Goal: Task Accomplishment & Management: Use online tool/utility

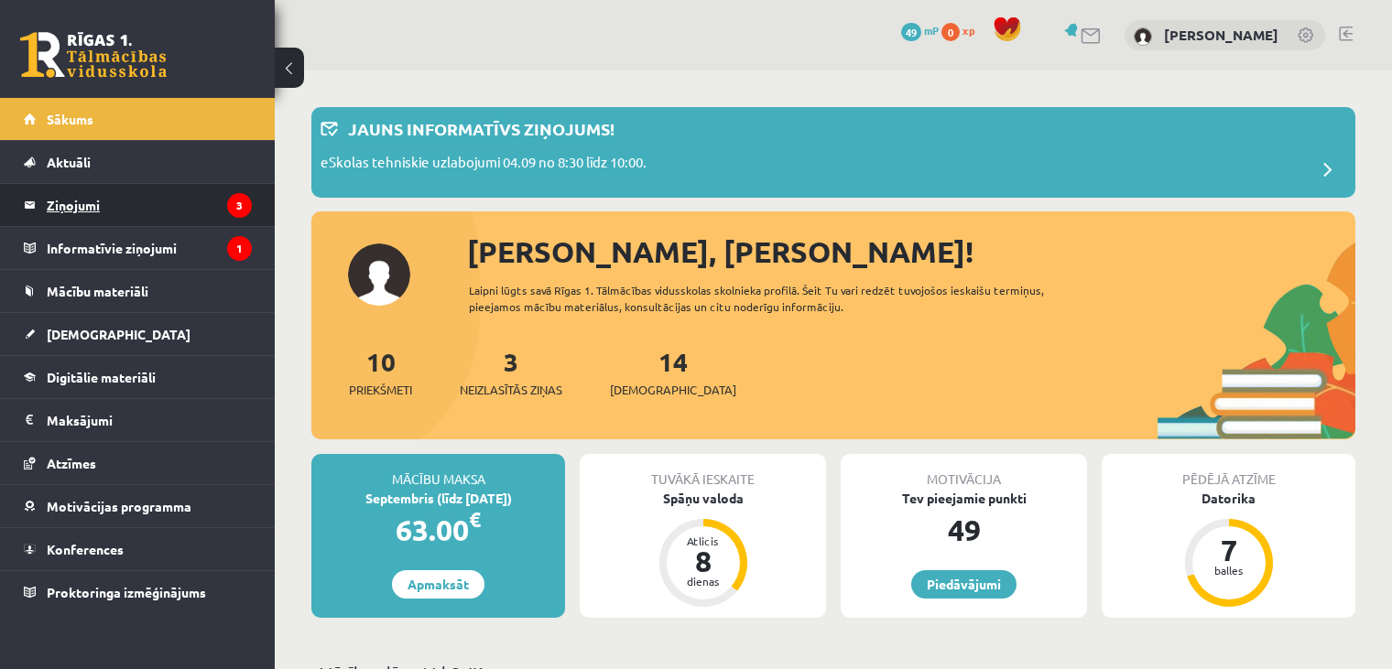
click at [180, 208] on legend "Ziņojumi 3" at bounding box center [149, 205] width 205 height 42
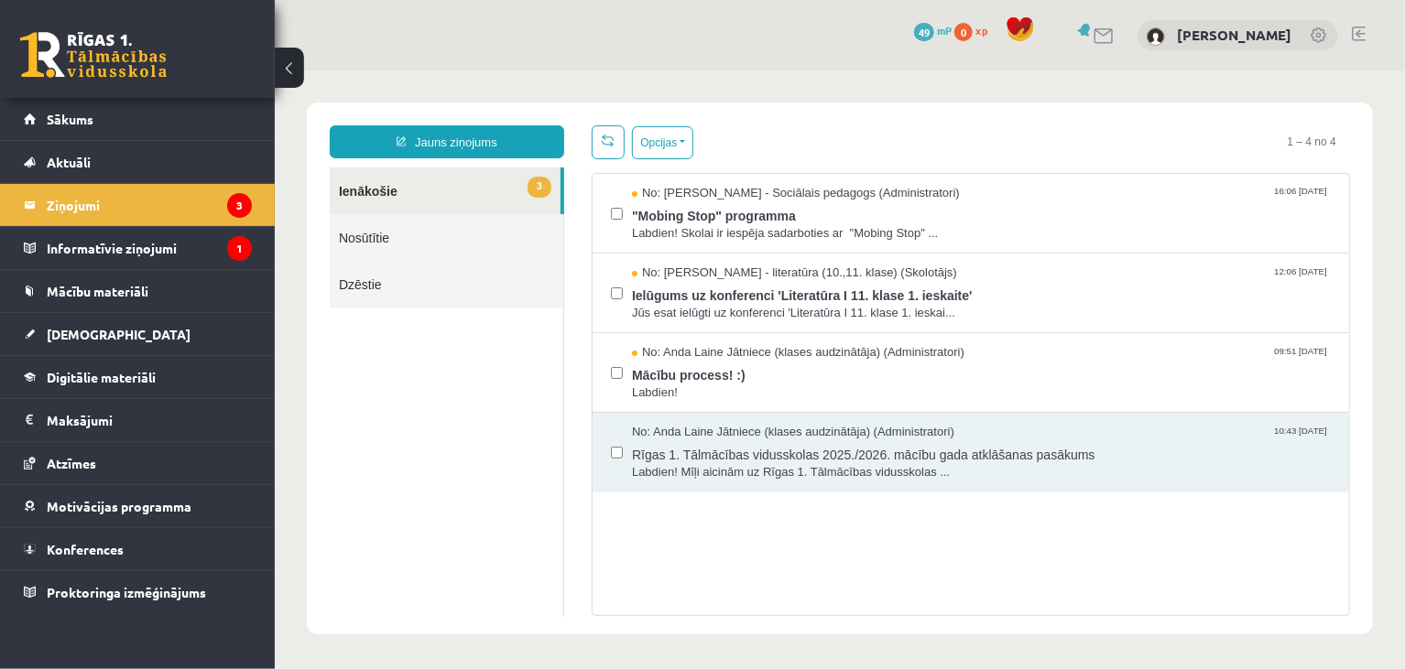
click at [496, 199] on link "3 Ienākošie" at bounding box center [444, 190] width 231 height 47
click at [915, 237] on span "Labdien! Skolai ir iespēja sadarboties ar "Mobing Stop" ..." at bounding box center [980, 232] width 699 height 17
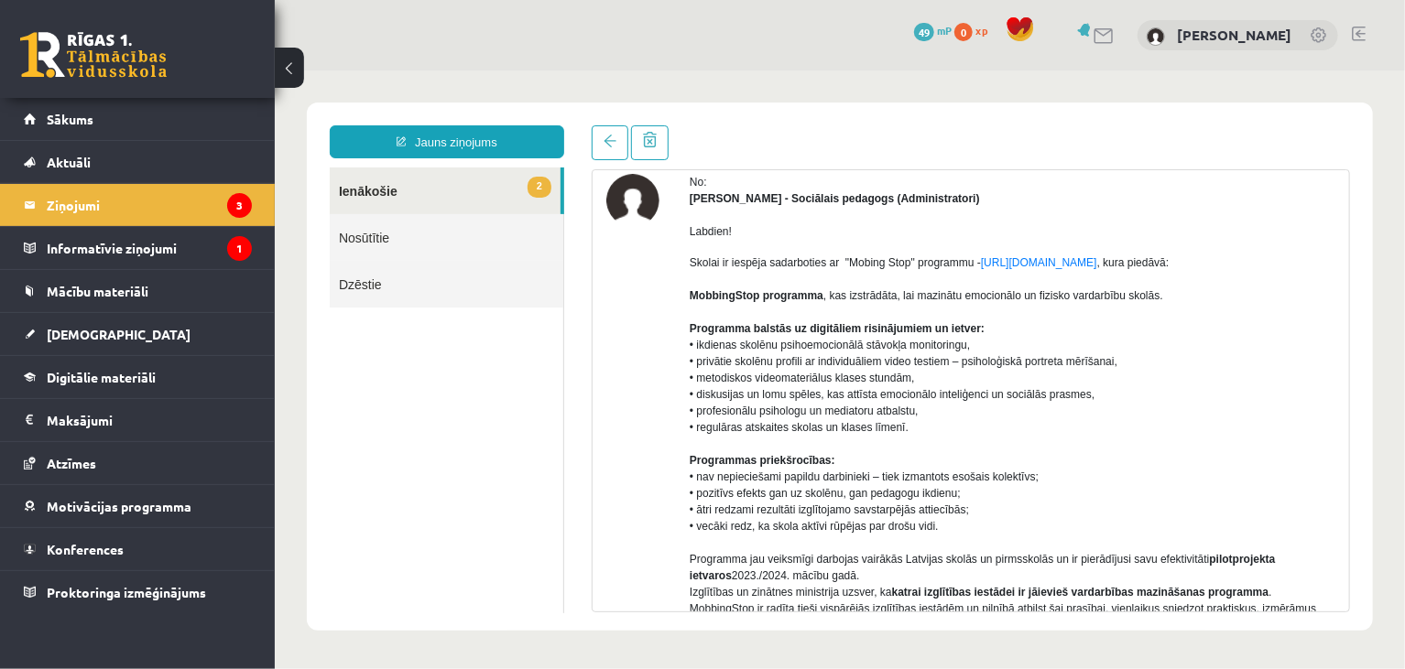
scroll to position [87, 0]
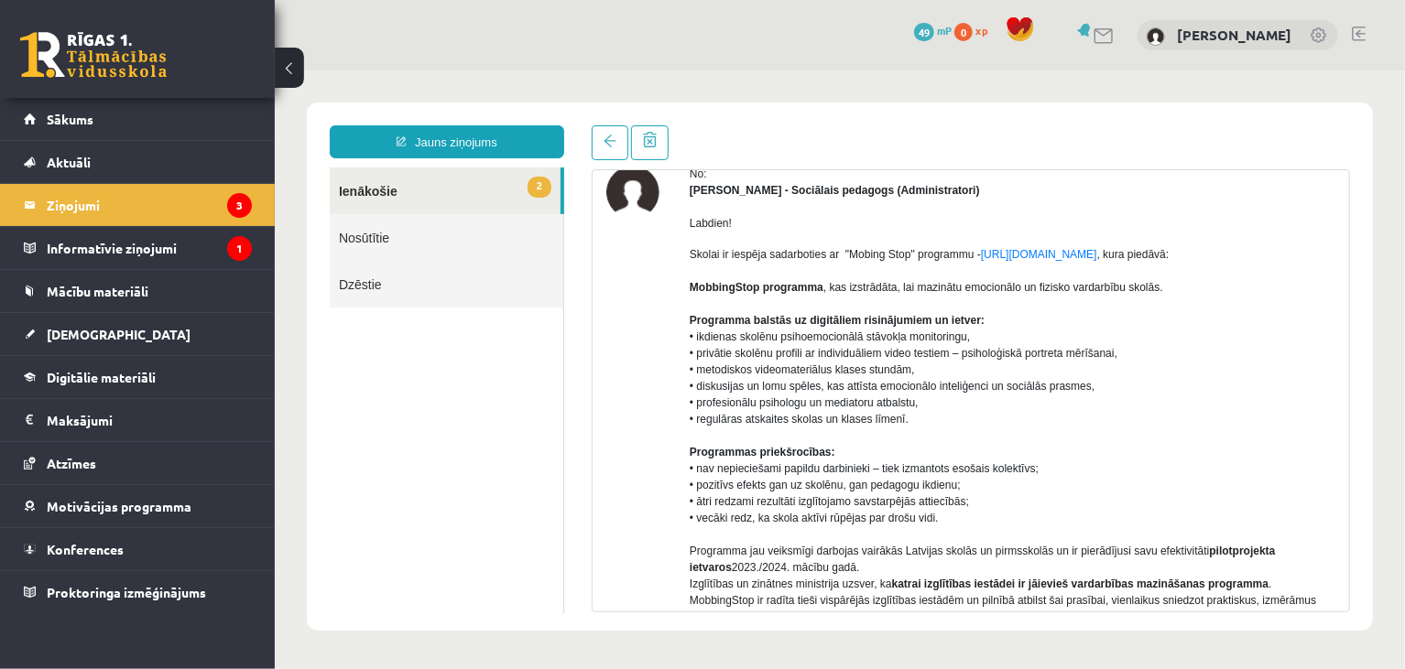
click at [364, 175] on link "2 Ienākošie" at bounding box center [444, 190] width 231 height 47
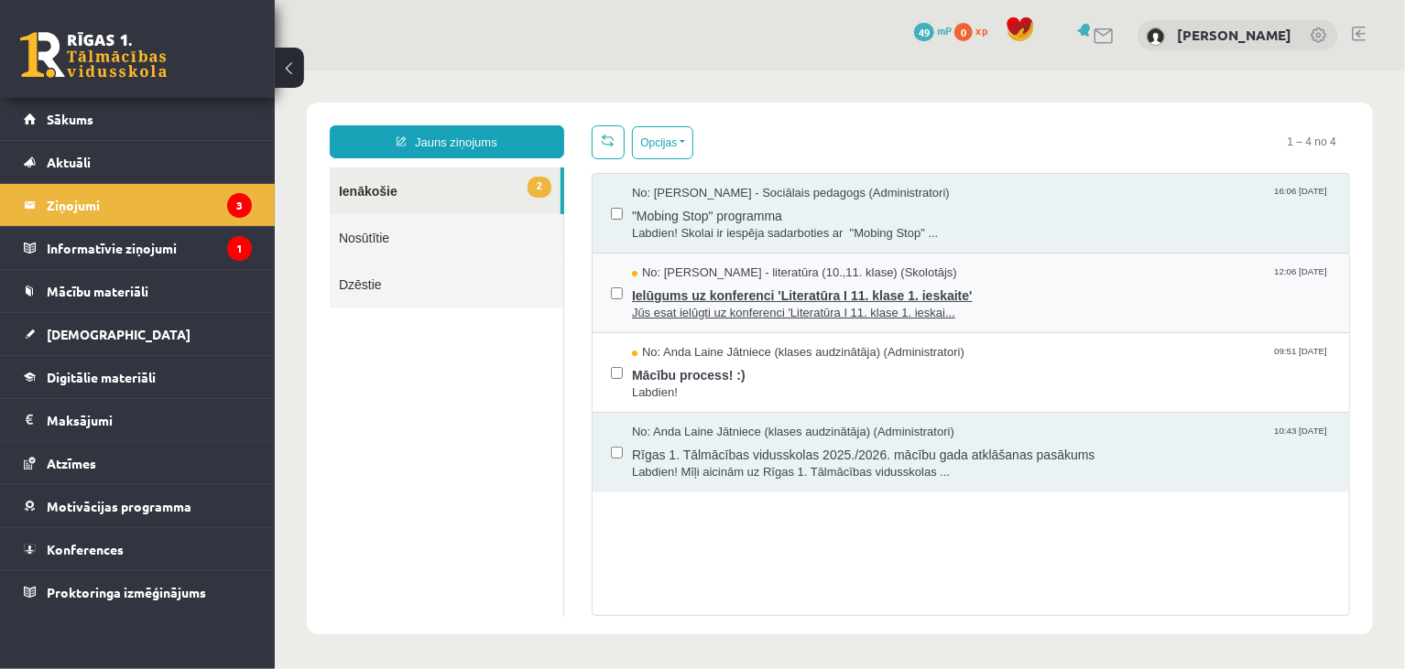
scroll to position [0, 0]
click at [885, 307] on span "Jūs esat ielūgti uz konferenci 'Literatūra I 11. klase 1. ieskai..." at bounding box center [980, 312] width 699 height 17
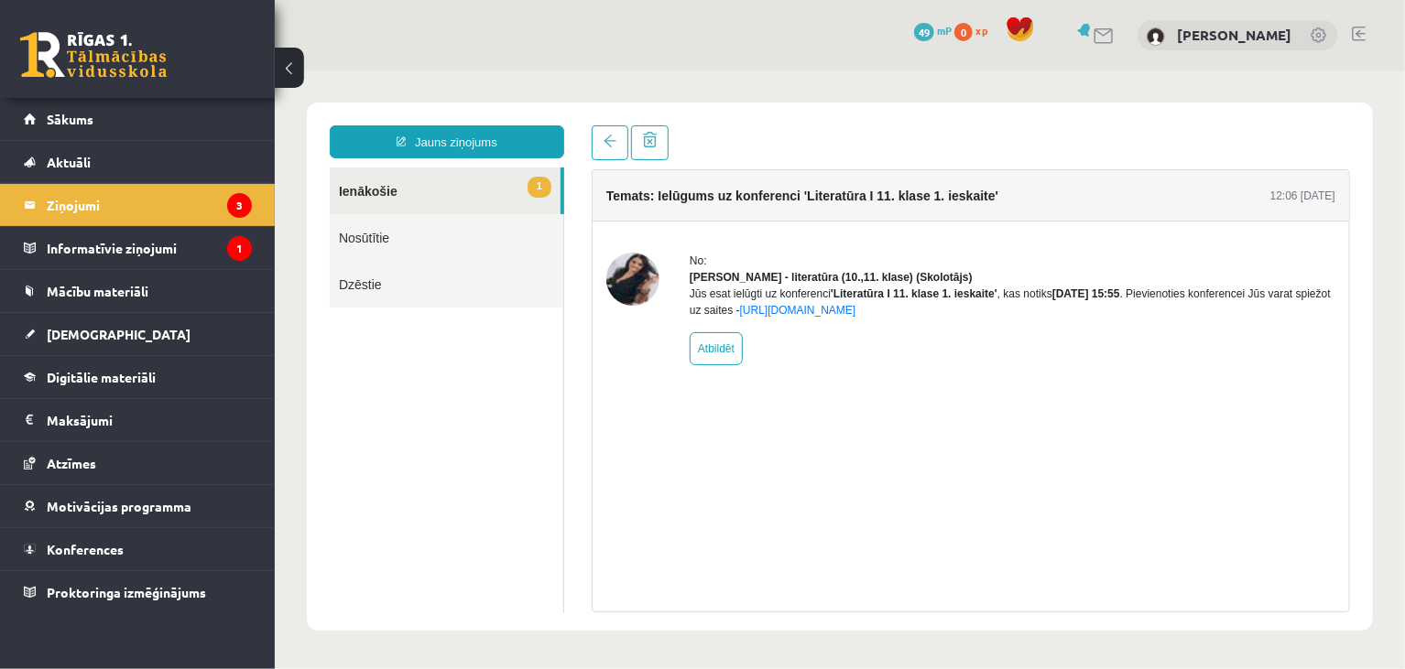
click at [482, 185] on link "1 Ienākošie" at bounding box center [444, 190] width 231 height 47
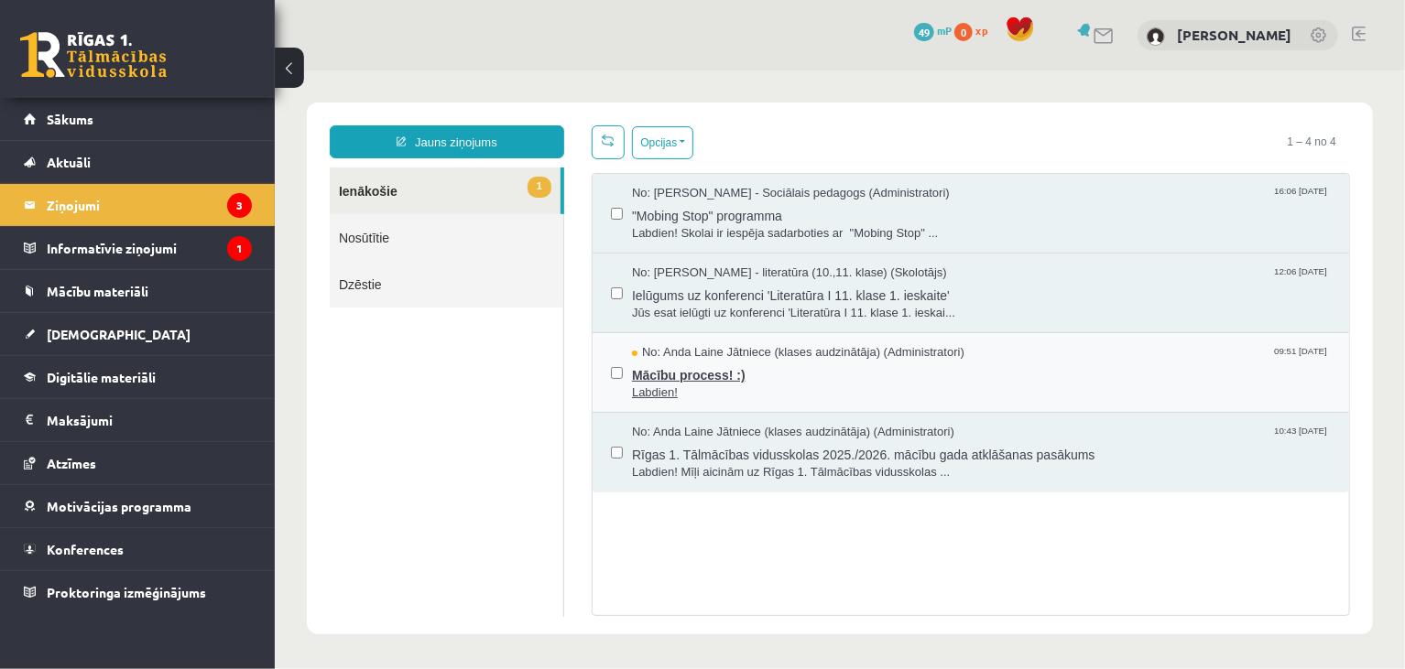
click at [845, 367] on span "Mācību process! :)" at bounding box center [980, 372] width 699 height 23
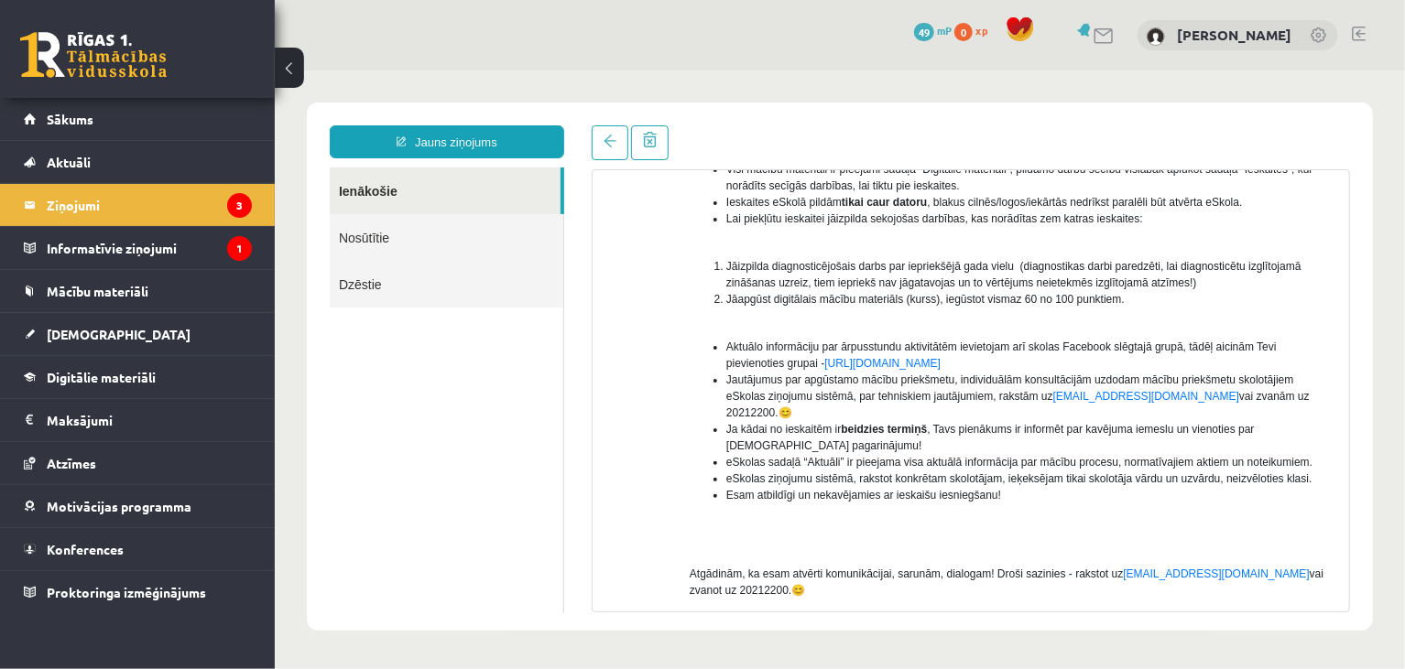
scroll to position [297, 0]
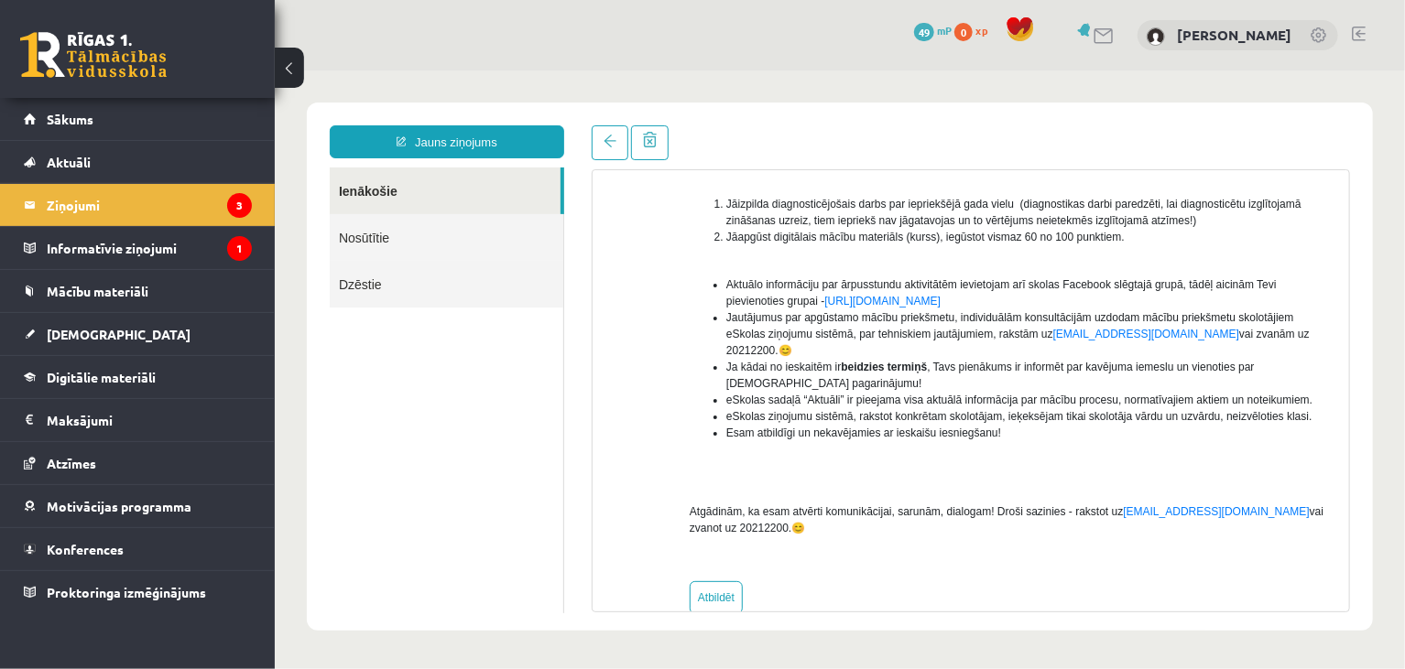
click at [451, 179] on link "Ienākošie" at bounding box center [444, 190] width 231 height 47
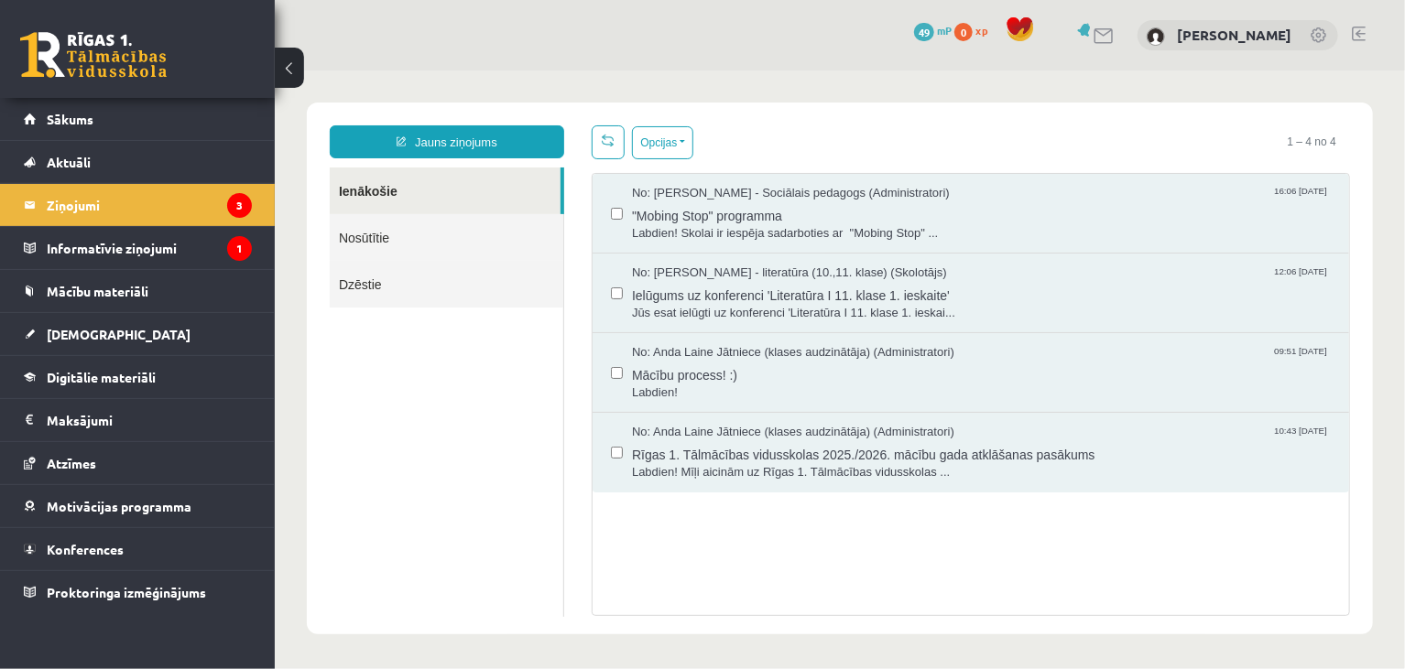
scroll to position [0, 0]
click at [222, 239] on legend "Informatīvie ziņojumi 1" at bounding box center [149, 248] width 205 height 42
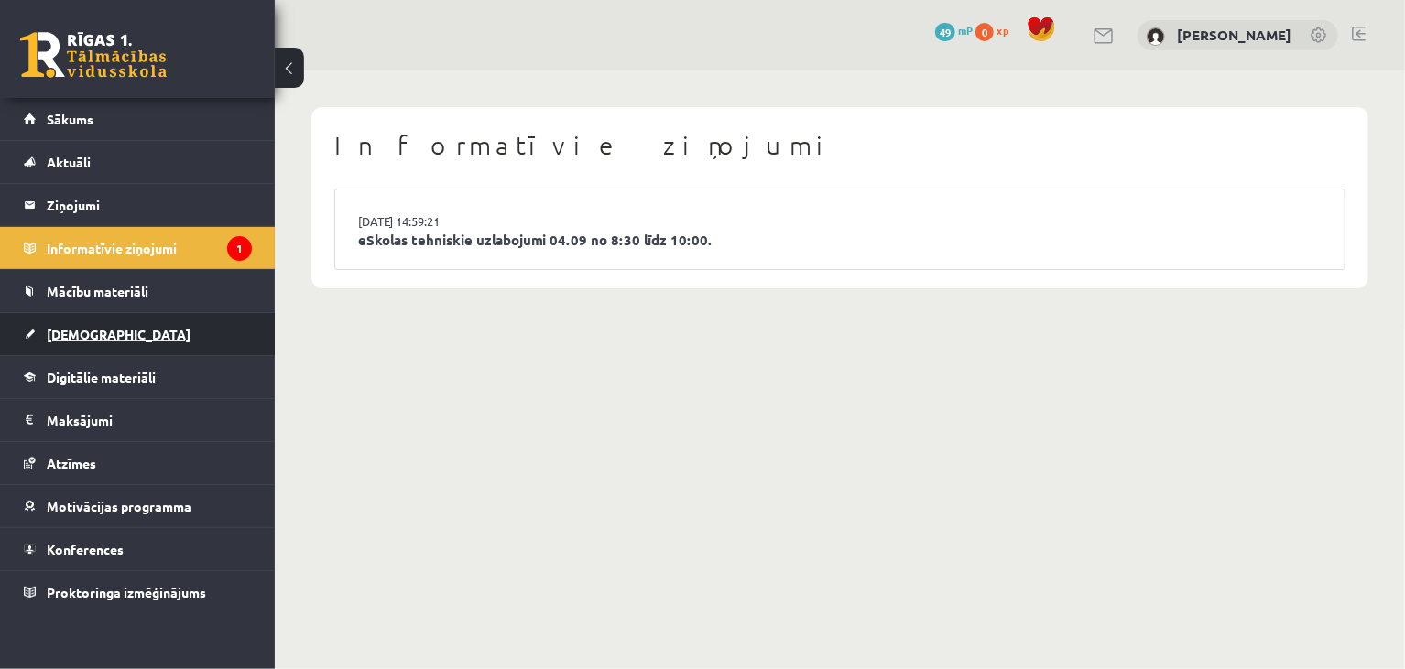
click at [87, 349] on link "[DEMOGRAPHIC_DATA]" at bounding box center [138, 334] width 228 height 42
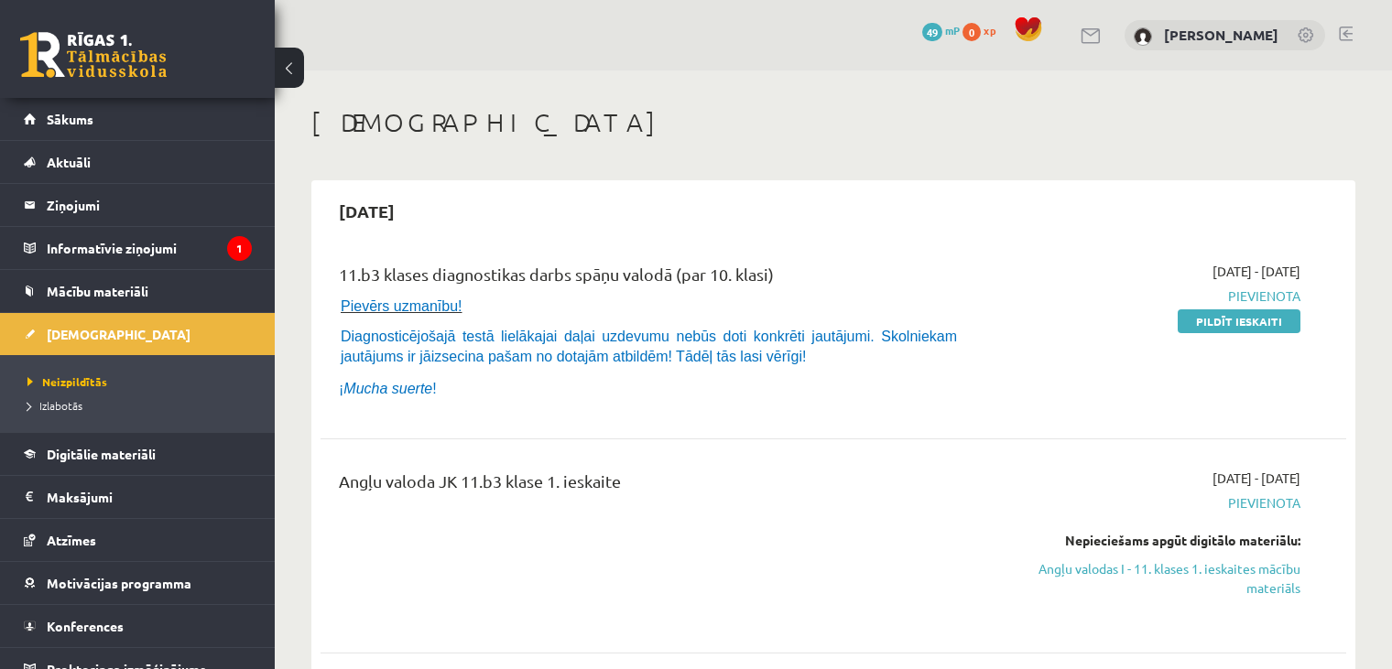
click at [411, 408] on div "11.b3 klases diagnostikas darbs spāņu valodā (par 10. klasi) Pievērs uzmanību! …" at bounding box center [654, 335] width 659 height 147
click at [1208, 317] on link "Pildīt ieskaiti" at bounding box center [1239, 322] width 123 height 24
click at [1230, 319] on link "Pildīt ieskaiti" at bounding box center [1239, 322] width 123 height 24
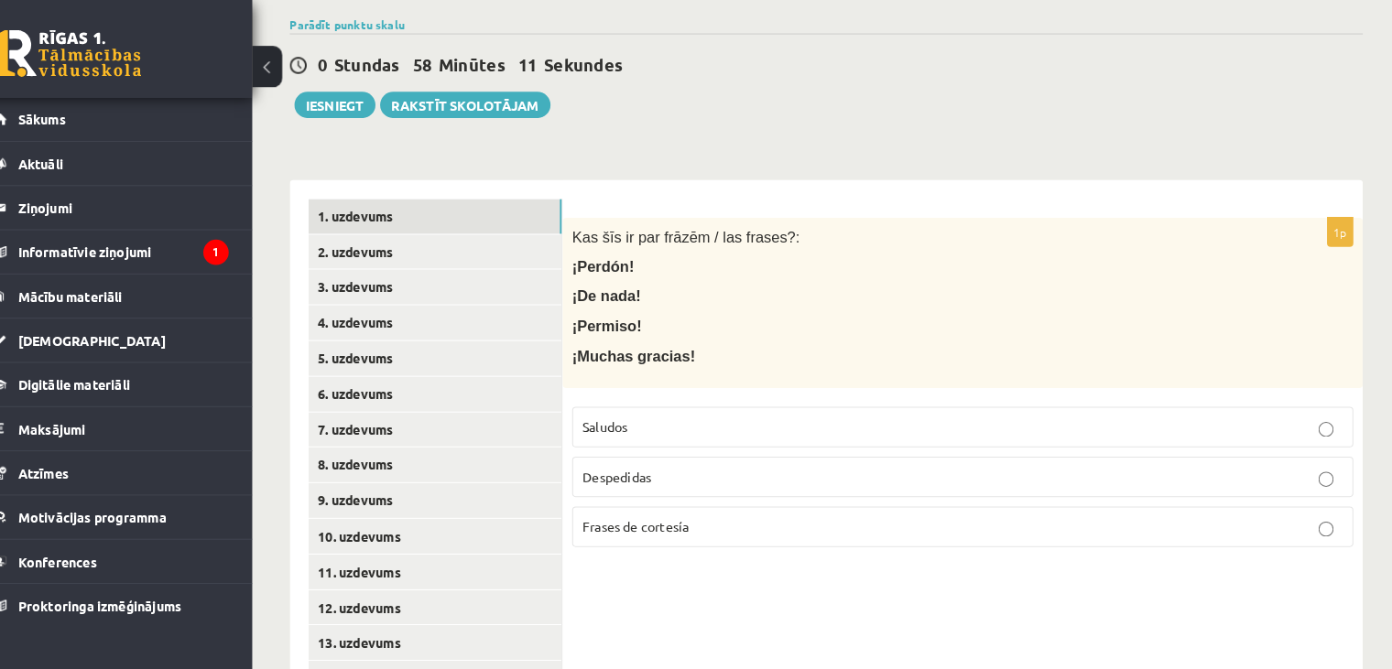
scroll to position [245, 0]
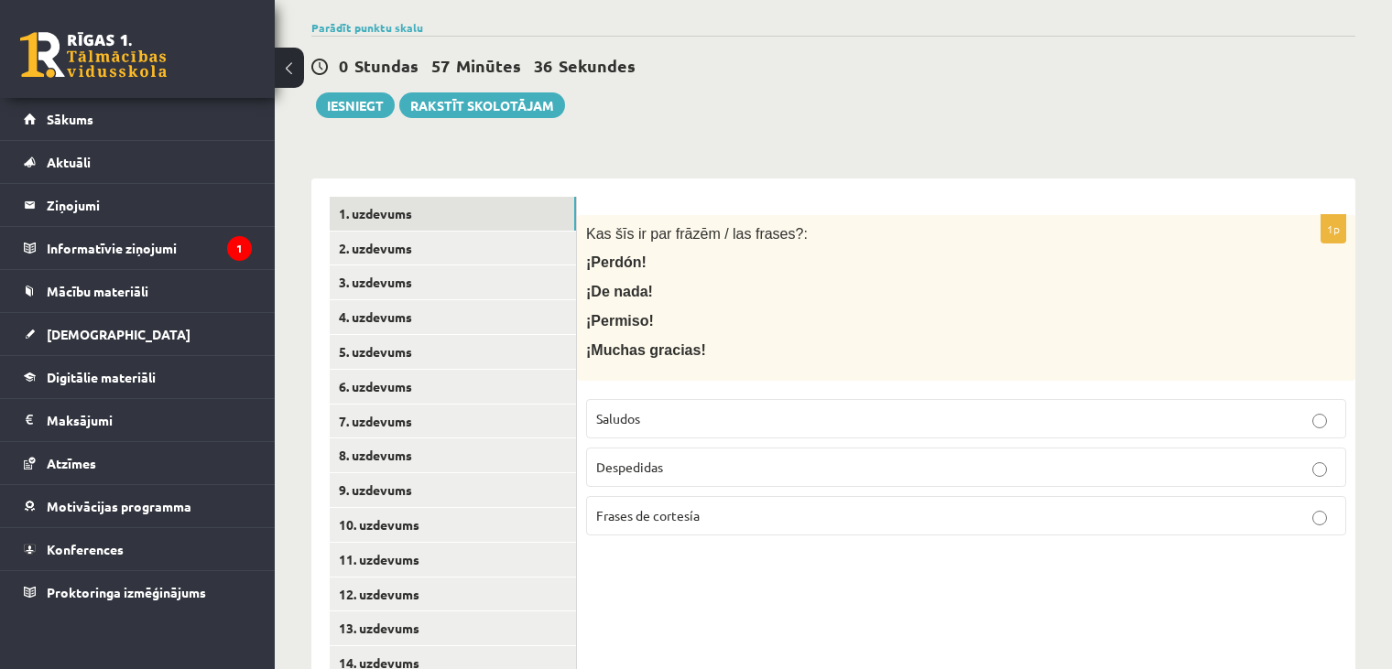
click at [1131, 506] on p "Frases de cortesía" at bounding box center [966, 515] width 740 height 19
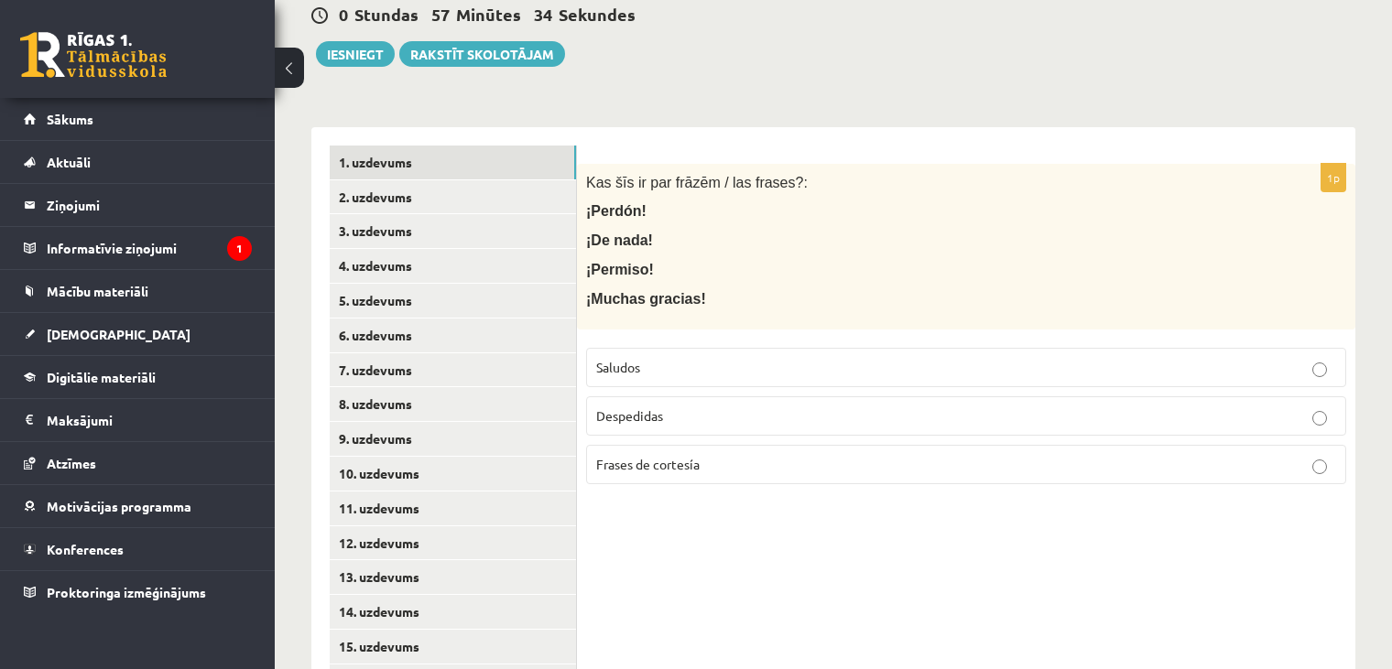
scroll to position [299, 0]
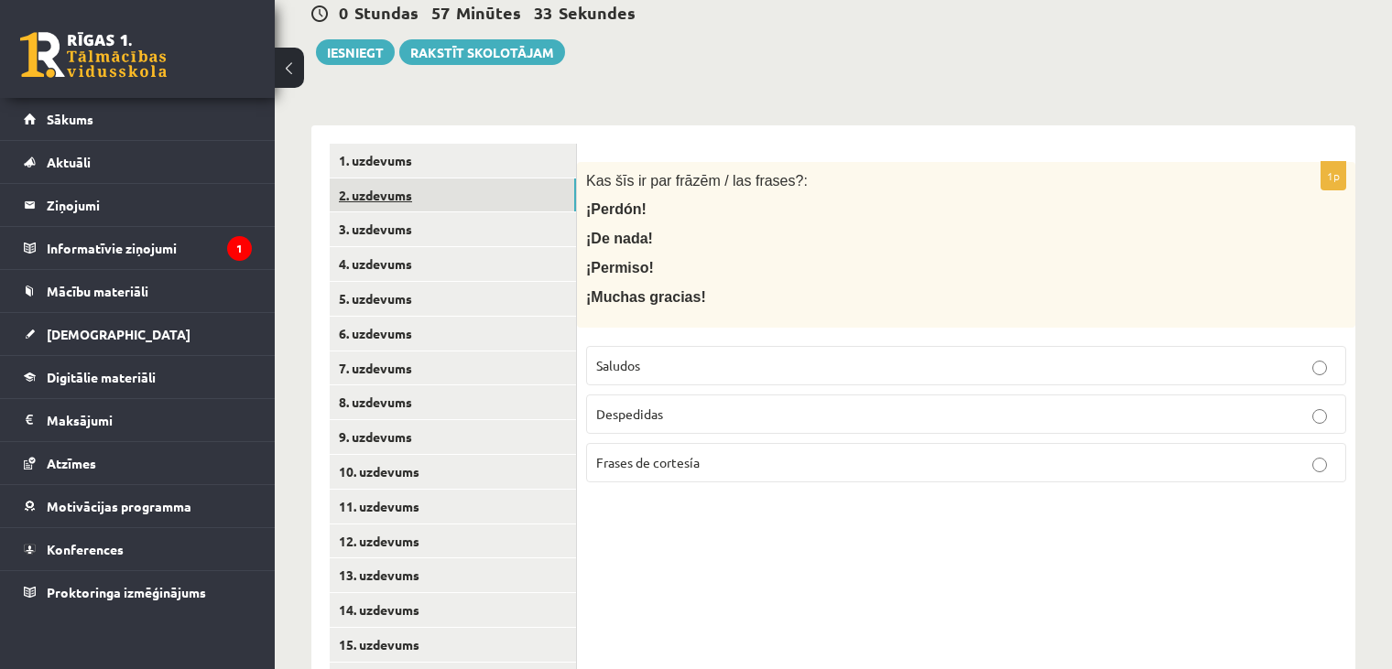
click at [500, 182] on link "2. uzdevums" at bounding box center [453, 196] width 246 height 34
click at [1106, 356] on p "Saludos" at bounding box center [966, 365] width 740 height 19
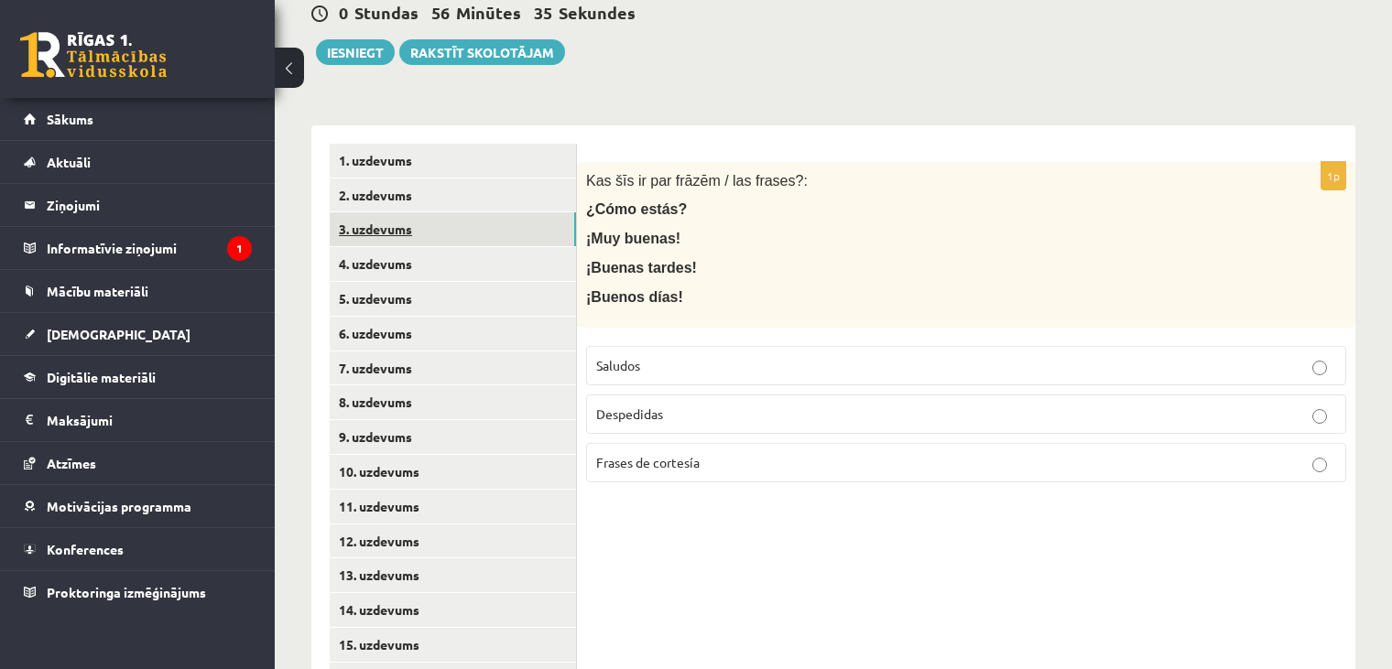
click at [412, 217] on link "3. uzdevums" at bounding box center [453, 229] width 246 height 34
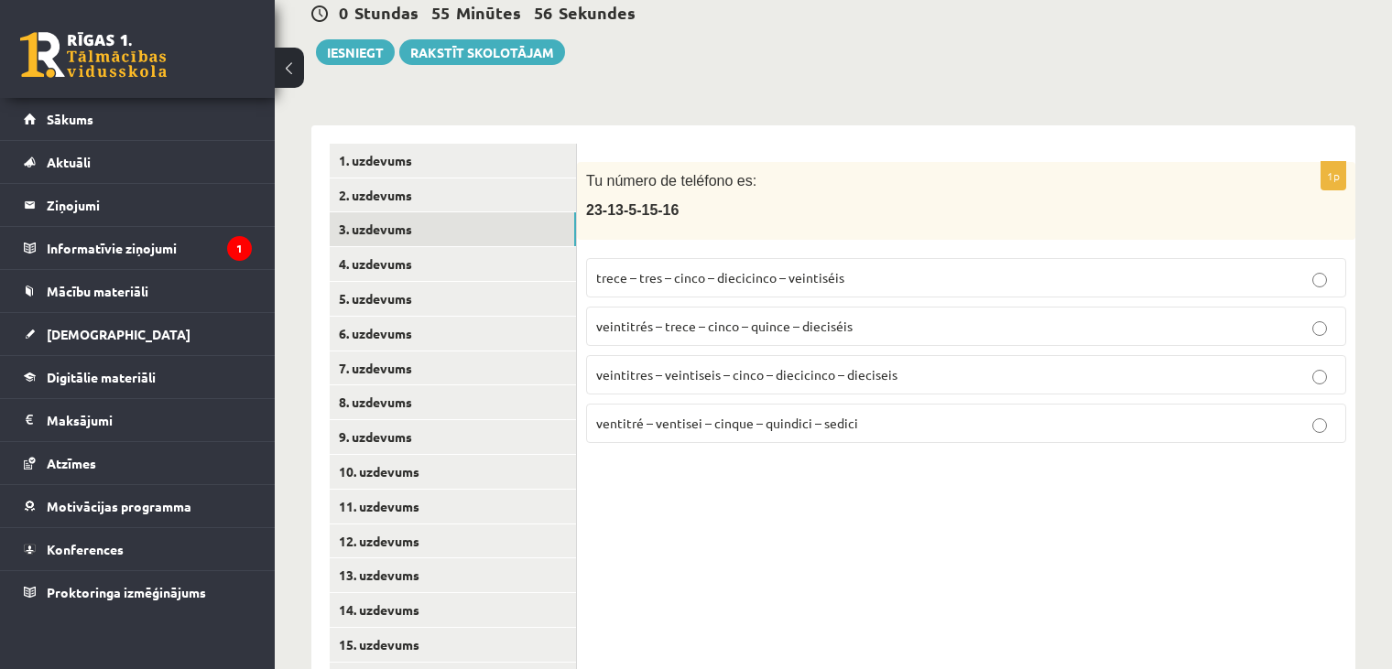
click at [867, 320] on label "veintitrés – trece – cinco – quince – dieciséis" at bounding box center [966, 326] width 760 height 39
click at [483, 247] on link "4. uzdevums" at bounding box center [453, 264] width 246 height 34
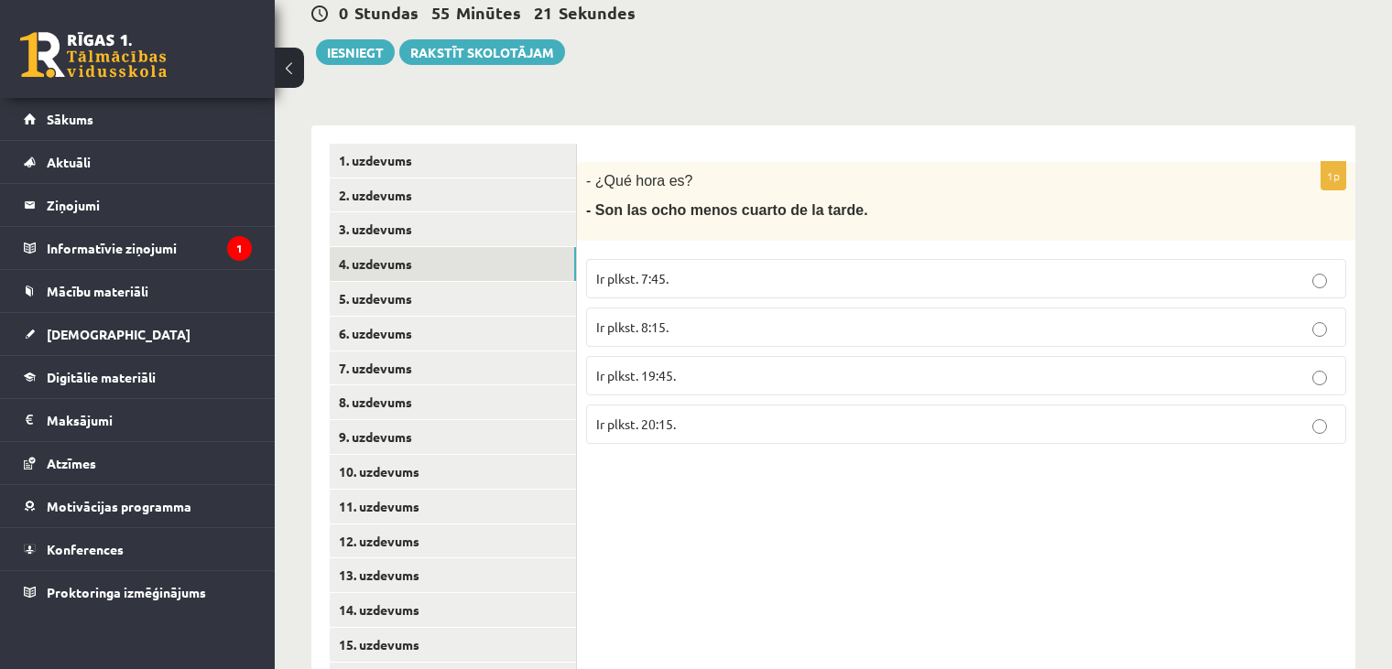
click at [1017, 366] on p "Ir plkst. 19:45." at bounding box center [966, 375] width 740 height 19
click at [483, 282] on link "5. uzdevums" at bounding box center [453, 299] width 246 height 34
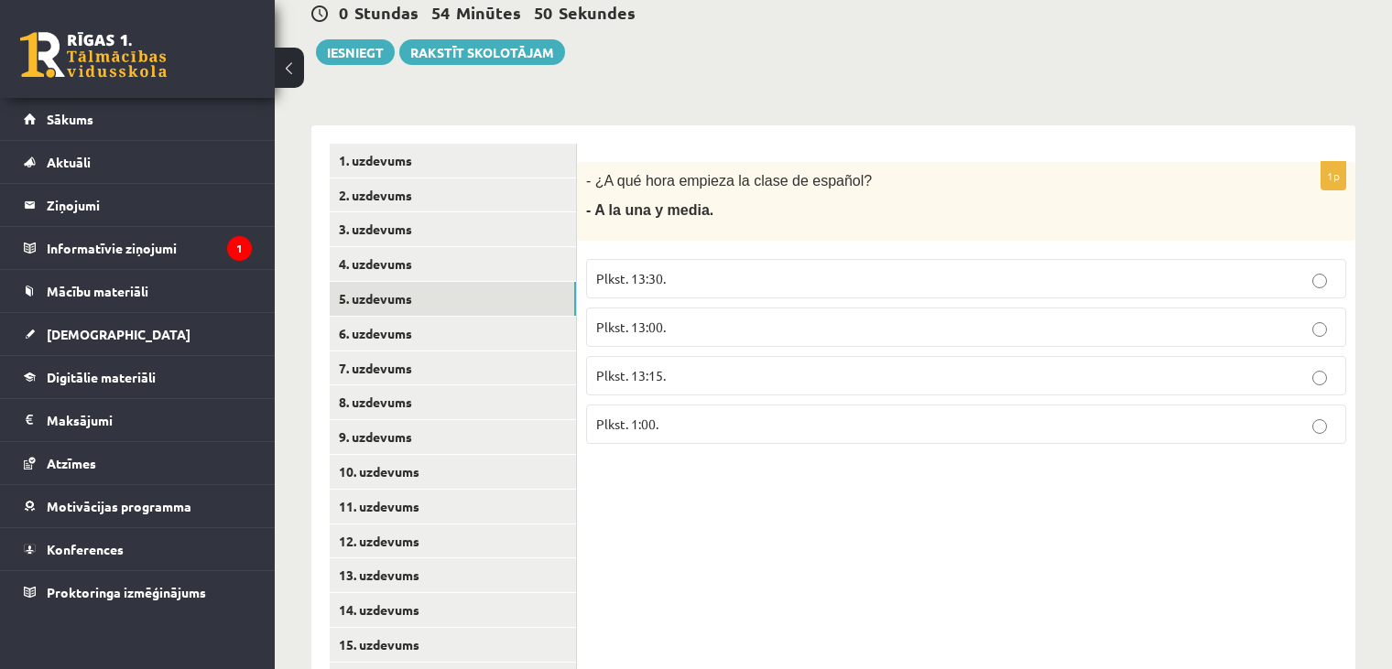
click at [955, 269] on p "Plkst. 13:30." at bounding box center [966, 278] width 740 height 19
click at [439, 317] on link "6. uzdevums" at bounding box center [453, 334] width 246 height 34
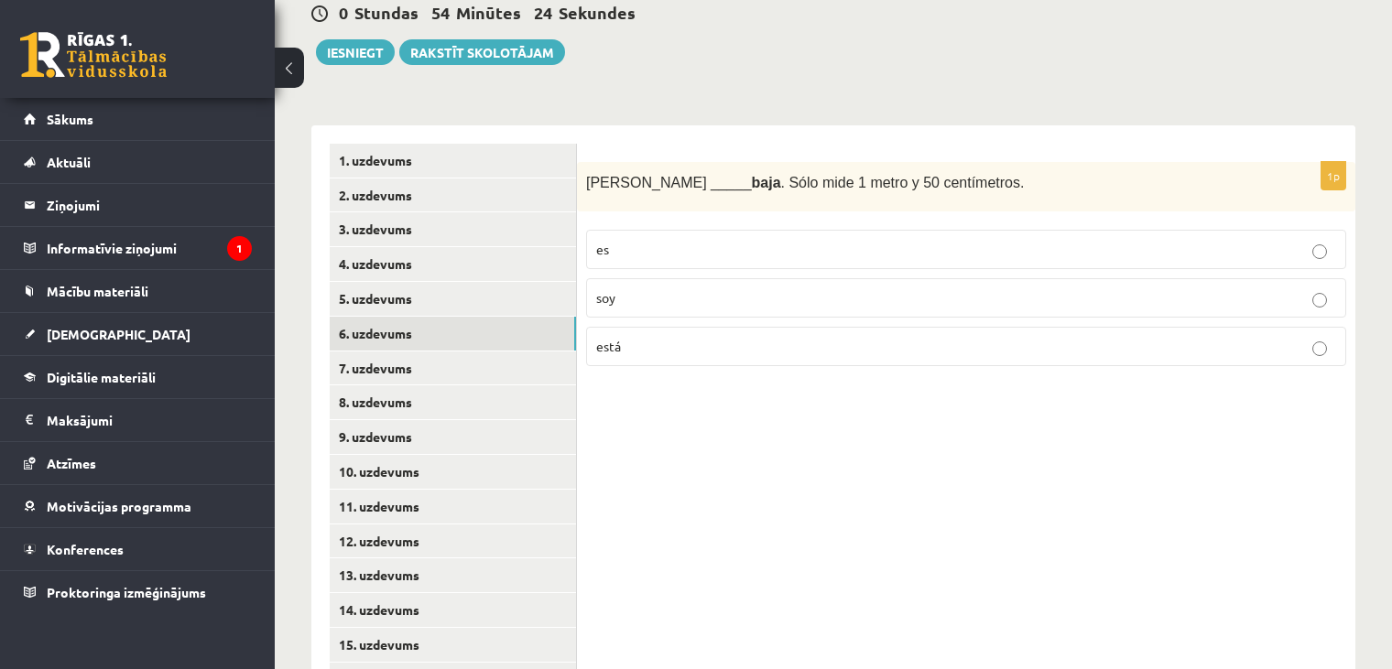
click at [1063, 230] on label "es" at bounding box center [966, 249] width 760 height 39
click at [473, 352] on link "7. uzdevums" at bounding box center [453, 369] width 246 height 34
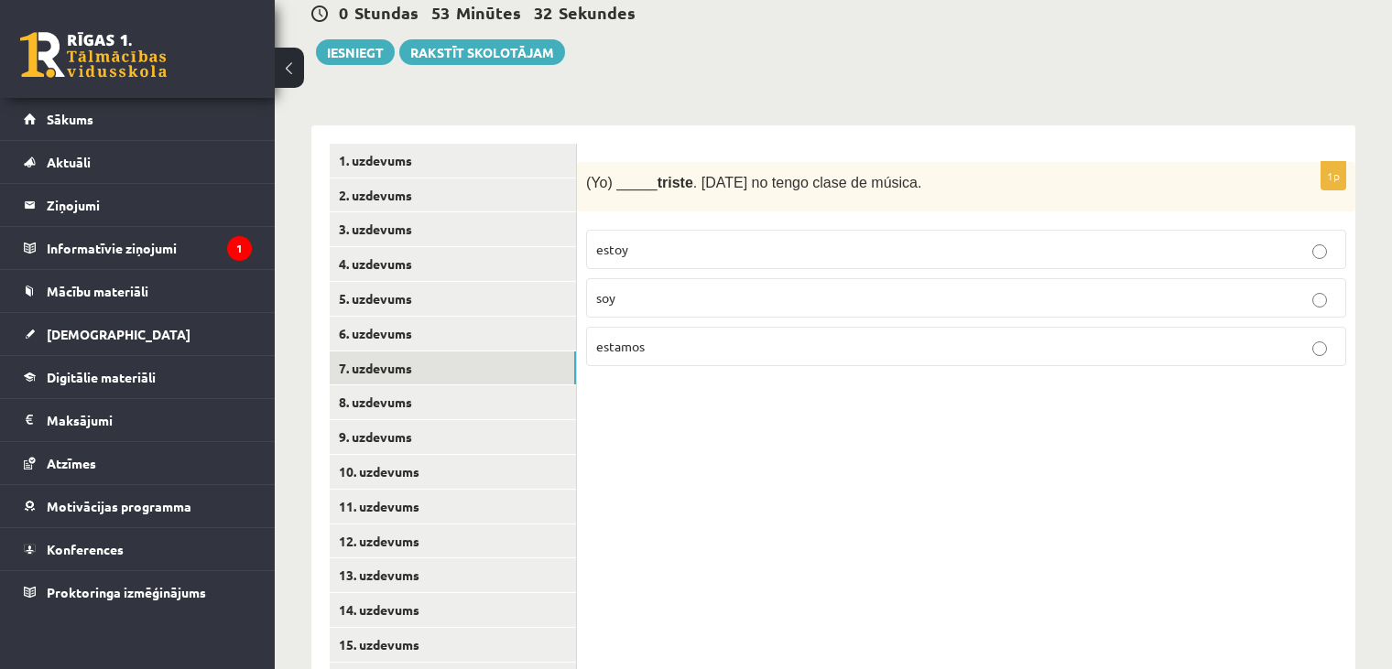
click at [771, 240] on p "estoy" at bounding box center [966, 249] width 740 height 19
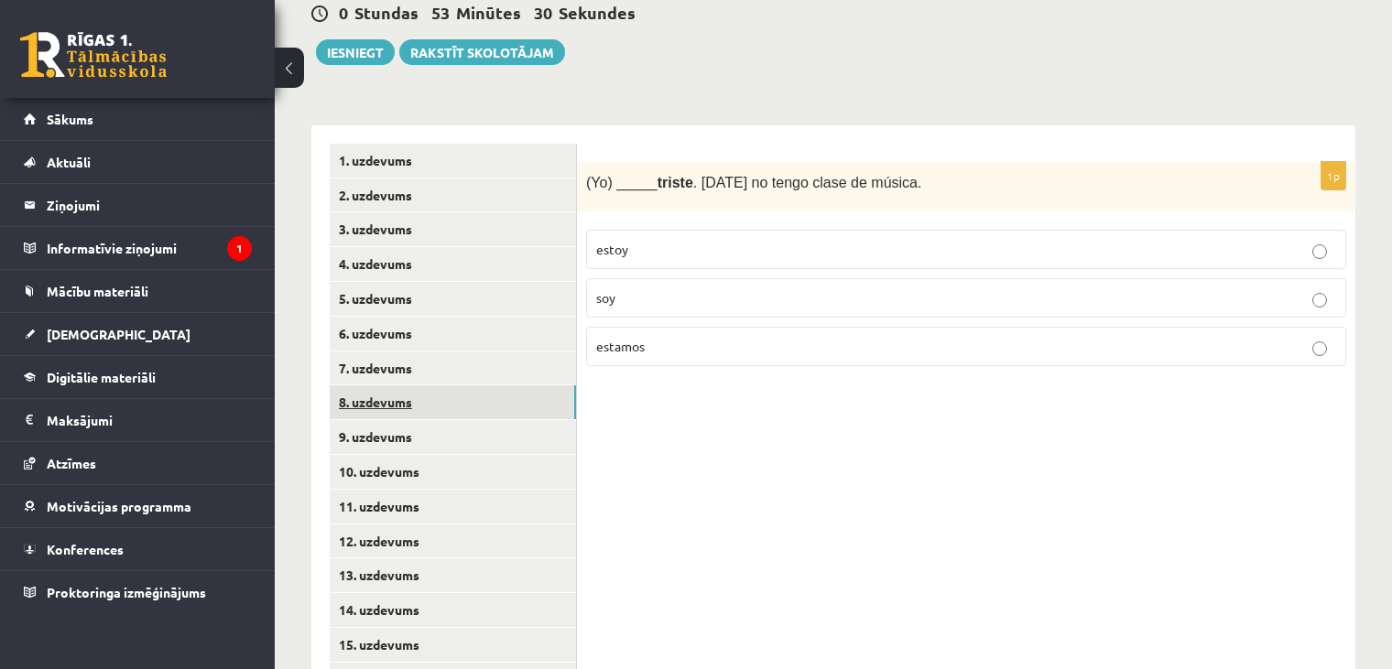
click at [464, 397] on link "8. uzdevums" at bounding box center [453, 403] width 246 height 34
click at [774, 242] on label "círculo" at bounding box center [966, 249] width 760 height 39
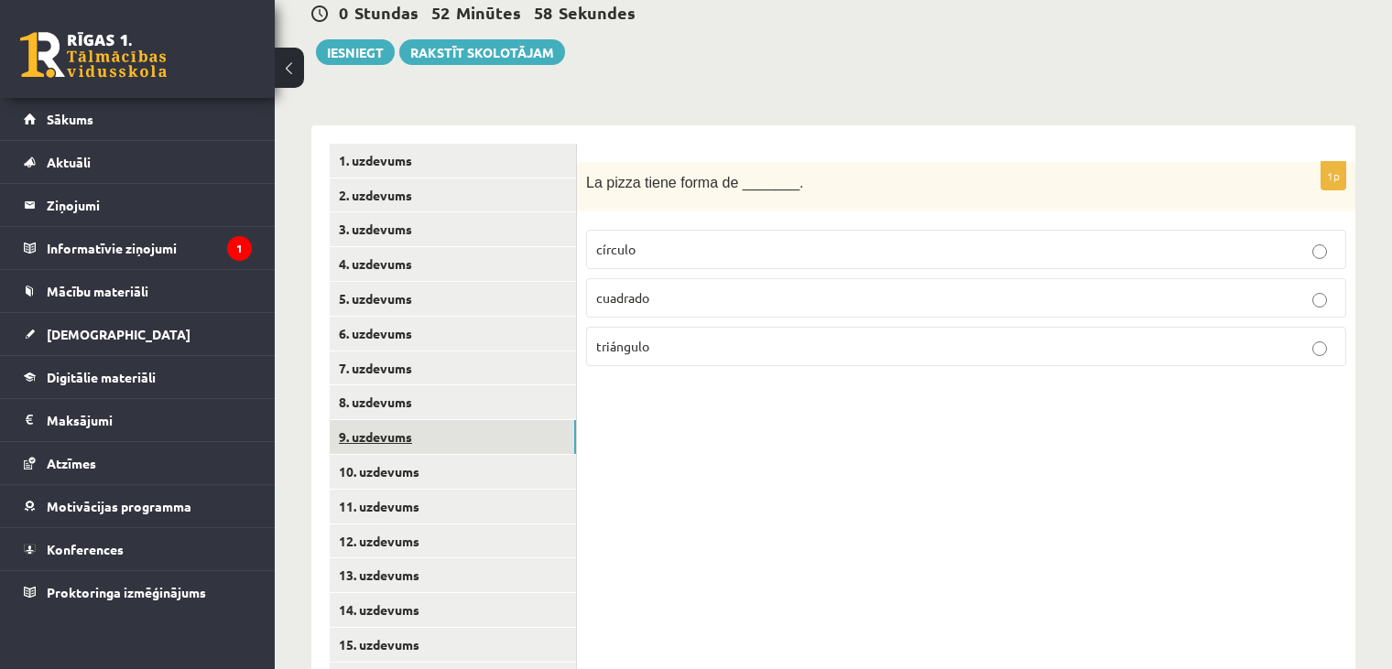
click at [466, 420] on link "9. uzdevums" at bounding box center [453, 437] width 246 height 34
click at [792, 242] on label "azul" at bounding box center [966, 249] width 760 height 39
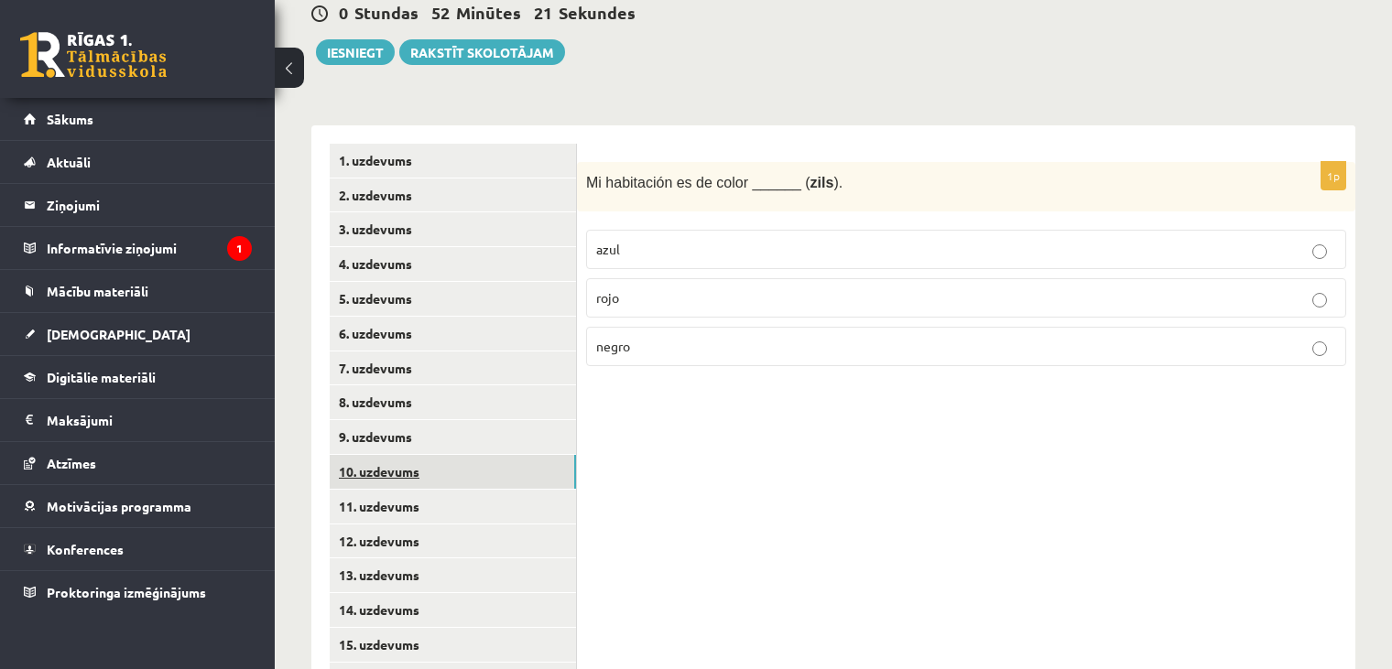
click at [482, 455] on link "10. uzdevums" at bounding box center [453, 472] width 246 height 34
click at [669, 337] on p "tiene" at bounding box center [966, 346] width 740 height 19
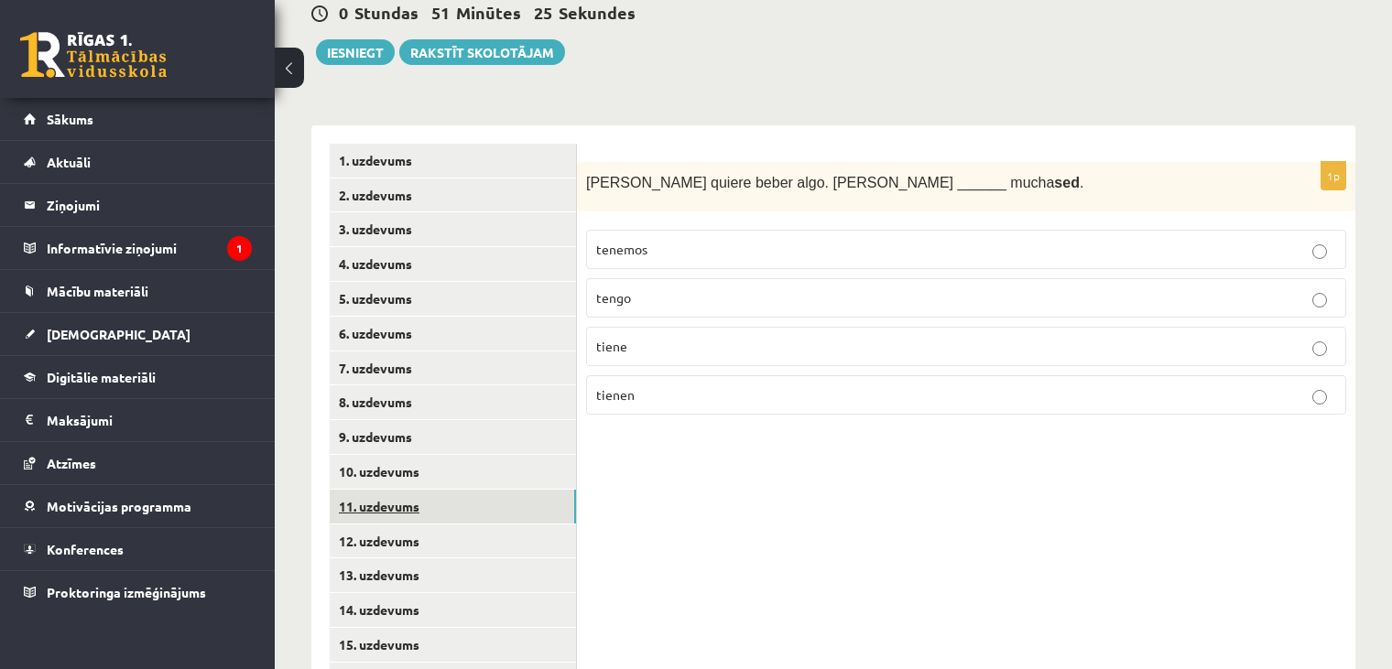
click at [542, 490] on link "11. uzdevums" at bounding box center [453, 507] width 246 height 34
click at [839, 337] on p "tengo" at bounding box center [966, 346] width 740 height 19
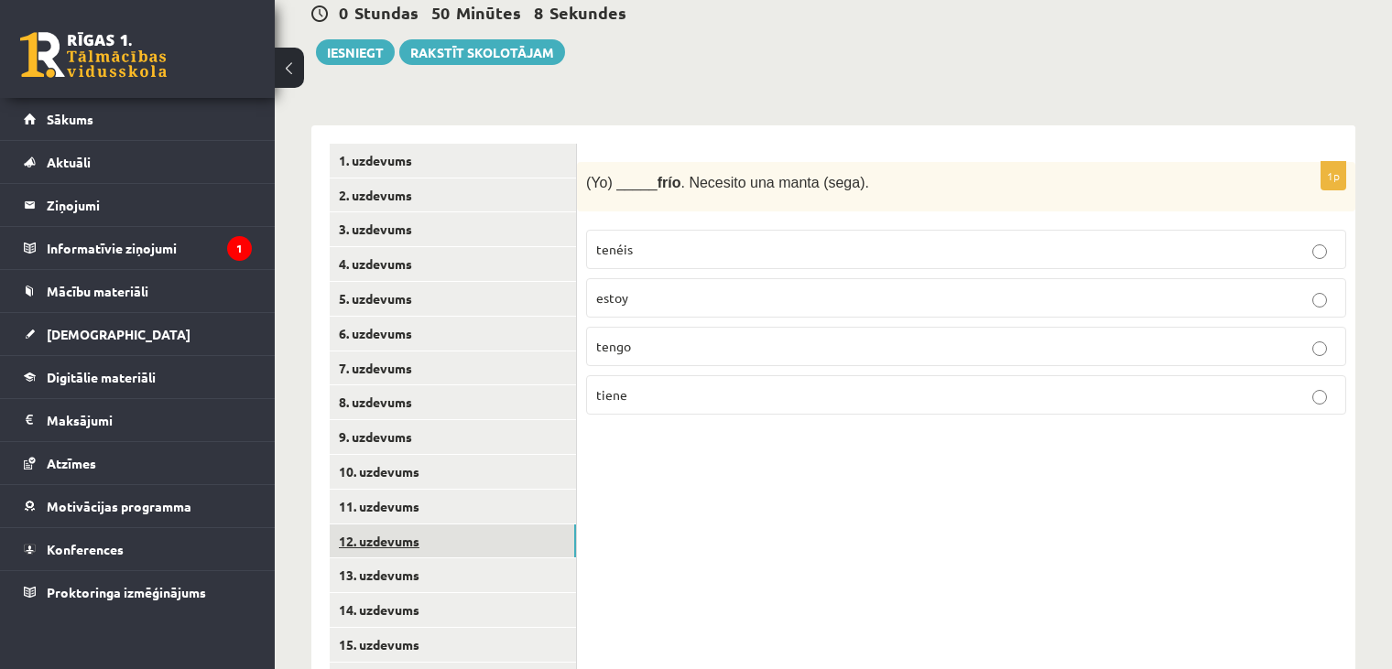
click at [443, 525] on link "12. uzdevums" at bounding box center [453, 542] width 246 height 34
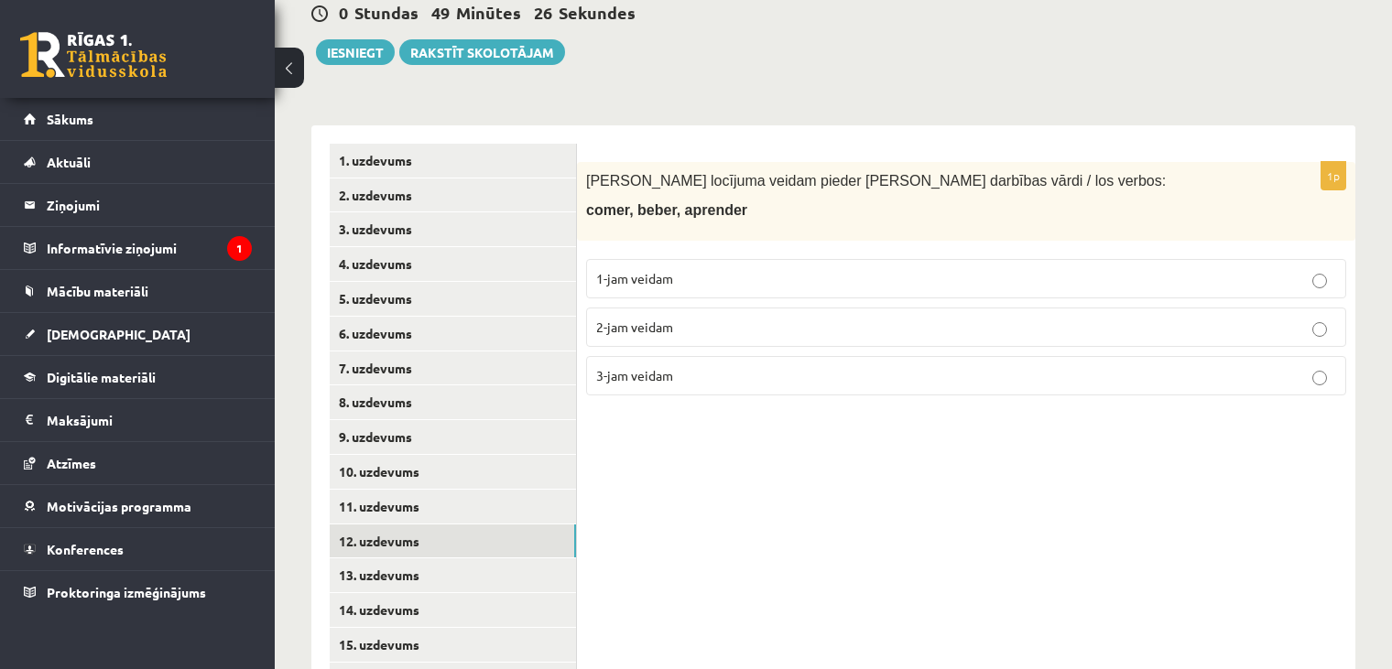
click at [773, 259] on label "1-jam veidam" at bounding box center [966, 278] width 760 height 39
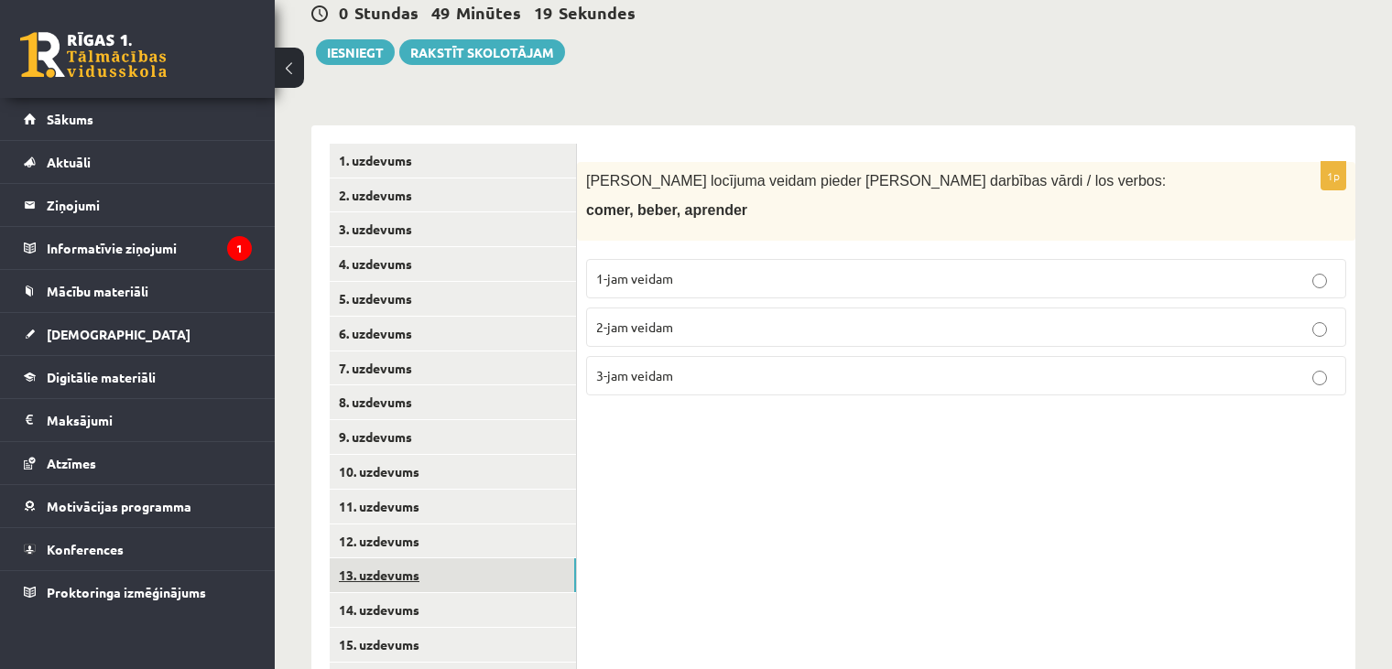
click at [536, 559] on link "13. uzdevums" at bounding box center [453, 576] width 246 height 34
click at [1311, 272] on label "1-jam veidam" at bounding box center [966, 278] width 760 height 39
click at [1315, 308] on label "2-jam veidam" at bounding box center [966, 327] width 760 height 39
click at [1317, 269] on p "1-jam veidam" at bounding box center [966, 278] width 740 height 19
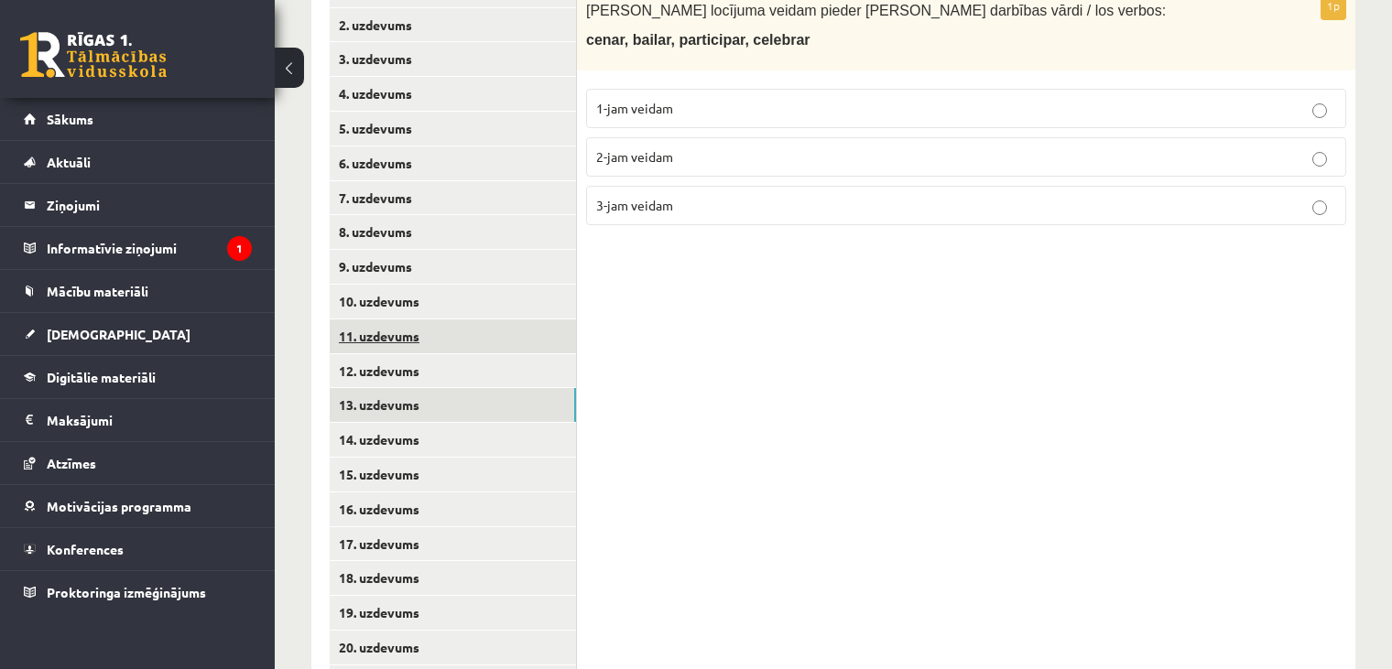
scroll to position [476, 0]
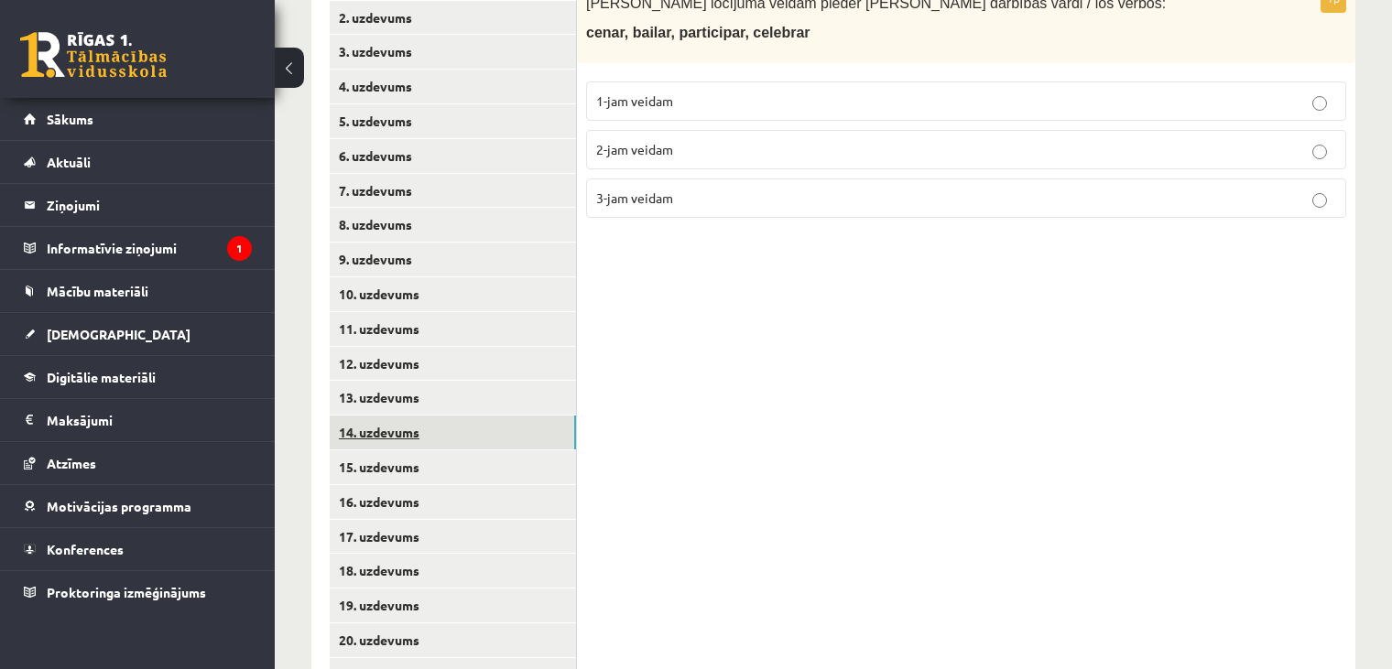
click at [420, 416] on link "14. uzdevums" at bounding box center [453, 433] width 246 height 34
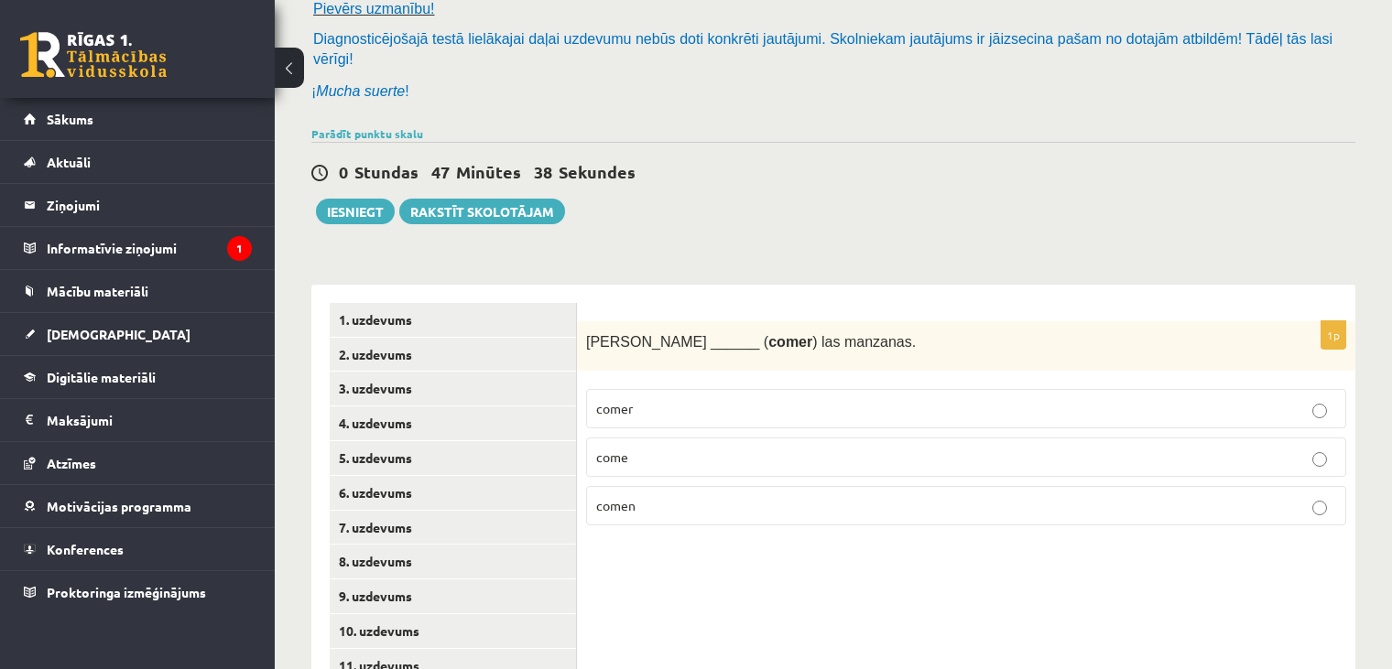
scroll to position [138, 0]
click at [767, 449] on p "come" at bounding box center [966, 458] width 740 height 19
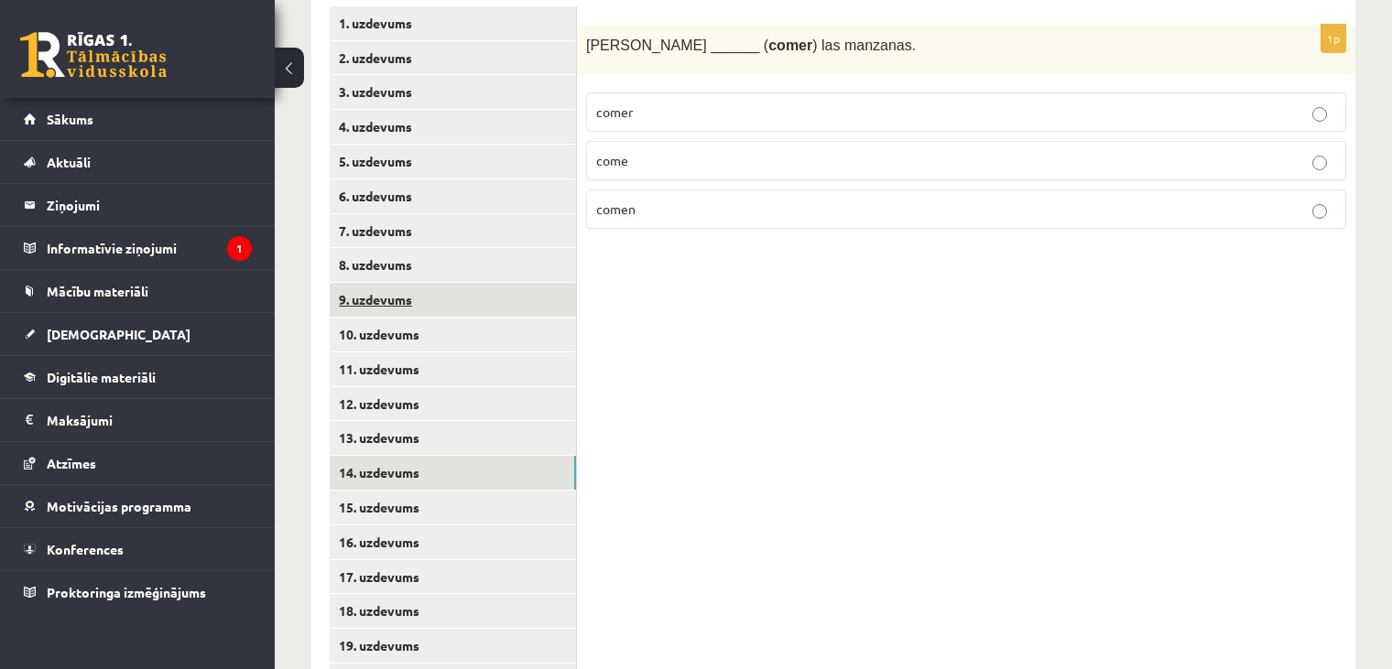
scroll to position [438, 0]
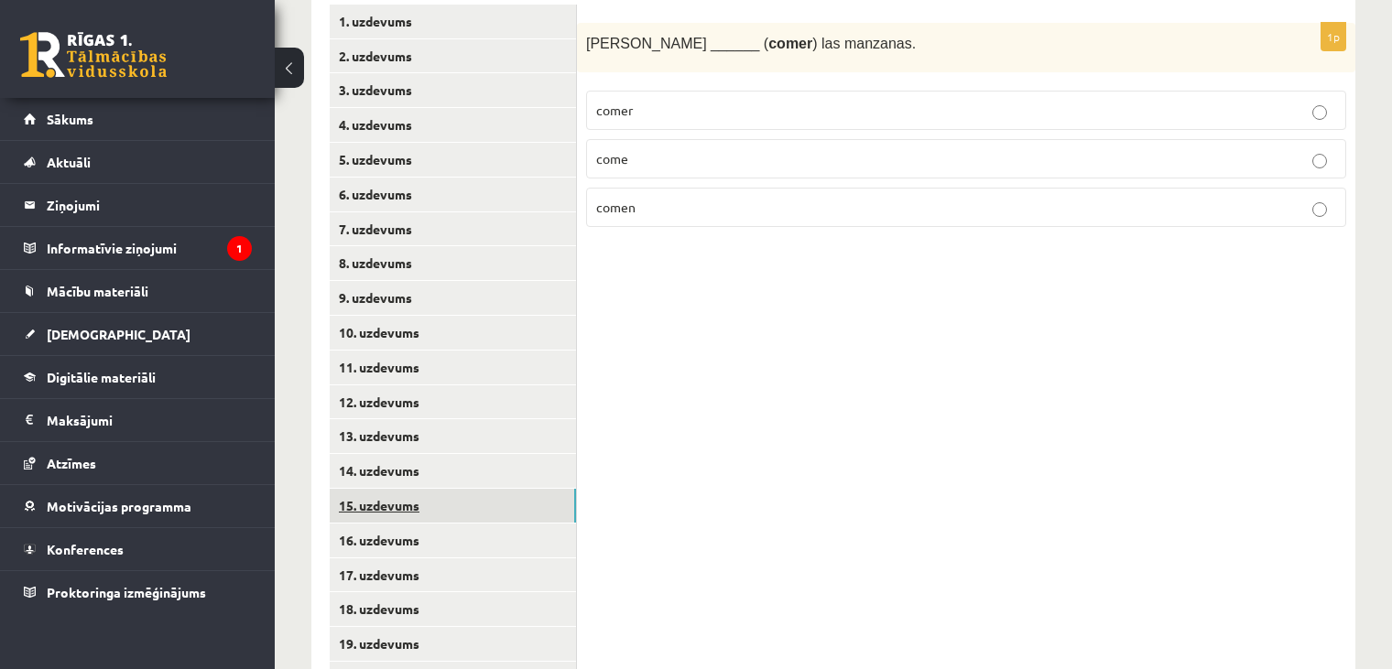
click at [461, 489] on link "15. uzdevums" at bounding box center [453, 506] width 246 height 34
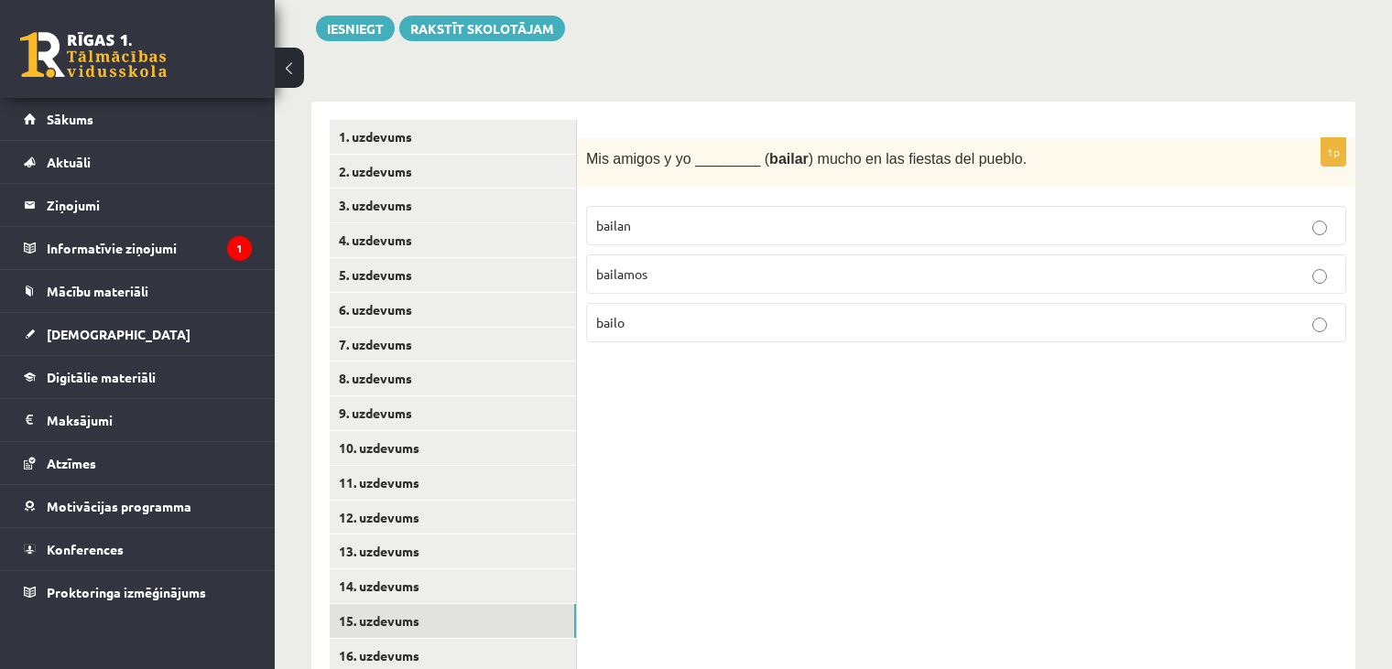
scroll to position [319, 0]
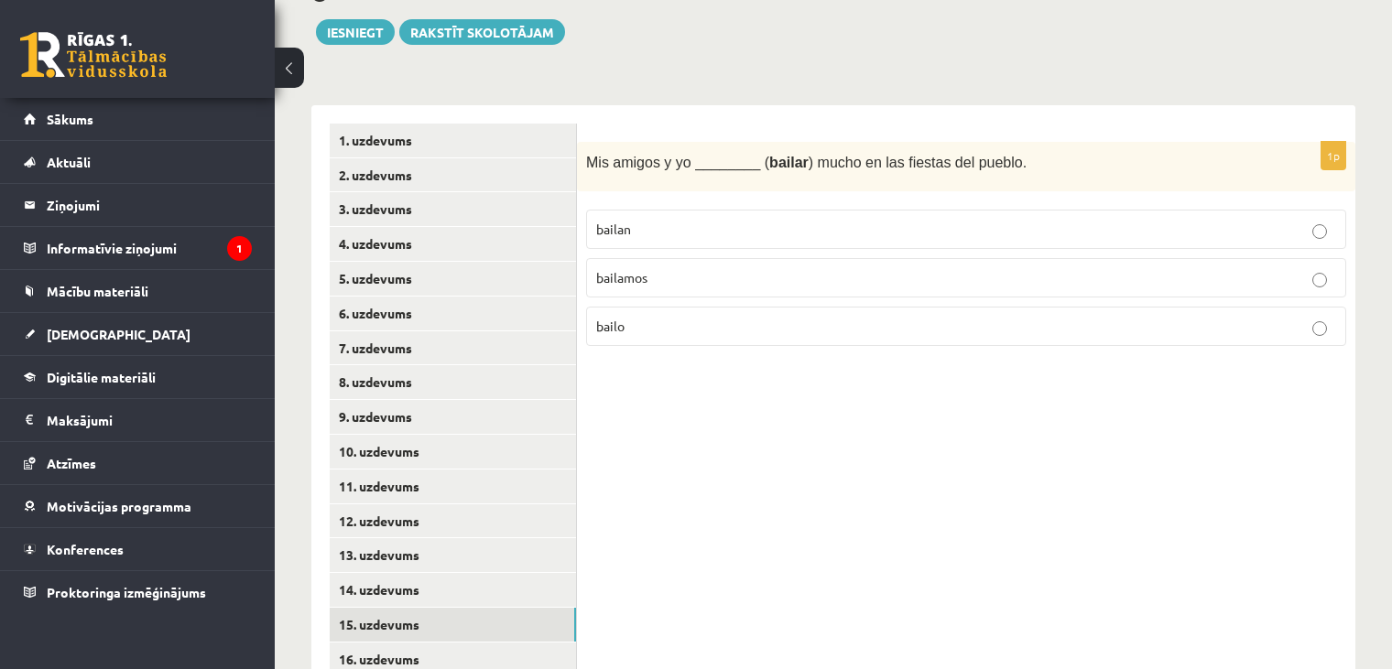
click at [915, 268] on p "bailamos" at bounding box center [966, 277] width 740 height 19
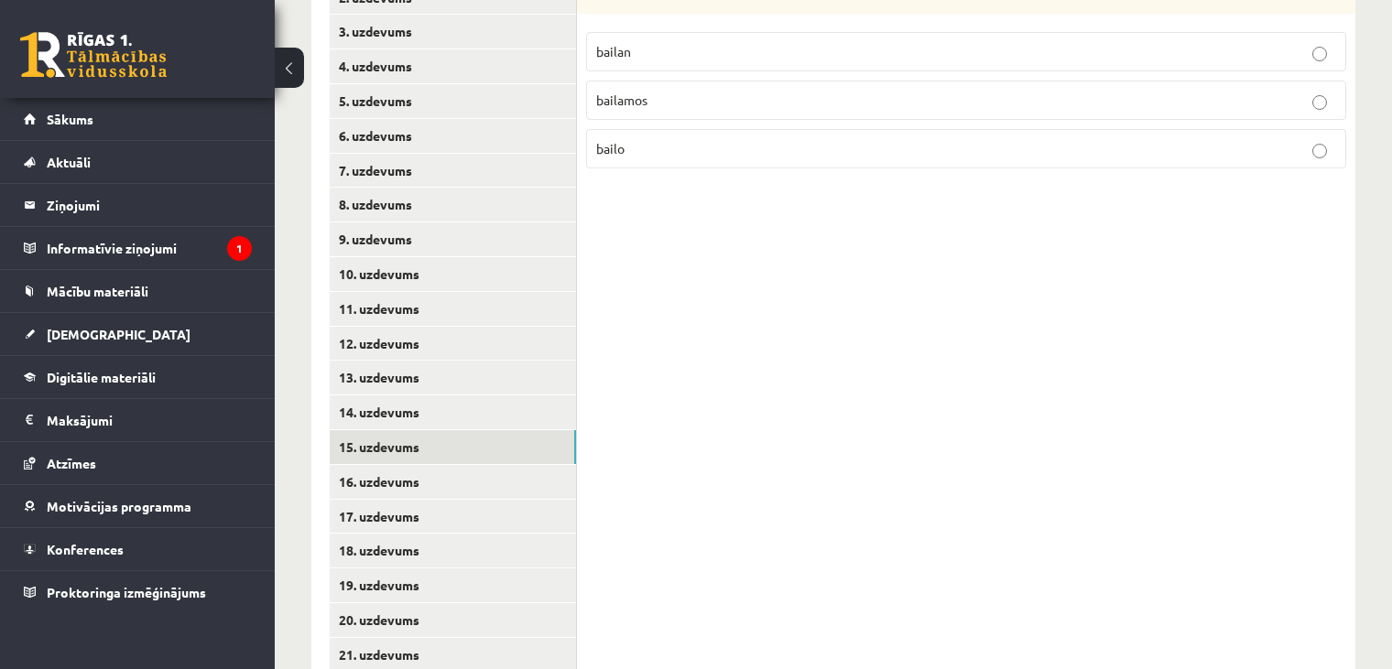
scroll to position [497, 0]
click at [502, 464] on link "16. uzdevums" at bounding box center [453, 481] width 246 height 34
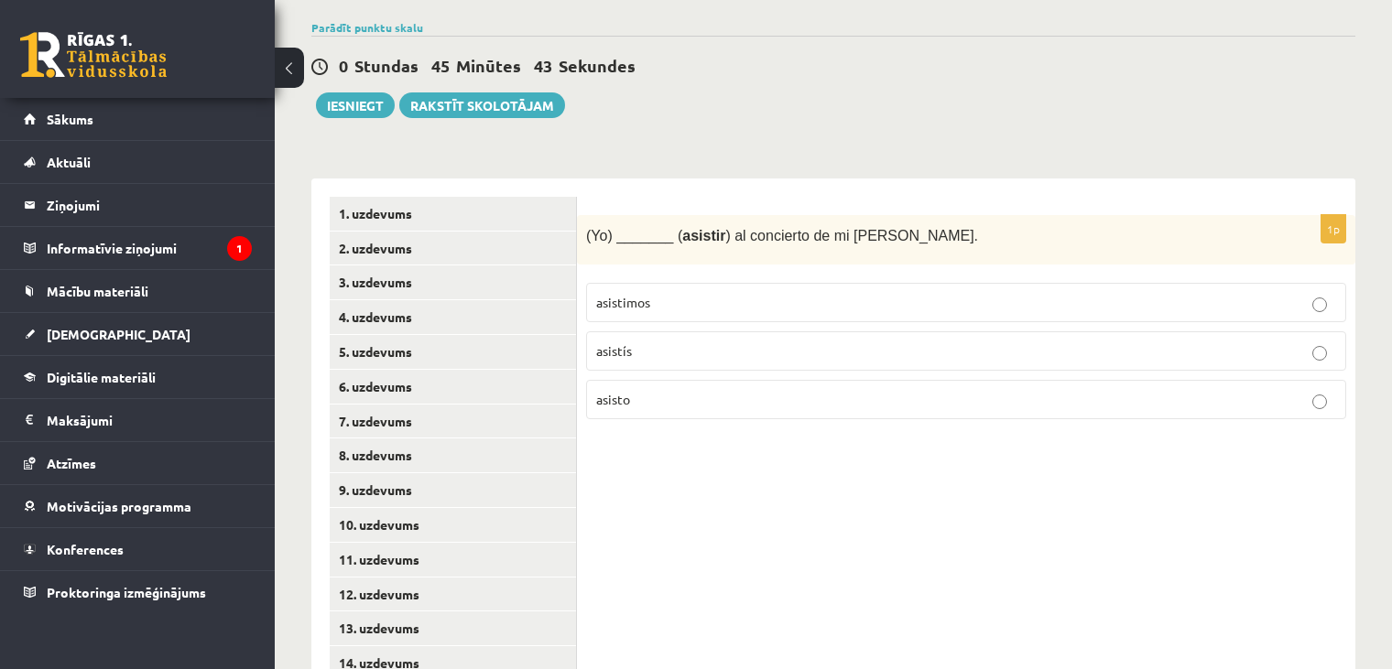
scroll to position [238, 0]
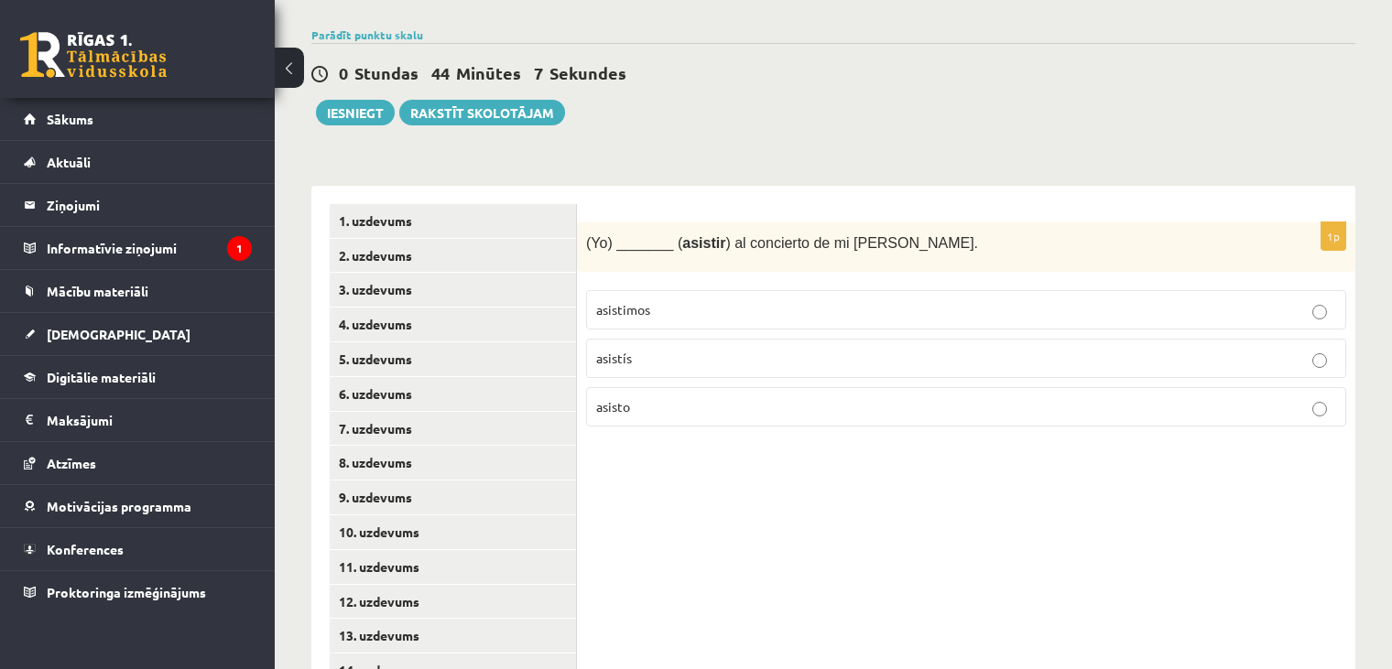
click at [789, 397] on p "asisto" at bounding box center [966, 406] width 740 height 19
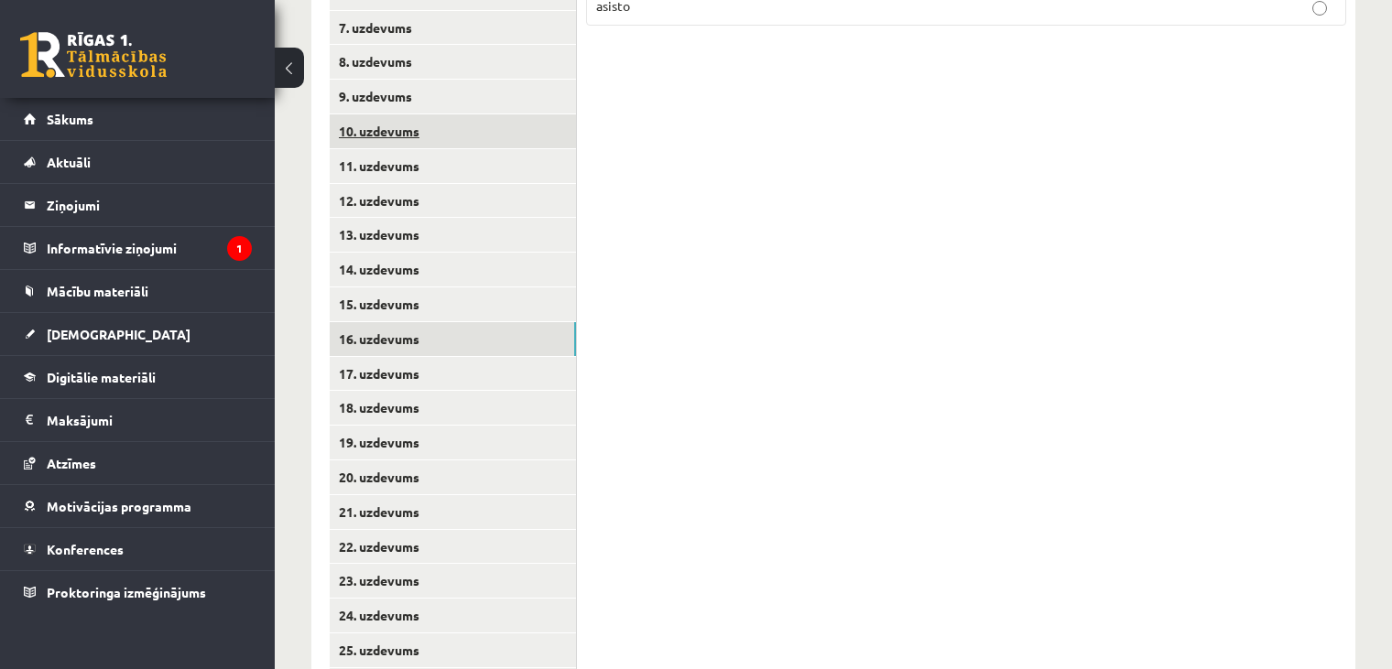
scroll to position [647, 0]
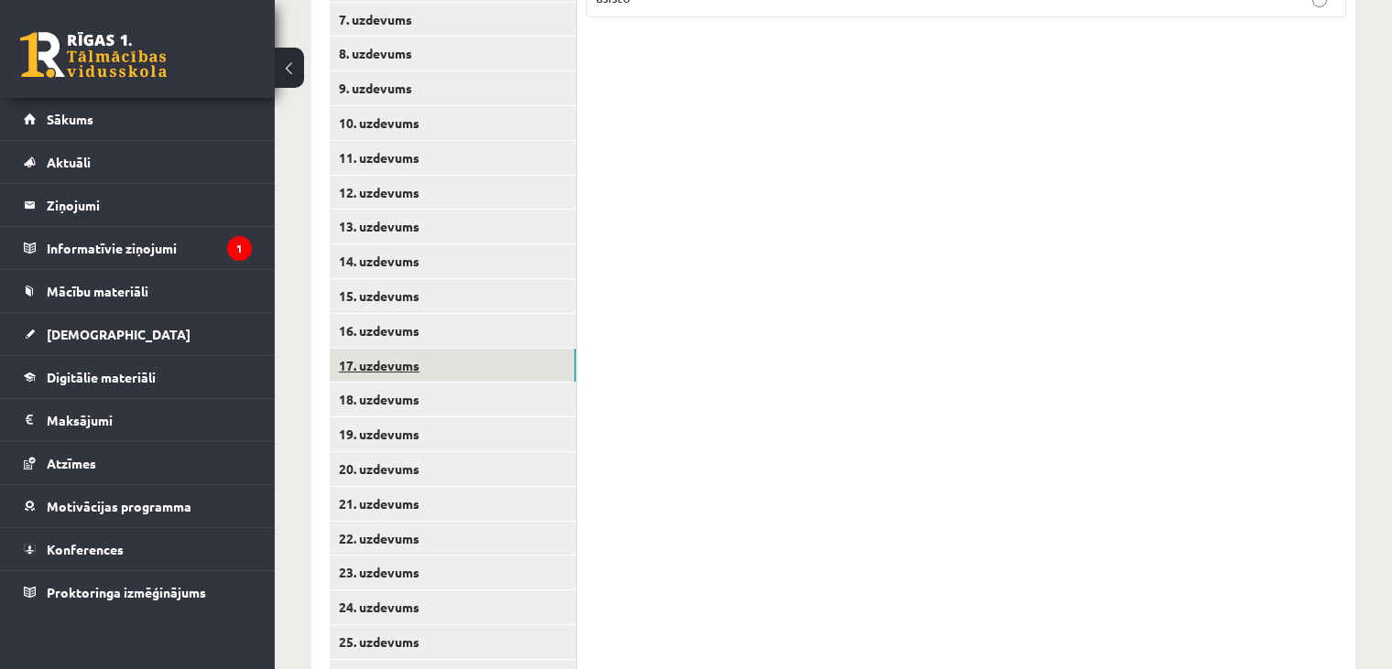
click at [419, 355] on link "17. uzdevums" at bounding box center [453, 366] width 246 height 34
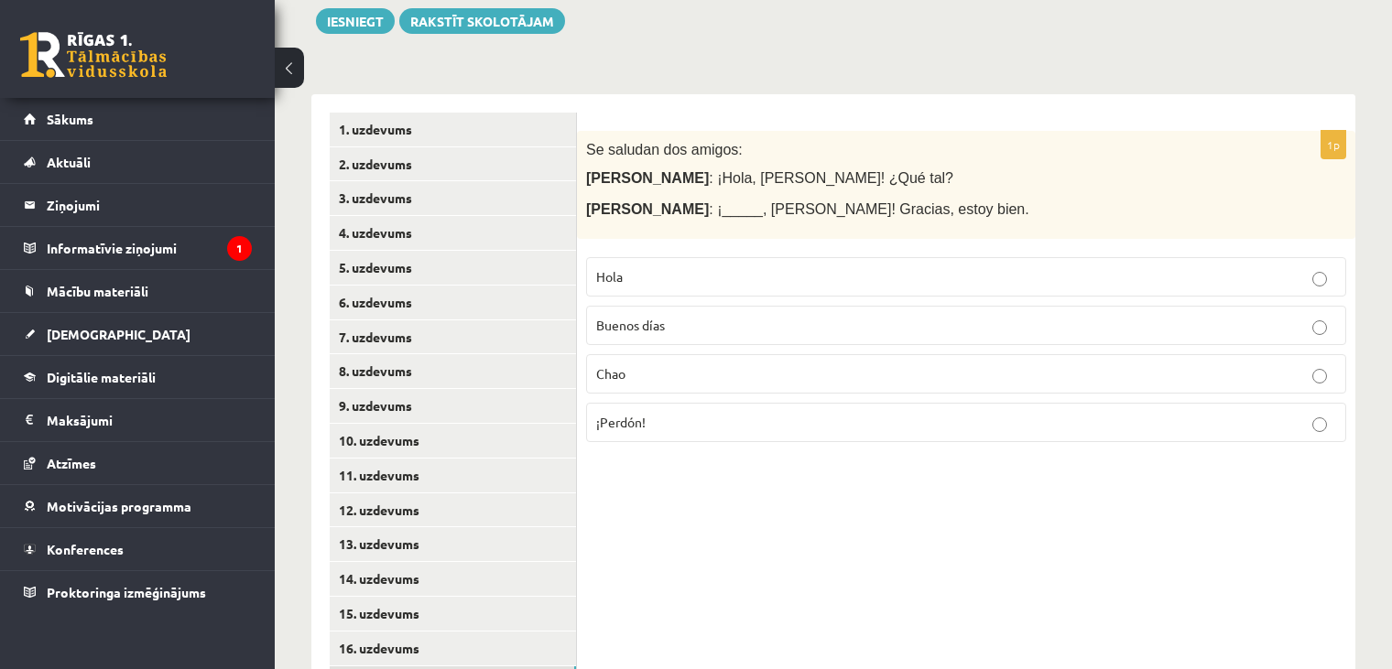
scroll to position [332, 0]
click at [739, 267] on label "Hola" at bounding box center [966, 275] width 760 height 39
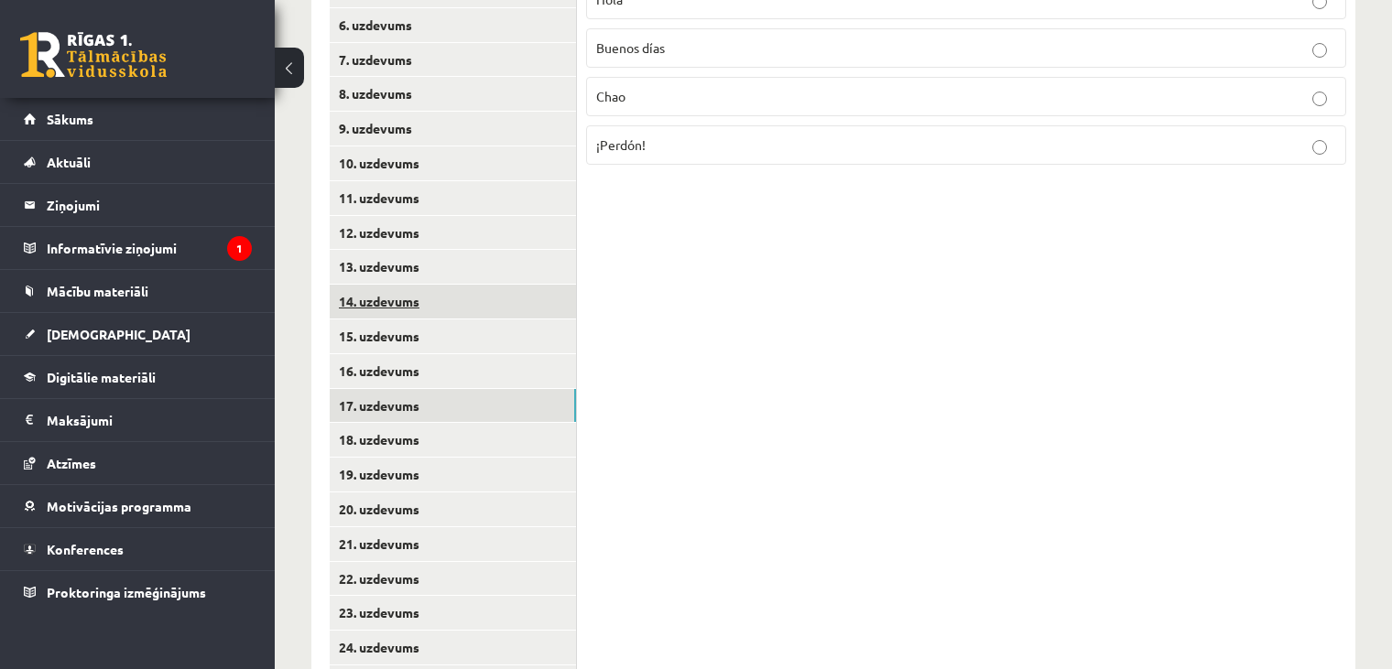
scroll to position [606, 0]
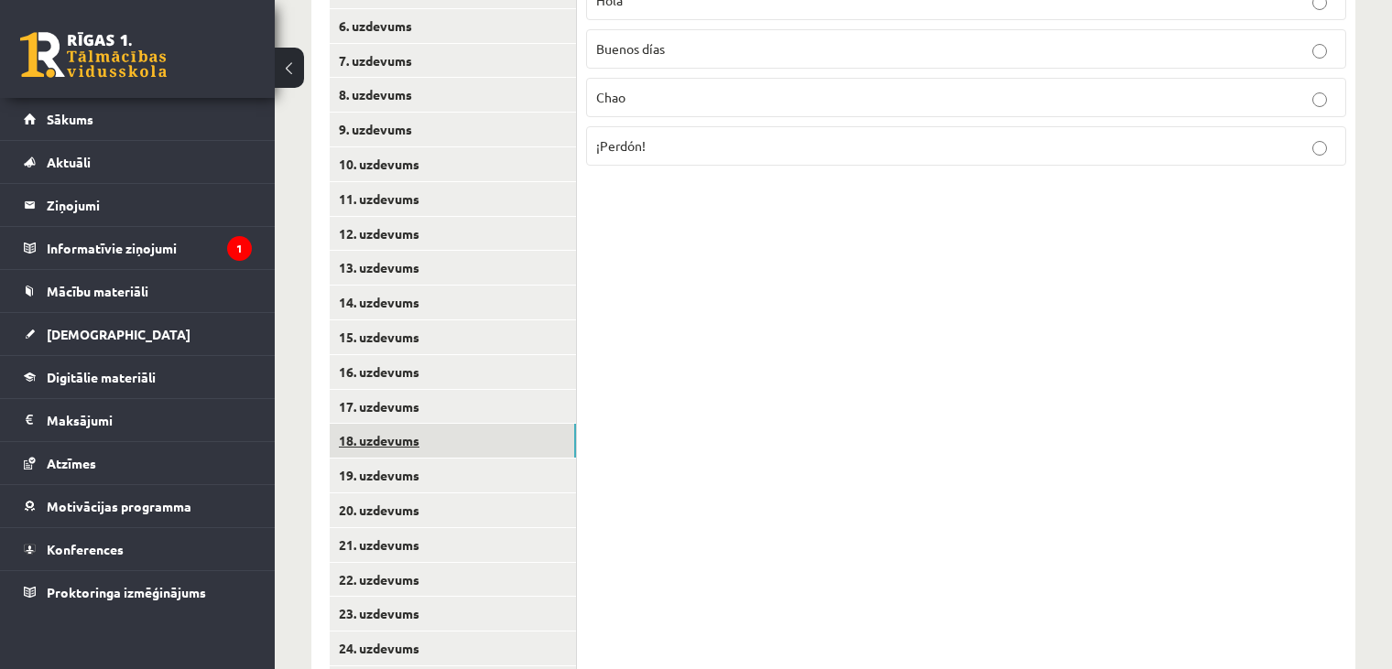
click at [451, 424] on link "18. uzdevums" at bounding box center [453, 441] width 246 height 34
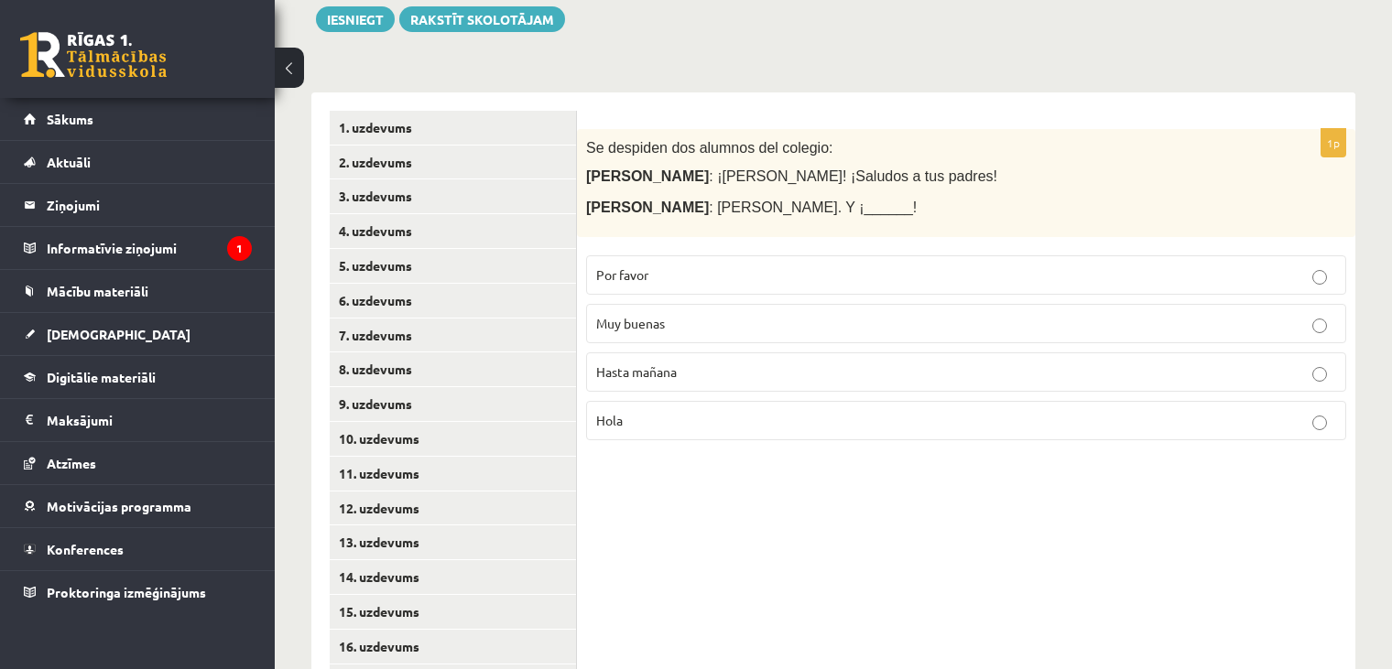
scroll to position [332, 0]
click at [750, 362] on p "Hasta mañana" at bounding box center [966, 371] width 740 height 19
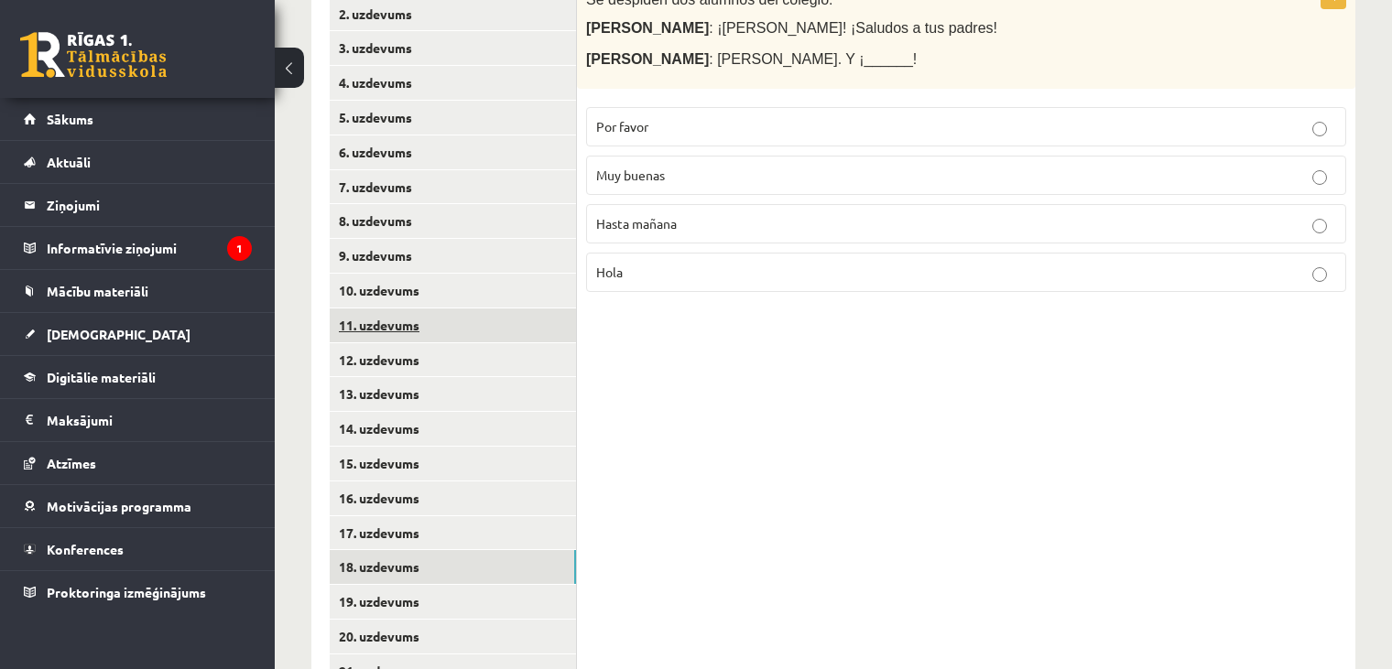
scroll to position [480, 0]
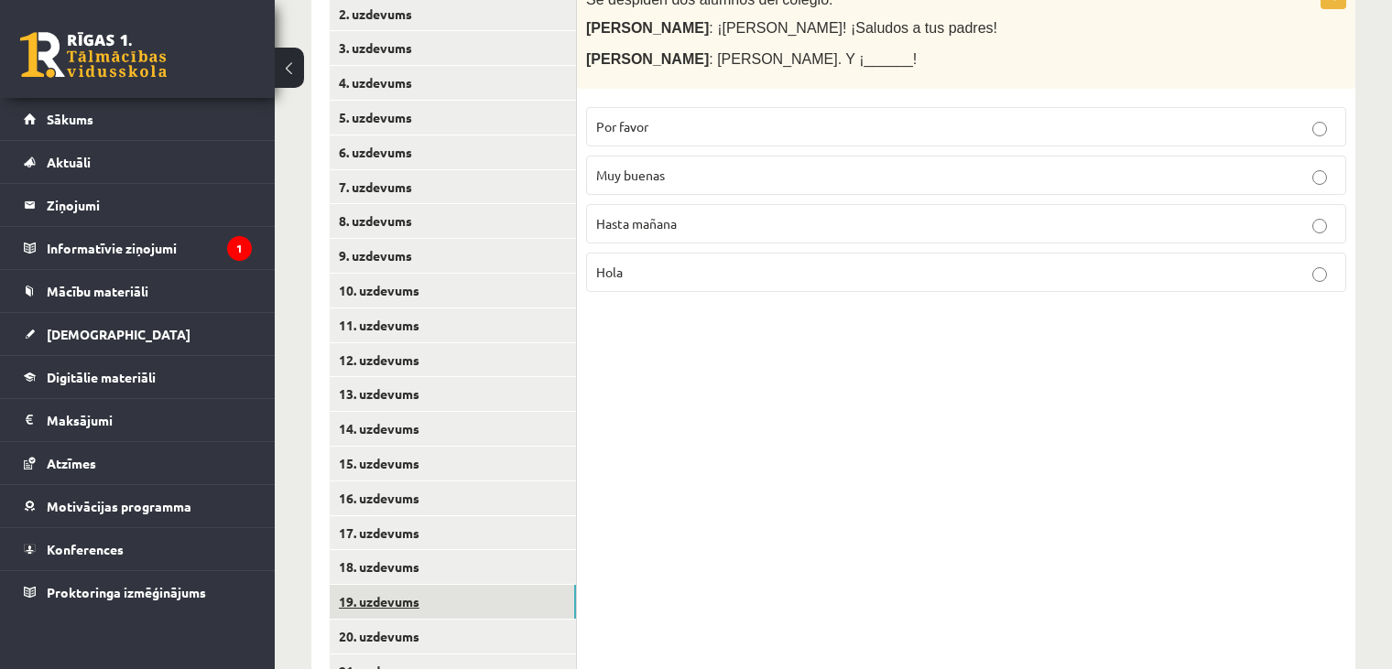
click at [464, 585] on link "19. uzdevums" at bounding box center [453, 602] width 246 height 34
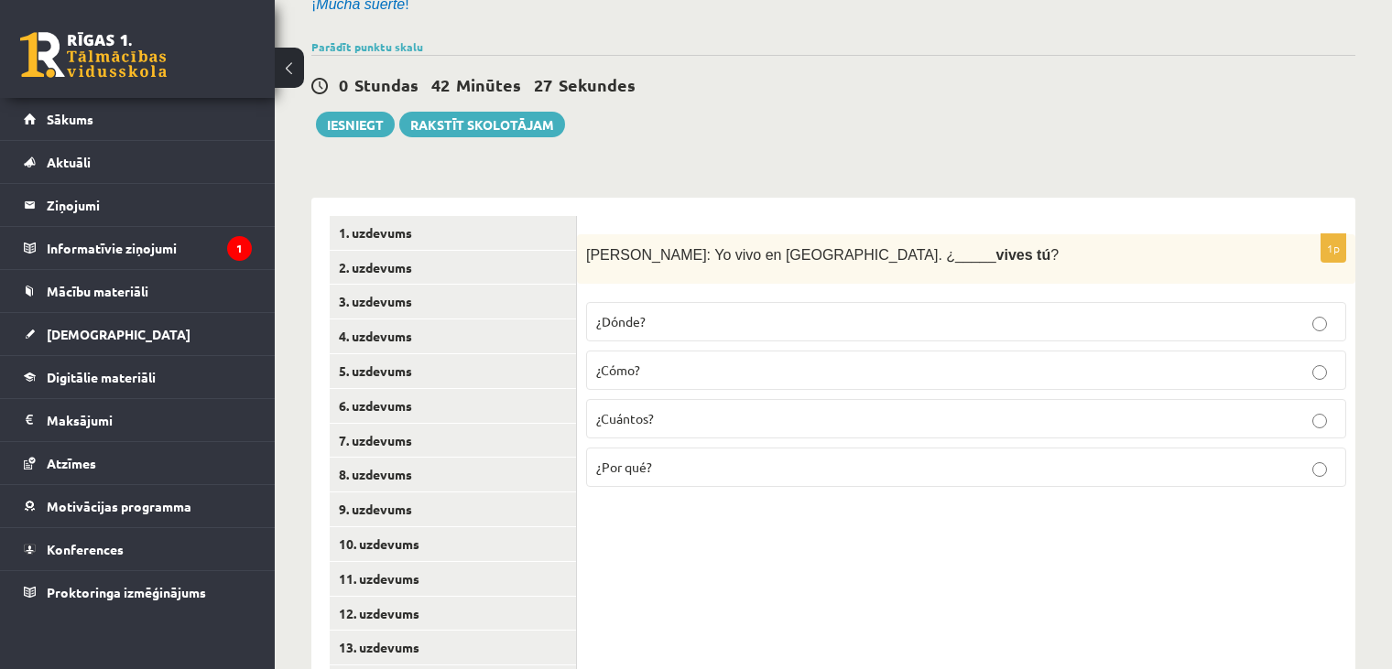
scroll to position [223, 0]
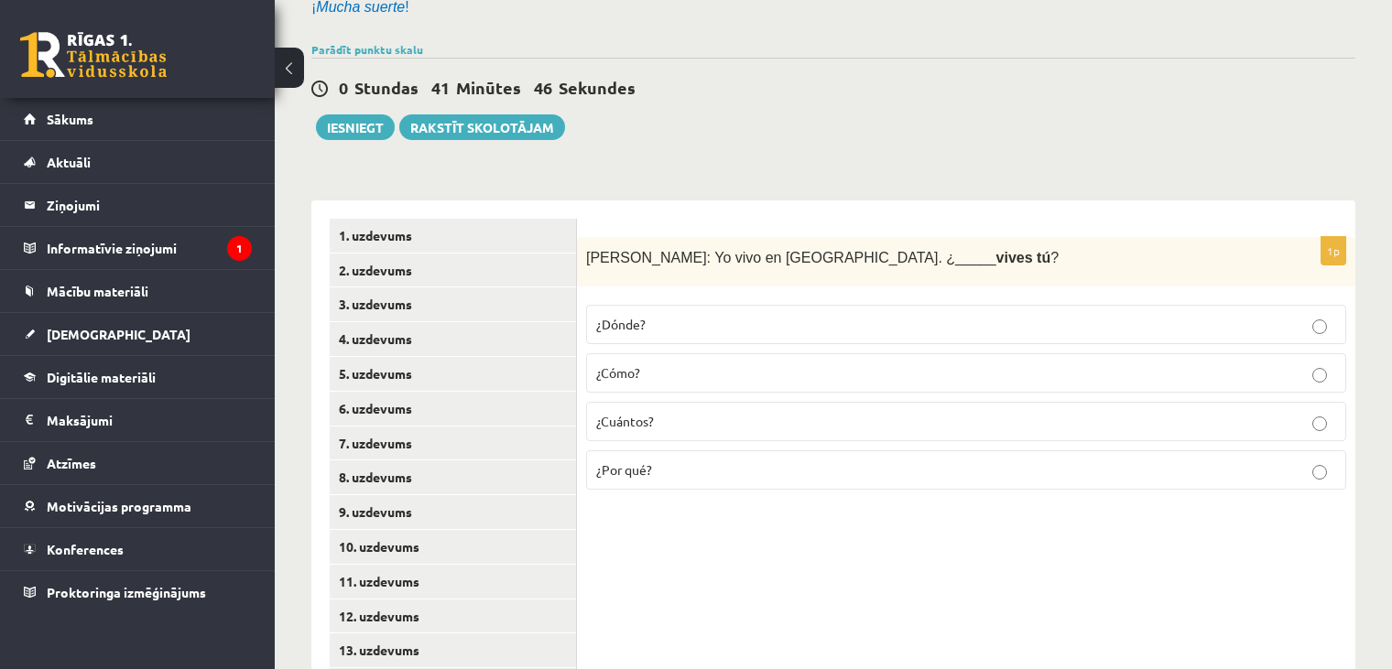
click at [688, 315] on p "¿Dónde?" at bounding box center [966, 324] width 740 height 19
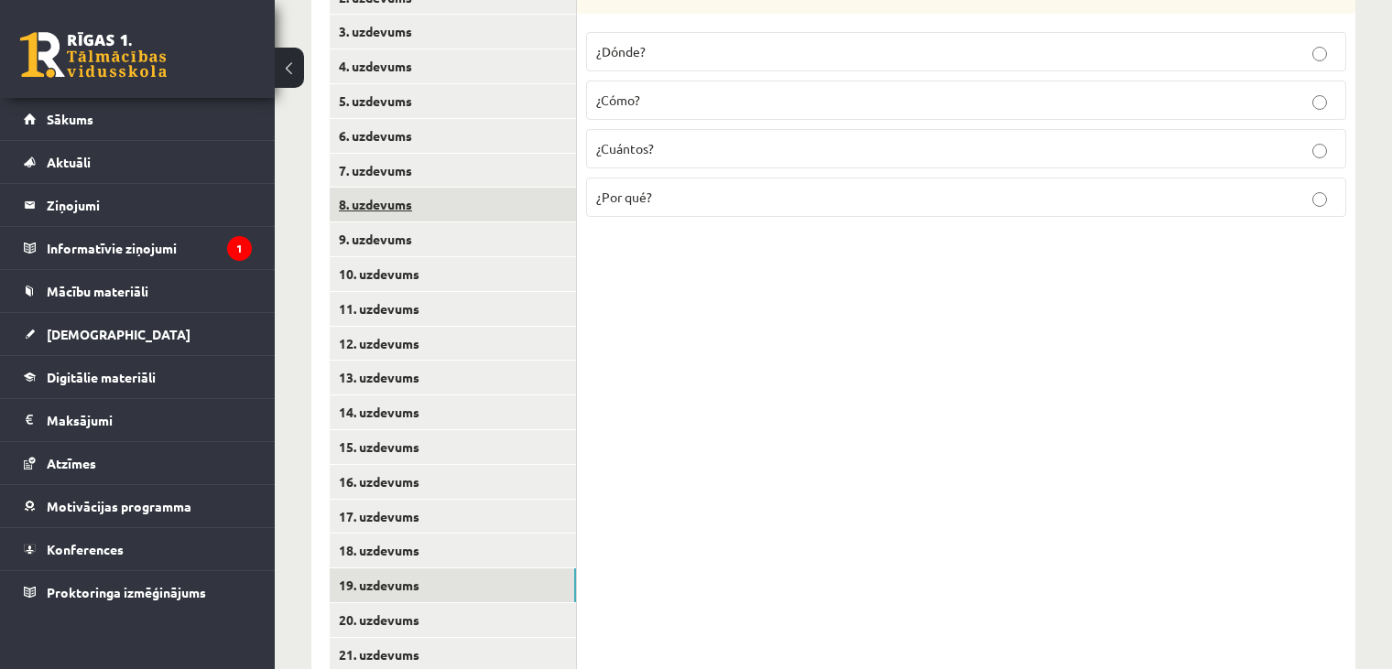
scroll to position [495, 0]
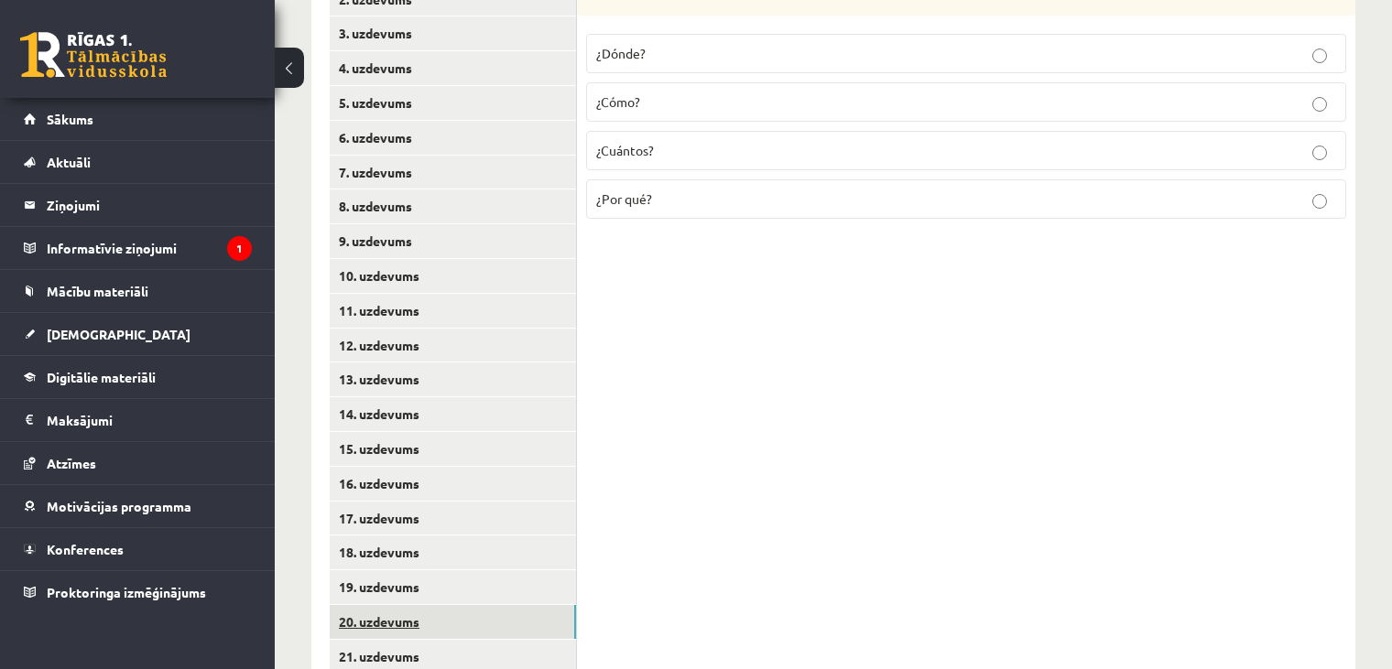
click at [458, 605] on link "20. uzdevums" at bounding box center [453, 622] width 246 height 34
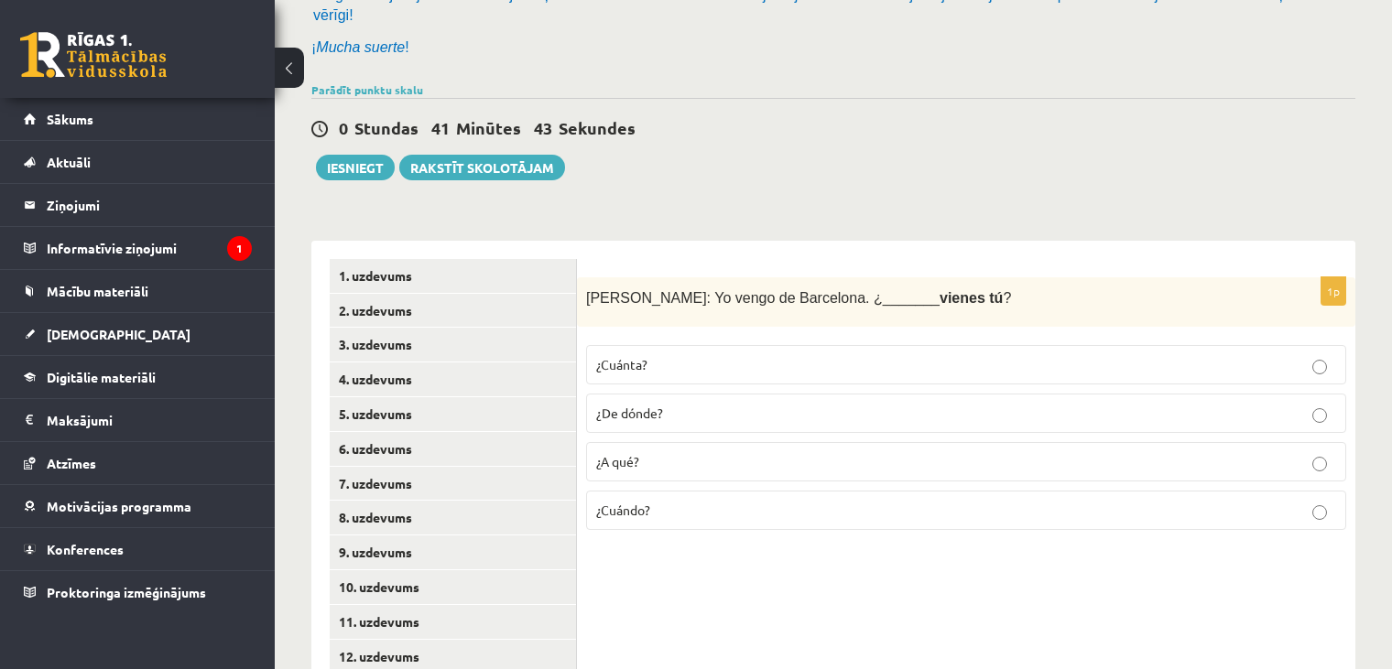
scroll to position [181, 0]
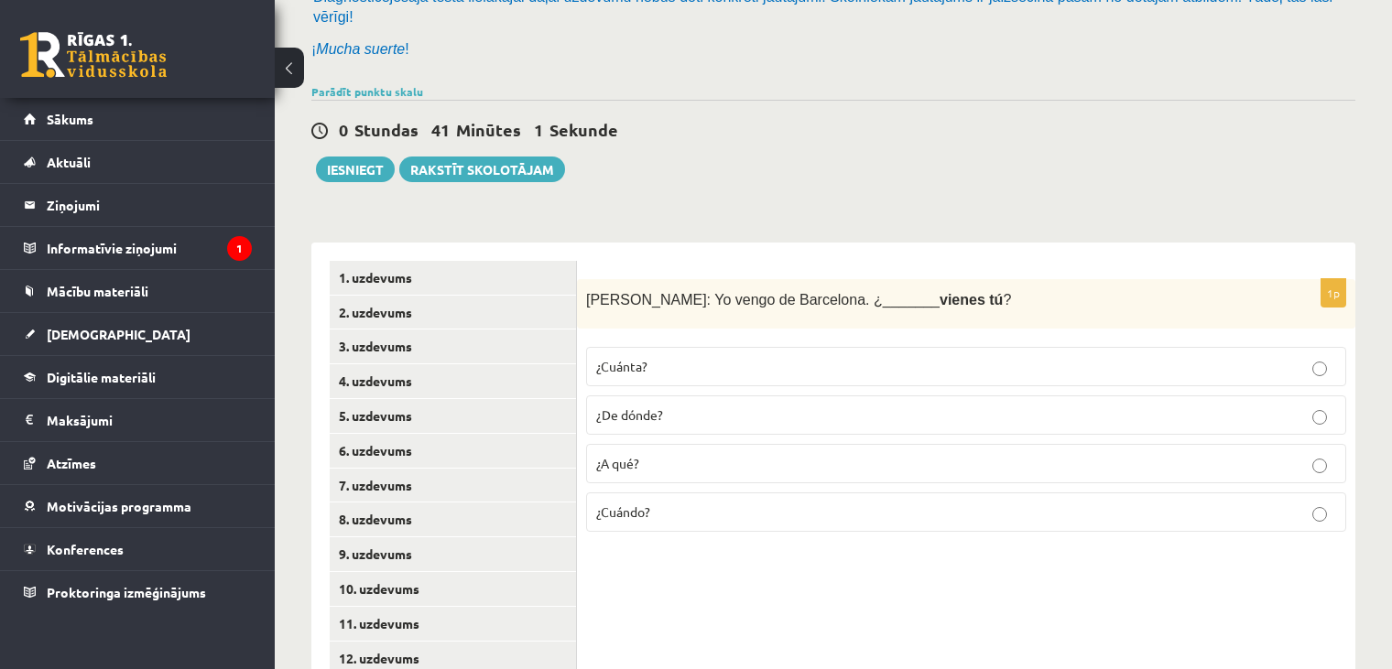
click at [746, 406] on p "¿De dónde?" at bounding box center [966, 415] width 740 height 19
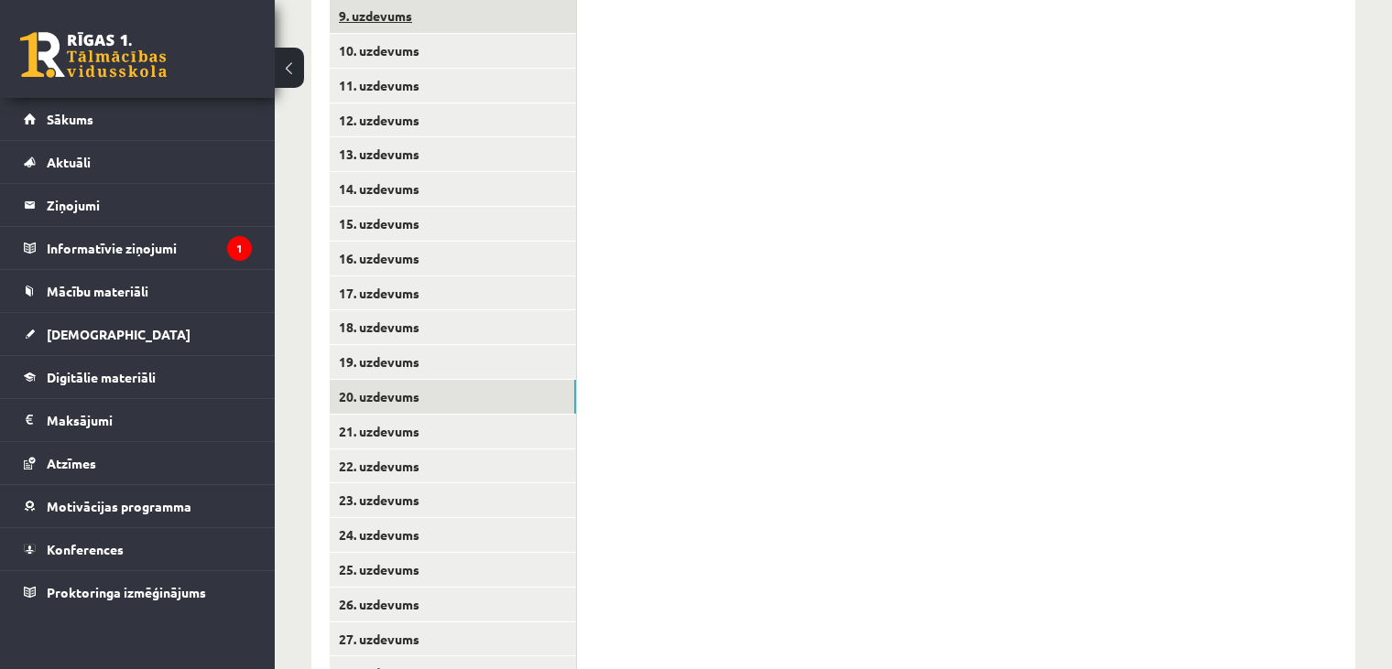
scroll to position [723, 0]
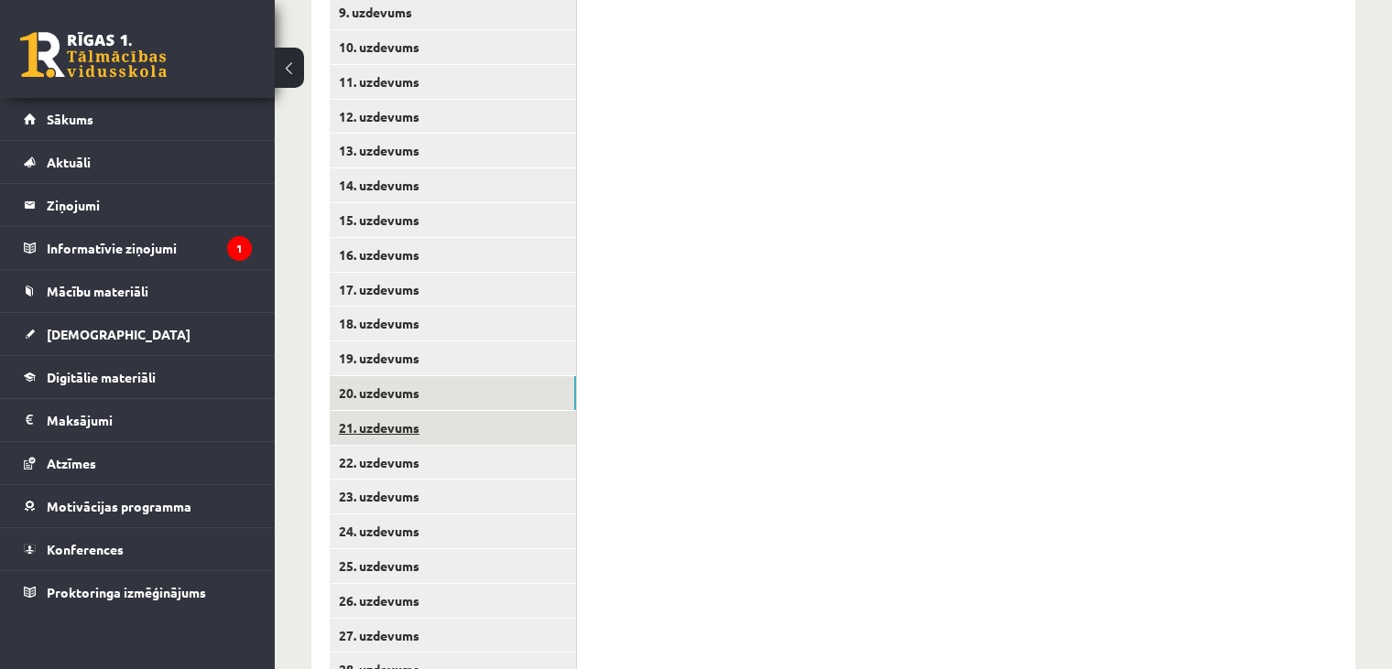
click at [422, 411] on link "21. uzdevums" at bounding box center [453, 428] width 246 height 34
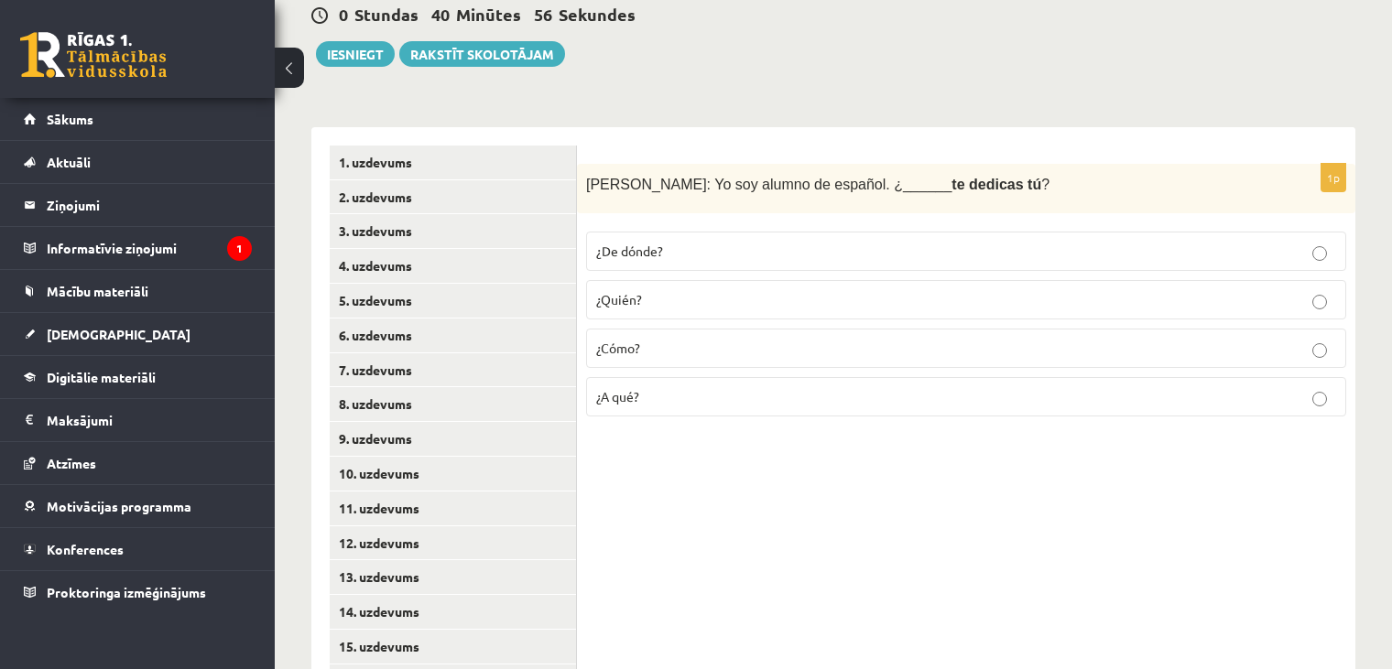
scroll to position [289, 0]
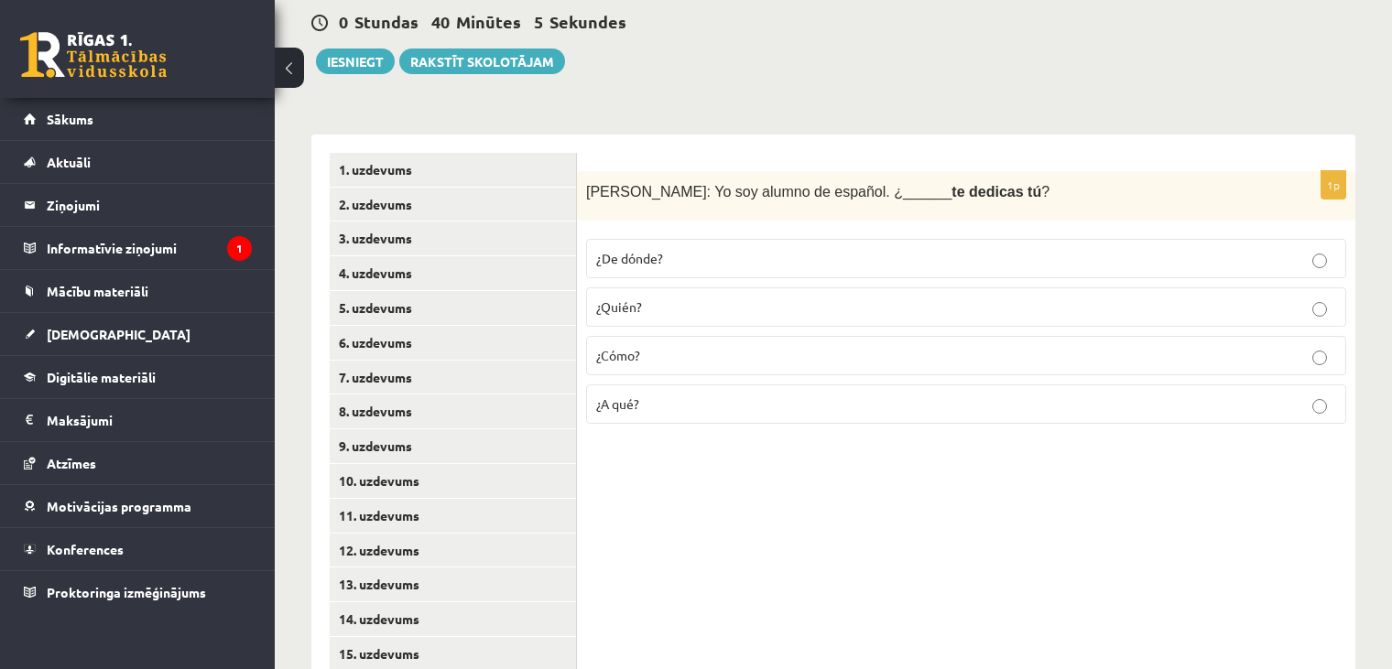
click at [901, 395] on p "¿A qué?" at bounding box center [966, 404] width 740 height 19
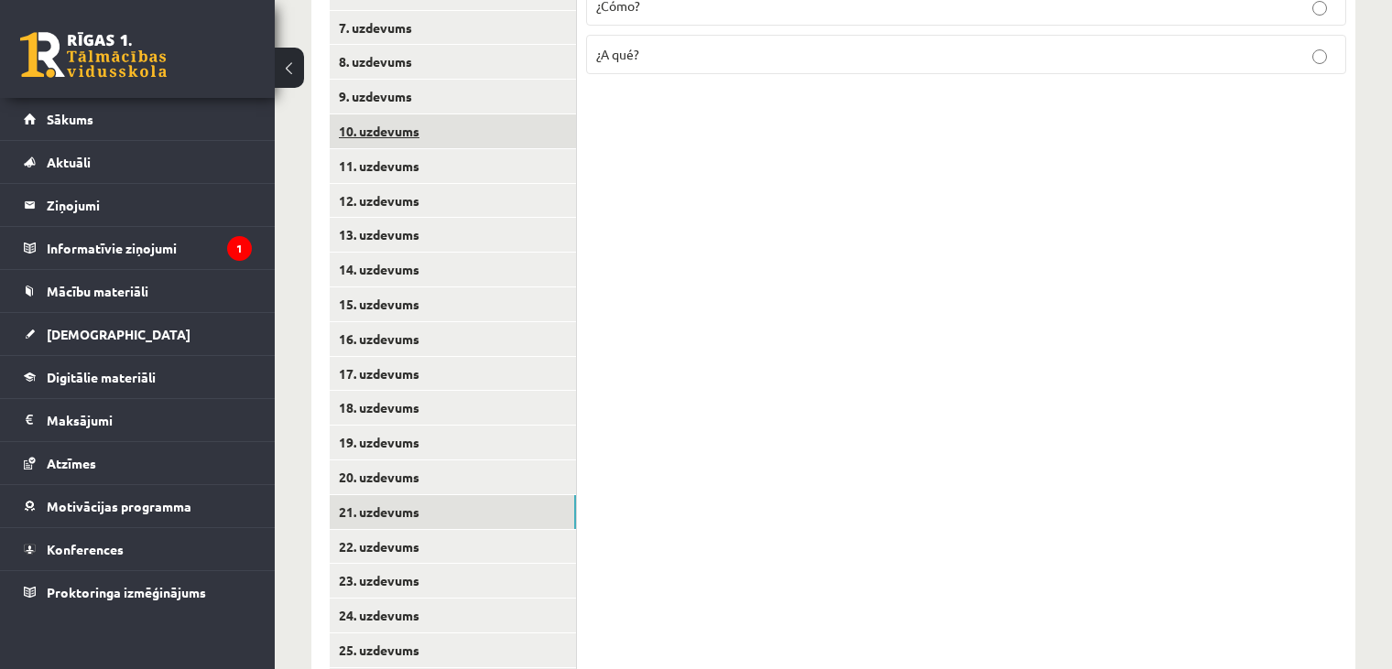
scroll to position [647, 0]
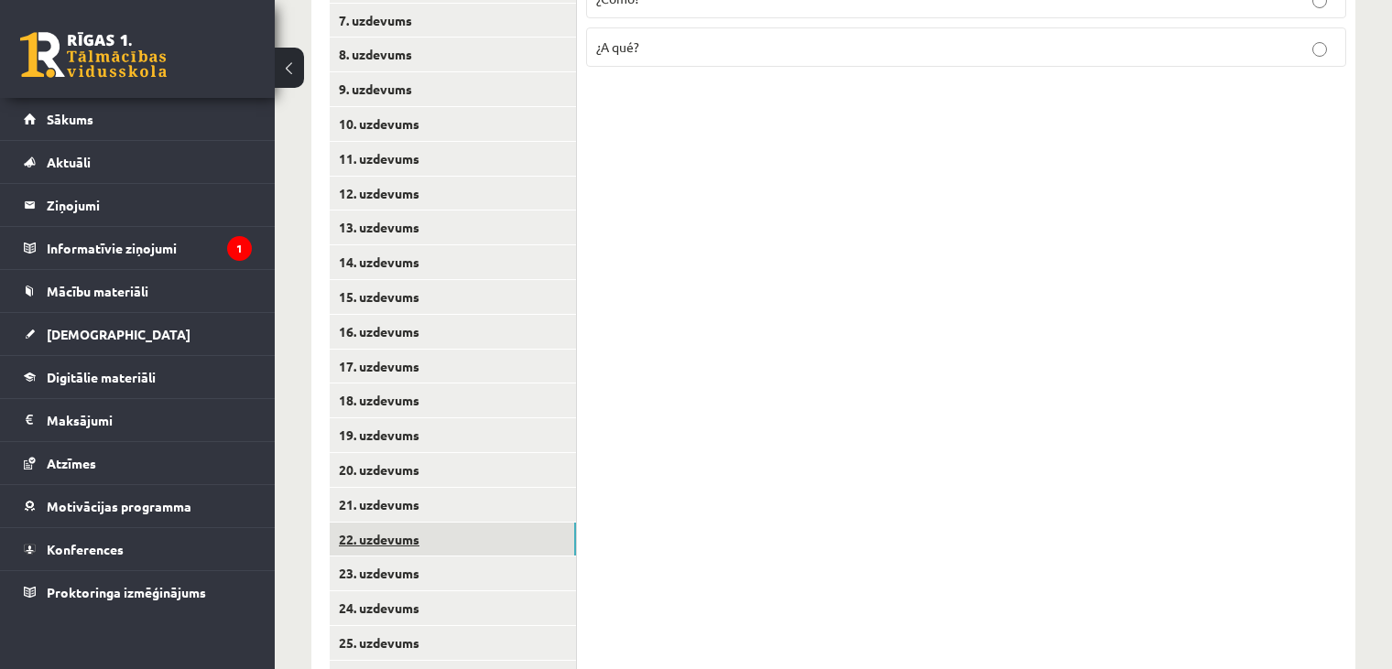
click at [517, 523] on link "22. uzdevums" at bounding box center [453, 540] width 246 height 34
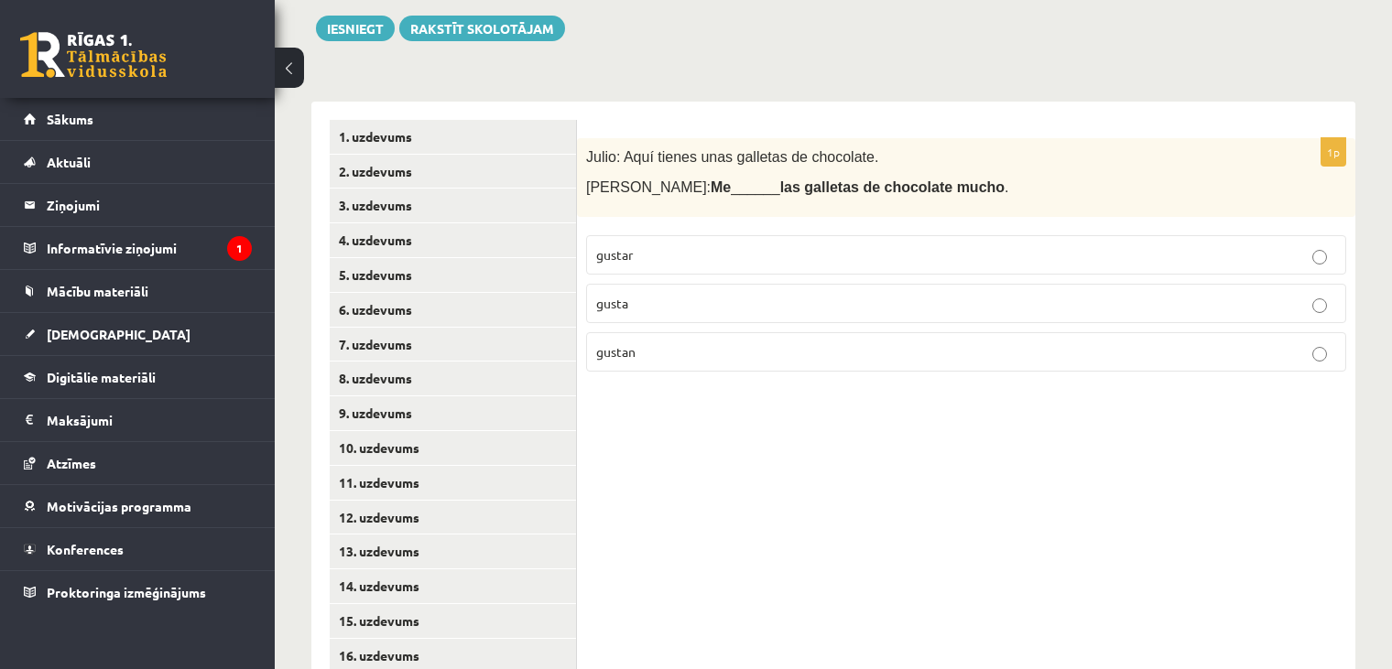
scroll to position [319, 0]
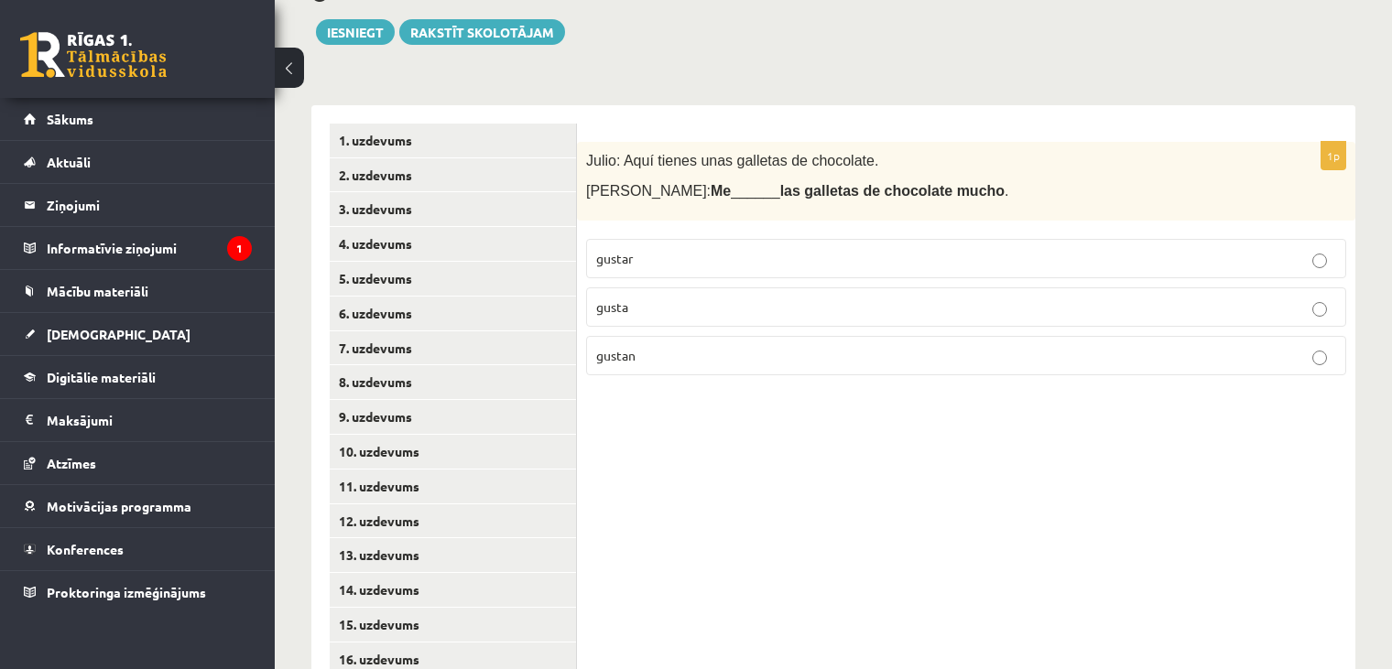
click at [777, 346] on p "gustan" at bounding box center [966, 355] width 740 height 19
click at [654, 249] on p "gustar" at bounding box center [966, 258] width 740 height 19
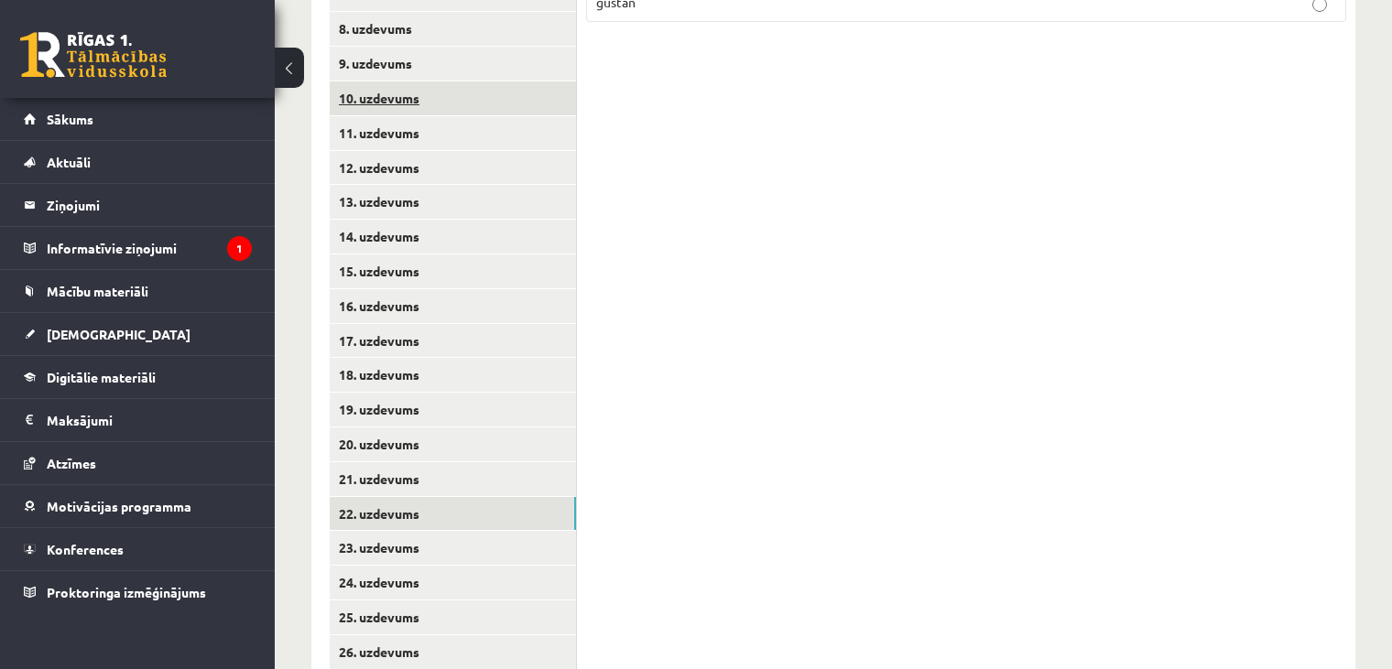
scroll to position [699, 0]
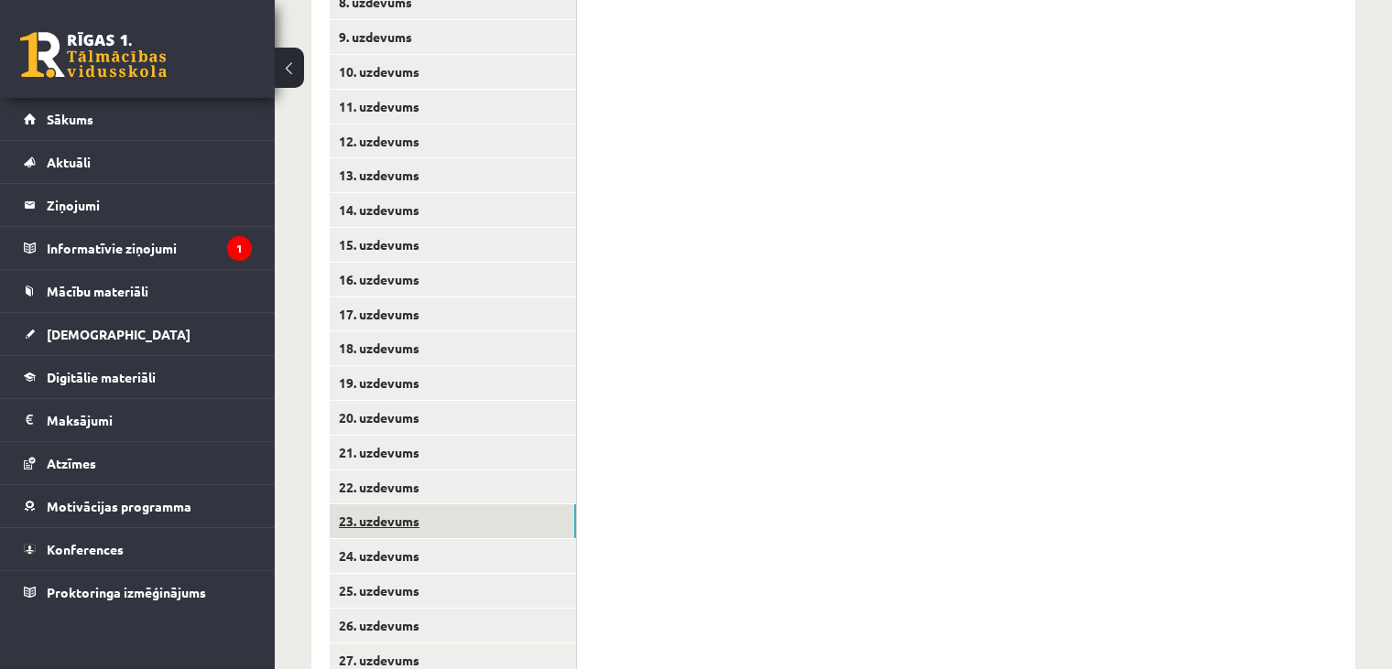
click at [478, 505] on link "23. uzdevums" at bounding box center [453, 522] width 246 height 34
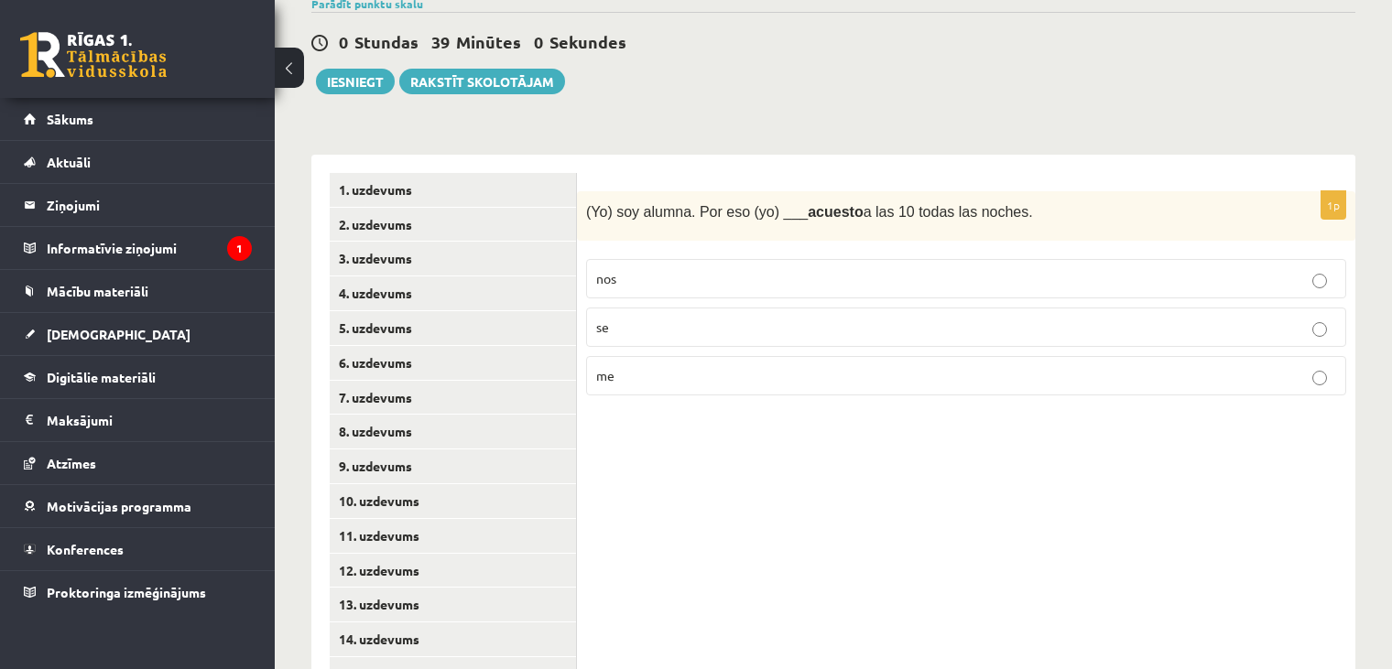
scroll to position [266, 0]
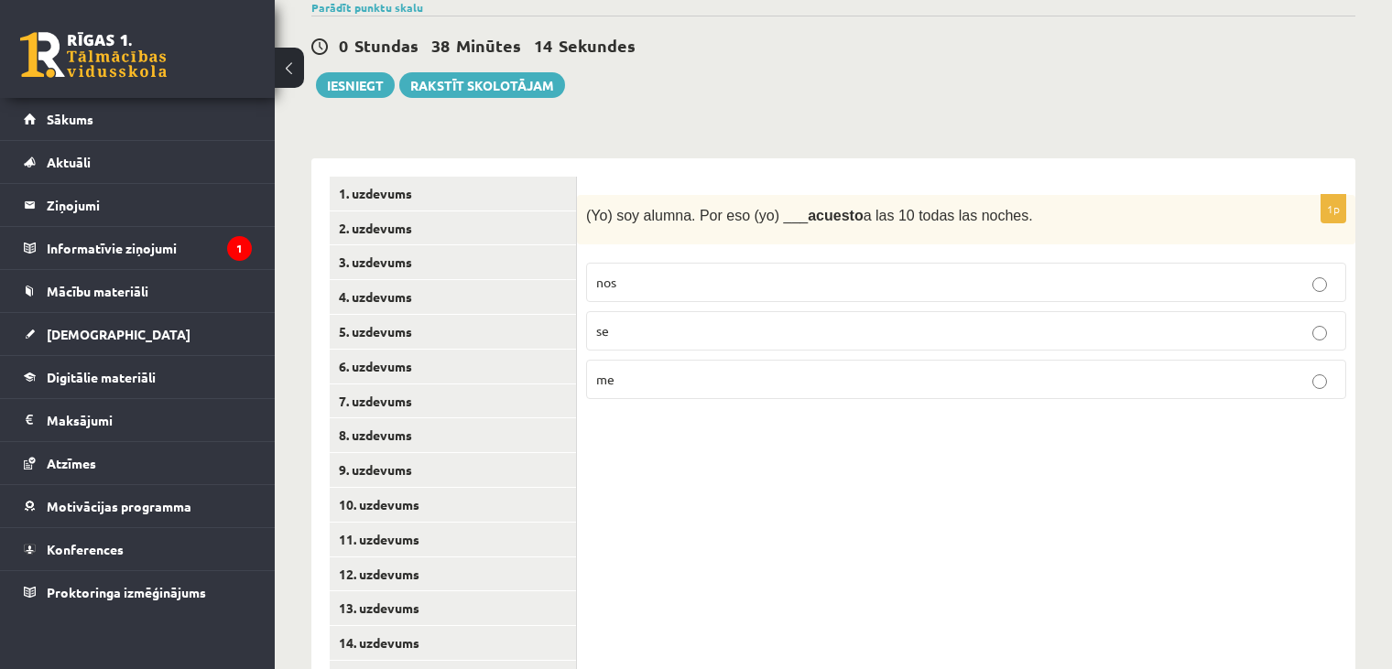
click at [944, 370] on p "me" at bounding box center [966, 379] width 740 height 19
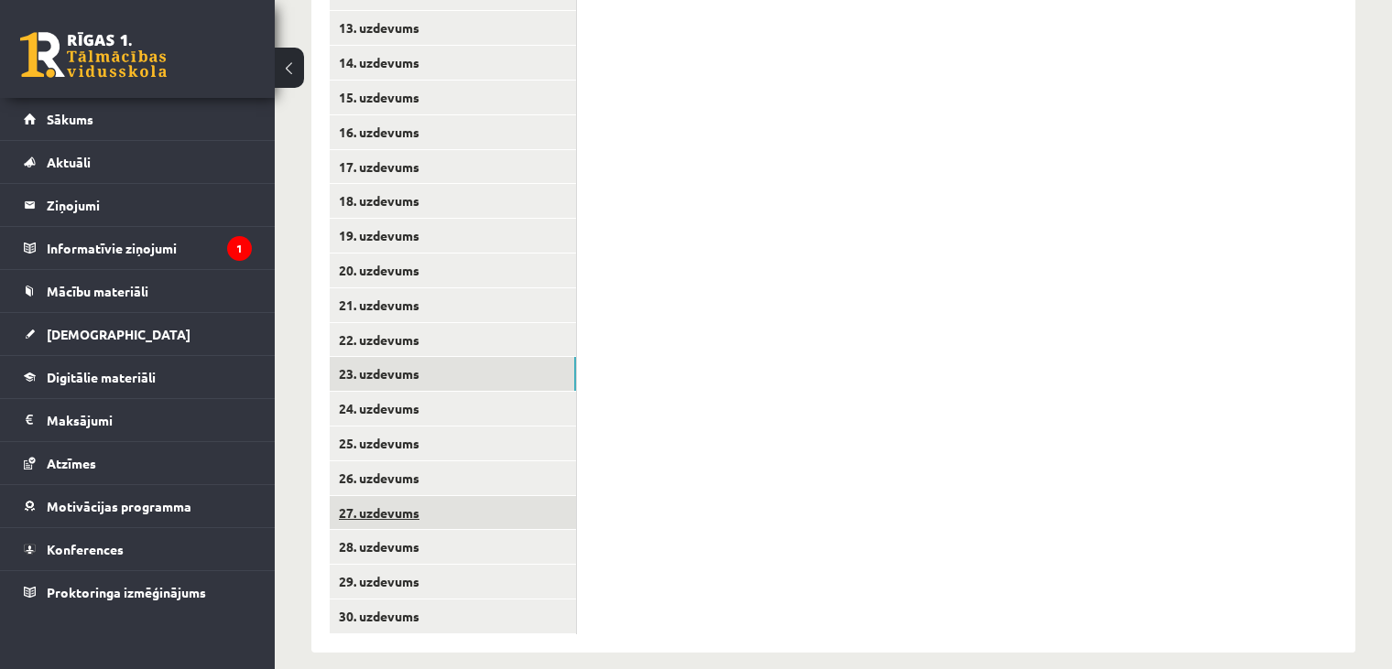
scroll to position [845, 0]
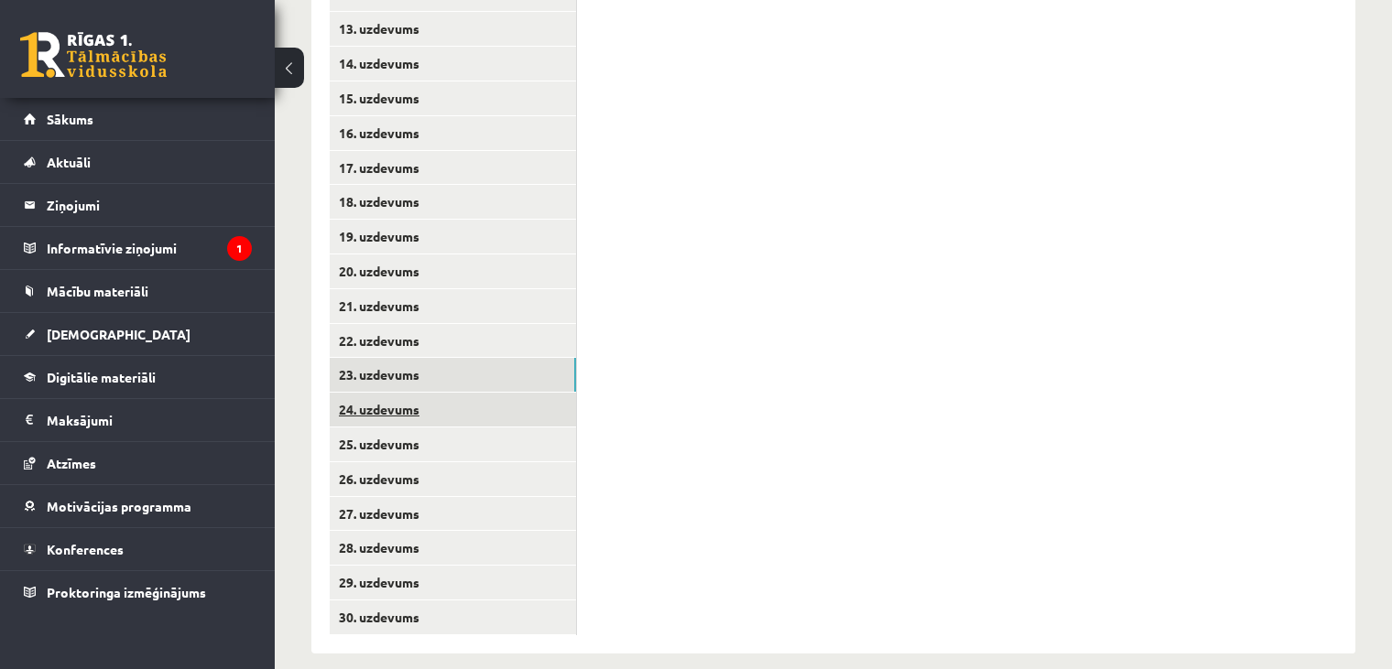
click at [442, 393] on link "24. uzdevums" at bounding box center [453, 410] width 246 height 34
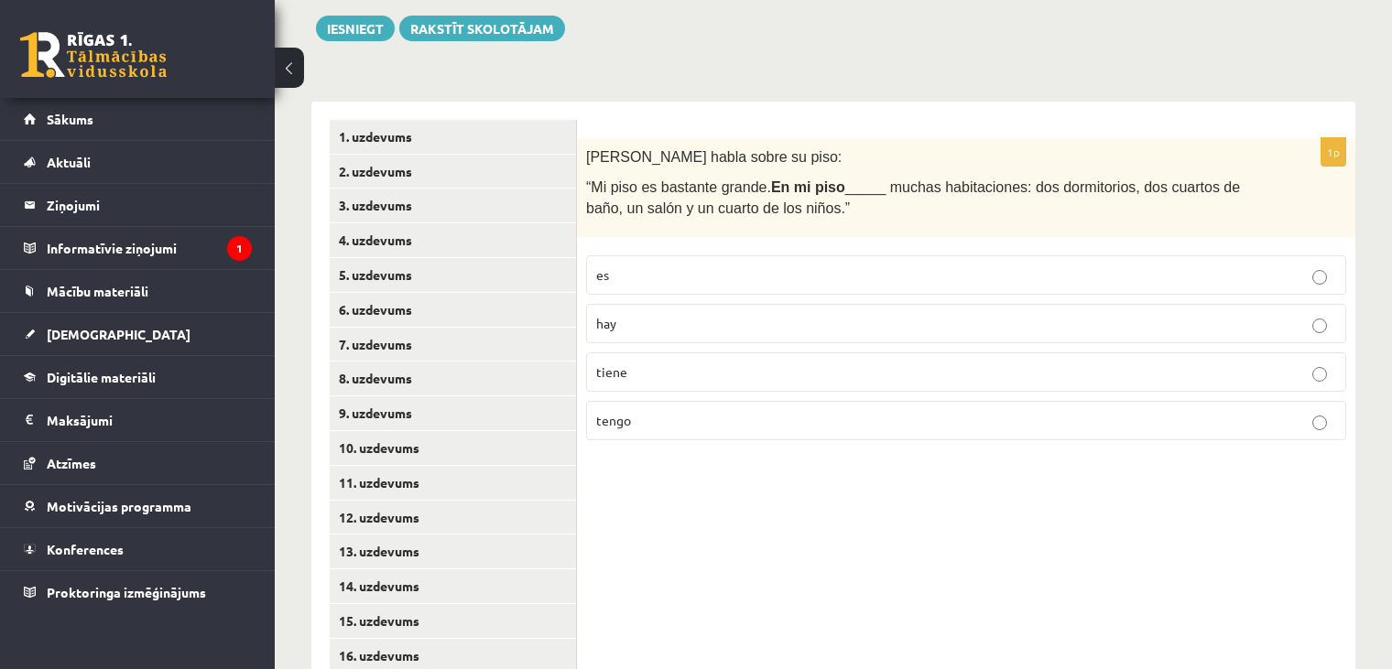
scroll to position [271, 0]
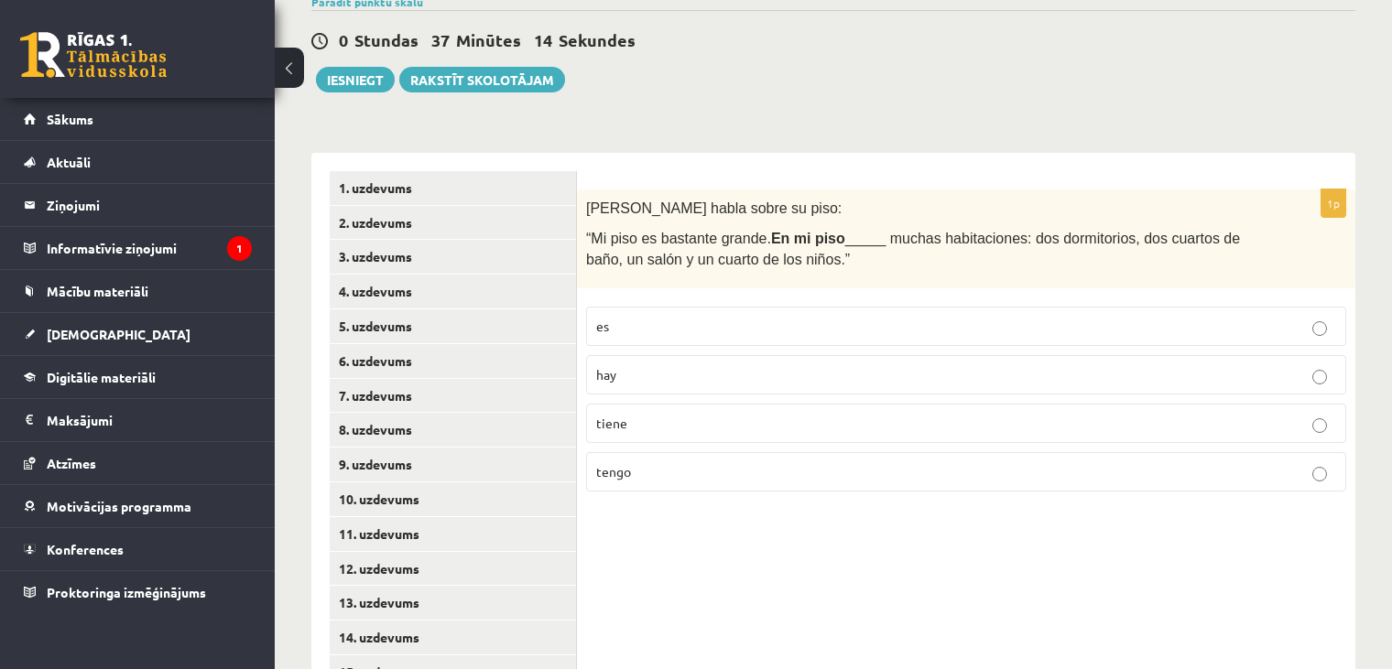
click at [811, 366] on label "hay" at bounding box center [966, 374] width 760 height 39
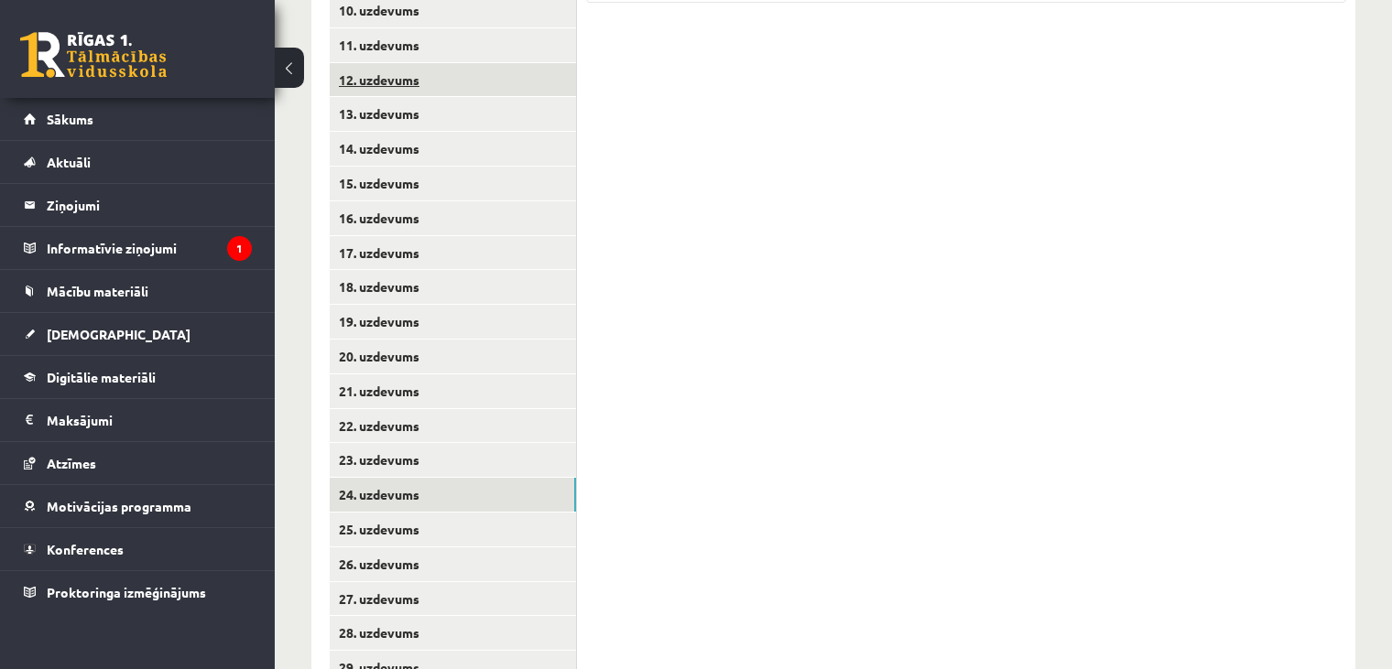
scroll to position [761, 0]
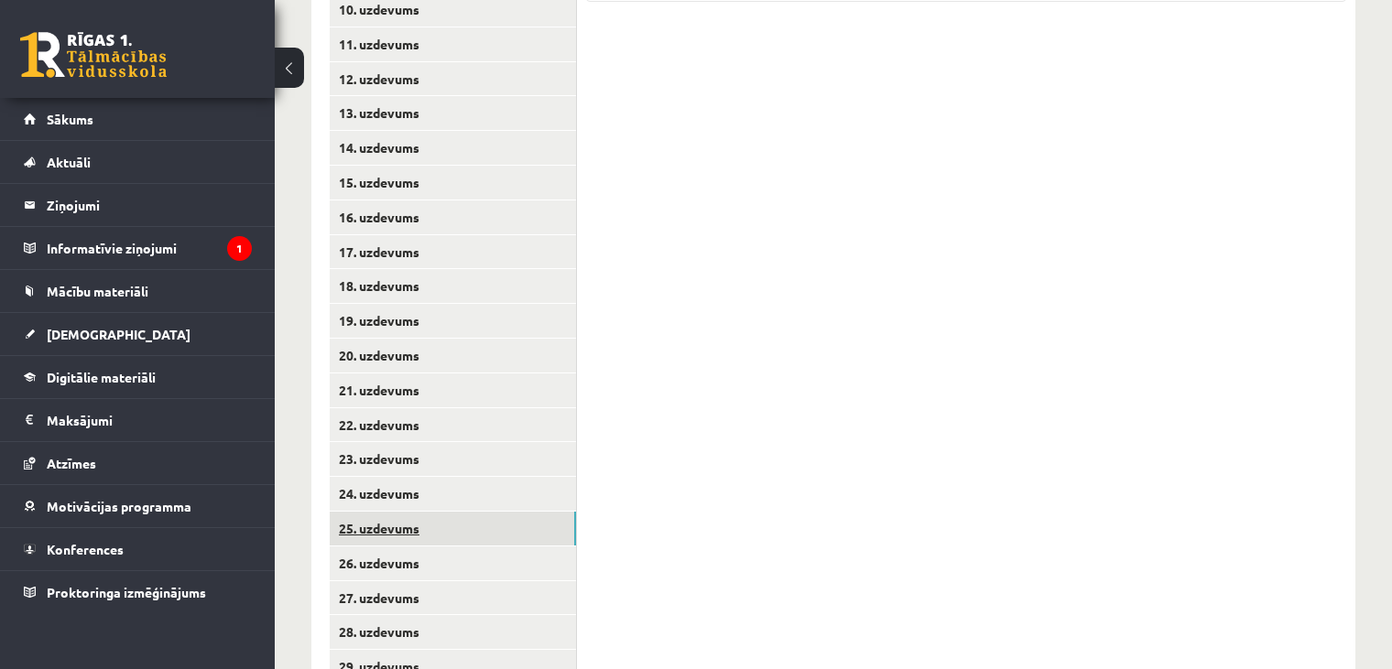
click at [461, 512] on link "25. uzdevums" at bounding box center [453, 529] width 246 height 34
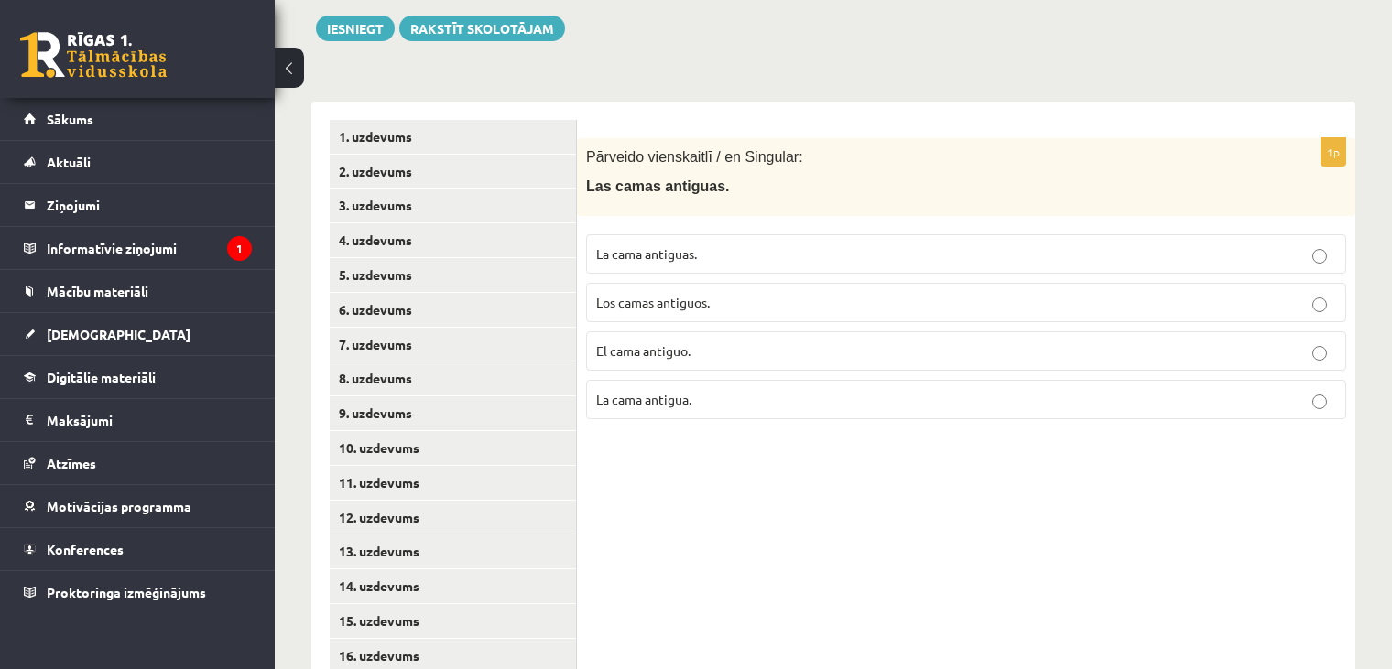
scroll to position [321, 0]
click at [713, 382] on label "La cama antigua." at bounding box center [966, 401] width 760 height 39
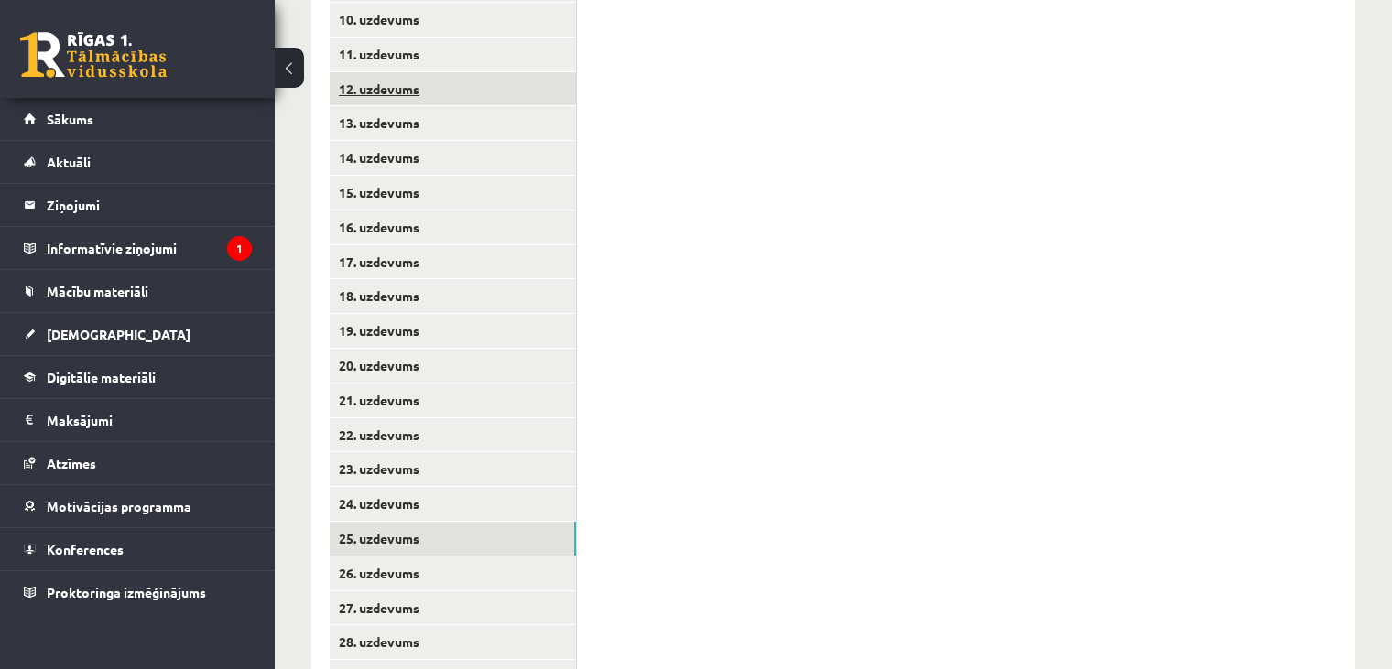
scroll to position [753, 0]
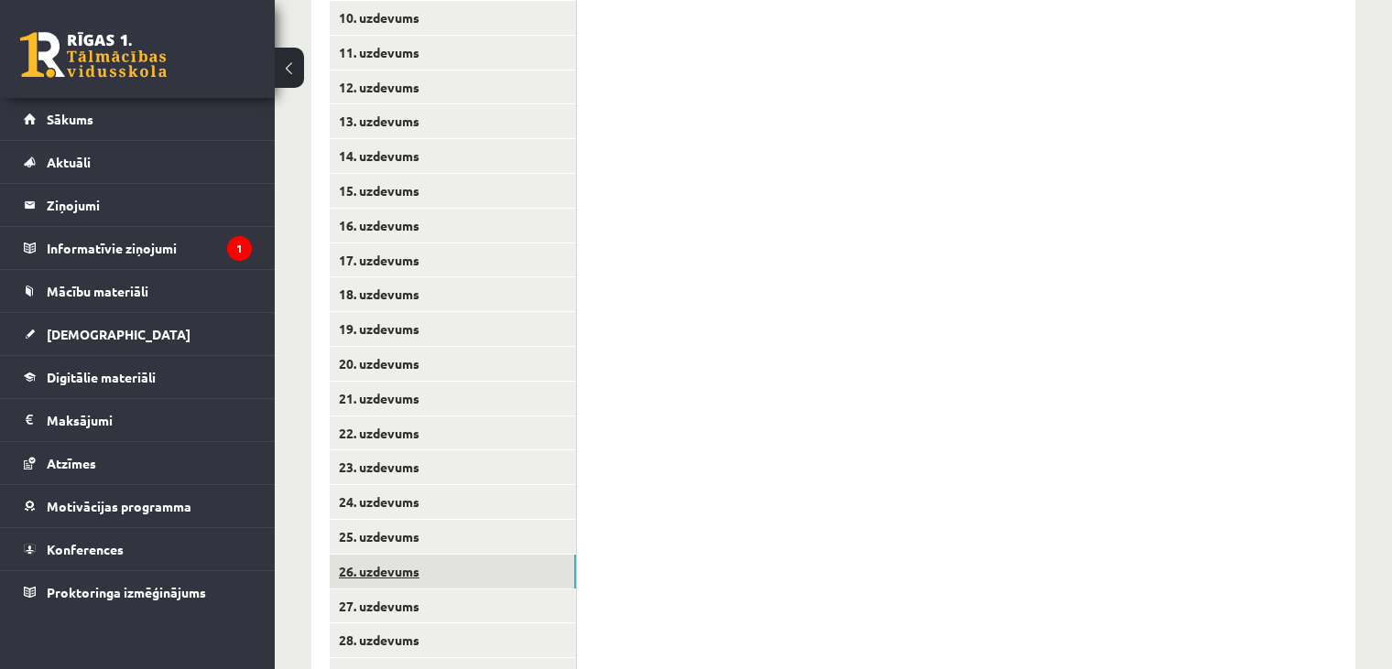
click at [401, 555] on link "26. uzdevums" at bounding box center [453, 572] width 246 height 34
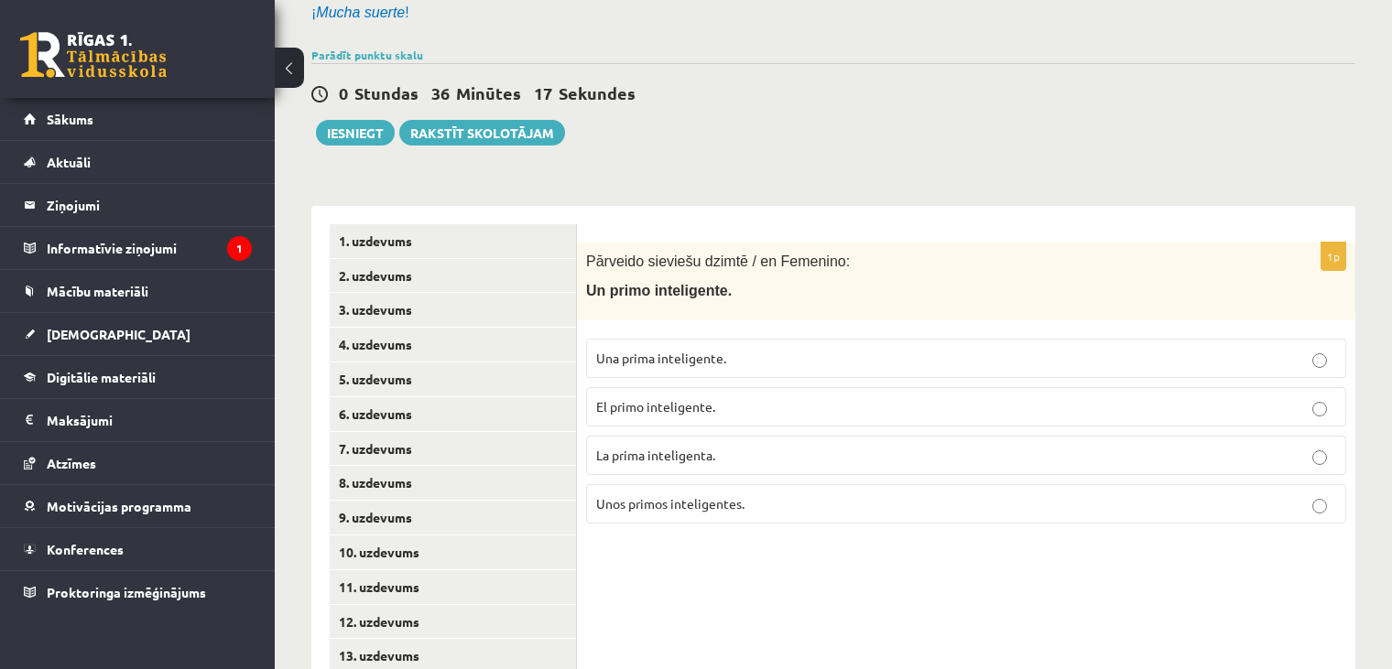
scroll to position [216, 0]
click at [893, 356] on label "Una prima inteligente." at bounding box center [966, 360] width 760 height 39
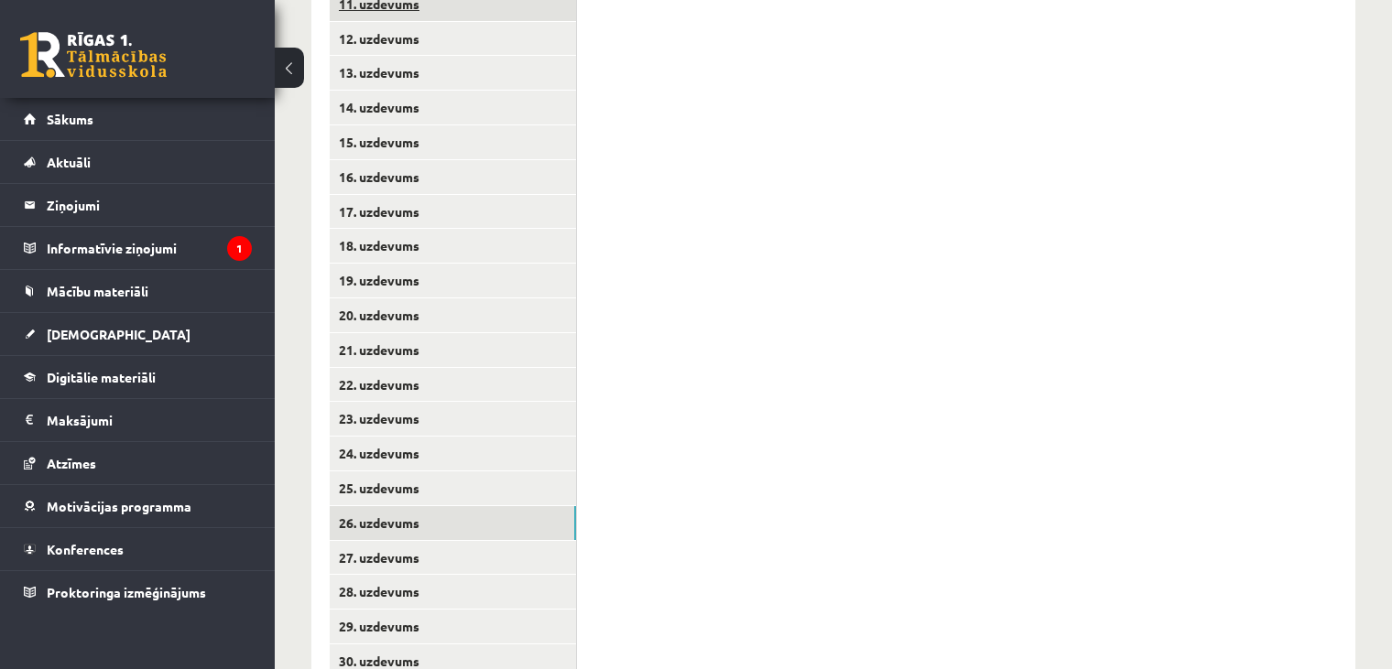
scroll to position [806, 0]
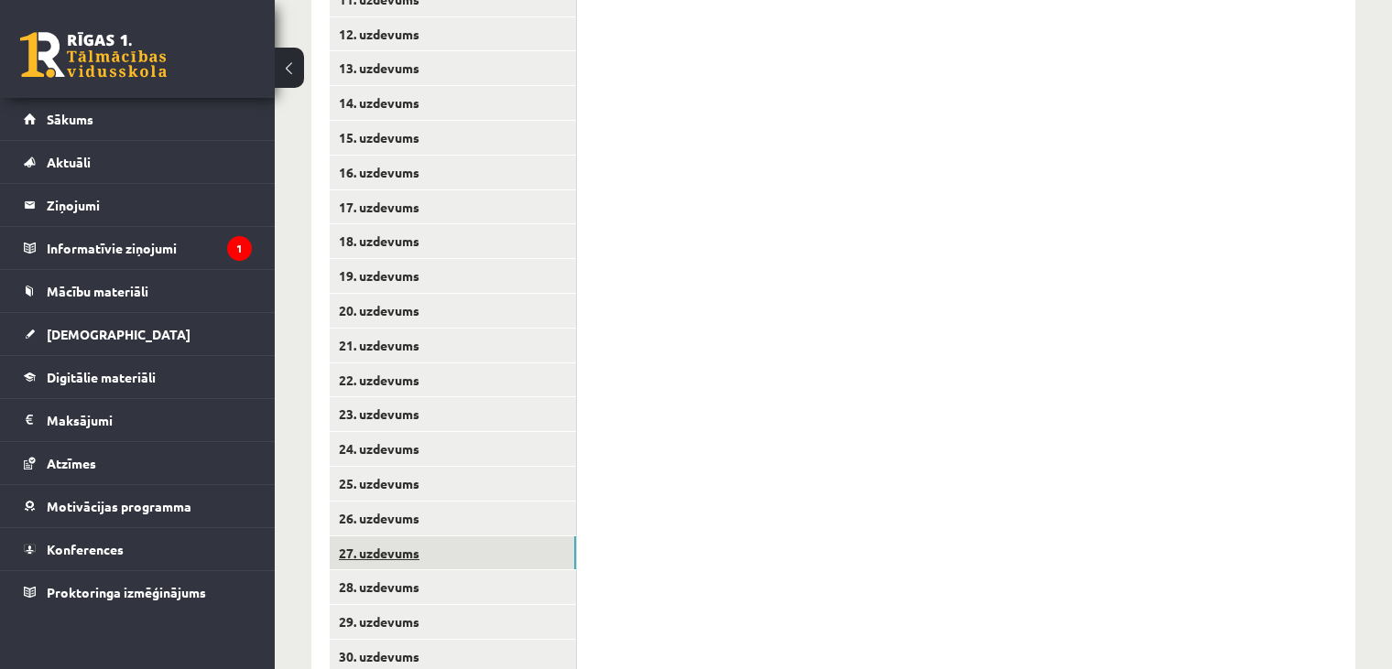
click at [473, 537] on link "27. uzdevums" at bounding box center [453, 554] width 246 height 34
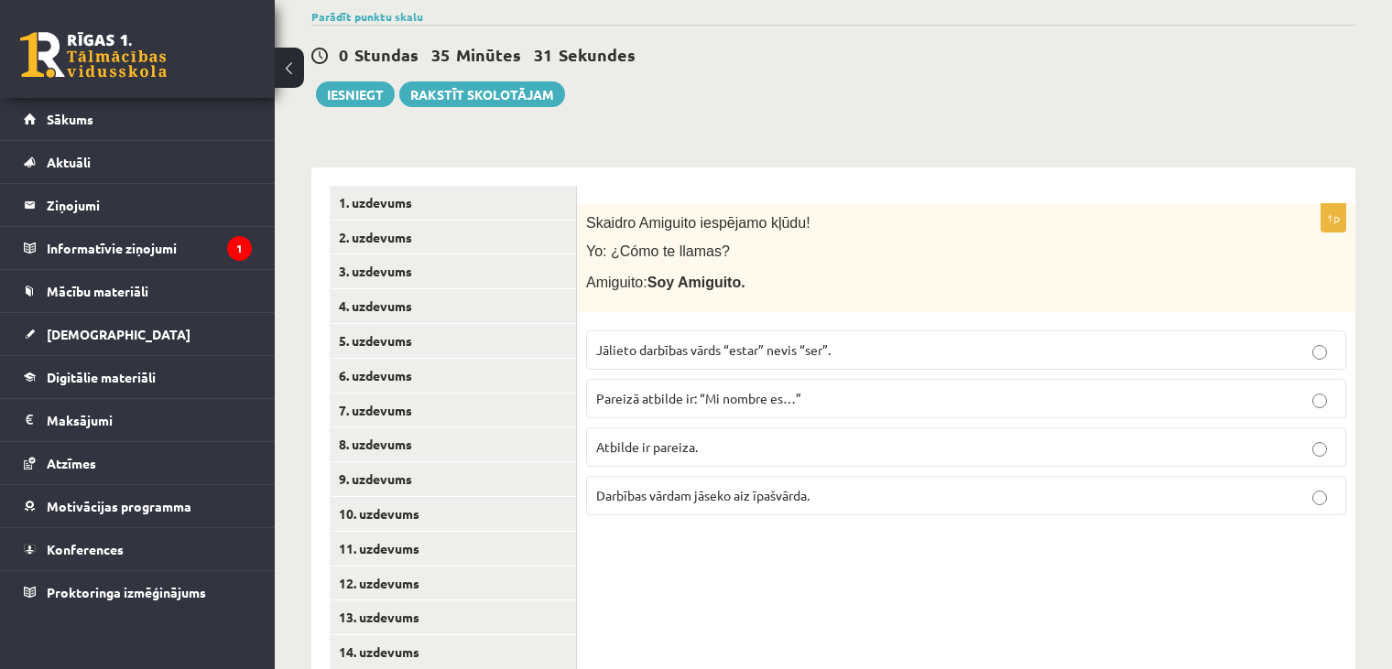
scroll to position [256, 0]
click at [971, 389] on p "Pareizā atbilde ir: “Mi nombre es…”" at bounding box center [966, 398] width 740 height 19
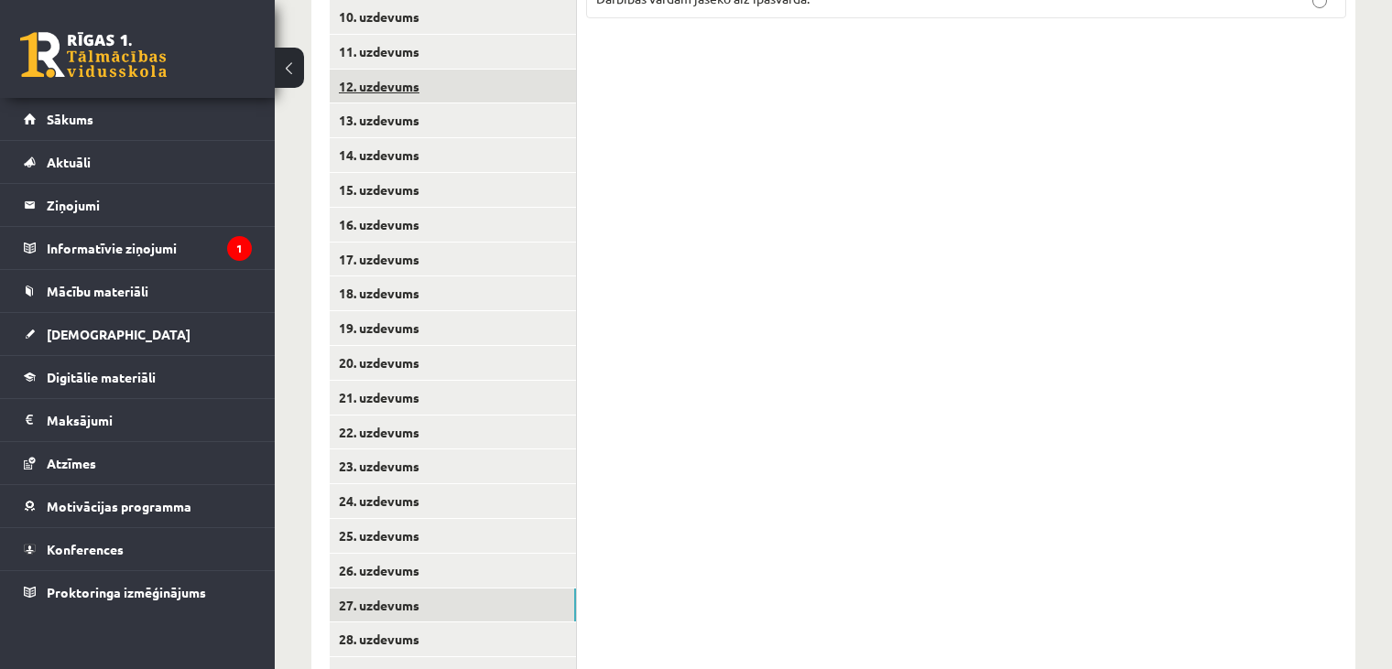
scroll to position [846, 0]
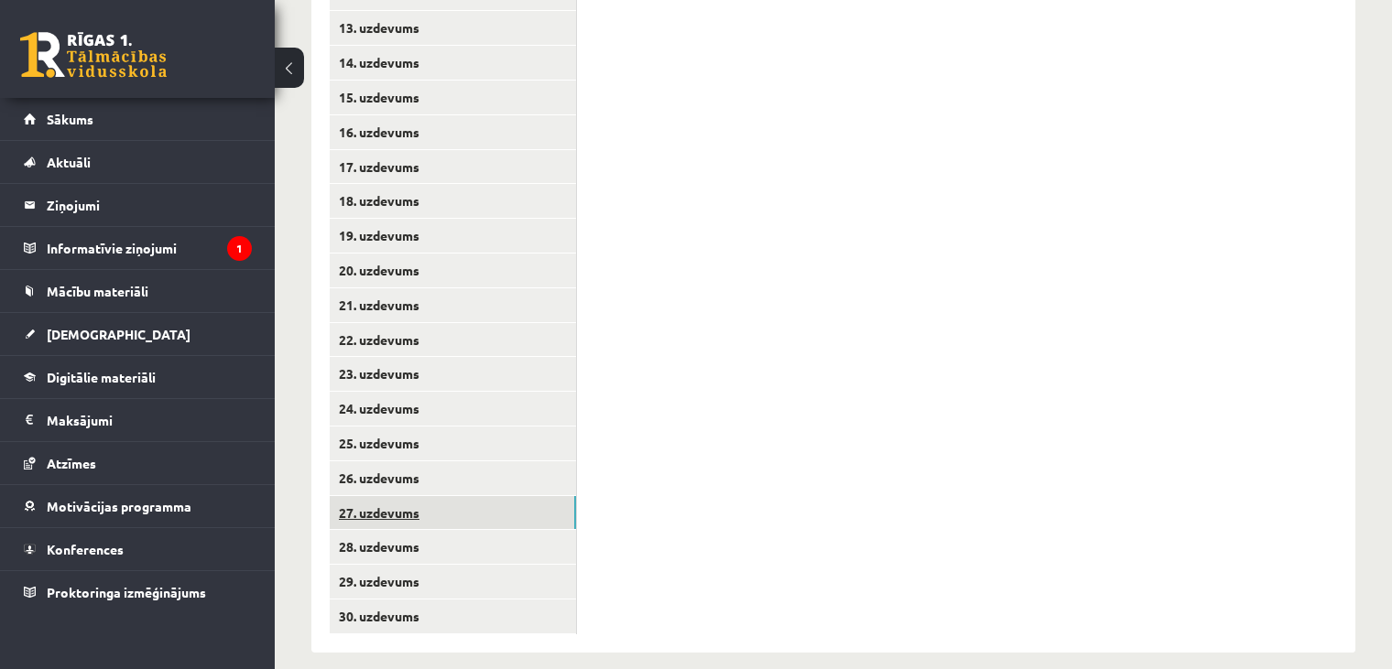
click at [460, 508] on link "27. uzdevums" at bounding box center [453, 513] width 246 height 34
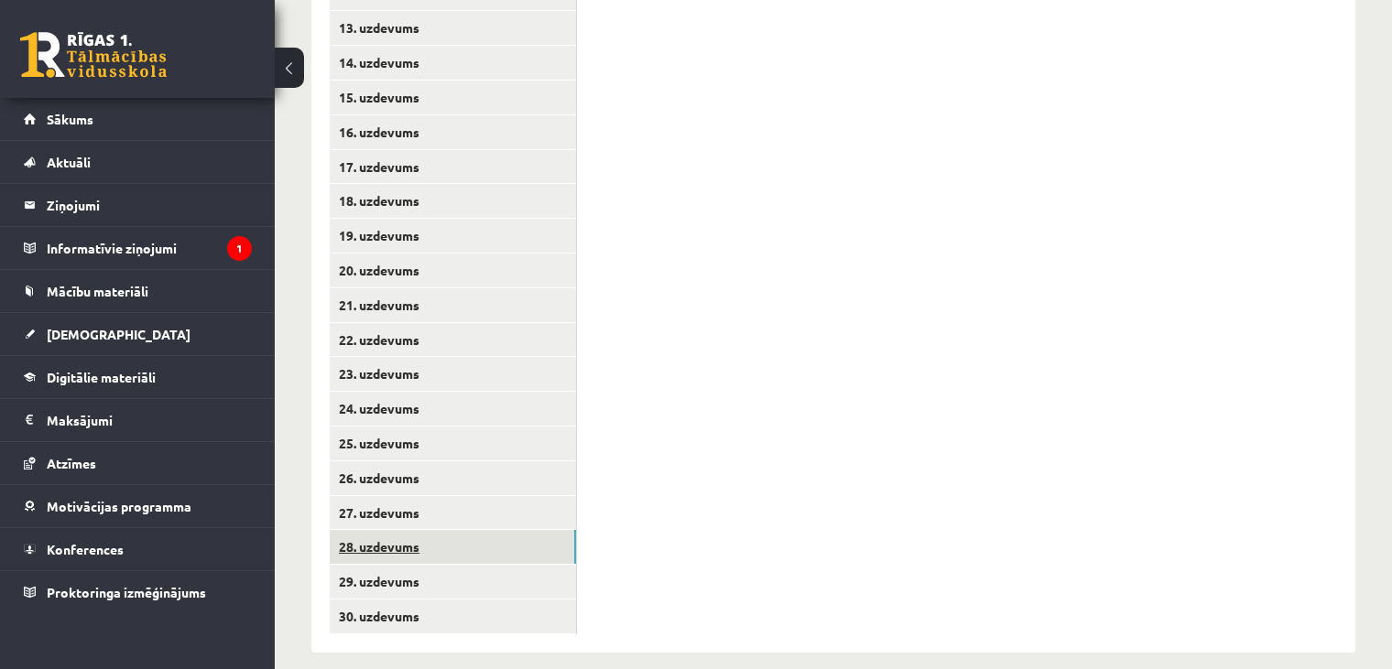
click at [453, 530] on link "28. uzdevums" at bounding box center [453, 547] width 246 height 34
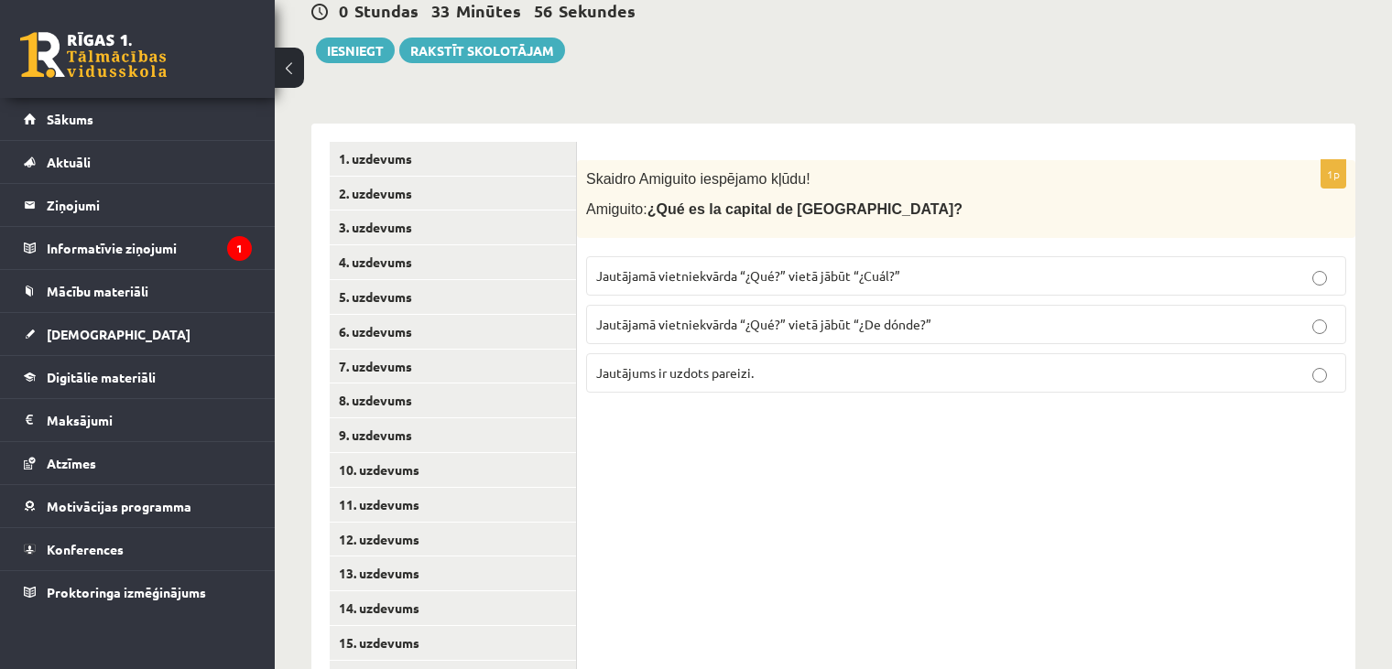
scroll to position [297, 0]
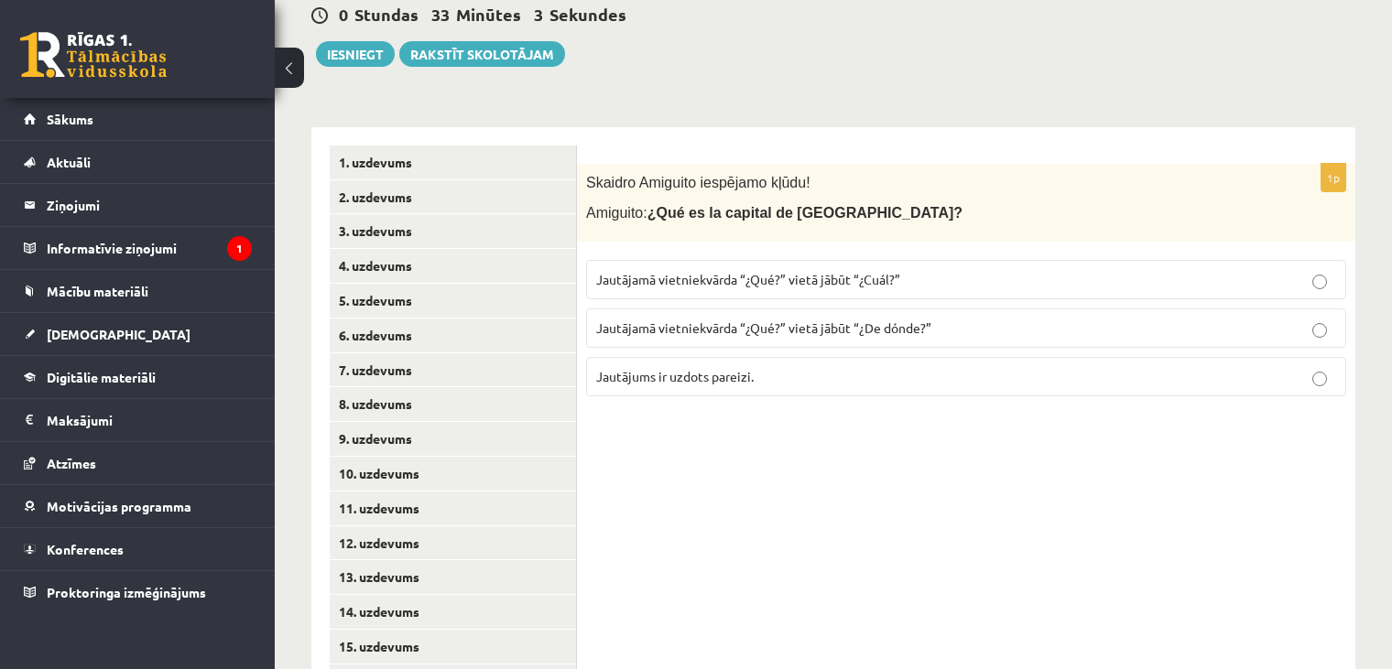
click at [984, 270] on p "Jautājamā vietniekvārda “¿Qué?” vietā jābūt “¿Cuál?”" at bounding box center [966, 279] width 740 height 19
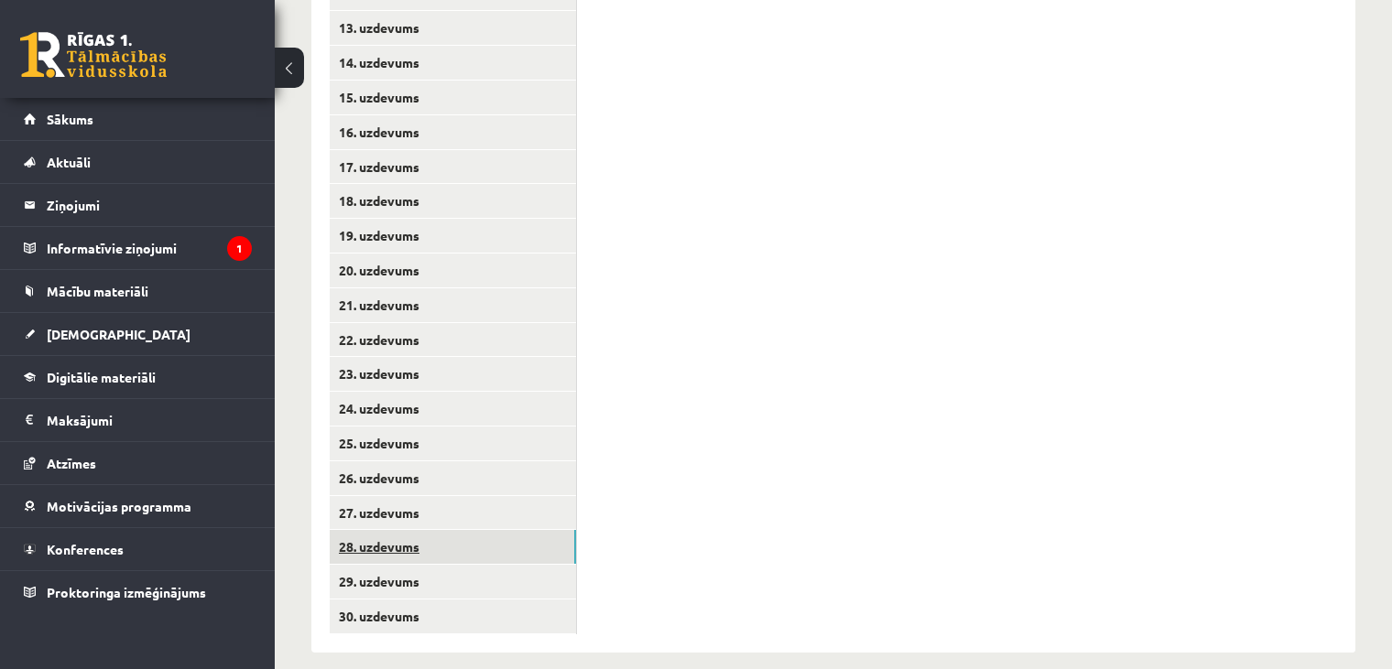
scroll to position [845, 0]
click at [366, 566] on link "29. uzdevums" at bounding box center [453, 583] width 246 height 34
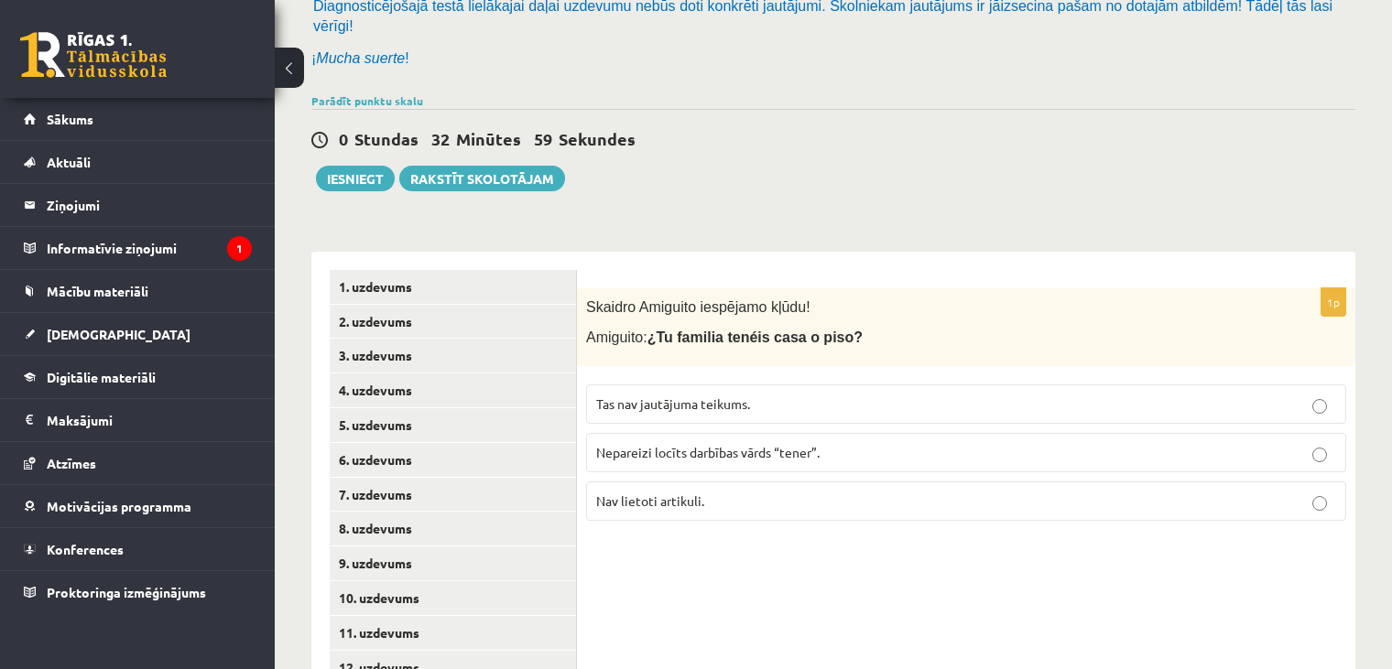
scroll to position [163, 0]
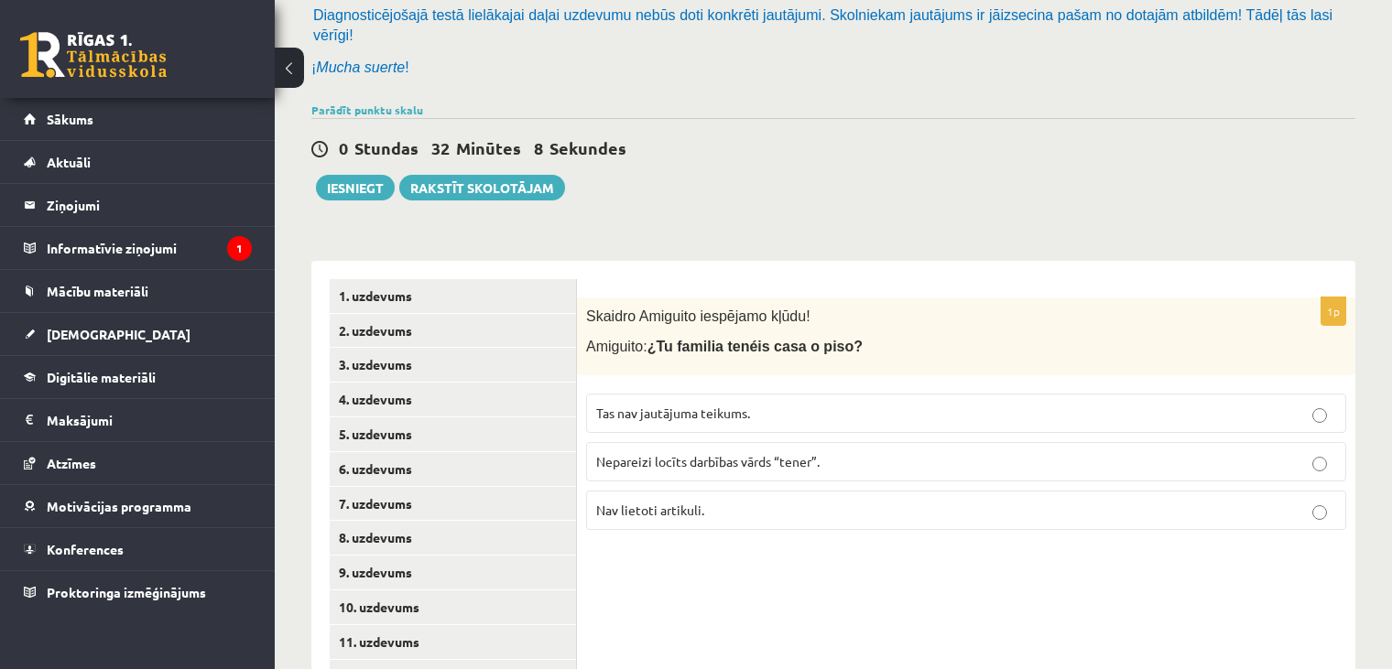
click at [1018, 452] on p "Nepareizi locīts darbības vārds “tener”." at bounding box center [966, 461] width 740 height 19
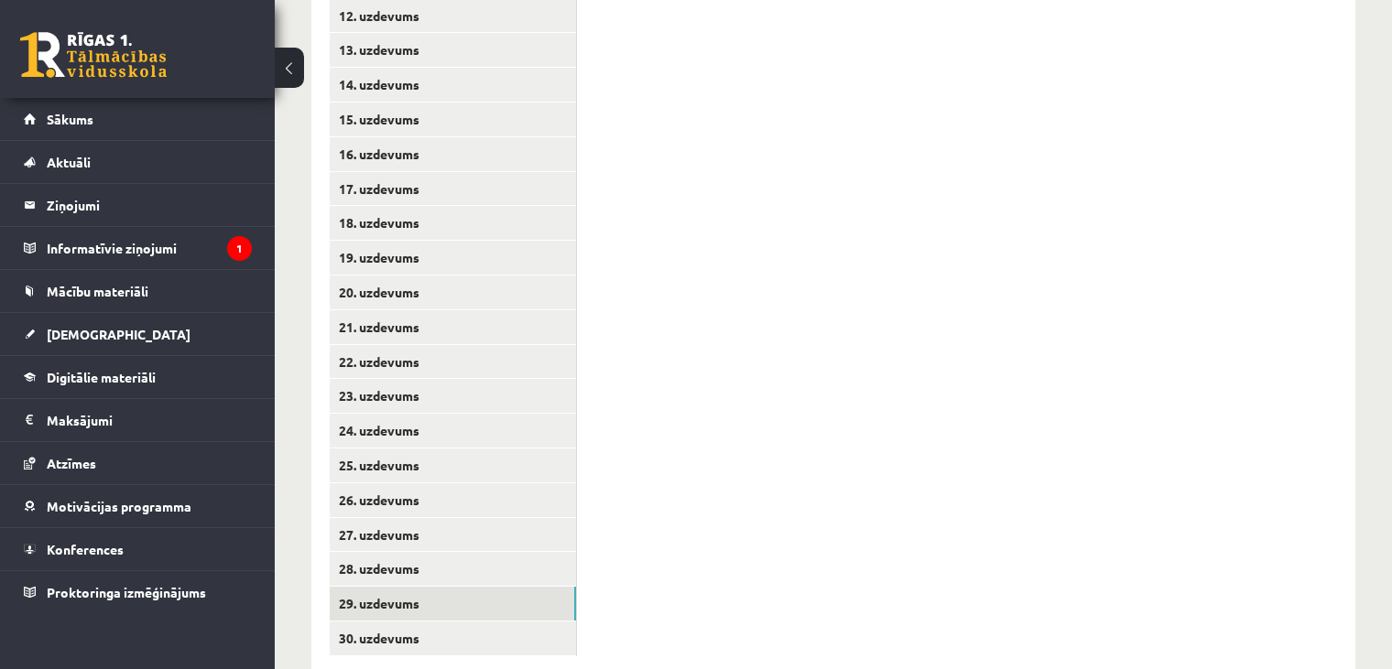
scroll to position [846, 0]
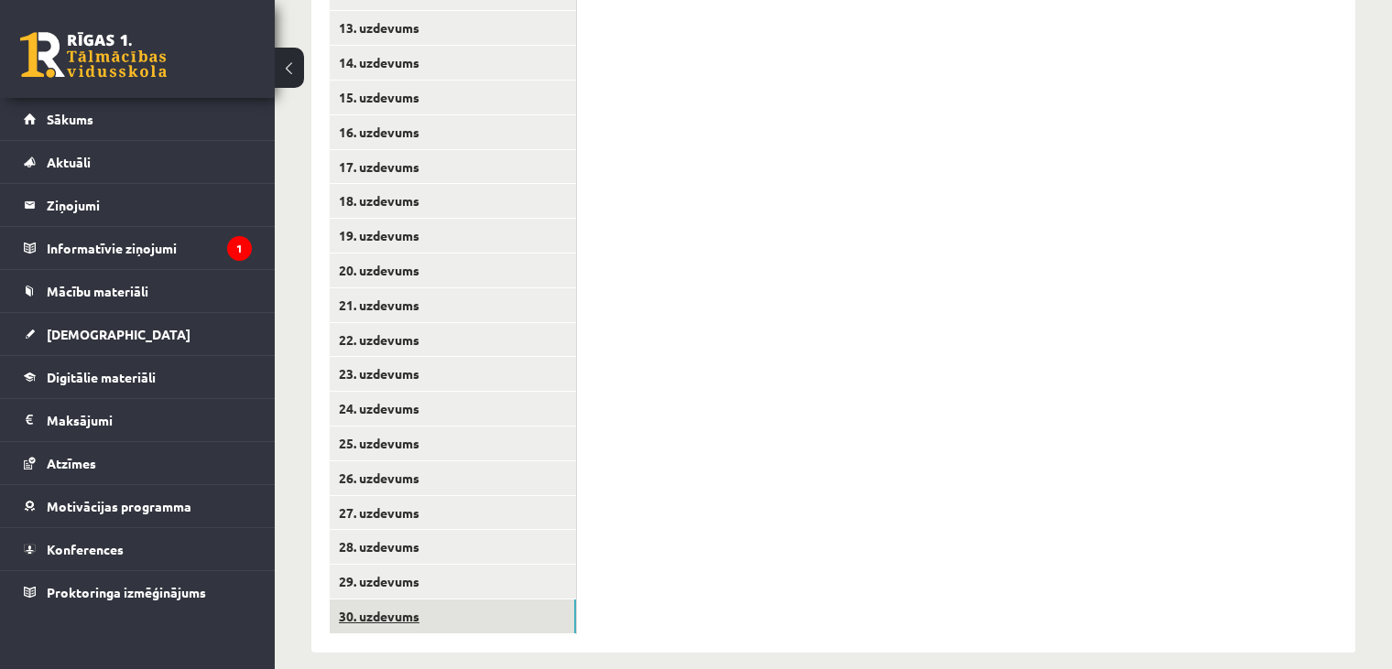
click at [485, 600] on link "30. uzdevums" at bounding box center [453, 617] width 246 height 34
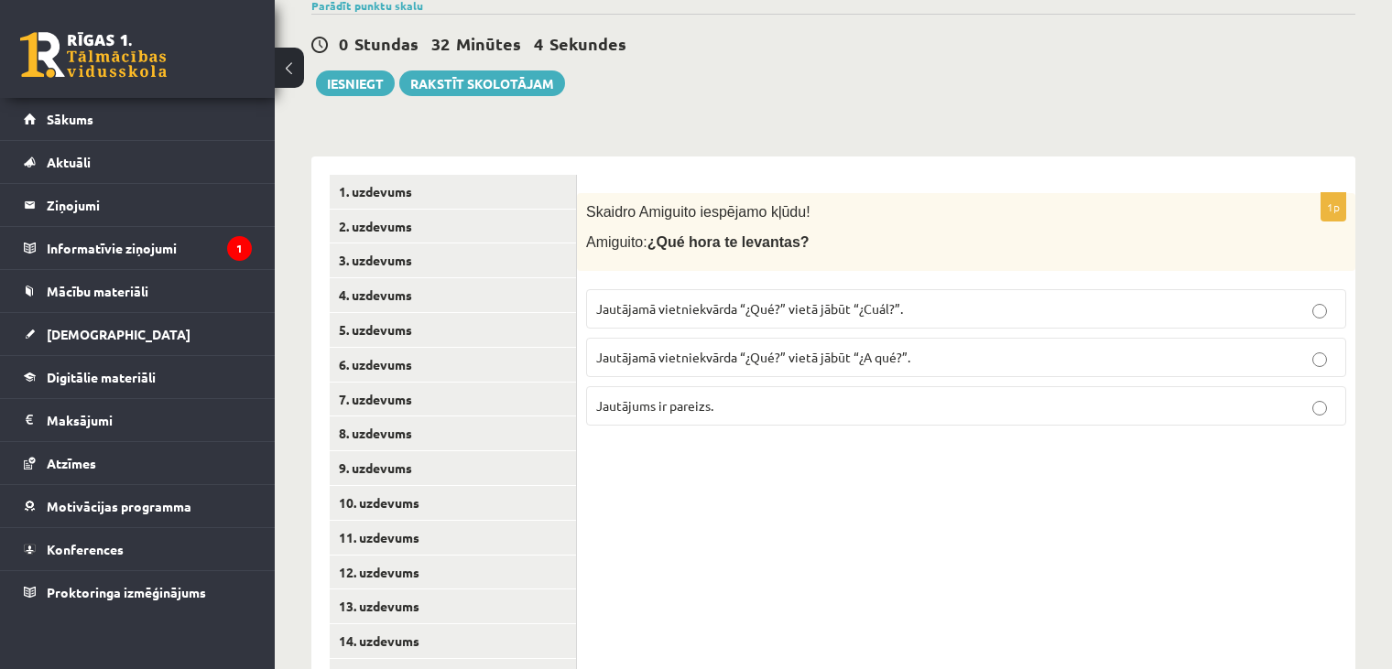
scroll to position [234, 0]
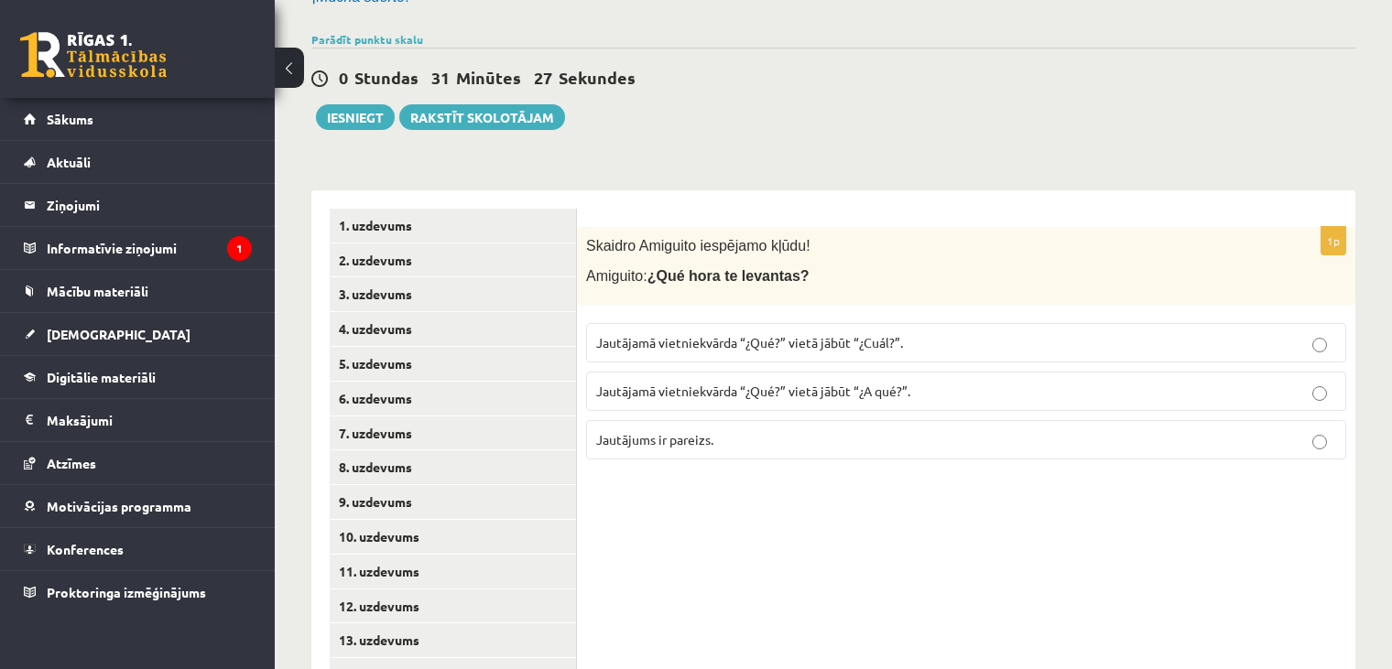
click at [997, 430] on p "Jautājums ir pareizs." at bounding box center [966, 439] width 740 height 19
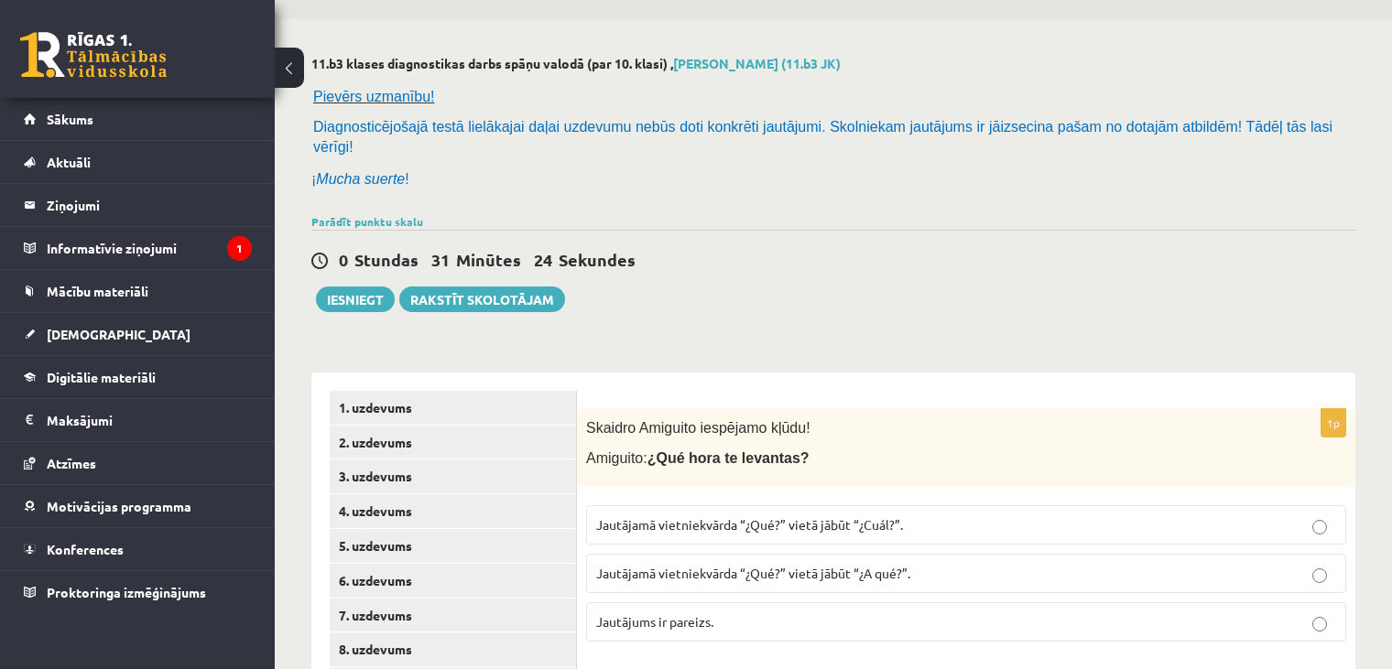
scroll to position [0, 0]
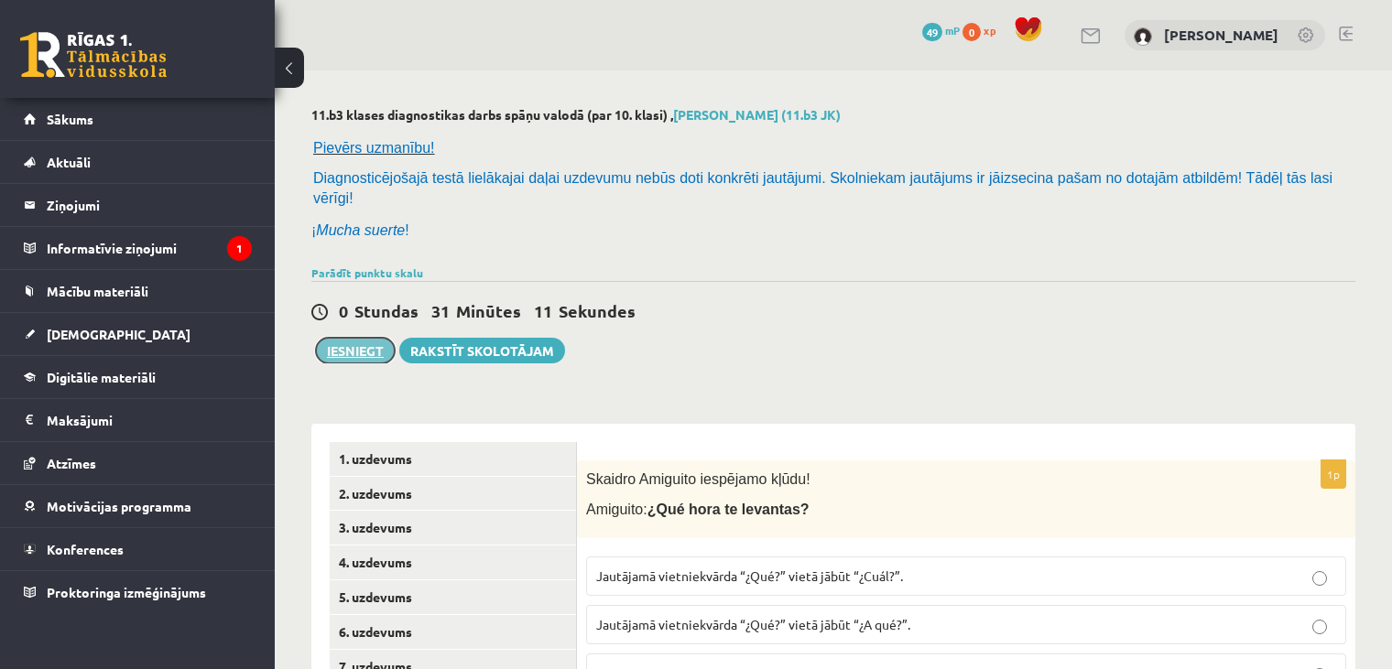
click at [368, 338] on button "Iesniegt" at bounding box center [355, 351] width 79 height 26
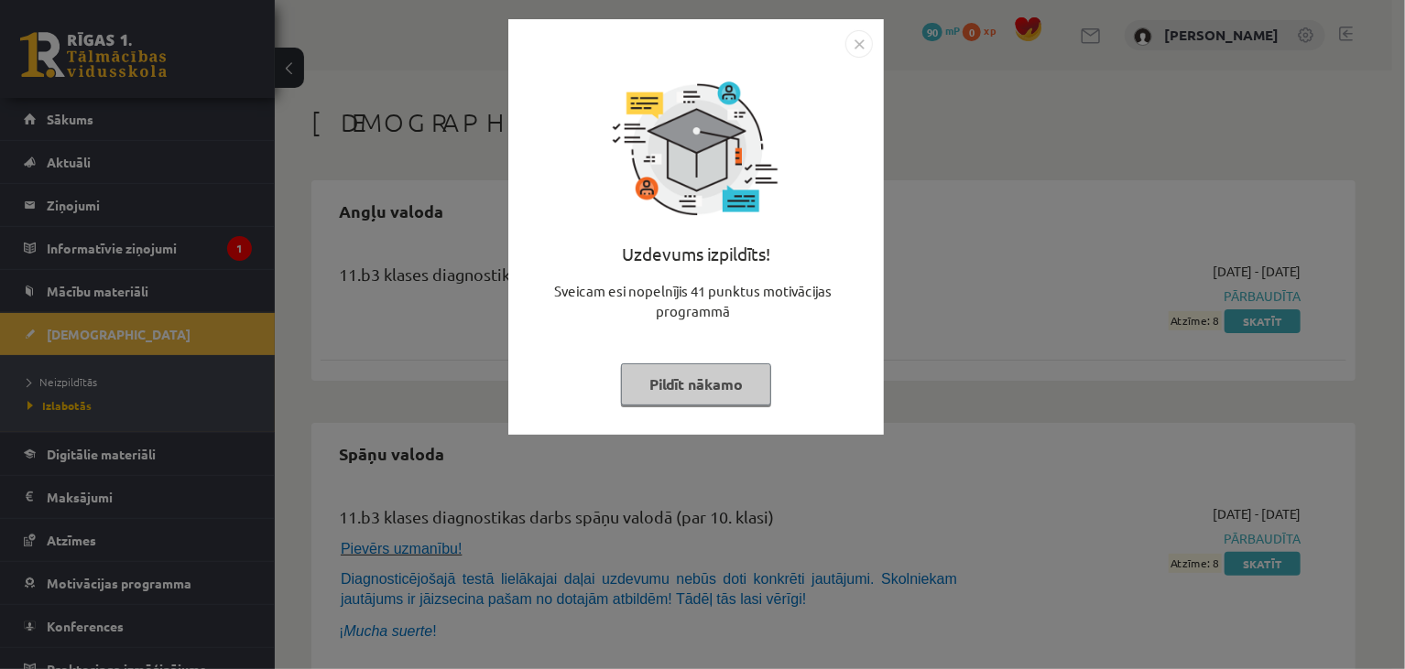
click at [684, 395] on button "Pildīt nākamo" at bounding box center [696, 385] width 150 height 42
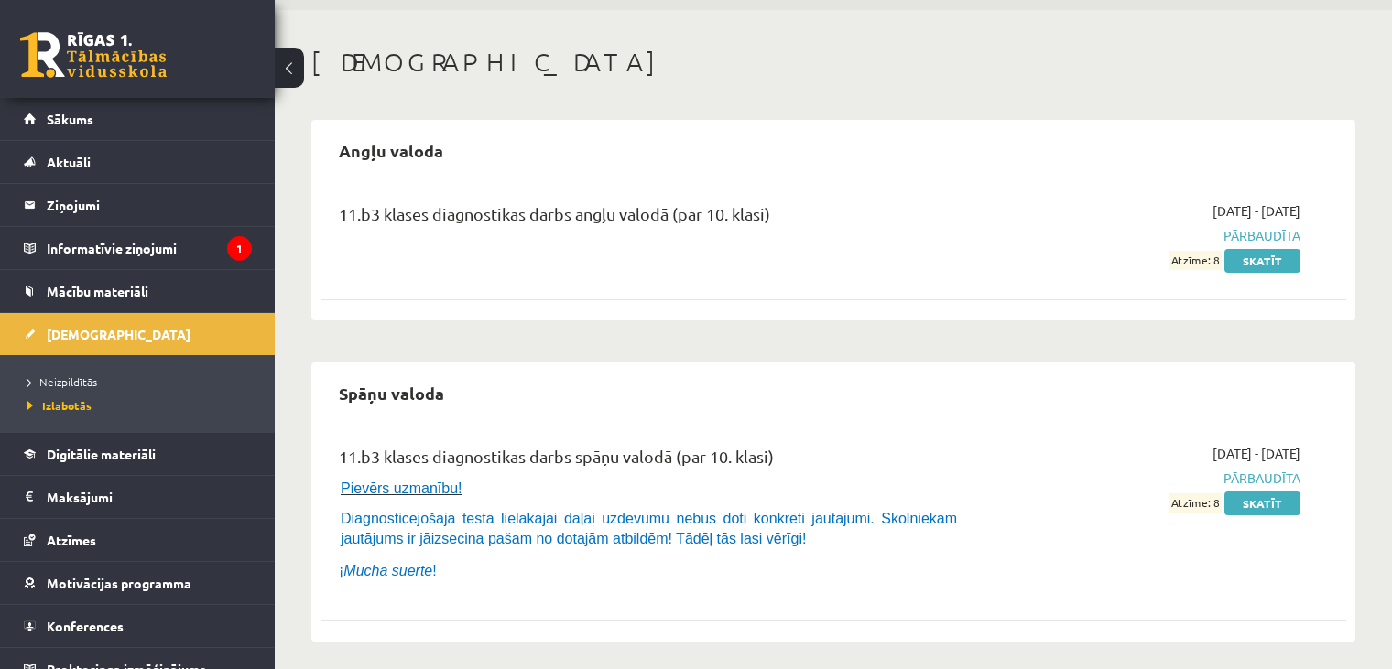
scroll to position [61, 0]
click at [1253, 255] on link "Skatīt" at bounding box center [1262, 260] width 76 height 24
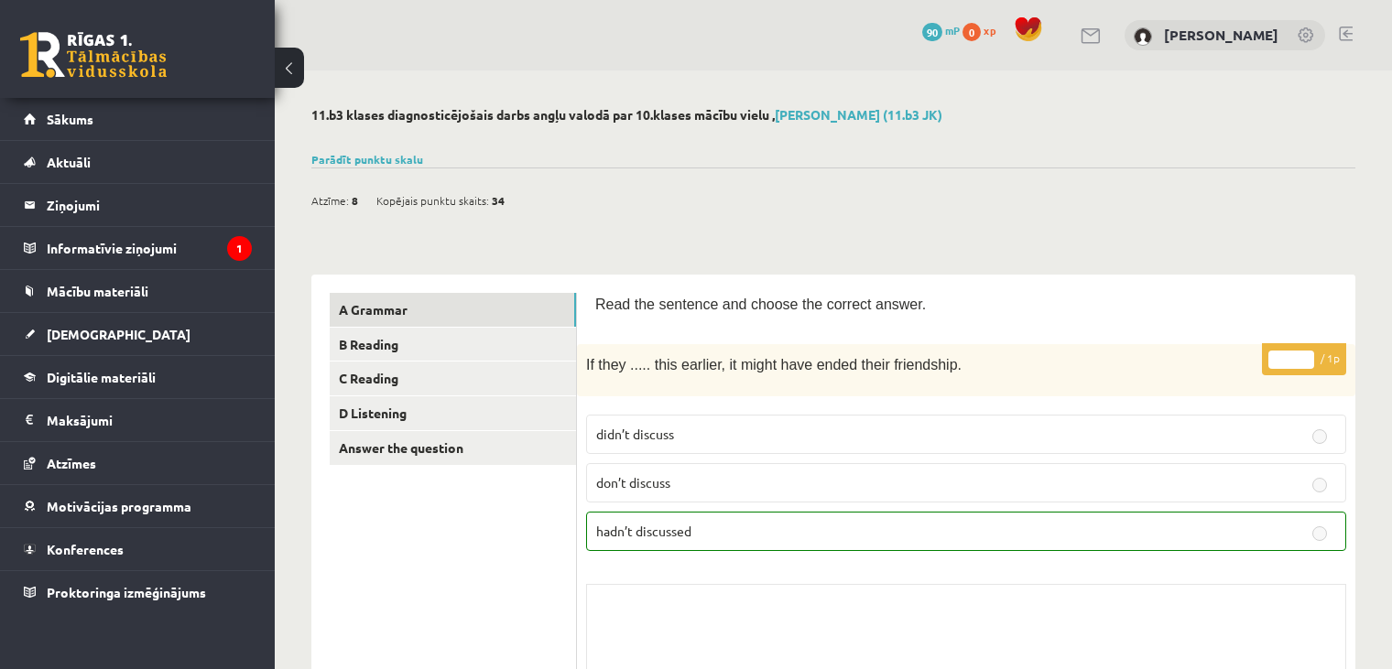
click at [287, 59] on button at bounding box center [289, 68] width 29 height 40
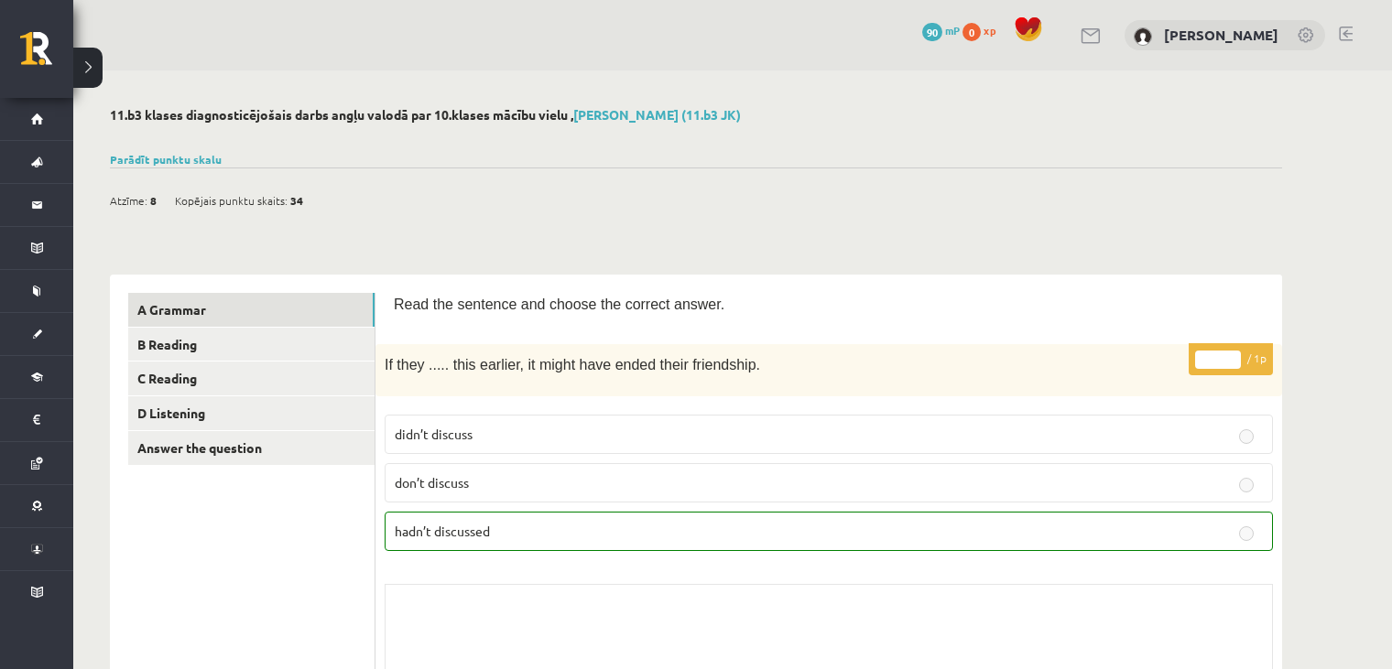
click at [82, 55] on button at bounding box center [87, 68] width 29 height 40
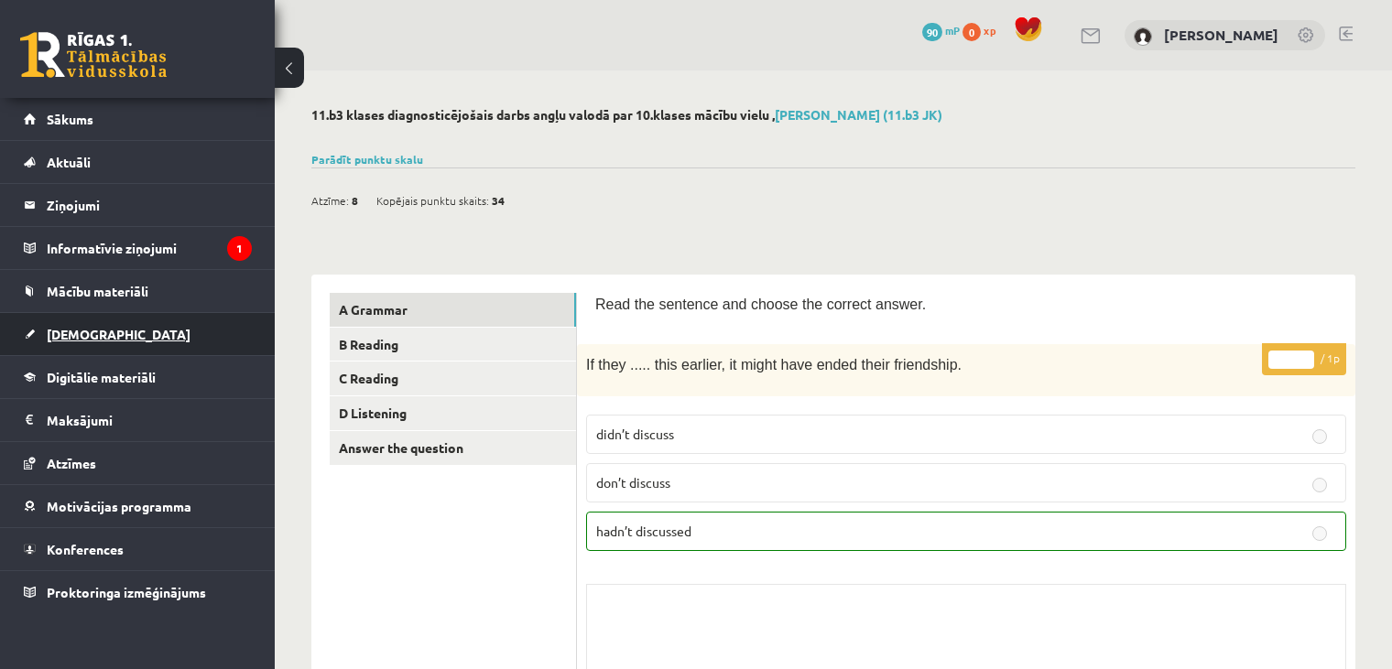
click at [102, 340] on span "[DEMOGRAPHIC_DATA]" at bounding box center [119, 334] width 144 height 16
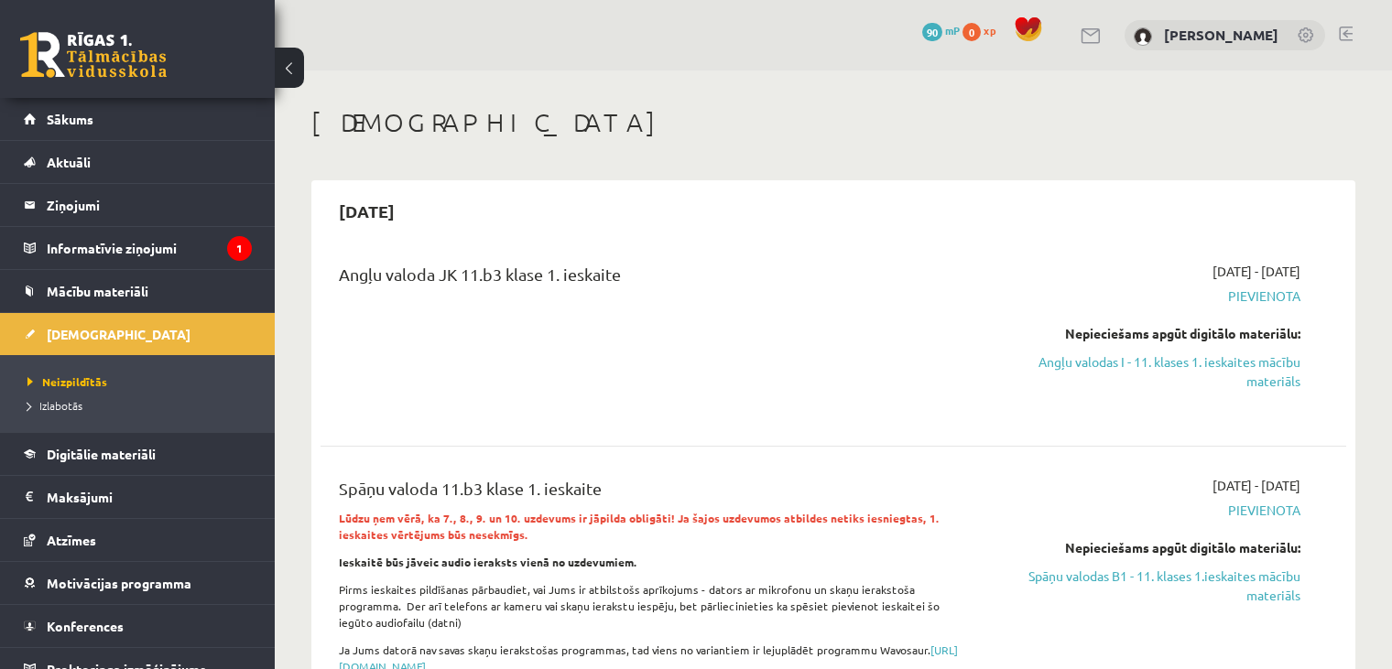
click at [485, 318] on div "Angļu valoda JK 11.b3 klase 1. ieskaite" at bounding box center [654, 339] width 659 height 155
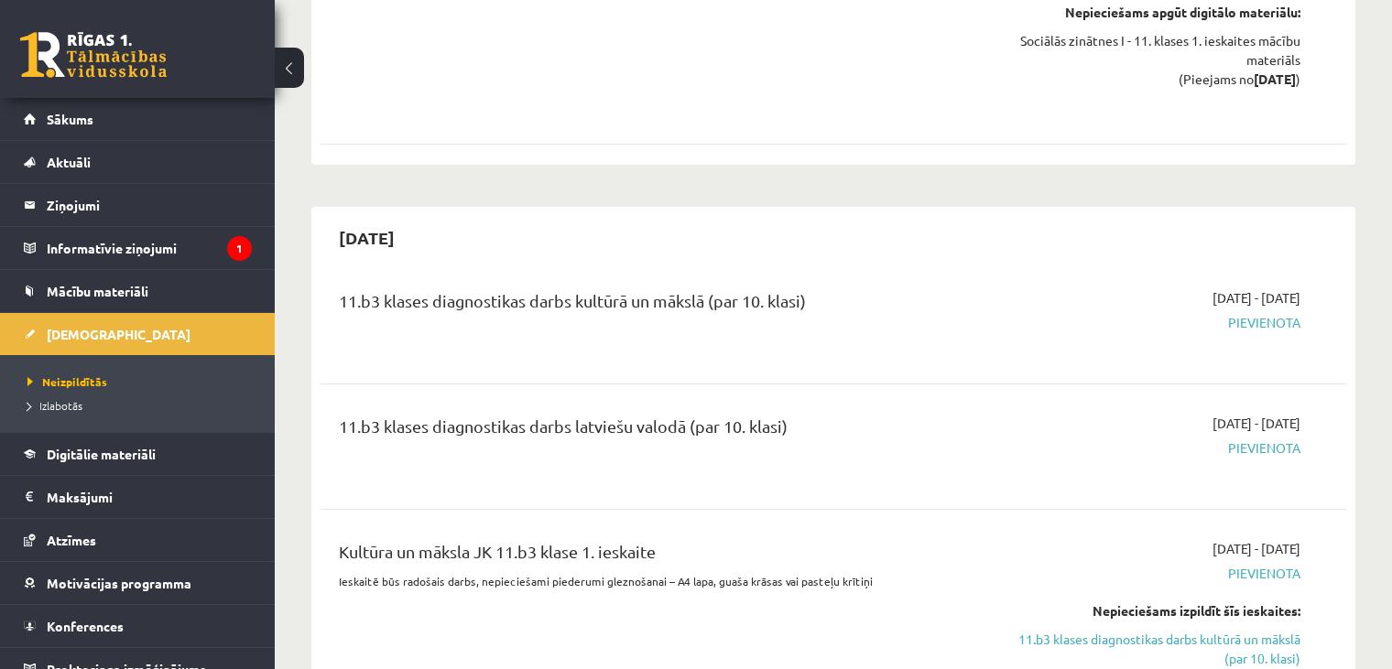
scroll to position [1322, 0]
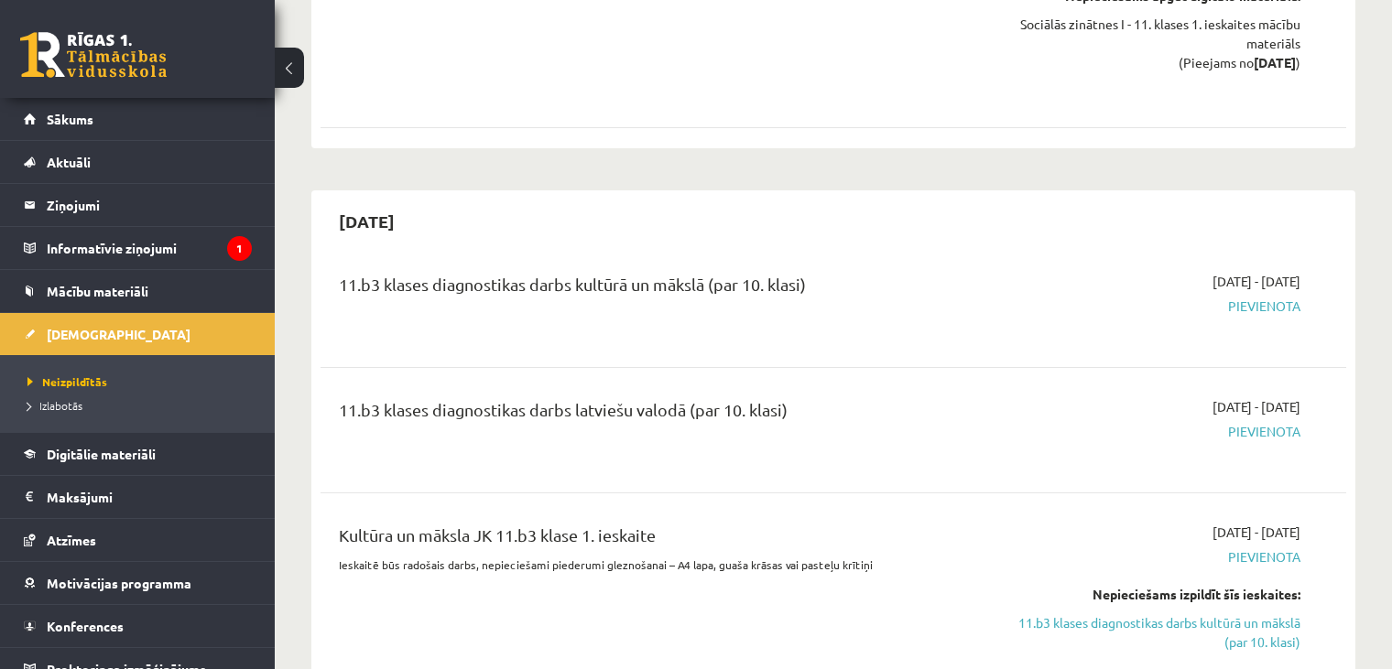
click at [1256, 323] on div "2025-10-01 - 2025-10-15 Pievienota" at bounding box center [1150, 305] width 330 height 66
click at [1264, 303] on span "Pievienota" at bounding box center [1149, 306] width 302 height 19
click at [778, 280] on div "11.b3 klases diagnostikas darbs kultūrā un mākslā (par 10. klasi)" at bounding box center [655, 289] width 632 height 34
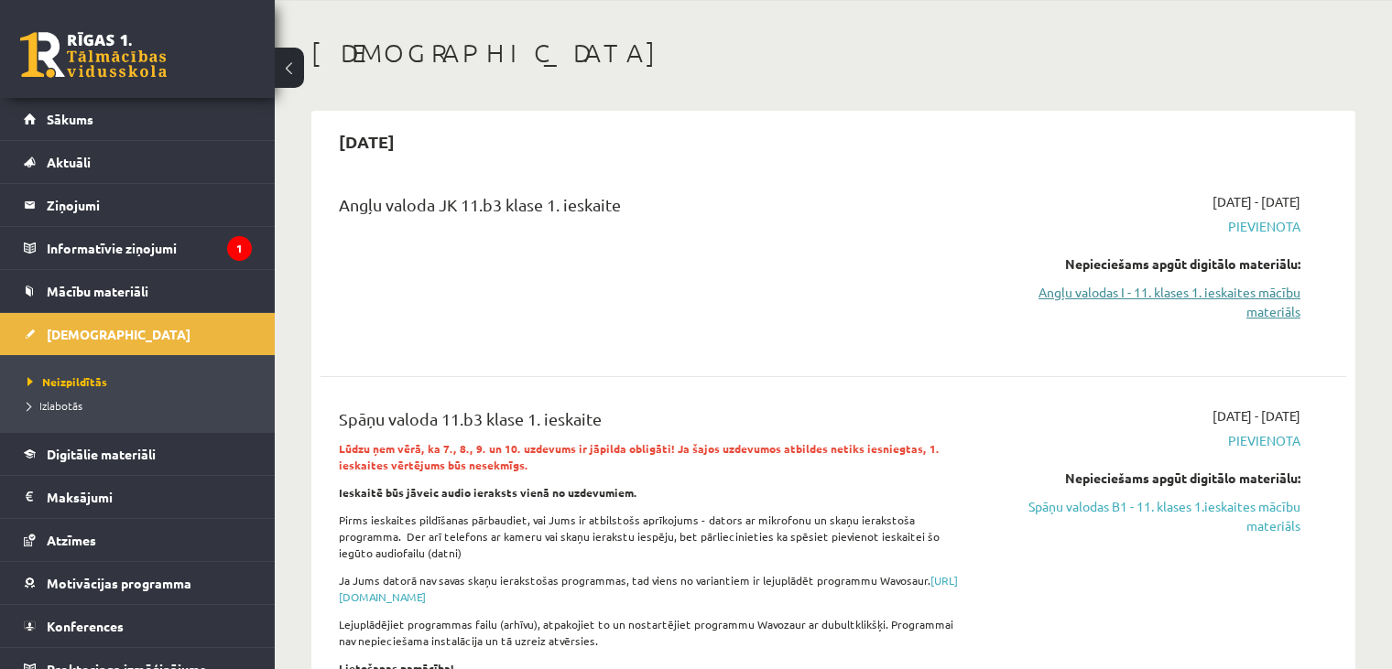
scroll to position [73, 0]
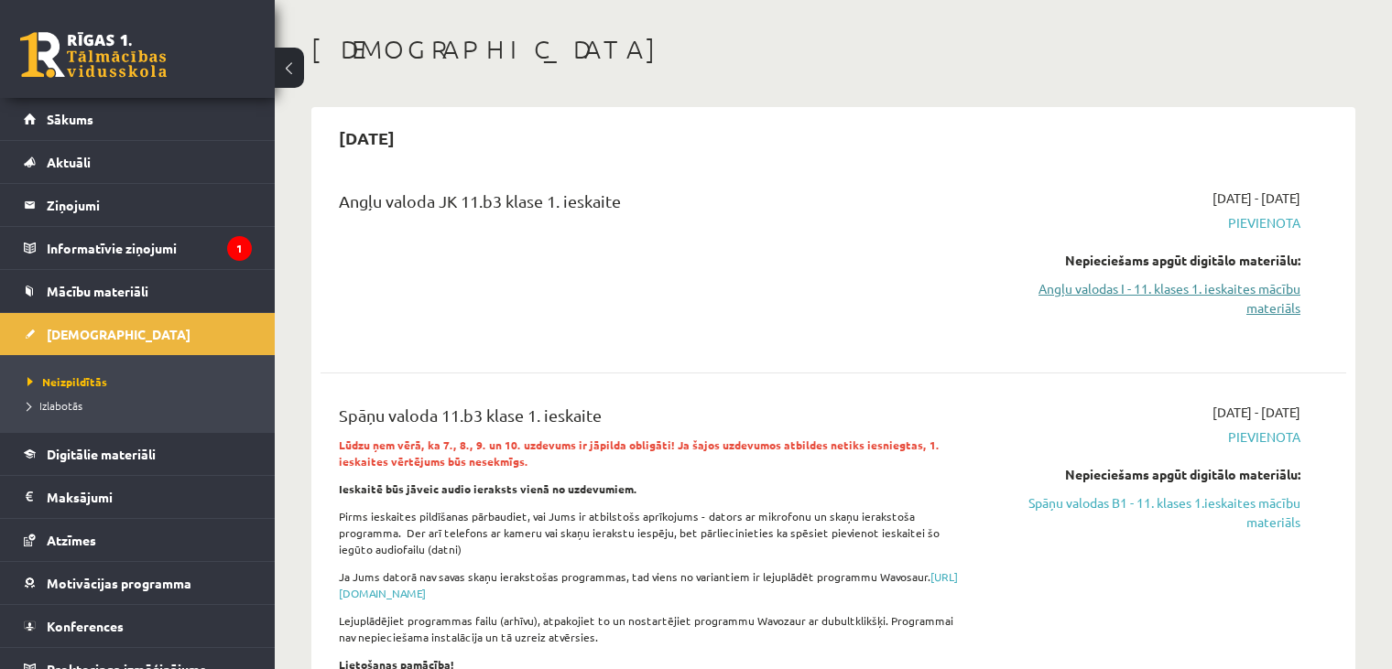
click at [1204, 294] on link "Angļu valodas I - 11. klases 1. ieskaites mācību materiāls" at bounding box center [1149, 298] width 302 height 38
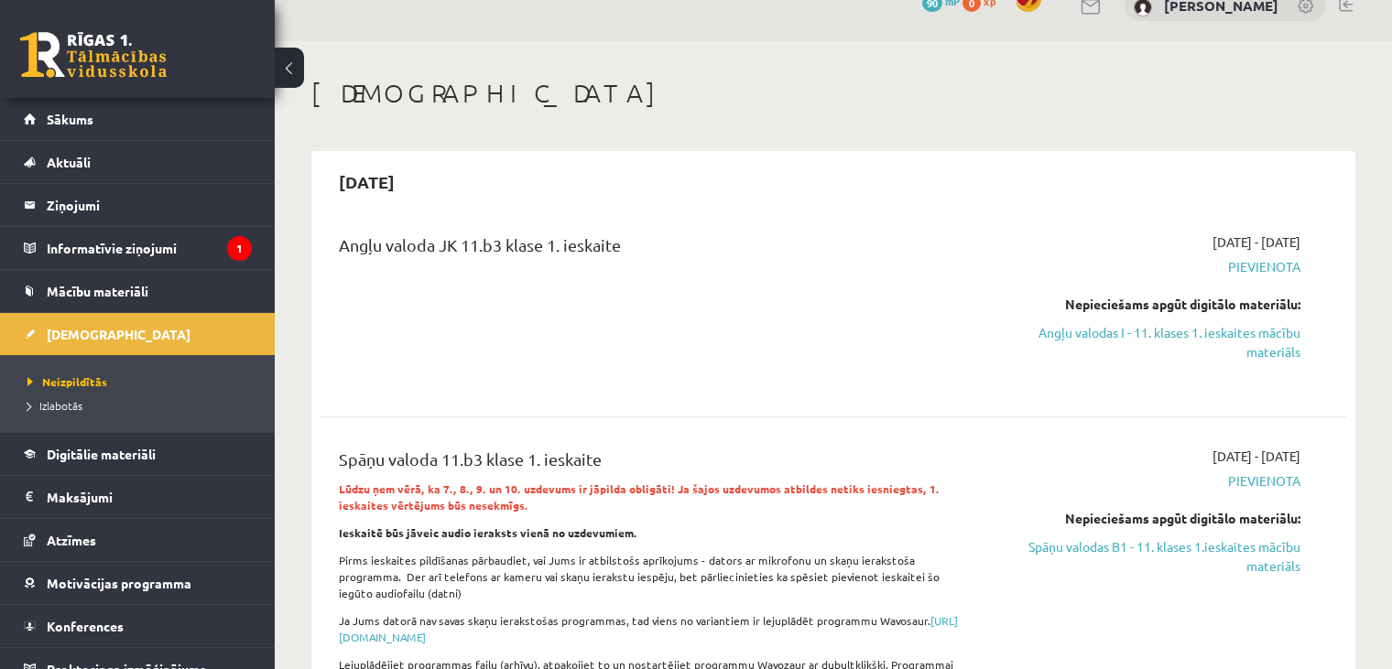
scroll to position [0, 0]
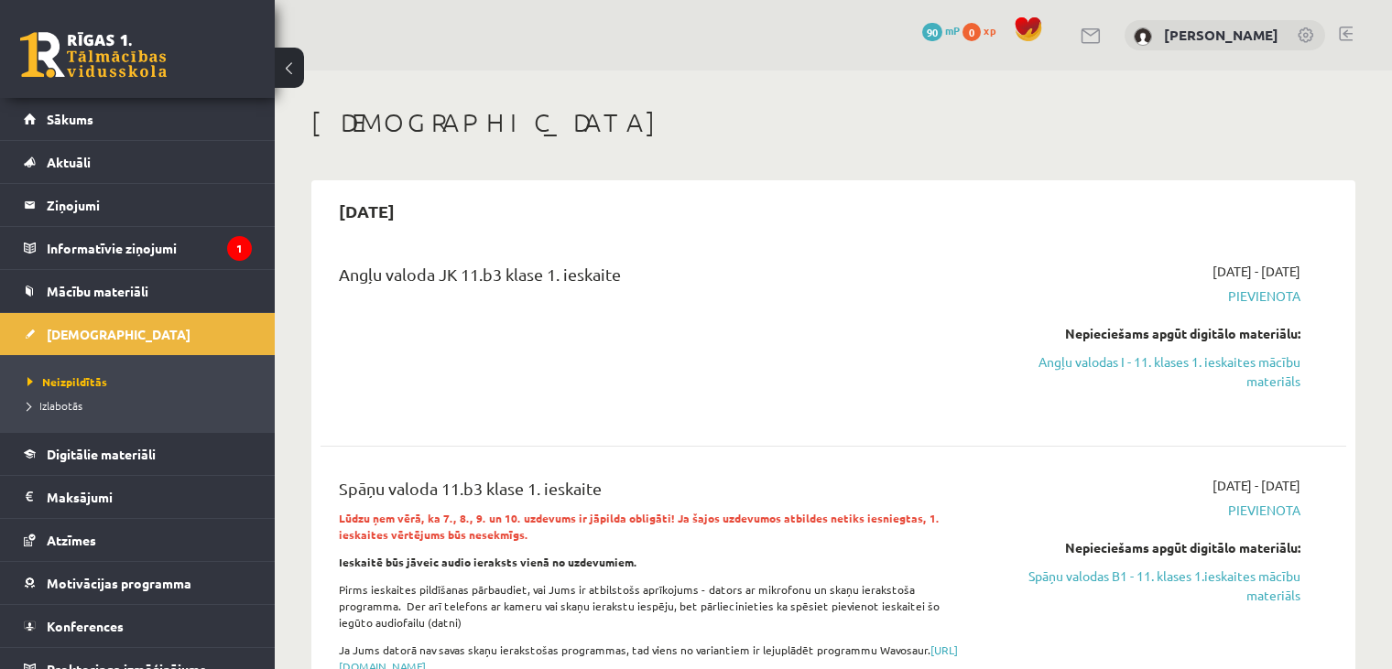
click at [922, 37] on span "90" at bounding box center [932, 32] width 20 height 18
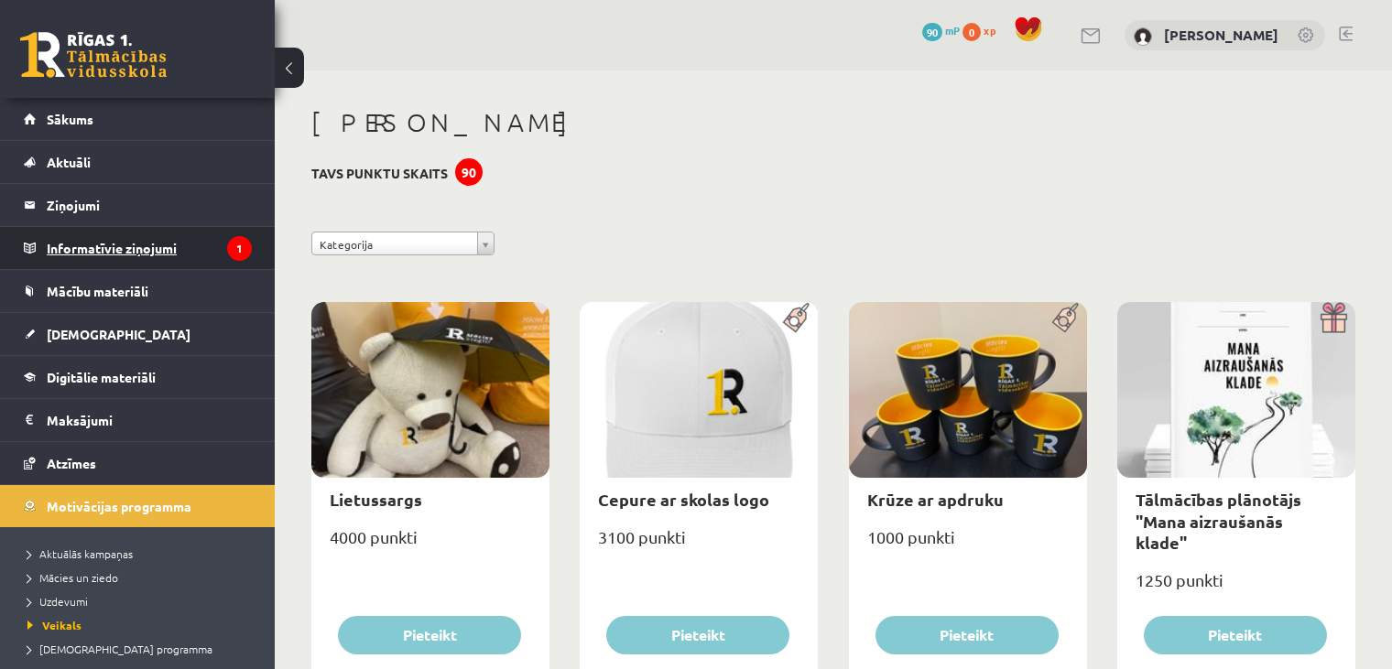
click at [227, 241] on icon "1" at bounding box center [239, 248] width 25 height 25
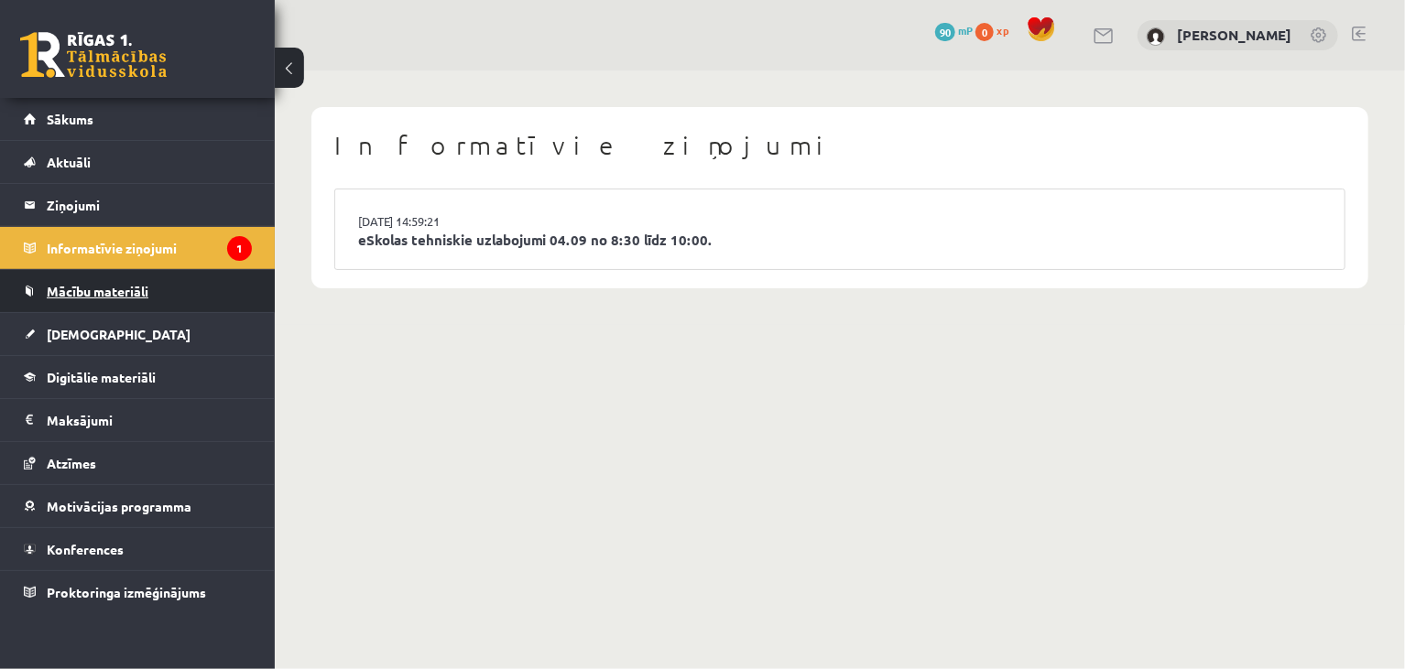
click at [191, 289] on link "Mācību materiāli" at bounding box center [138, 291] width 228 height 42
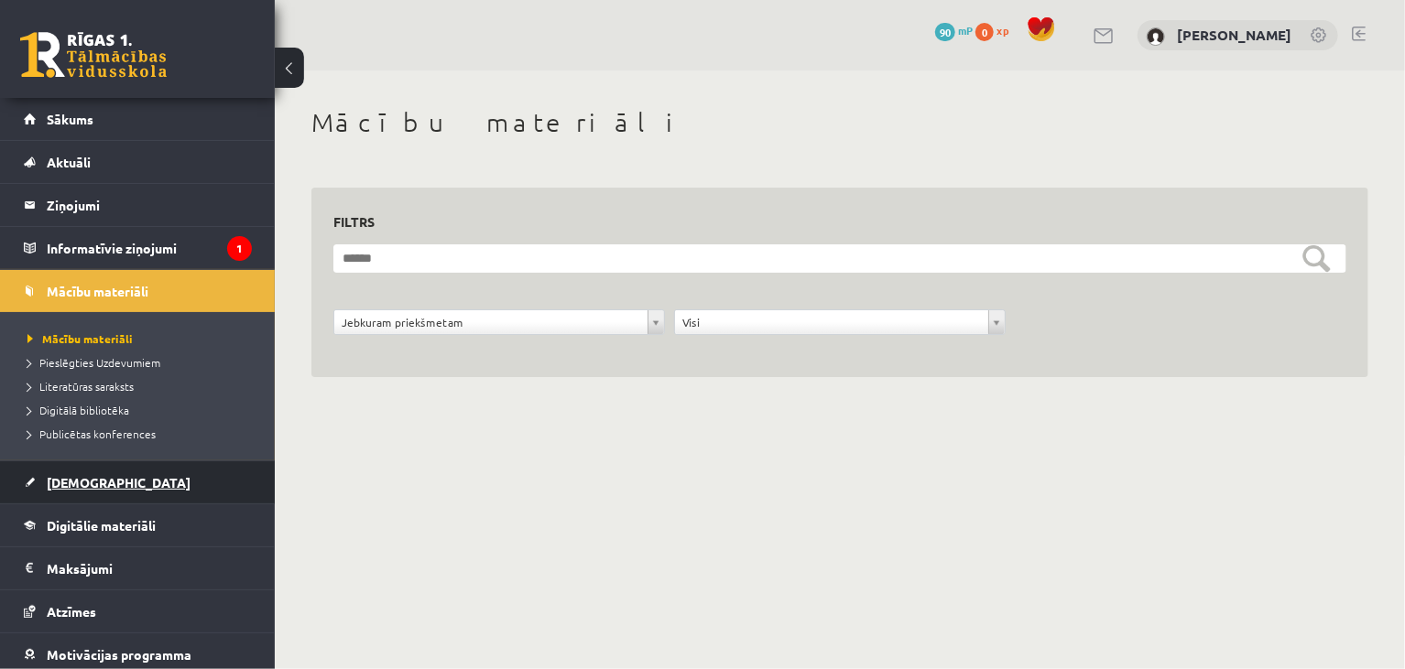
click at [124, 491] on link "[DEMOGRAPHIC_DATA]" at bounding box center [138, 483] width 228 height 42
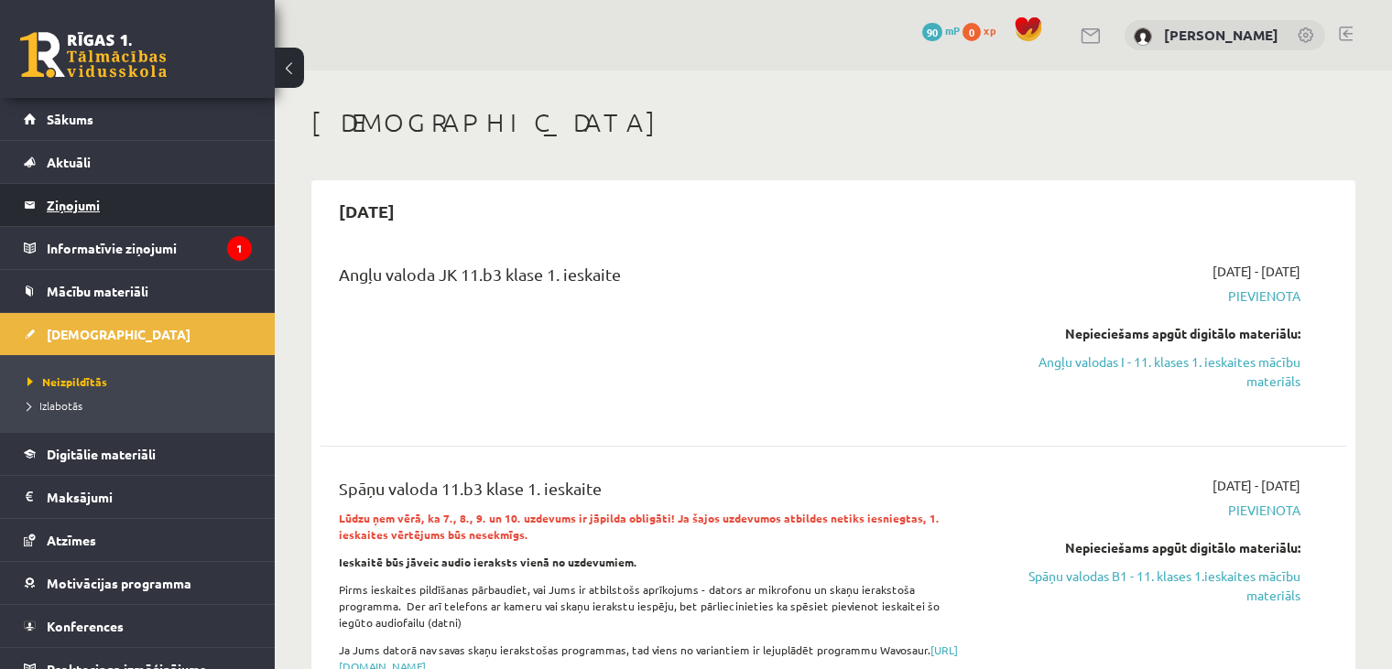
click at [119, 214] on legend "Ziņojumi 0" at bounding box center [149, 205] width 205 height 42
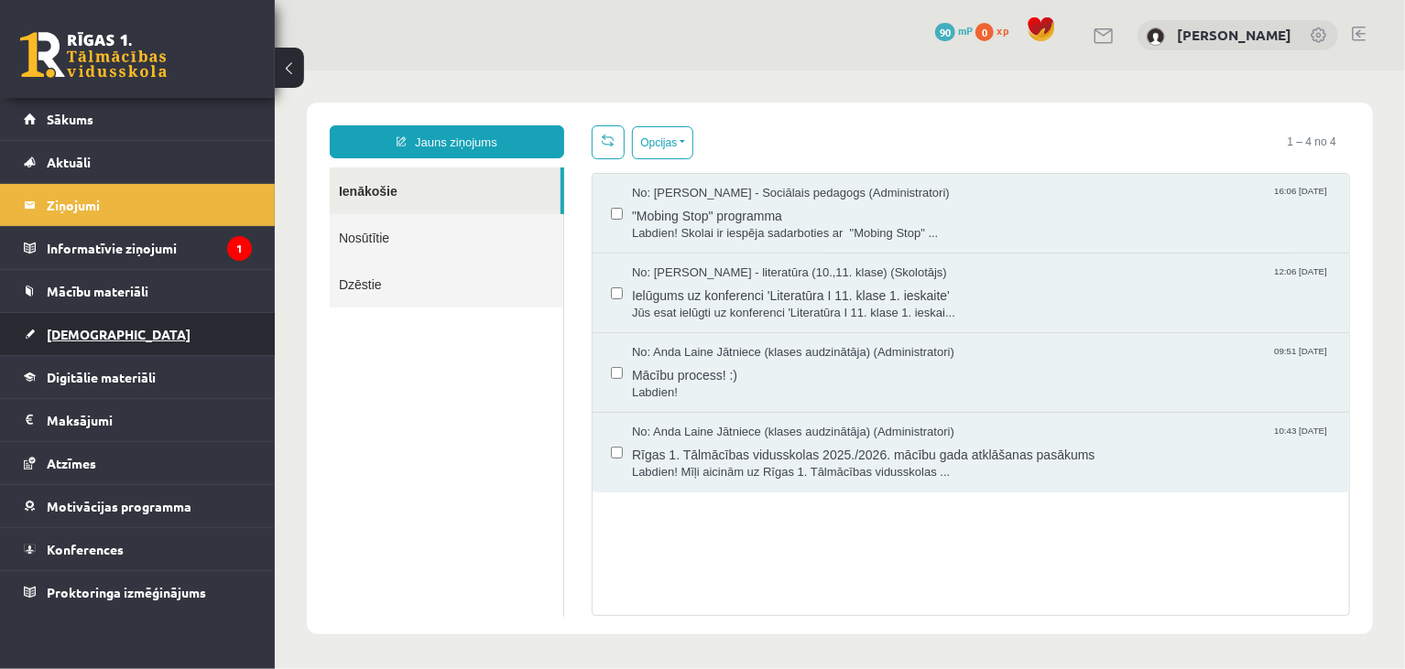
click at [125, 330] on link "[DEMOGRAPHIC_DATA]" at bounding box center [138, 334] width 228 height 42
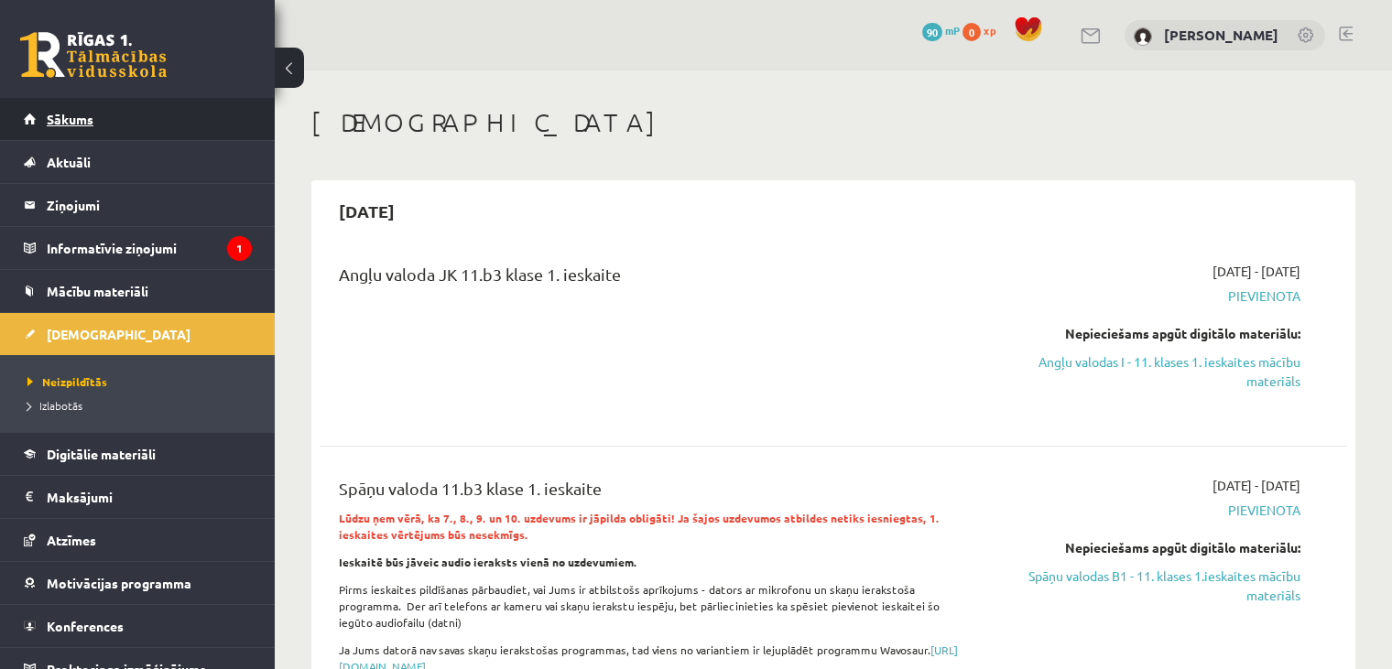
click at [128, 131] on link "Sākums" at bounding box center [138, 119] width 228 height 42
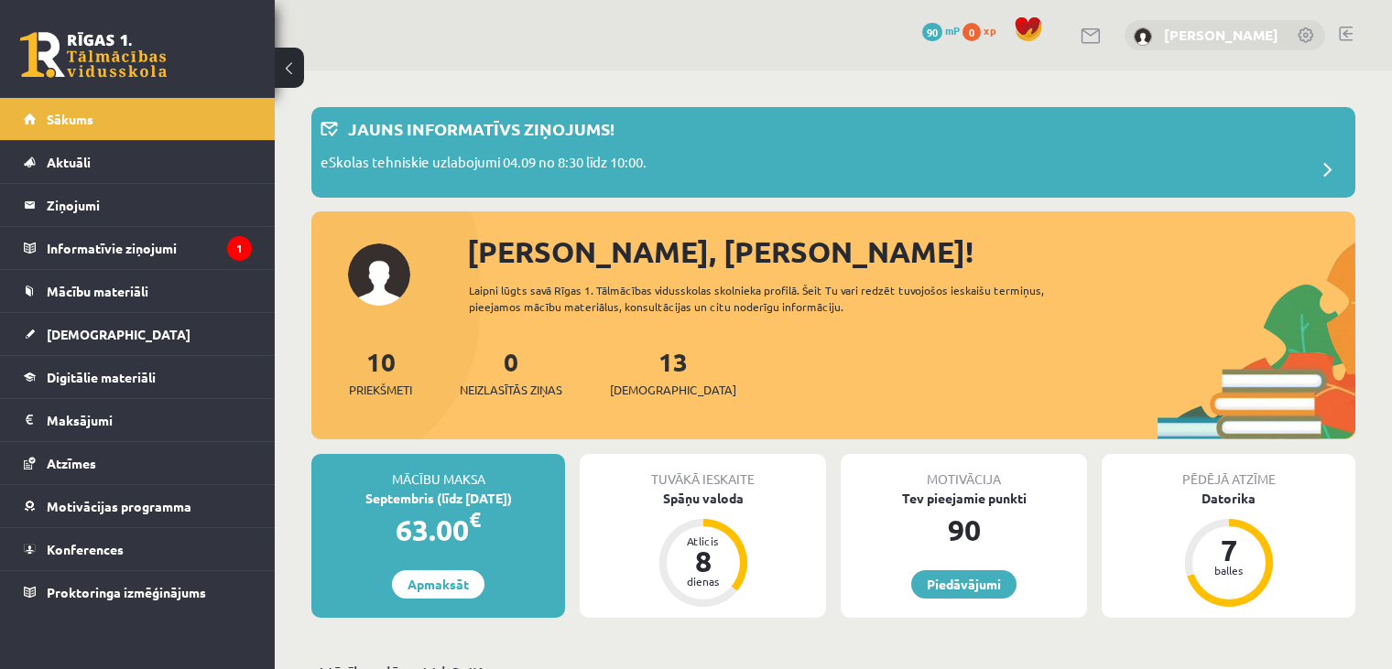
click at [1201, 27] on link "[PERSON_NAME]" at bounding box center [1221, 35] width 114 height 18
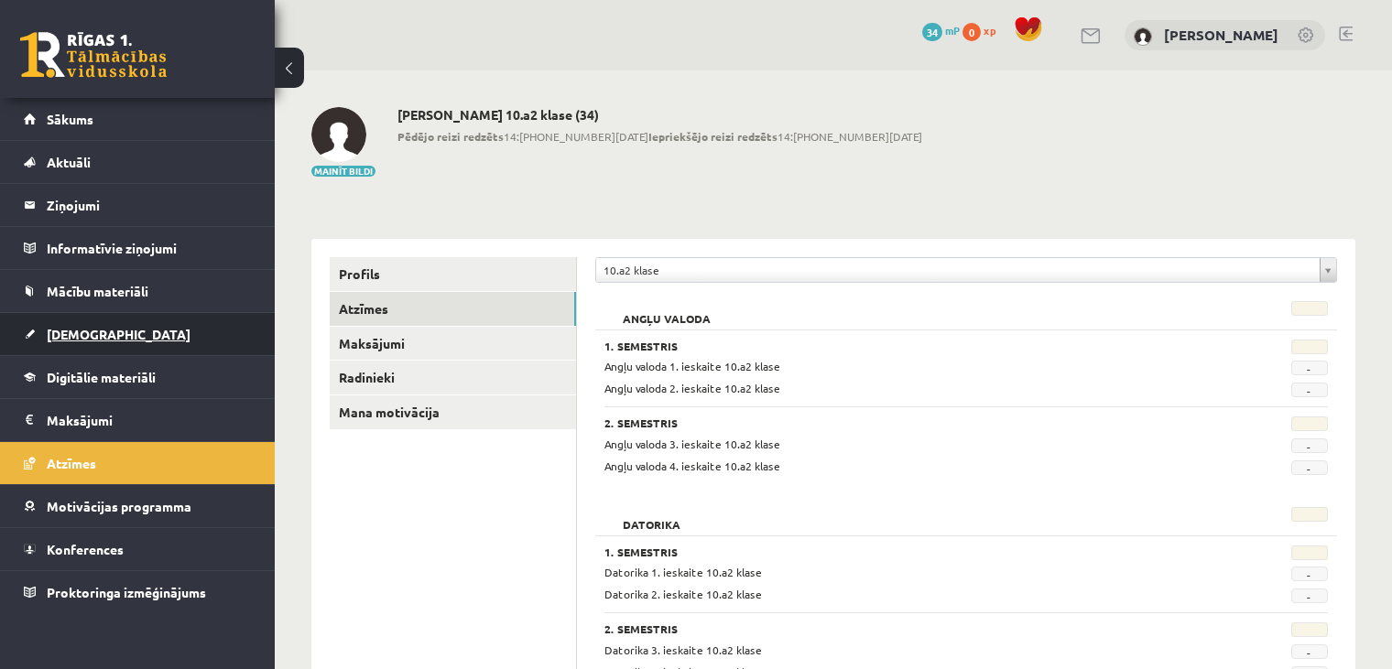
click at [94, 321] on link "[DEMOGRAPHIC_DATA]" at bounding box center [138, 334] width 228 height 42
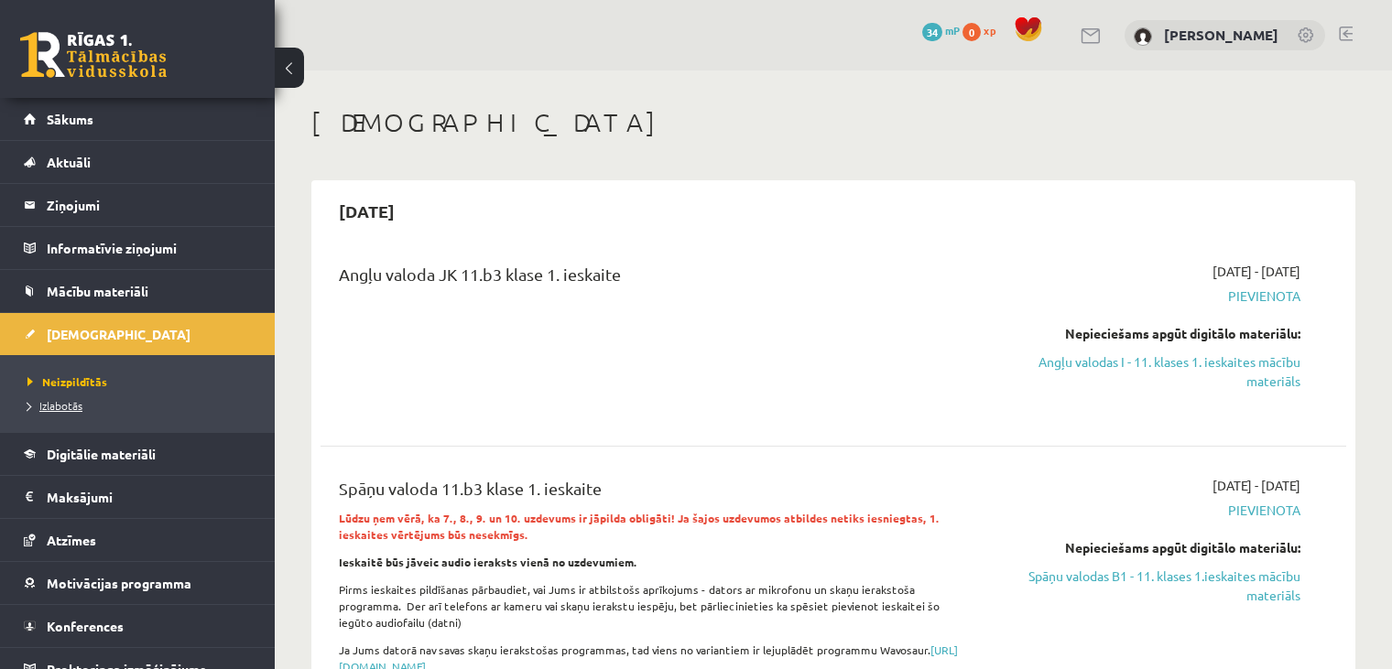
click at [72, 405] on span "Izlabotās" at bounding box center [54, 405] width 55 height 15
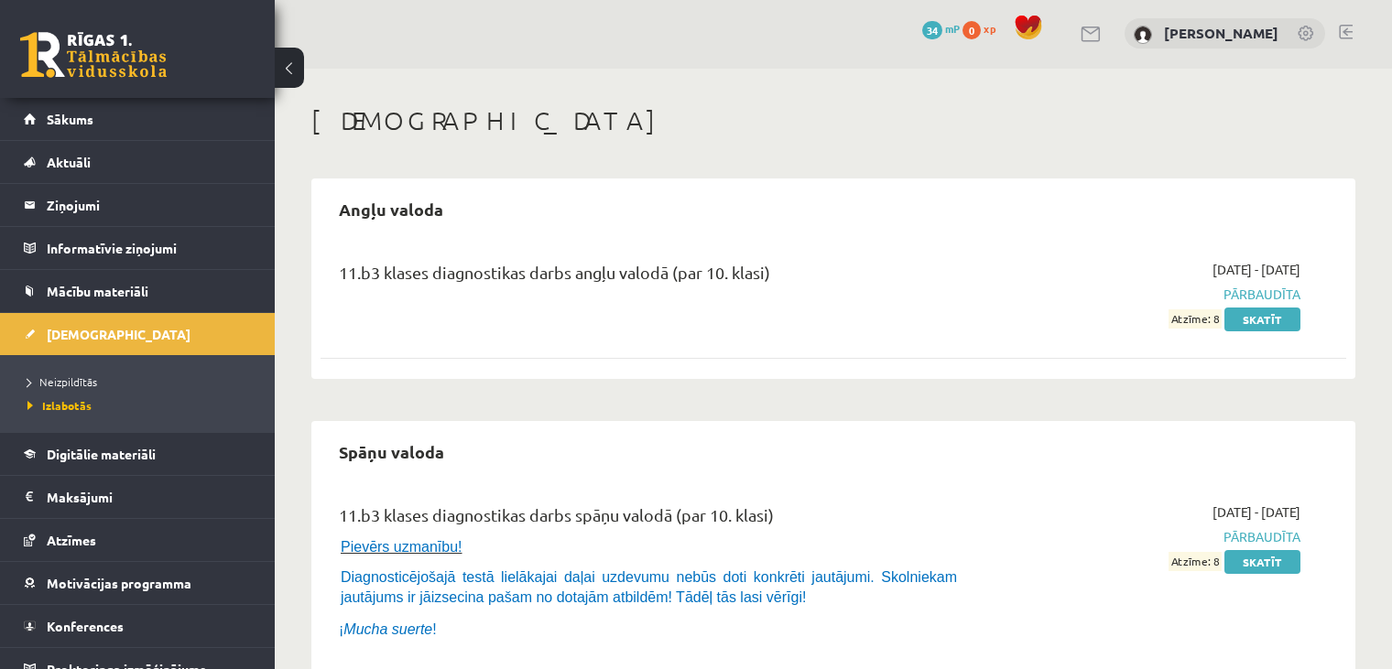
scroll to position [35, 0]
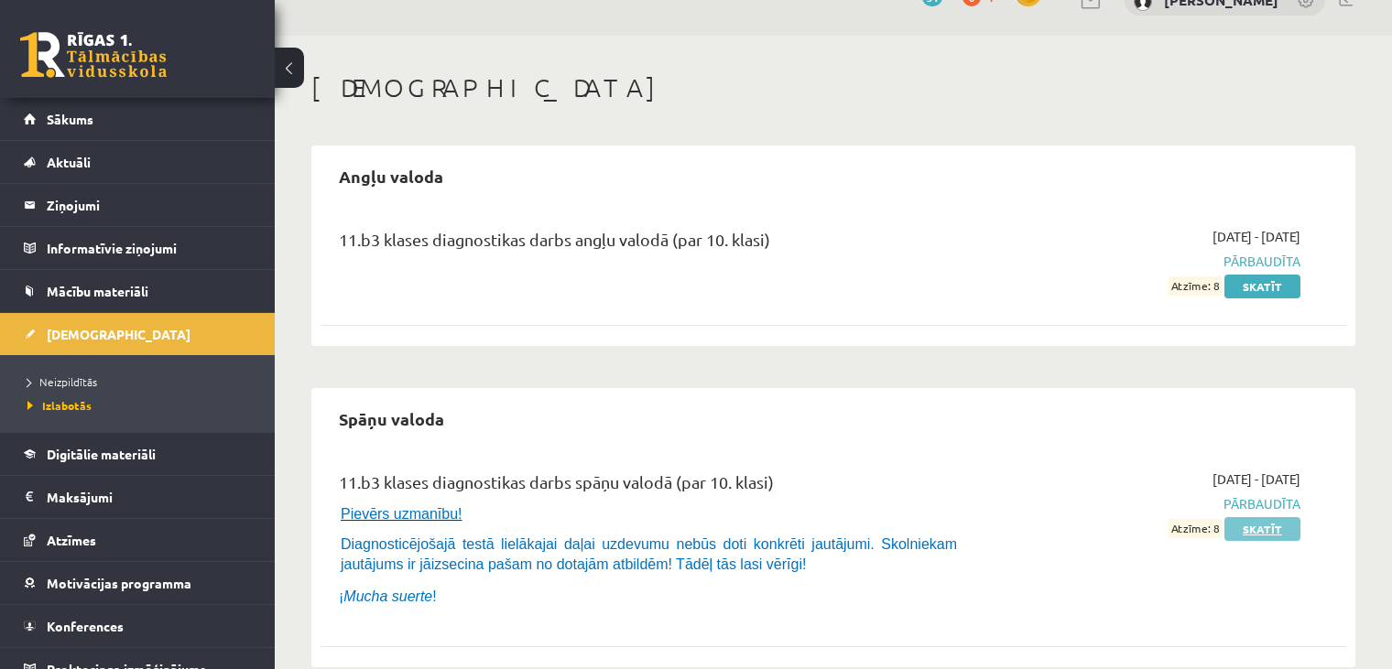
click at [1256, 520] on link "Skatīt" at bounding box center [1262, 529] width 76 height 24
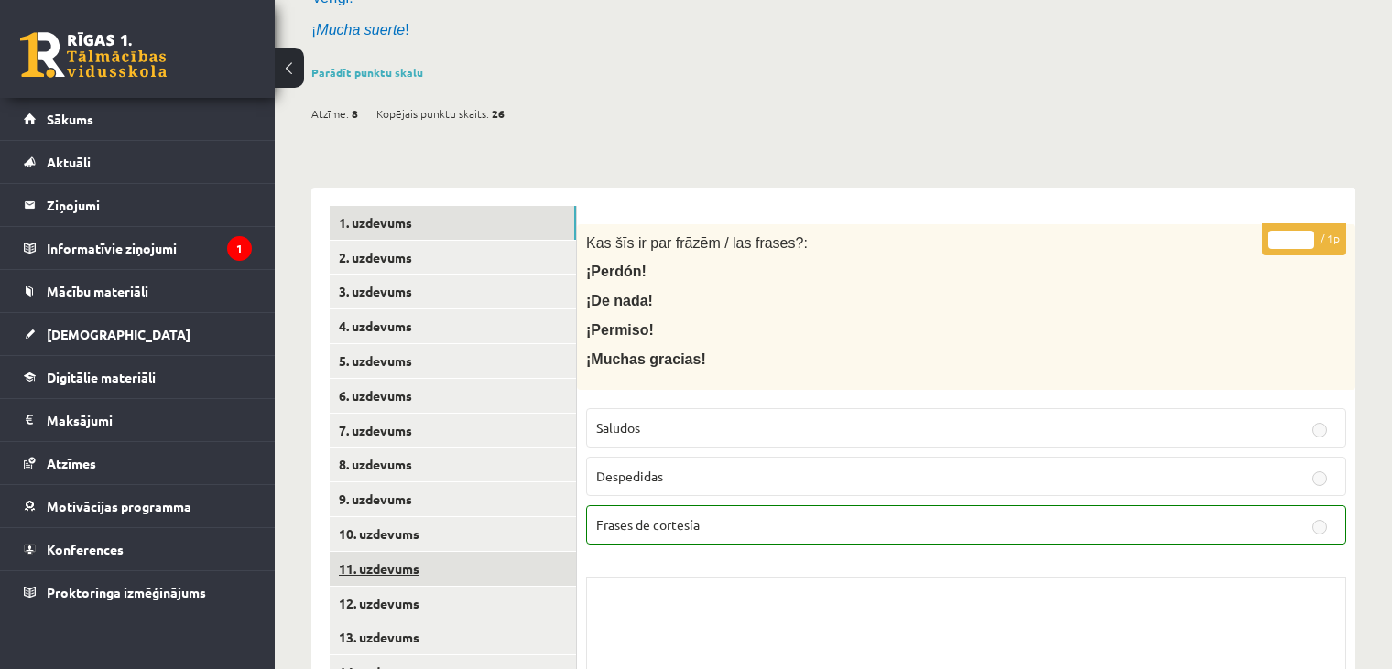
scroll to position [810, 0]
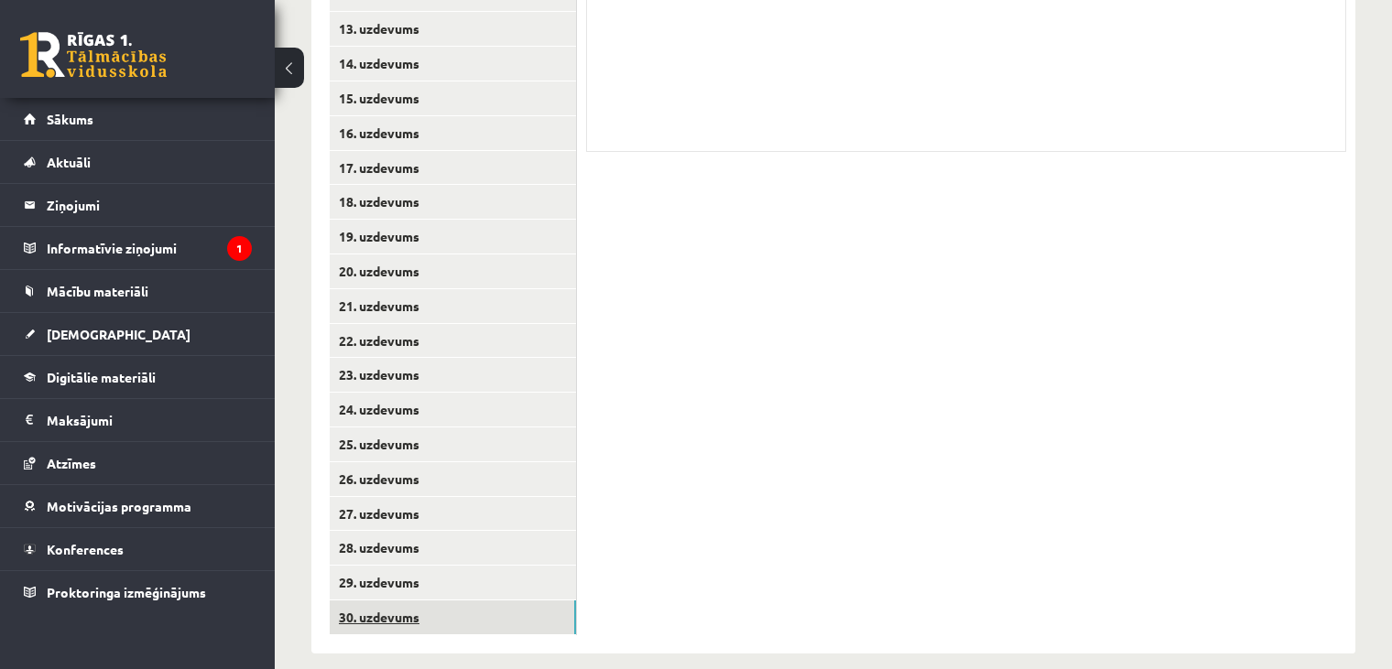
click at [484, 601] on link "30. uzdevums" at bounding box center [453, 618] width 246 height 34
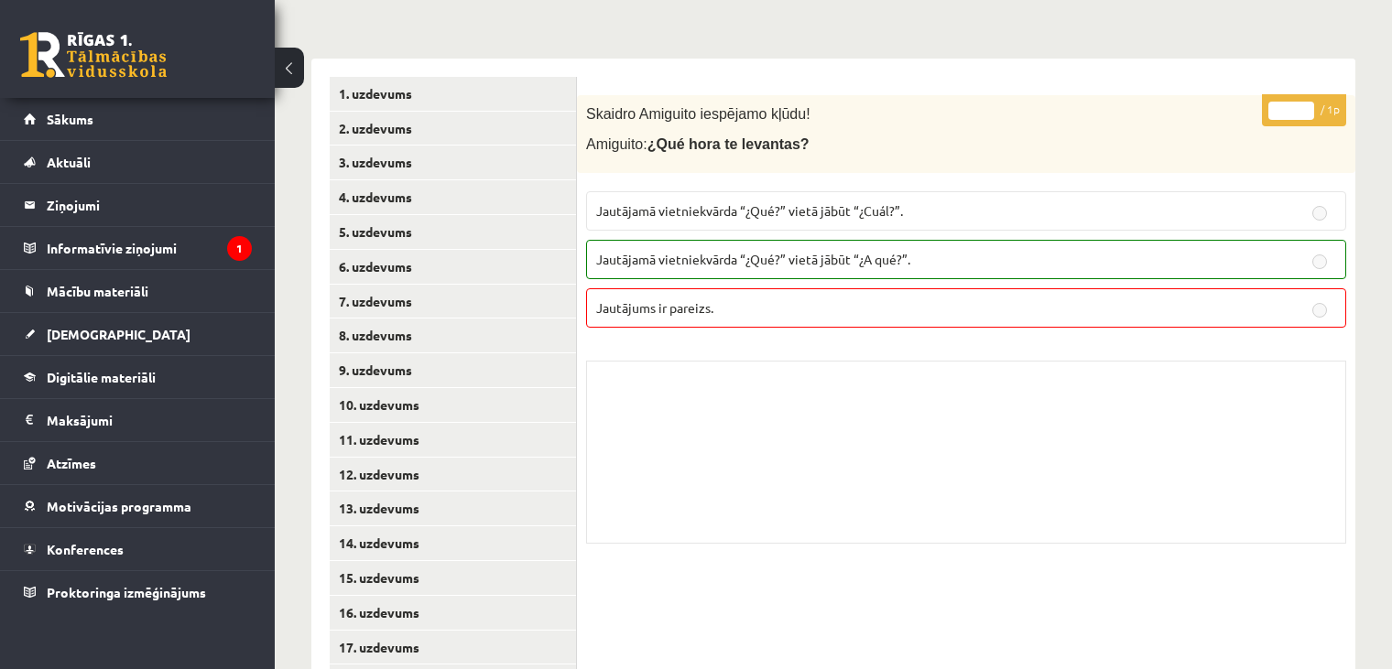
scroll to position [329, 0]
click at [528, 354] on link "9. uzdevums" at bounding box center [453, 371] width 246 height 34
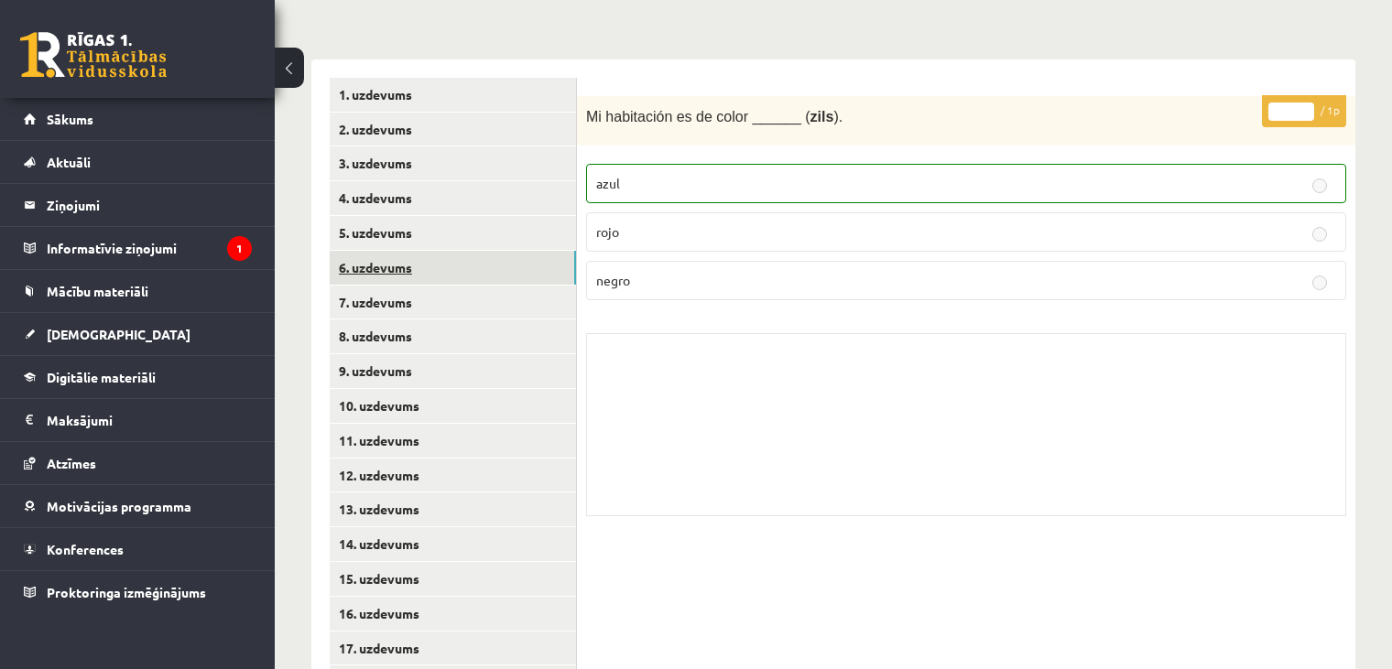
click at [476, 251] on link "6. uzdevums" at bounding box center [453, 268] width 246 height 34
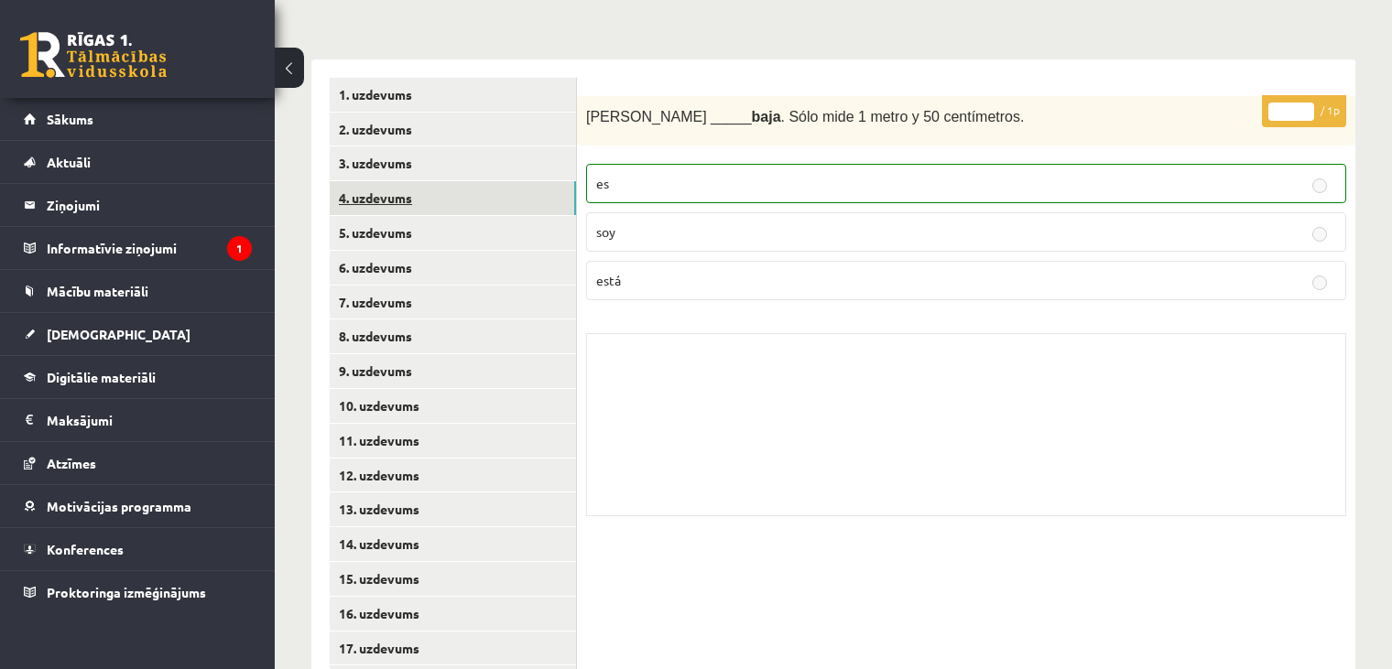
click at [452, 187] on link "4. uzdevums" at bounding box center [453, 198] width 246 height 34
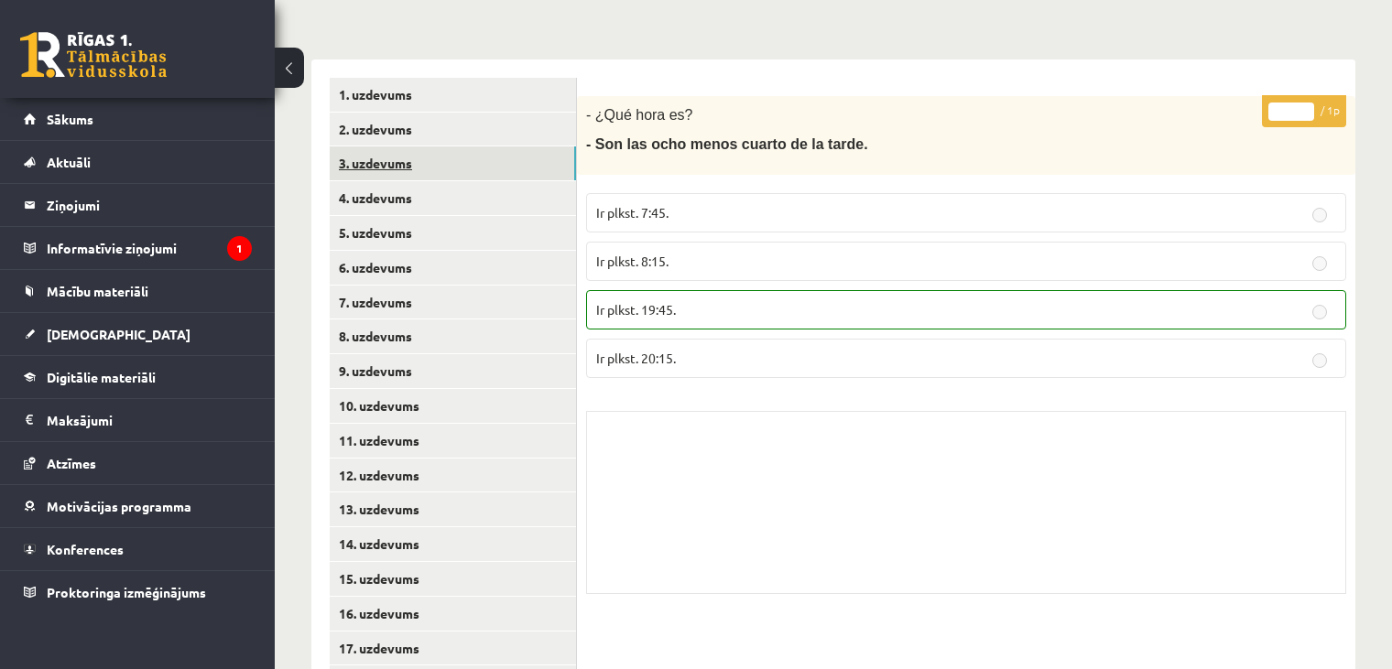
click at [420, 147] on link "3. uzdevums" at bounding box center [453, 164] width 246 height 34
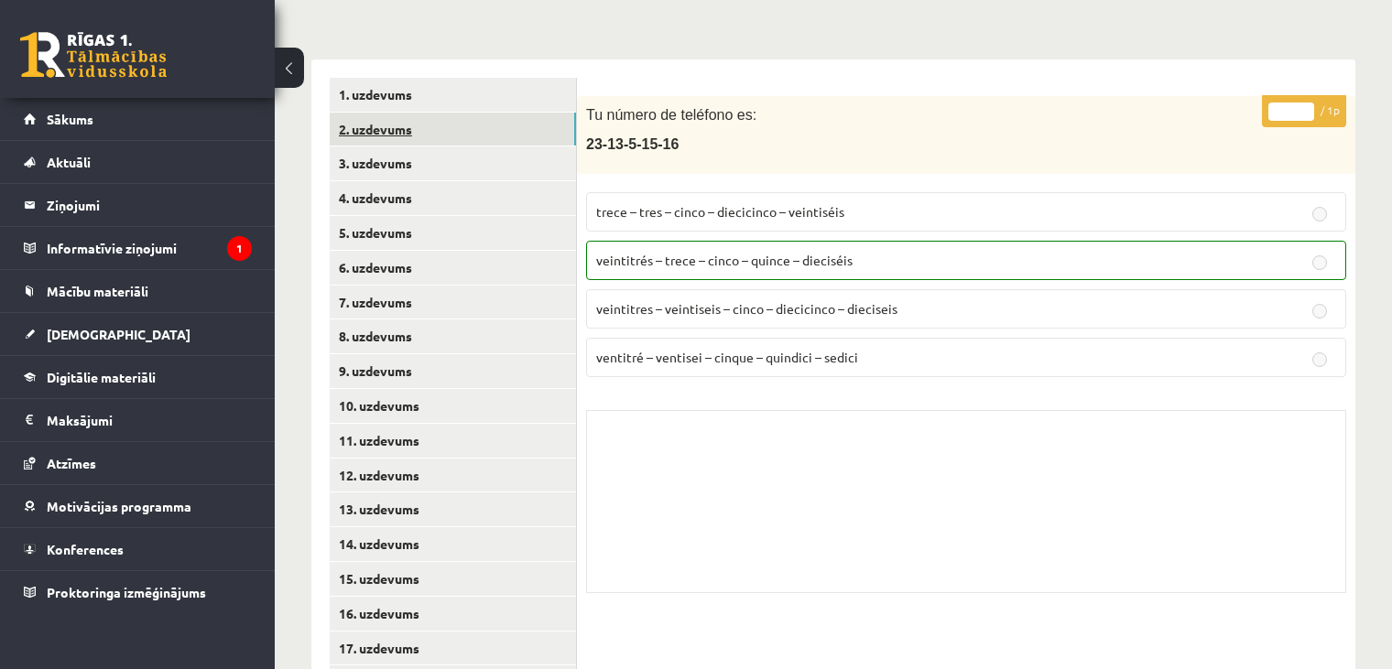
click at [392, 113] on link "2. uzdevums" at bounding box center [453, 130] width 246 height 34
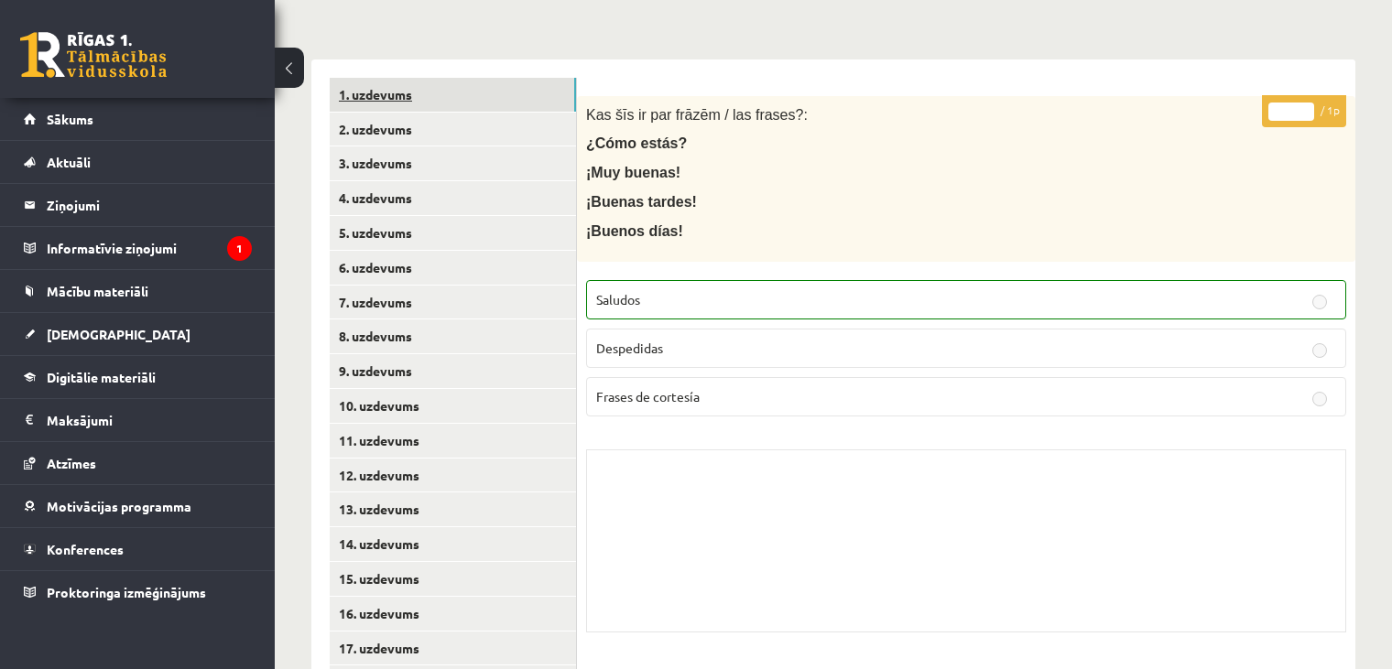
click at [401, 81] on link "1. uzdevums" at bounding box center [453, 95] width 246 height 34
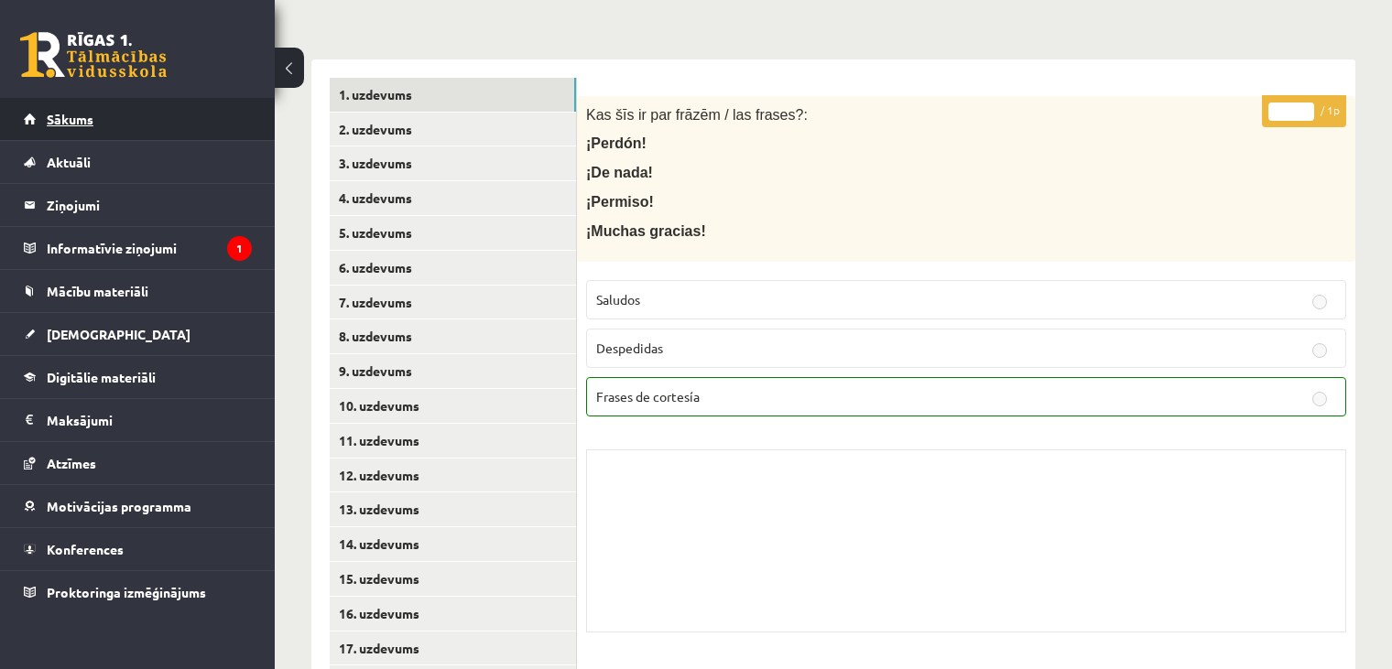
click at [98, 115] on link "Sākums" at bounding box center [138, 119] width 228 height 42
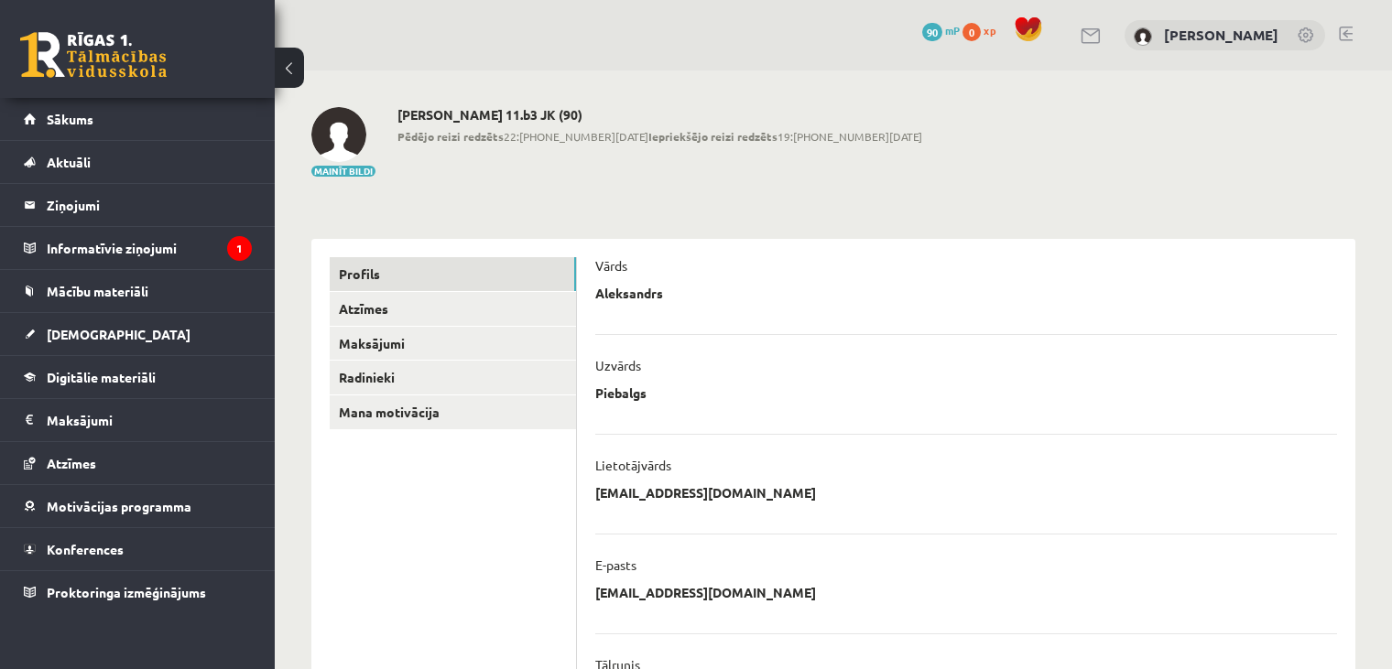
click at [1201, 27] on link "[PERSON_NAME]" at bounding box center [1221, 35] width 114 height 18
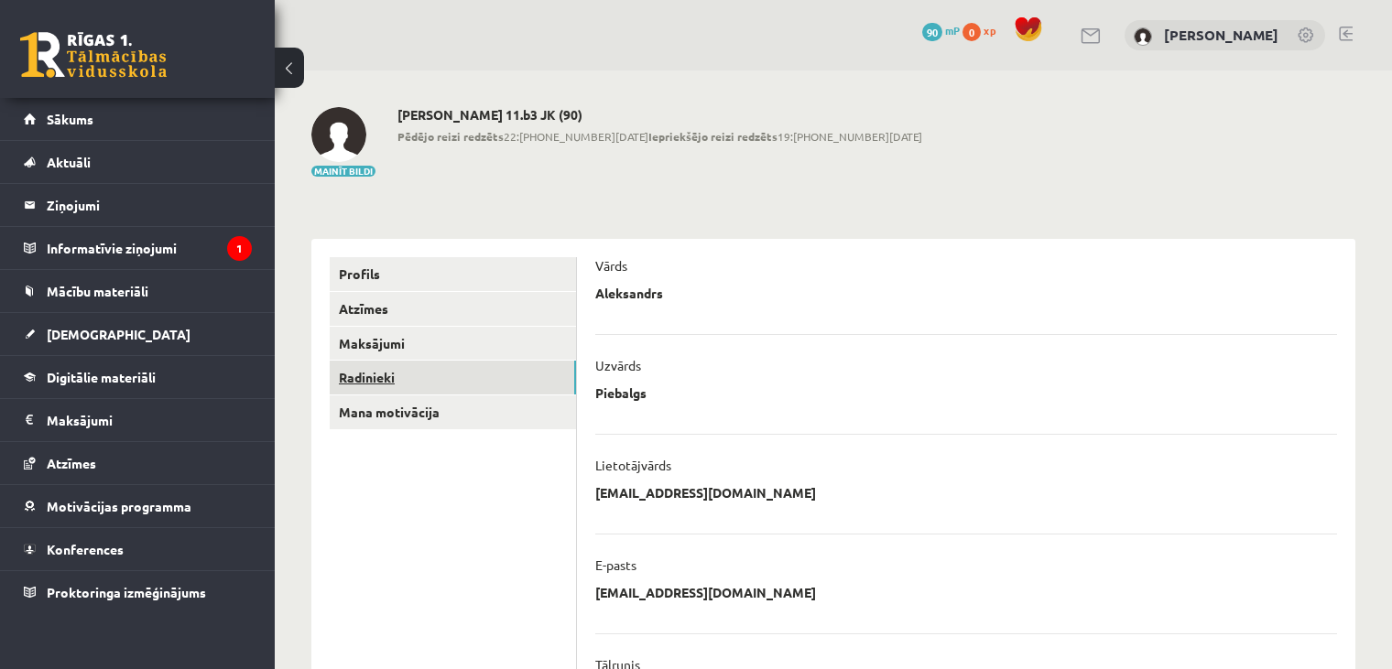
click at [420, 380] on link "Radinieki" at bounding box center [453, 378] width 246 height 34
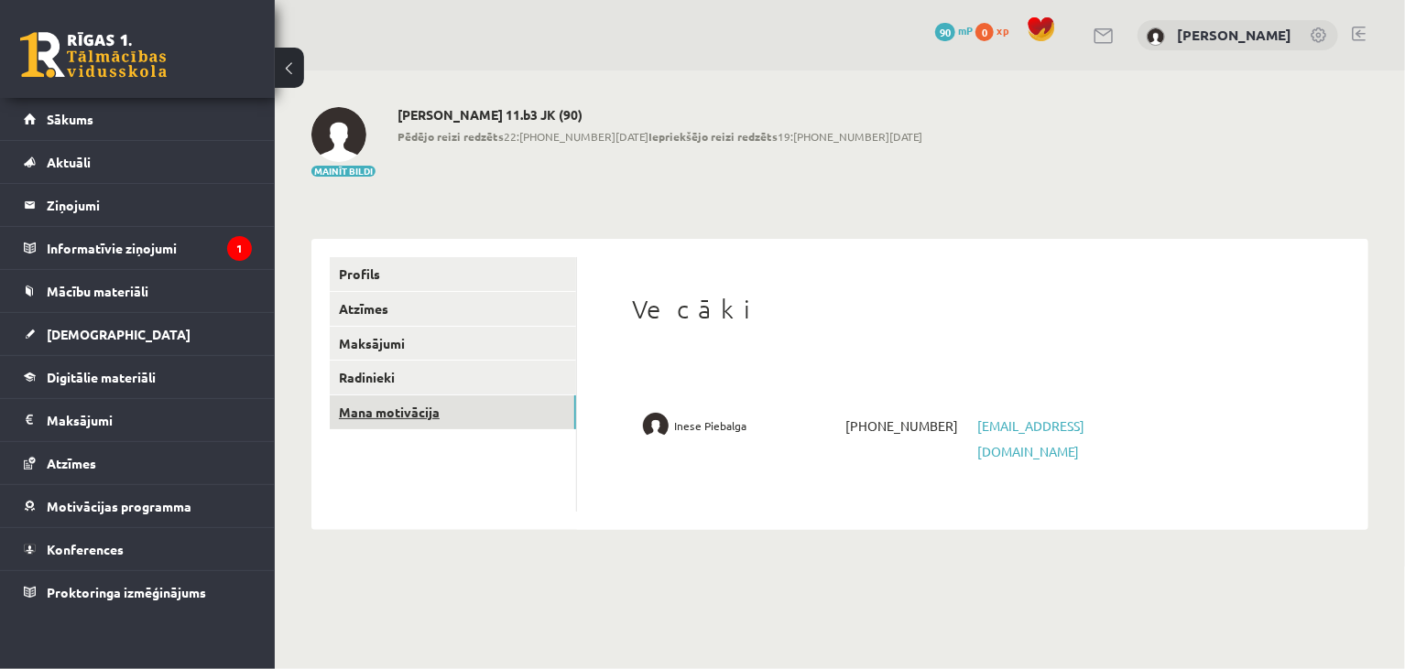
click at [424, 408] on link "Mana motivācija" at bounding box center [453, 413] width 246 height 34
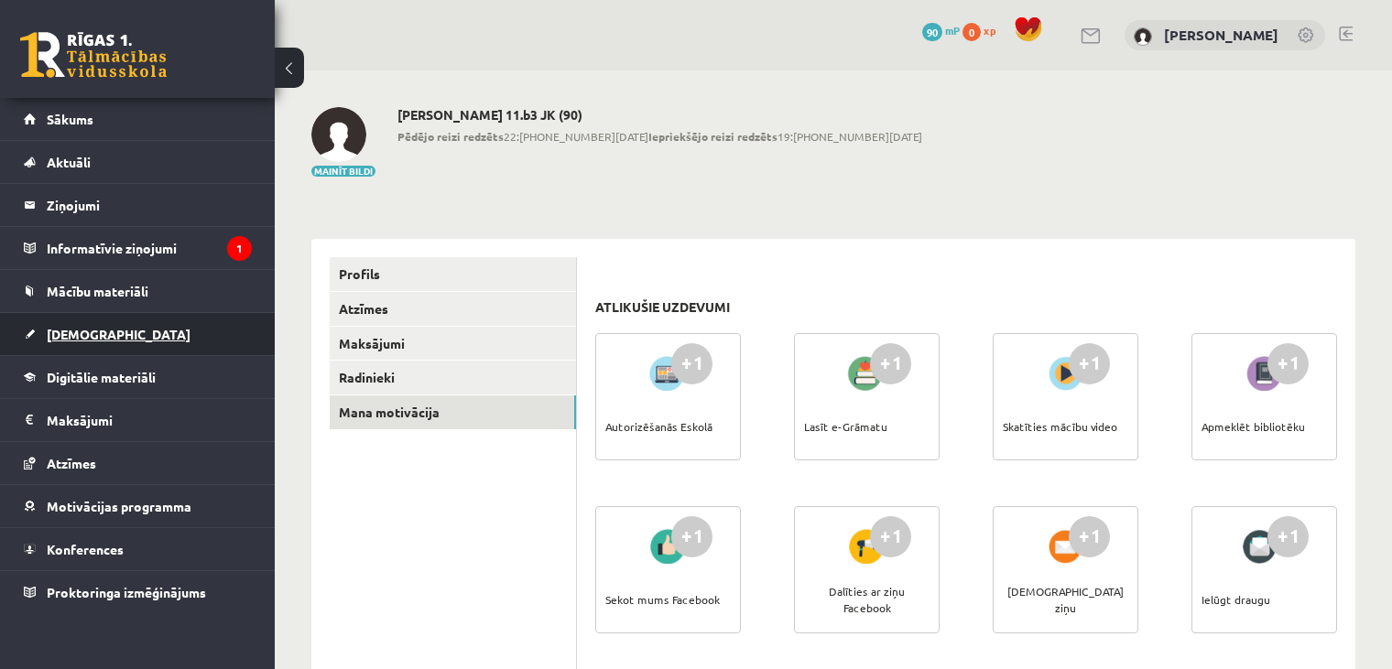
click at [135, 341] on link "[DEMOGRAPHIC_DATA]" at bounding box center [138, 334] width 228 height 42
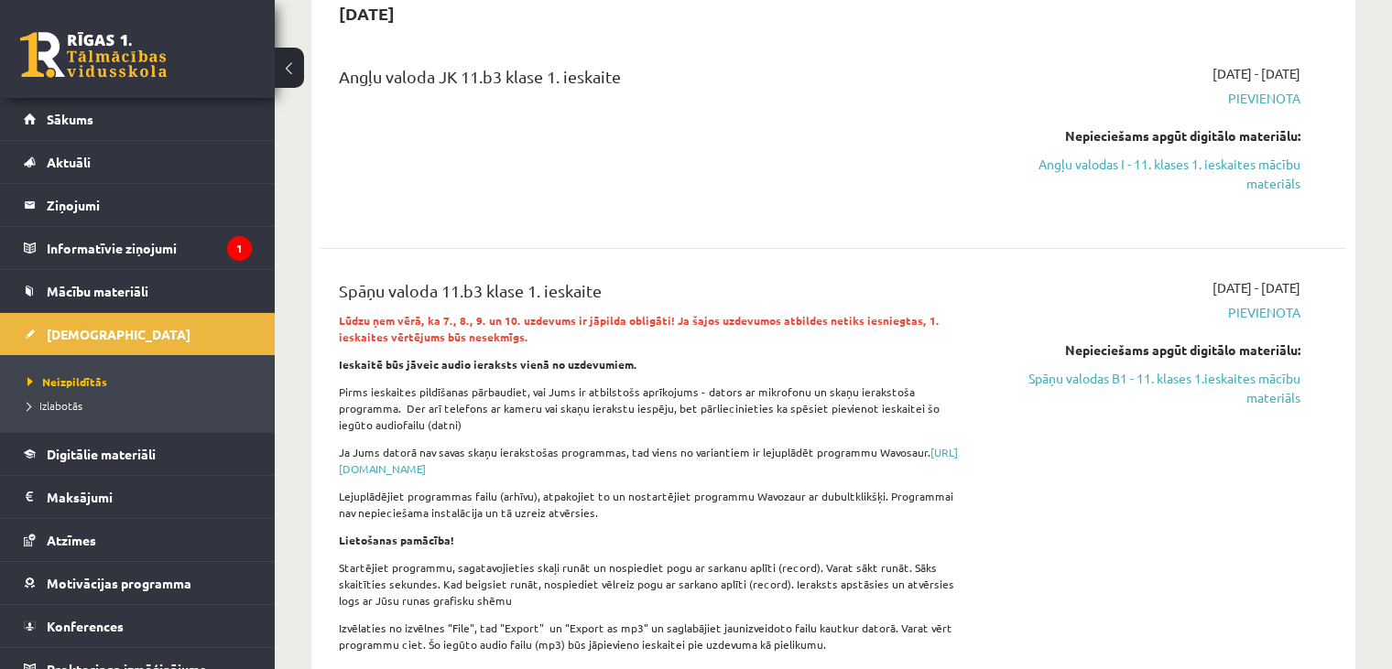
scroll to position [201, 0]
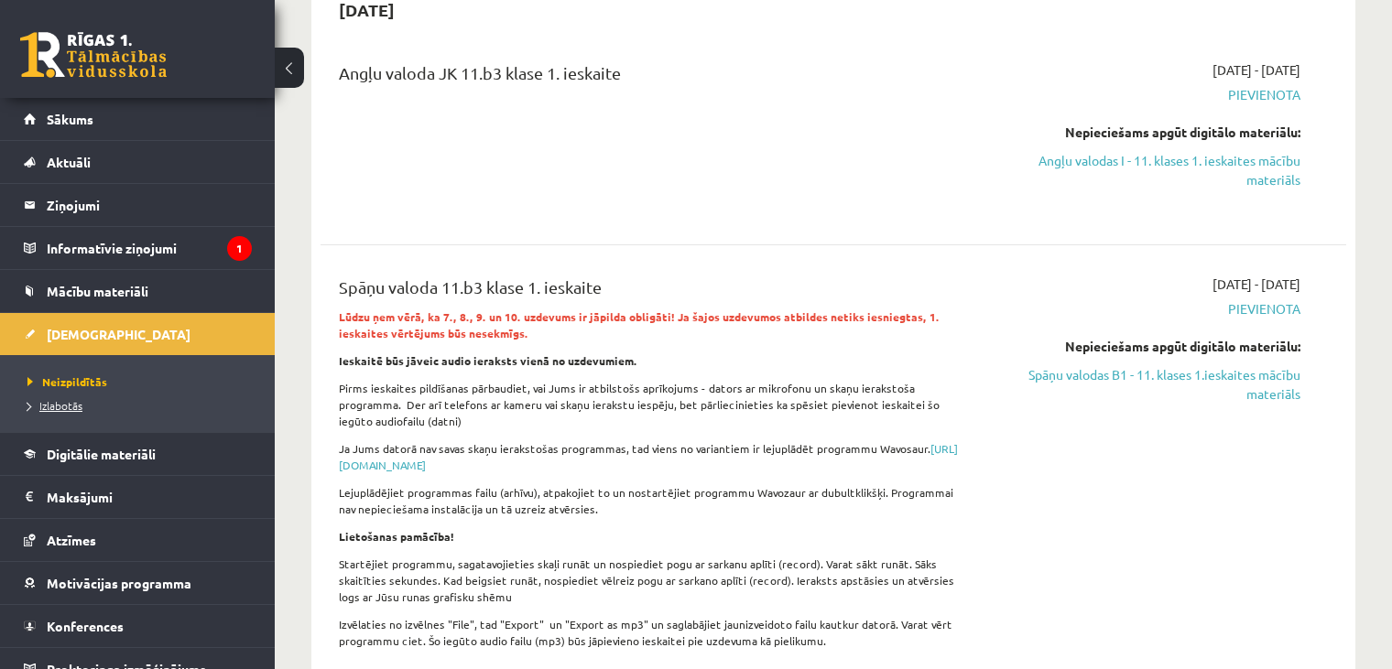
click at [65, 410] on link "Izlabotās" at bounding box center [141, 405] width 229 height 16
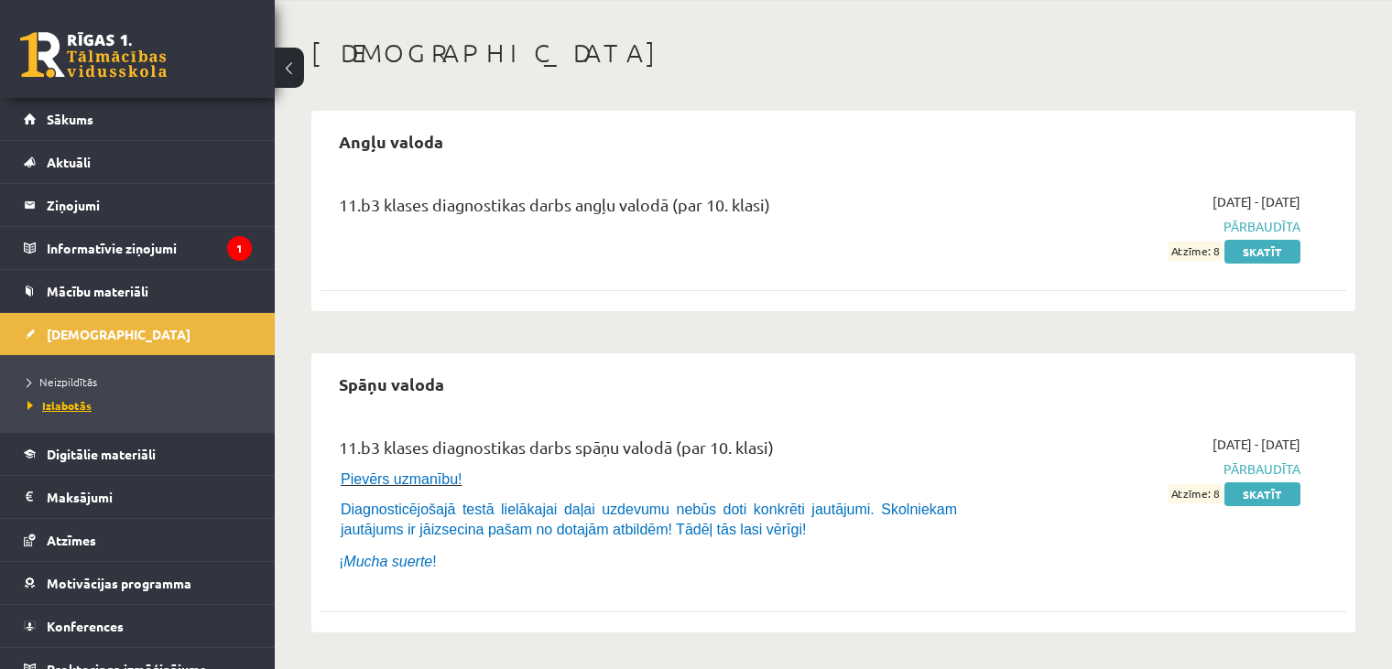
scroll to position [69, 0]
click at [1283, 256] on link "Skatīt" at bounding box center [1262, 253] width 76 height 24
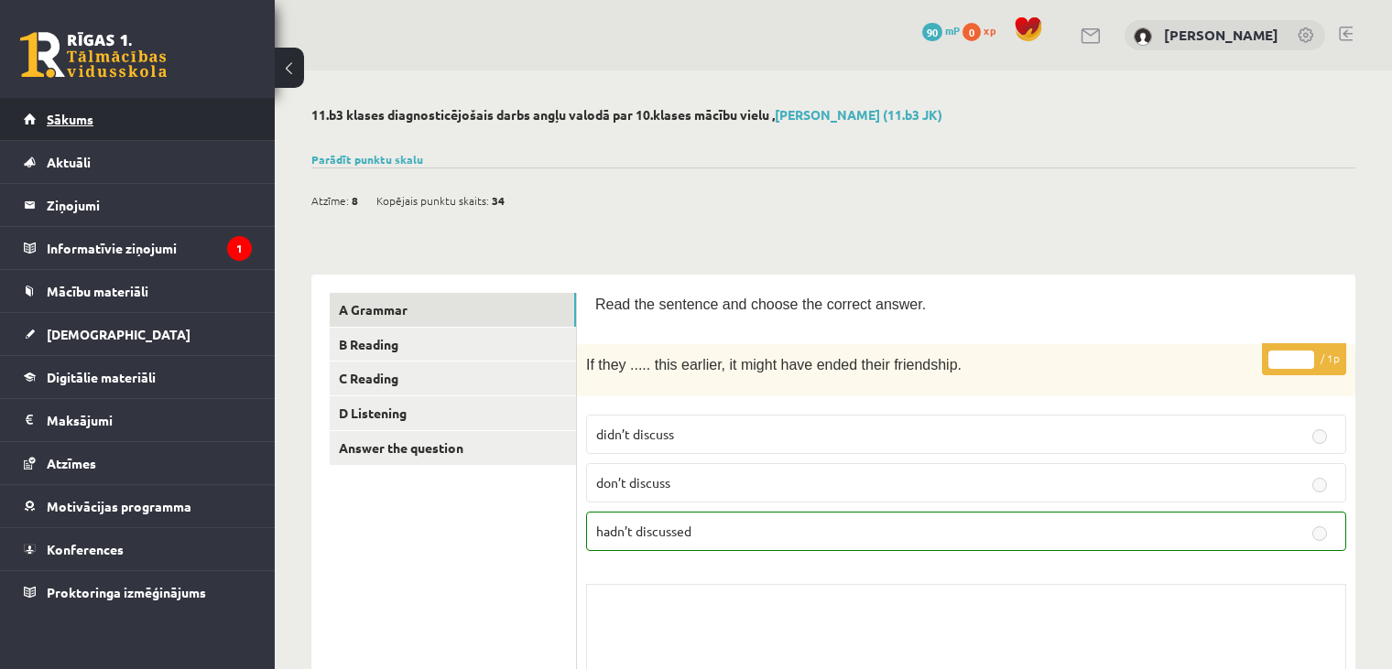
click at [121, 131] on link "Sākums" at bounding box center [138, 119] width 228 height 42
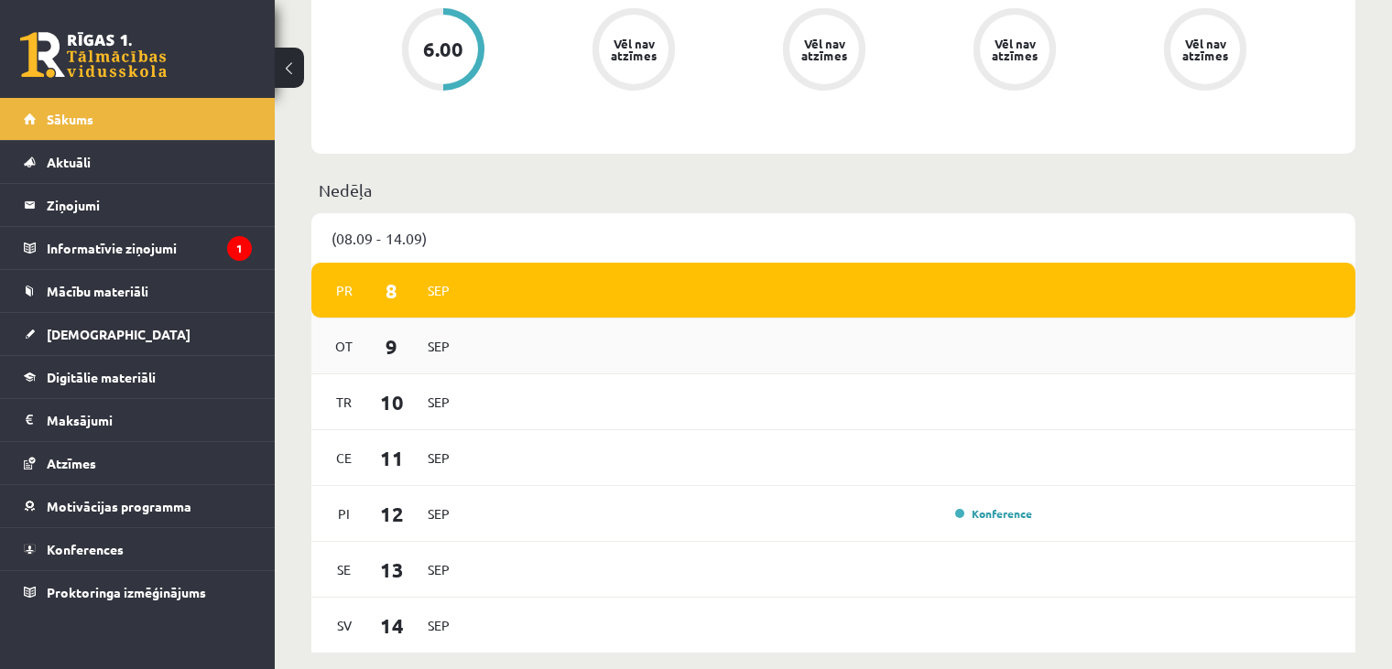
scroll to position [902, 0]
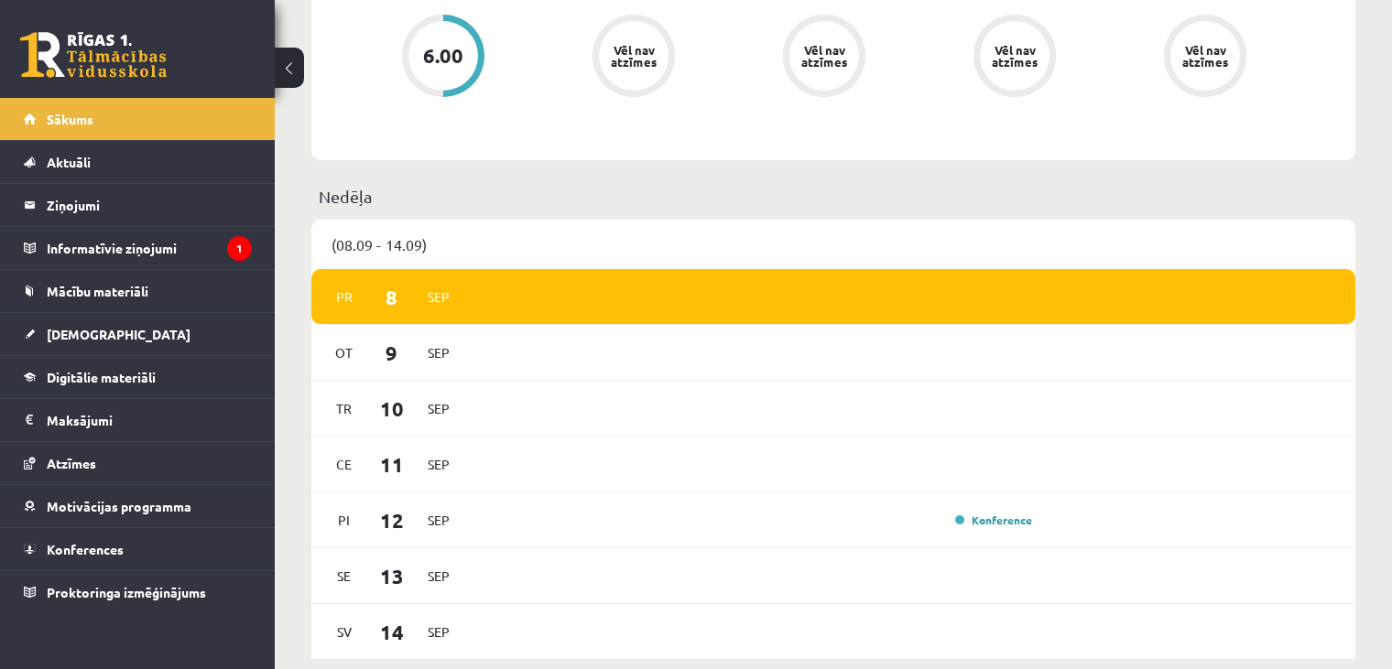
click at [117, 45] on link at bounding box center [93, 55] width 147 height 46
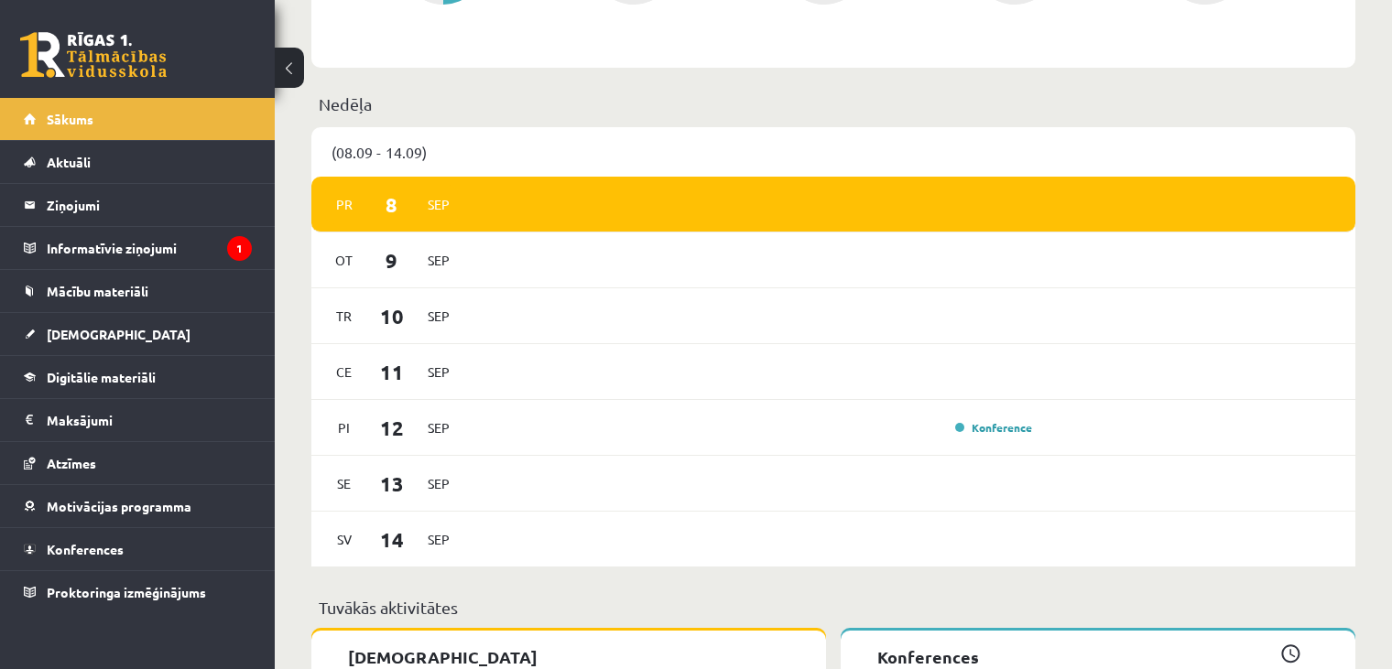
scroll to position [1355, 0]
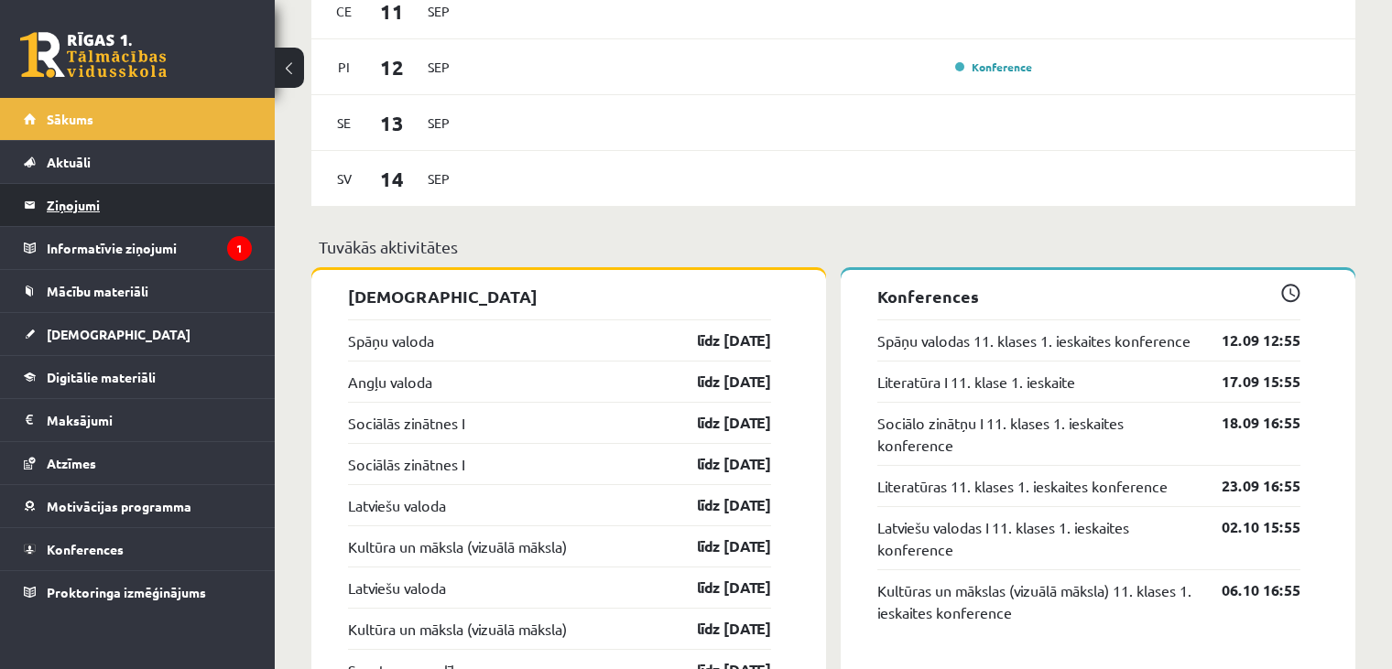
click at [107, 216] on legend "Ziņojumi 0" at bounding box center [149, 205] width 205 height 42
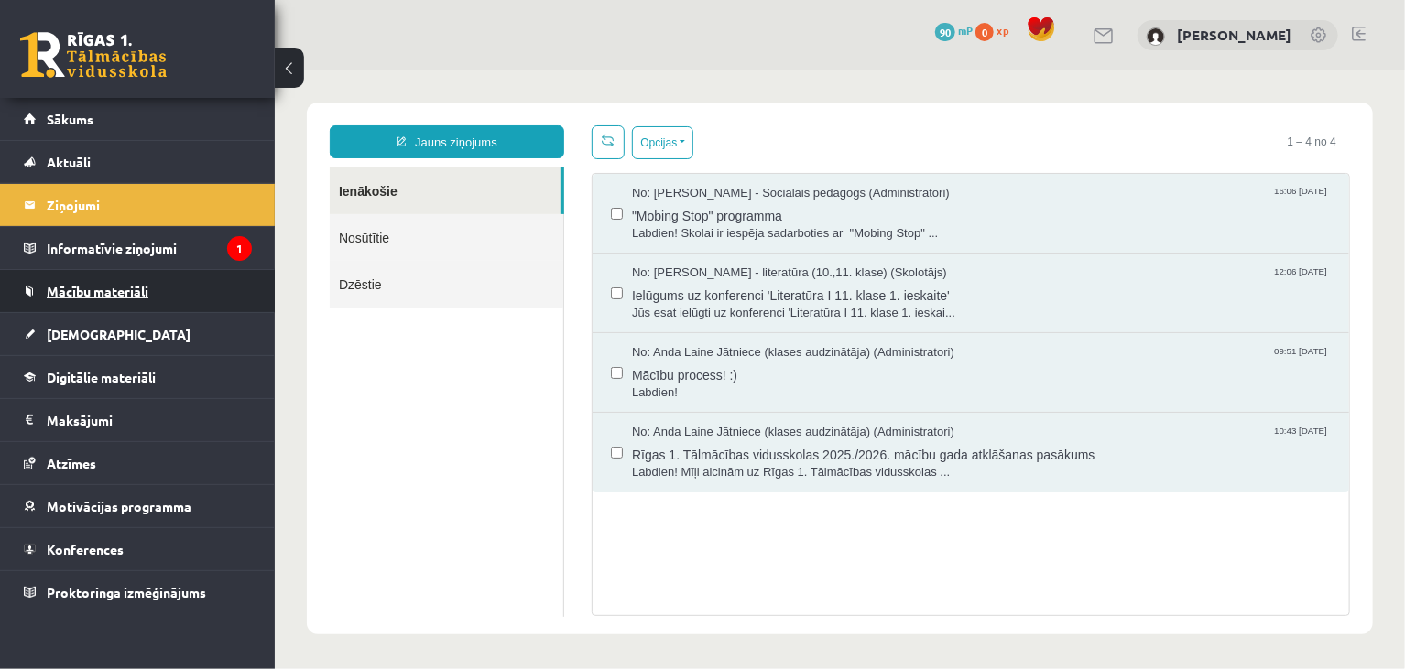
click at [111, 305] on link "Mācību materiāli" at bounding box center [138, 291] width 228 height 42
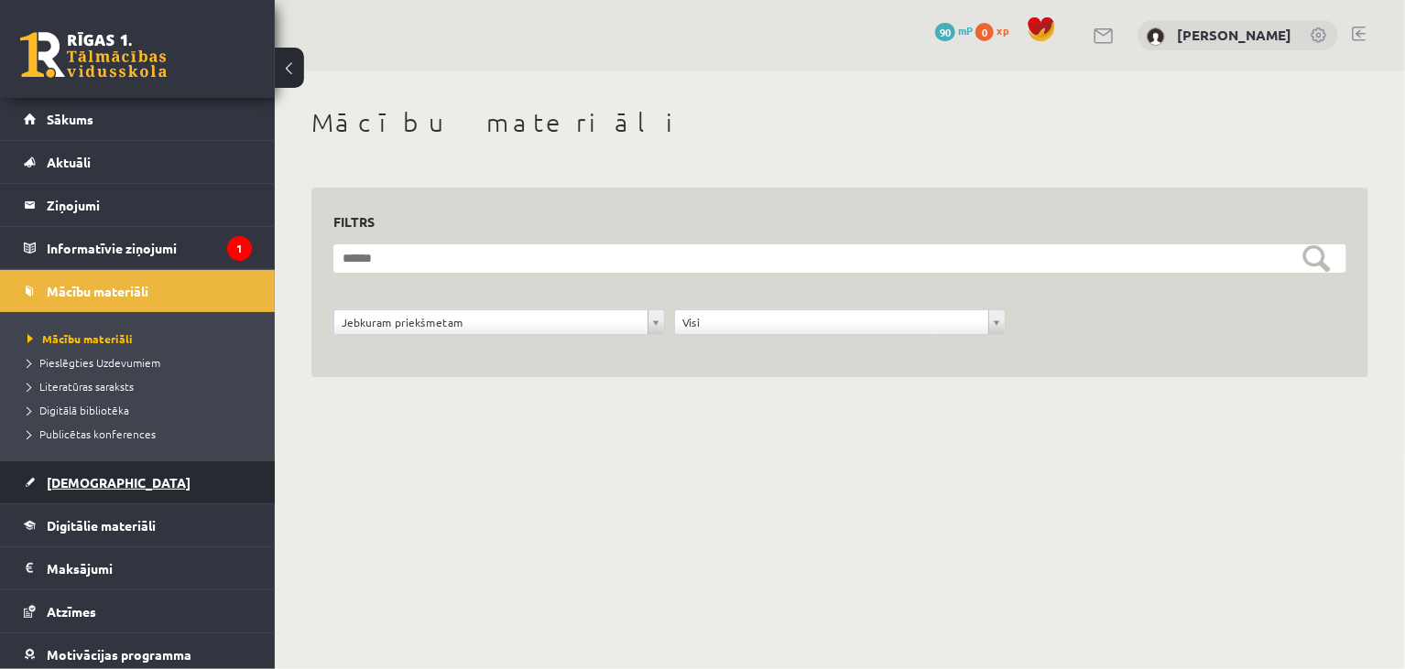
click at [103, 480] on link "[DEMOGRAPHIC_DATA]" at bounding box center [138, 483] width 228 height 42
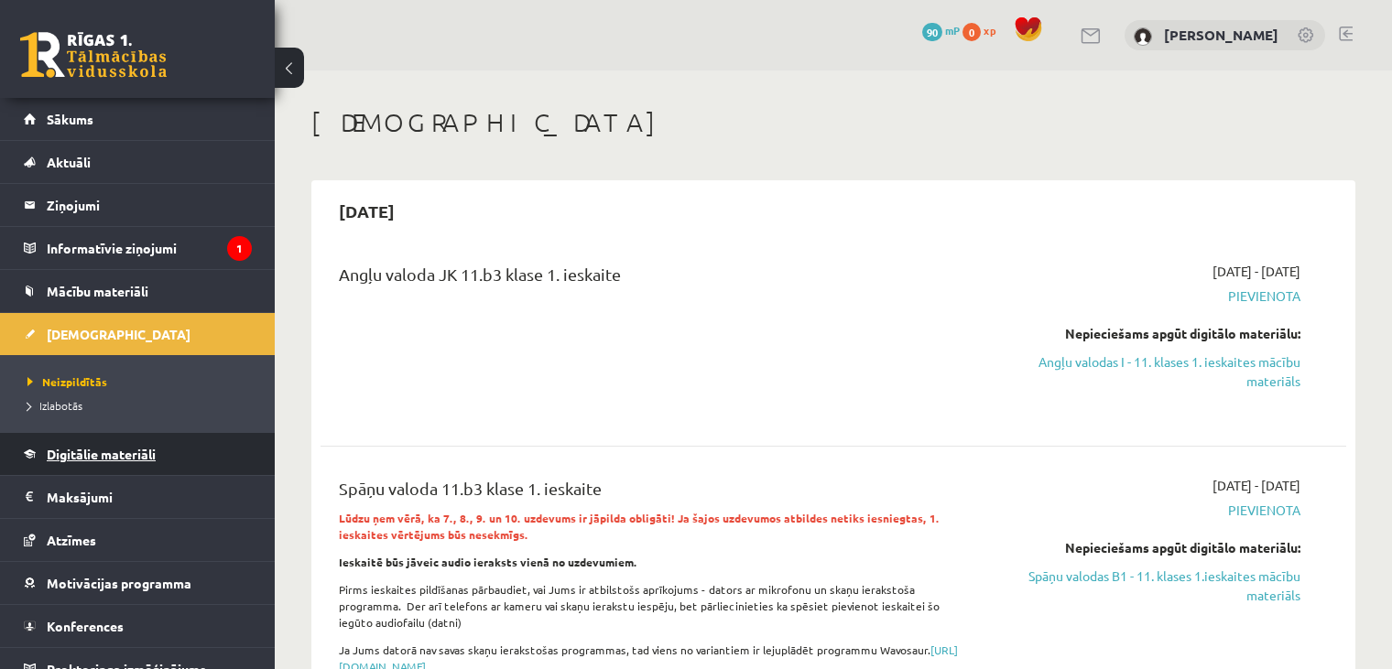
click at [152, 454] on span "Digitālie materiāli" at bounding box center [101, 454] width 109 height 16
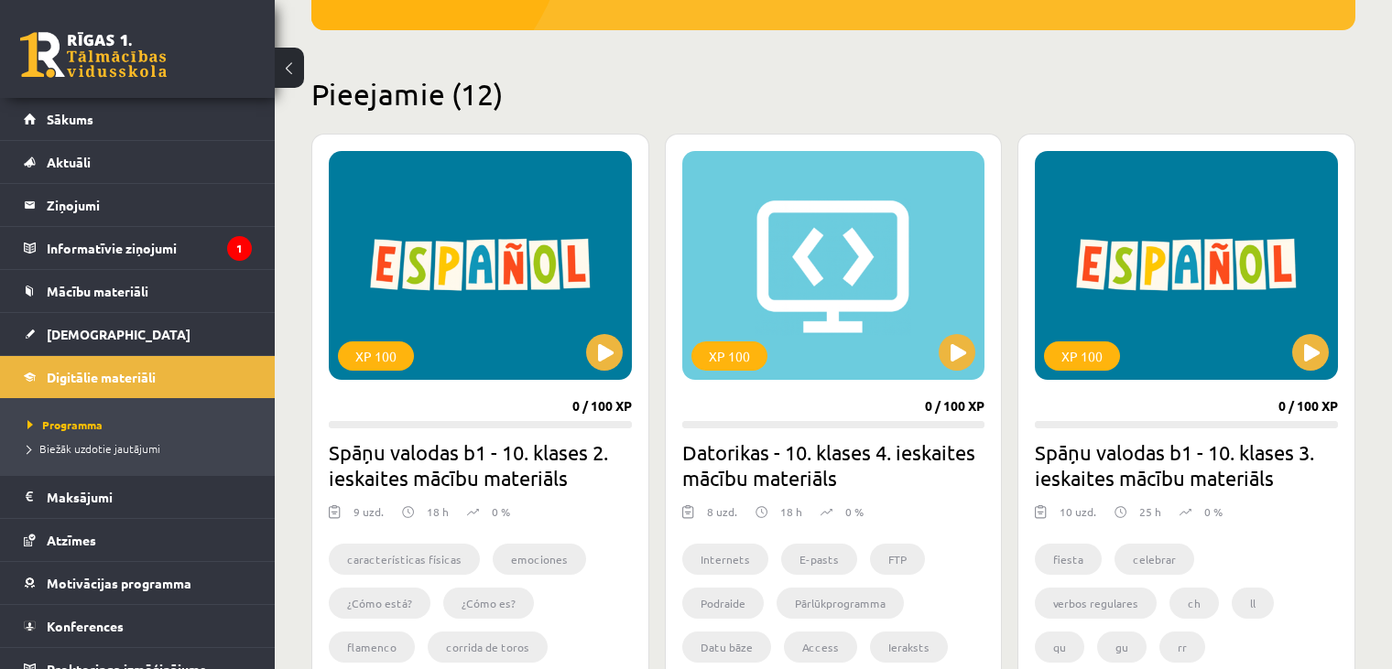
scroll to position [391, 0]
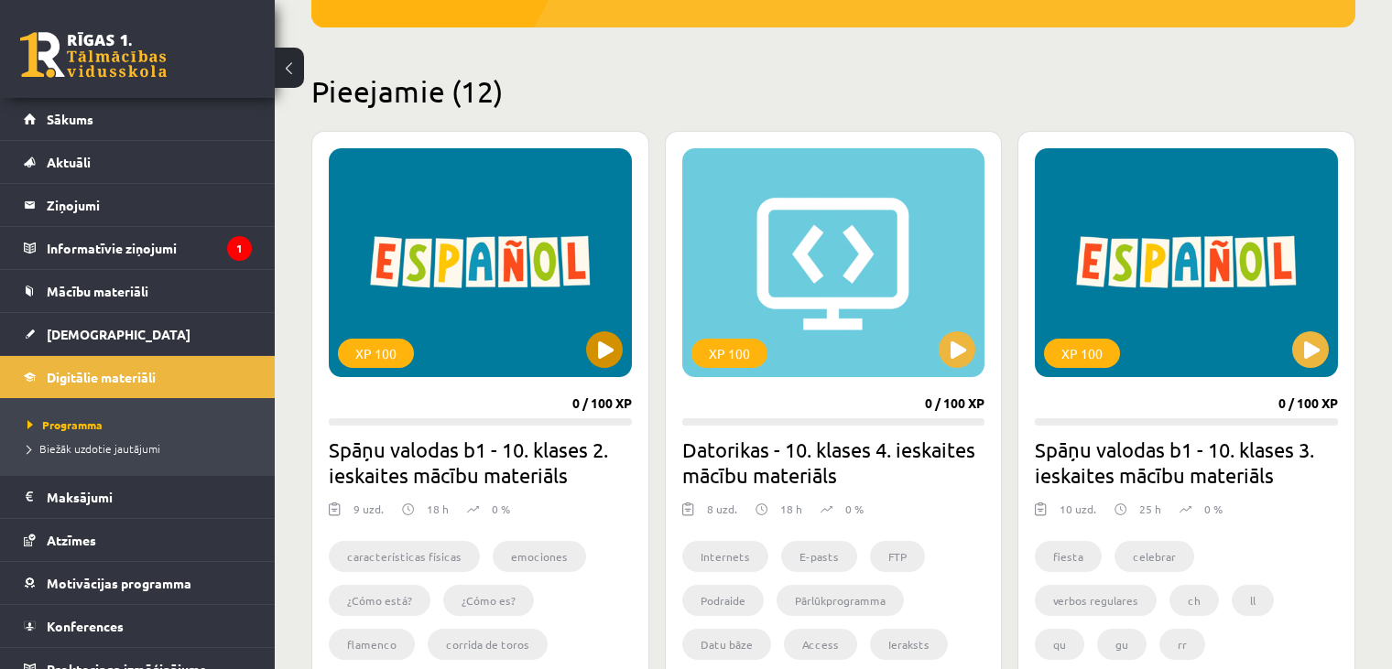
click at [497, 363] on div "XP 100" at bounding box center [480, 262] width 303 height 229
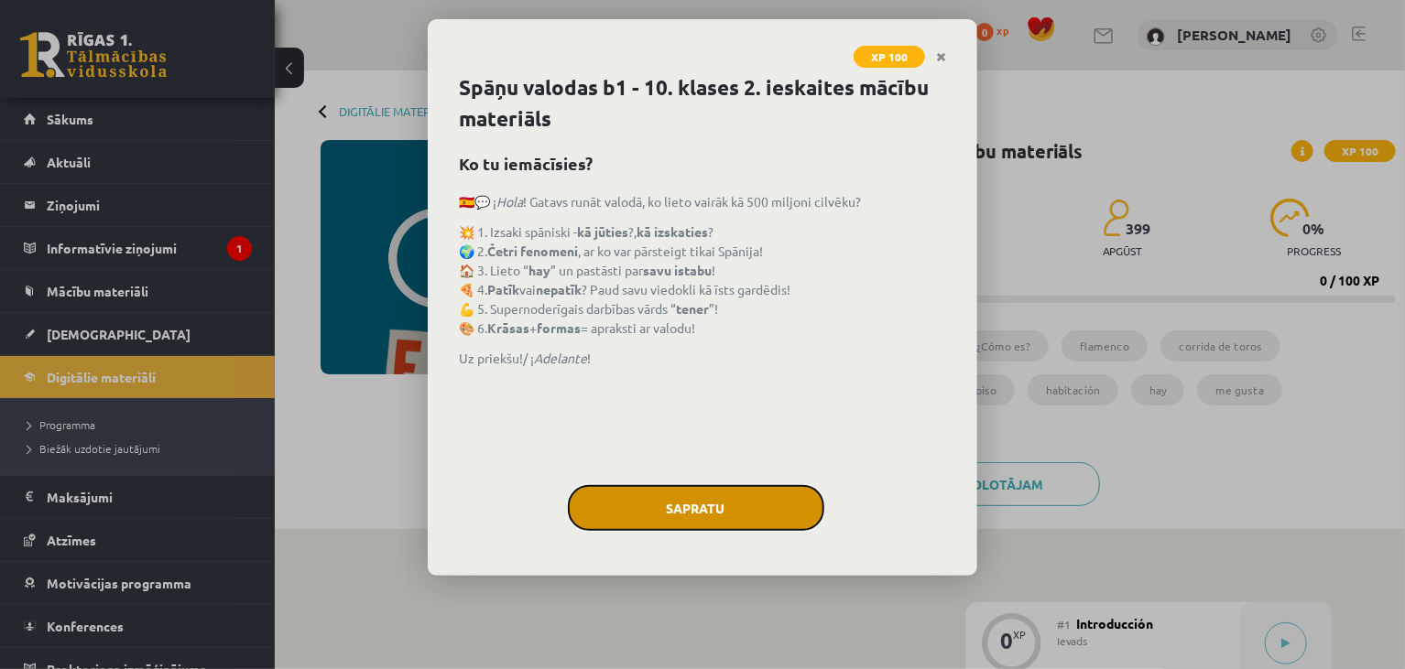
click at [765, 498] on button "Sapratu" at bounding box center [696, 508] width 256 height 46
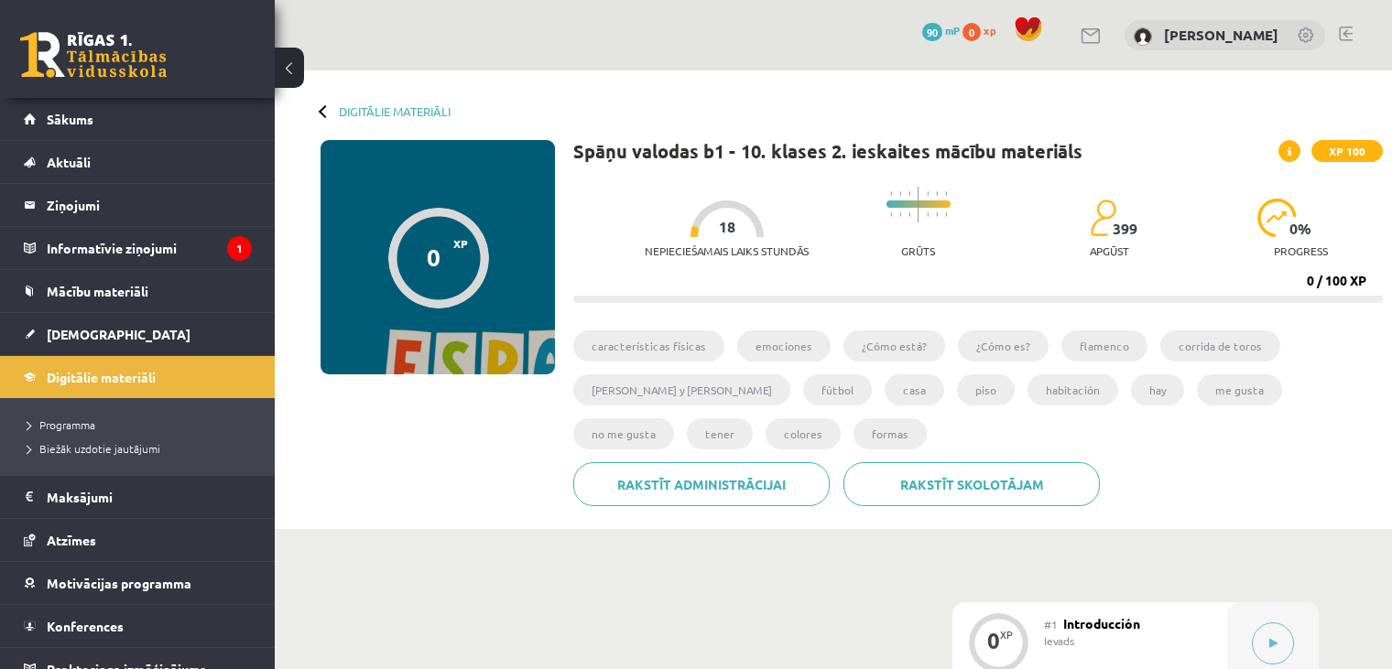
click at [1113, 187] on div "Nepieciešamais laiks stundās 18 Grūts 399 apgūst 0 % progress" at bounding box center [1014, 223] width 738 height 91
click at [1269, 240] on div "0 % progress" at bounding box center [1300, 234] width 87 height 70
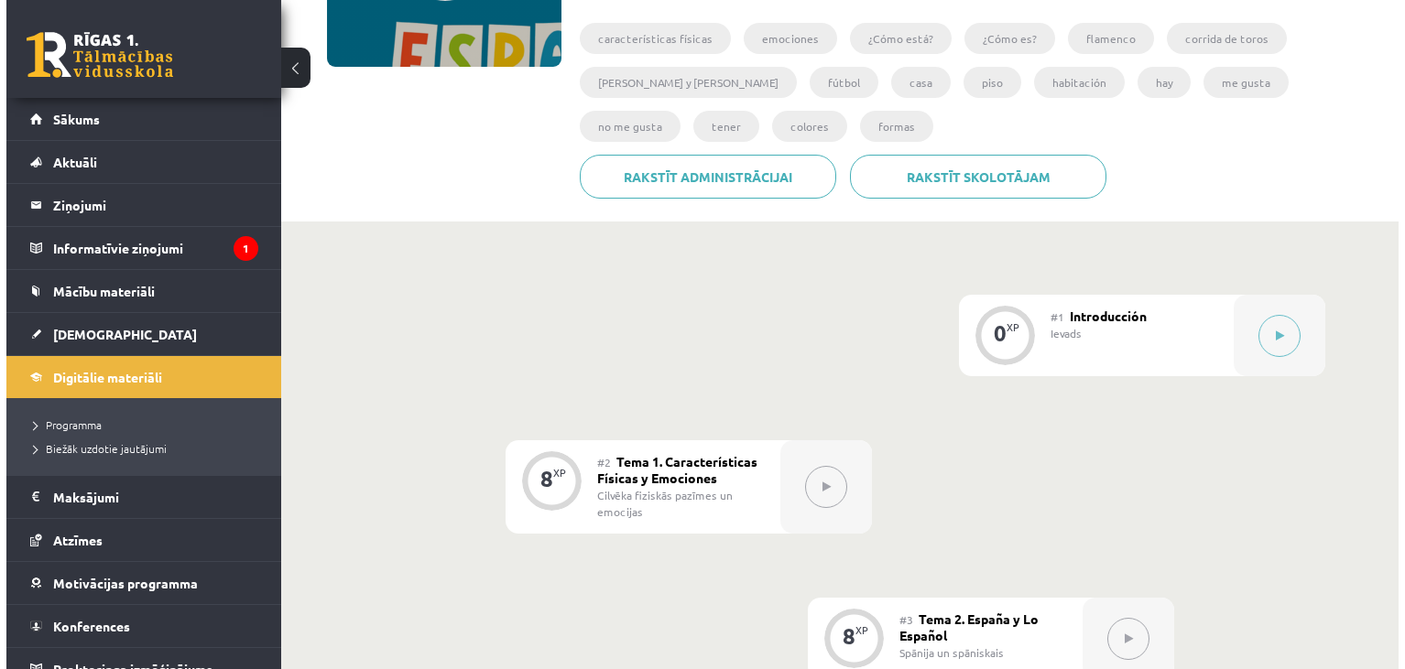
scroll to position [308, 0]
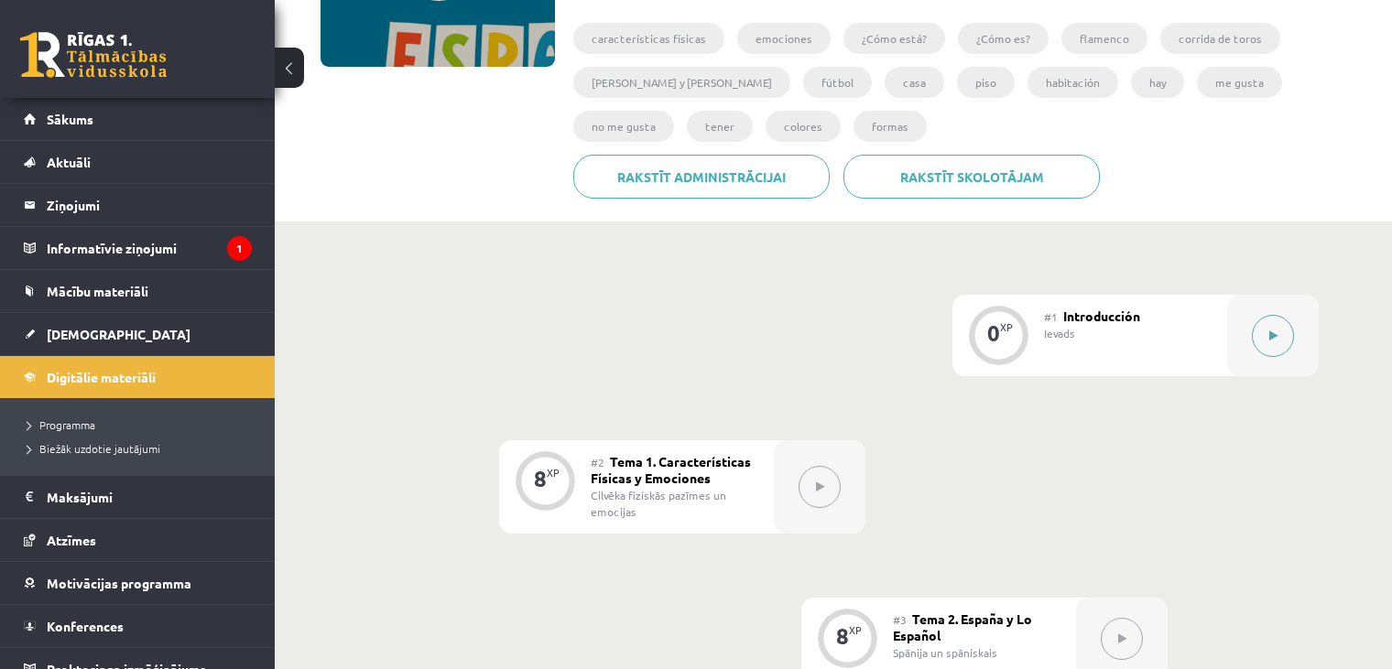
click at [1283, 322] on button at bounding box center [1273, 336] width 42 height 42
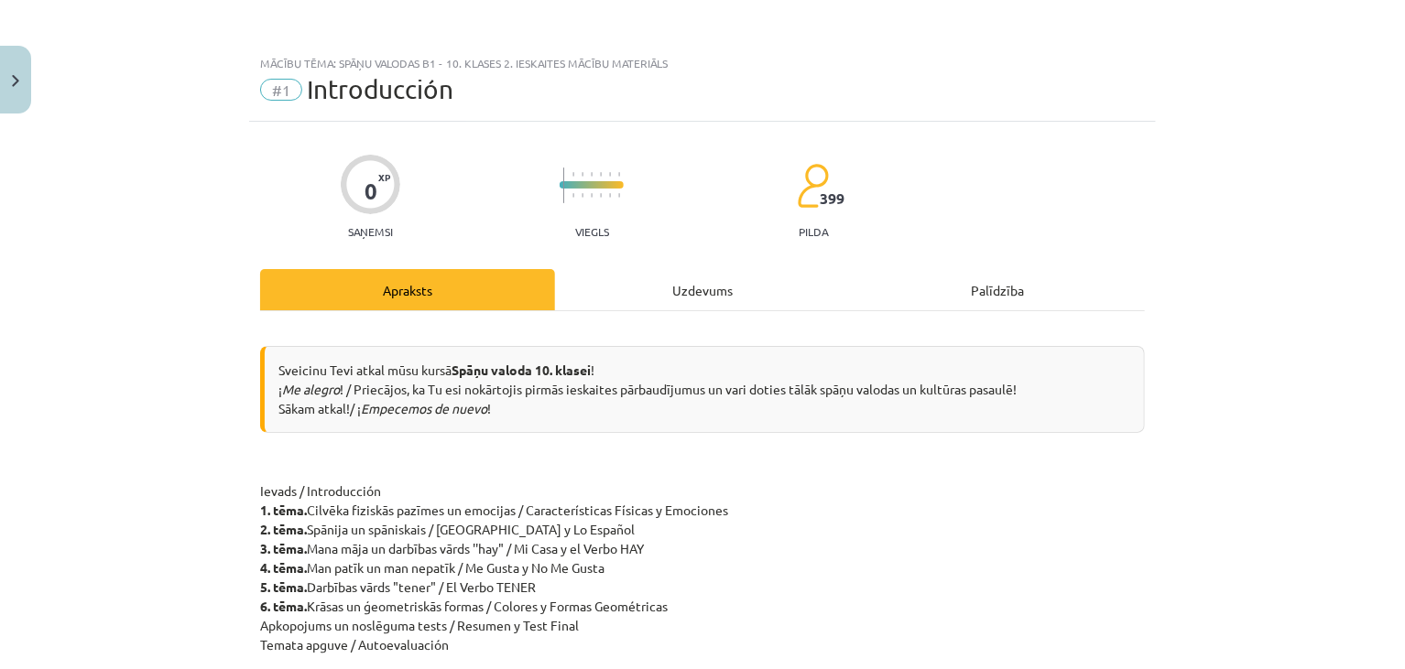
click at [684, 290] on div "Uzdevums" at bounding box center [702, 289] width 295 height 41
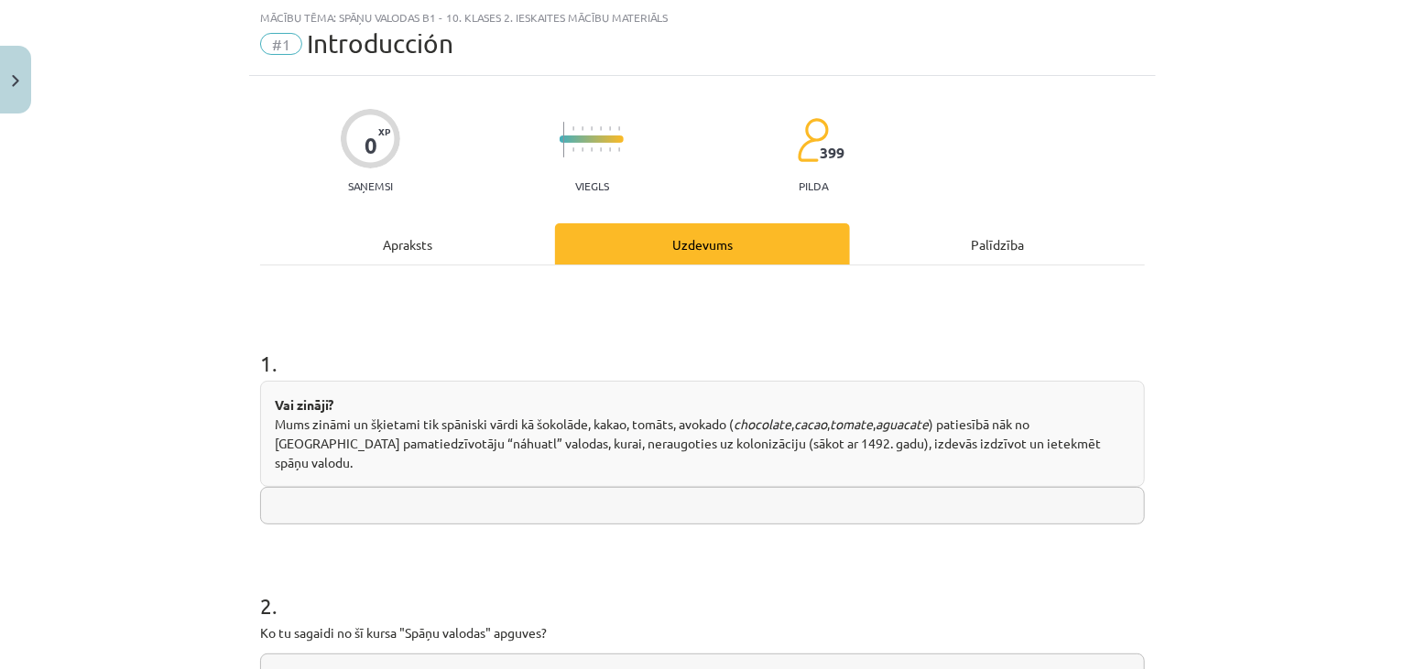
click at [655, 487] on input "text" at bounding box center [702, 506] width 885 height 38
click at [978, 243] on div "Palīdzība" at bounding box center [997, 243] width 295 height 41
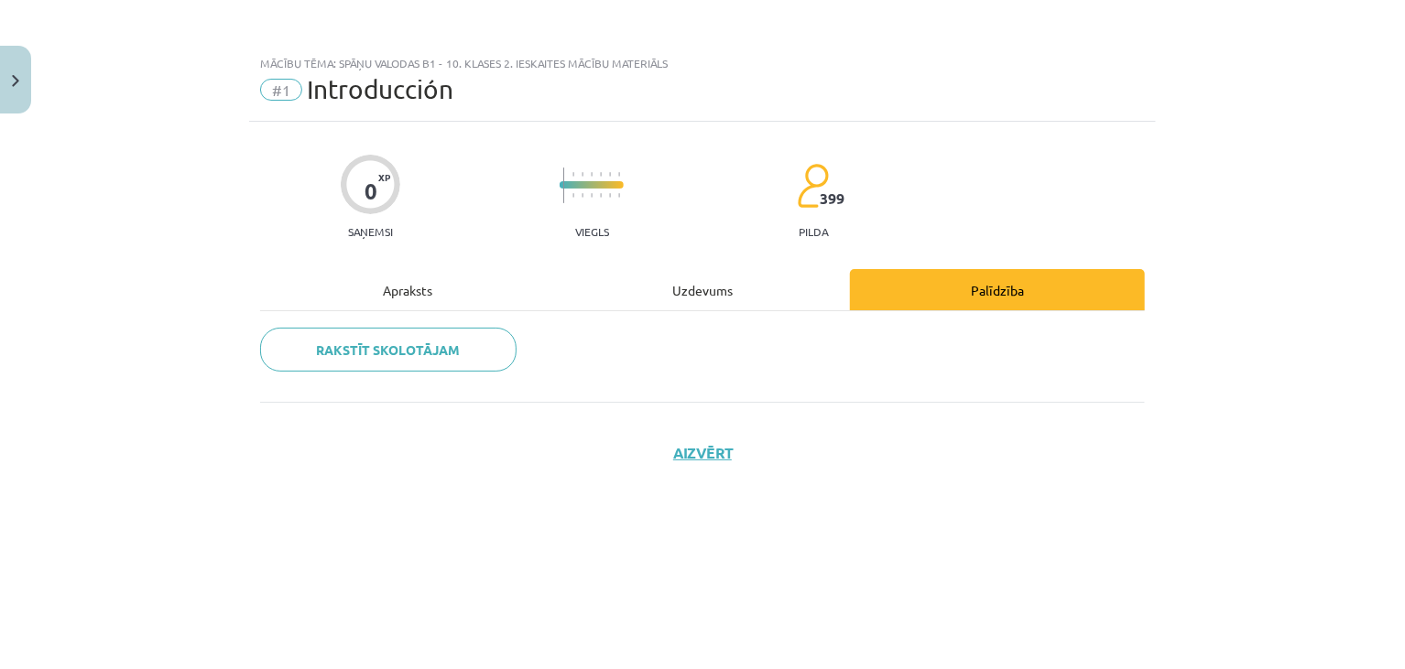
click at [372, 294] on div "Apraksts" at bounding box center [407, 289] width 295 height 41
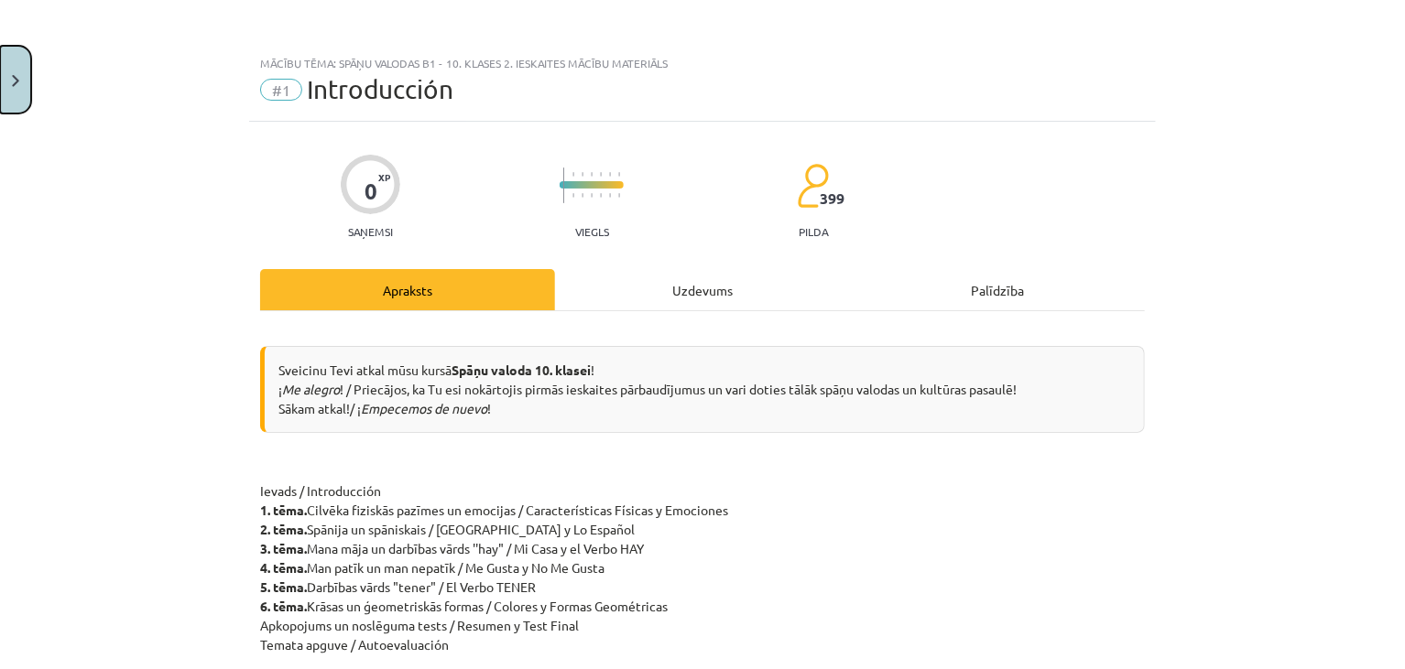
click at [14, 71] on button "Close" at bounding box center [15, 80] width 31 height 68
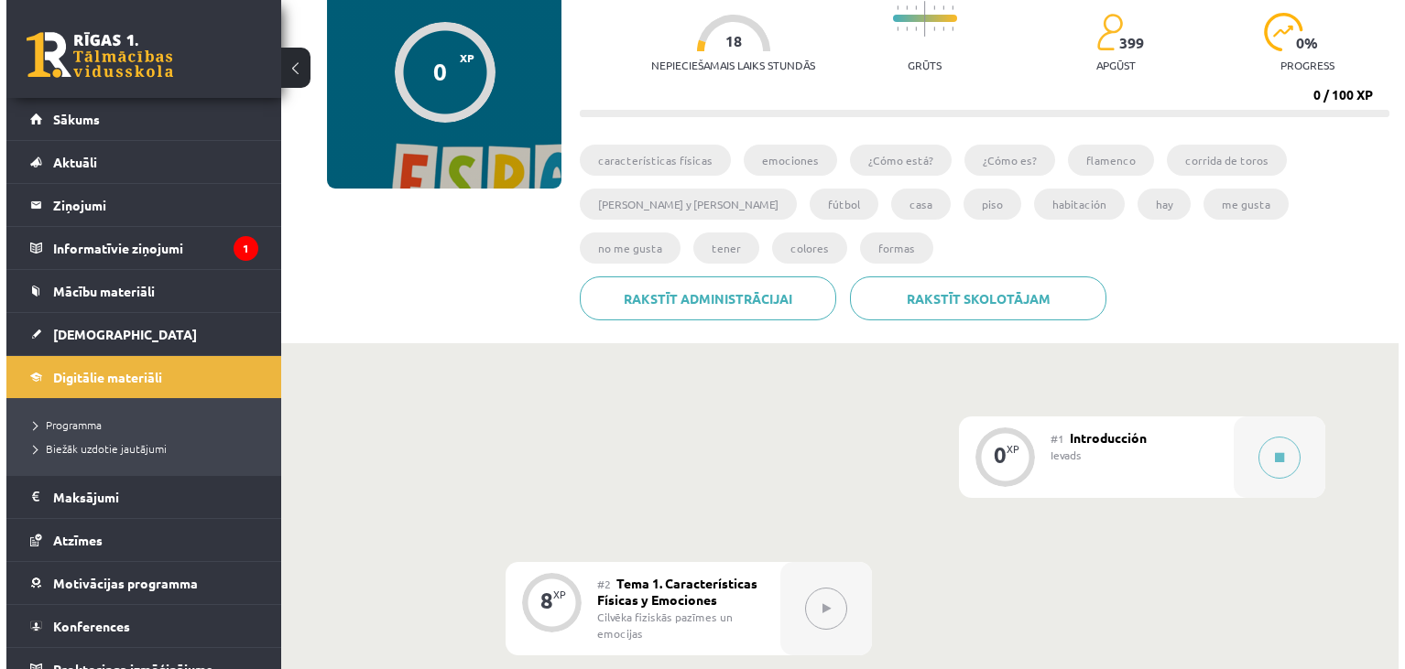
scroll to position [208, 0]
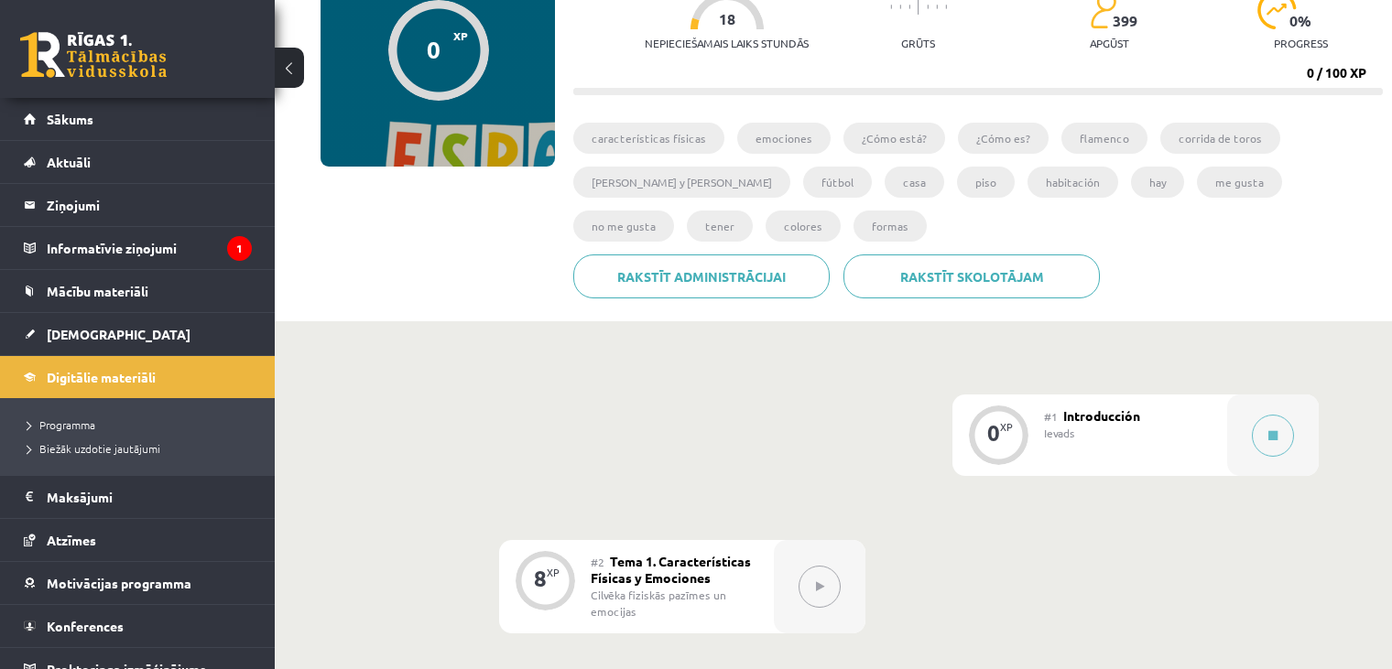
click at [1196, 441] on div "#1 Introducción Ievads" at bounding box center [1135, 436] width 183 height 82
click at [1279, 440] on button at bounding box center [1273, 436] width 42 height 42
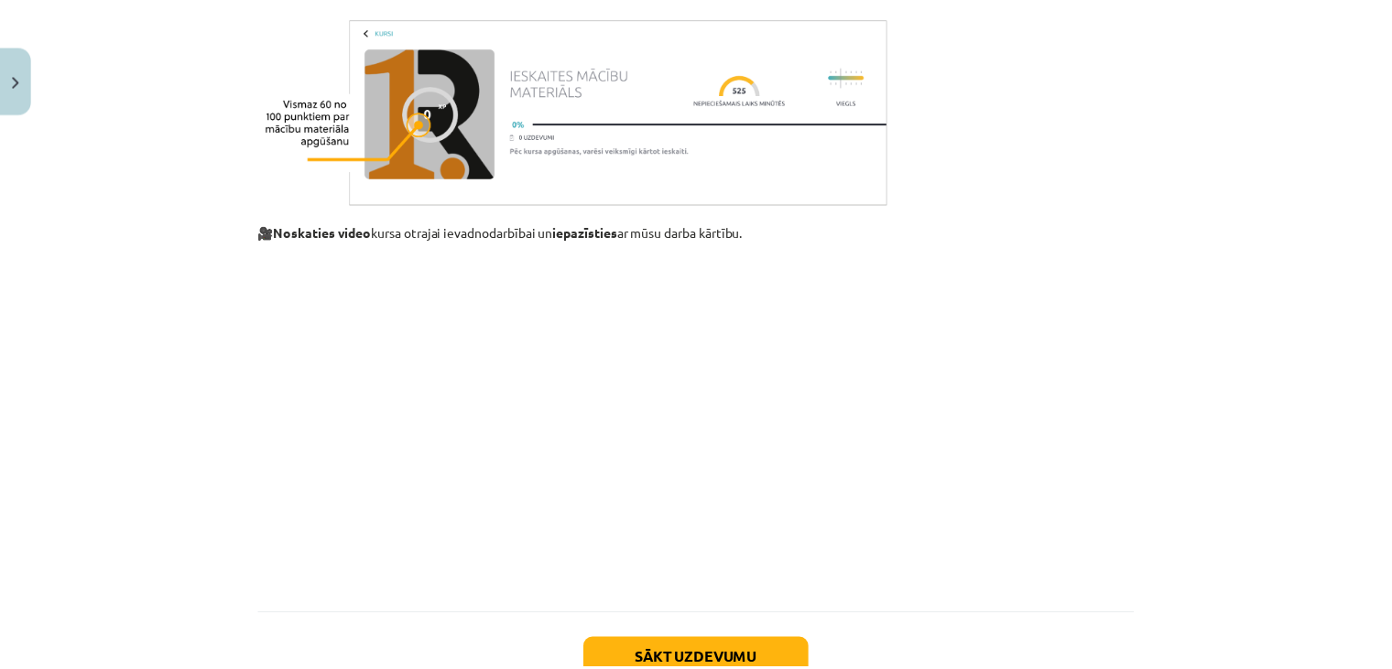
scroll to position [1580, 0]
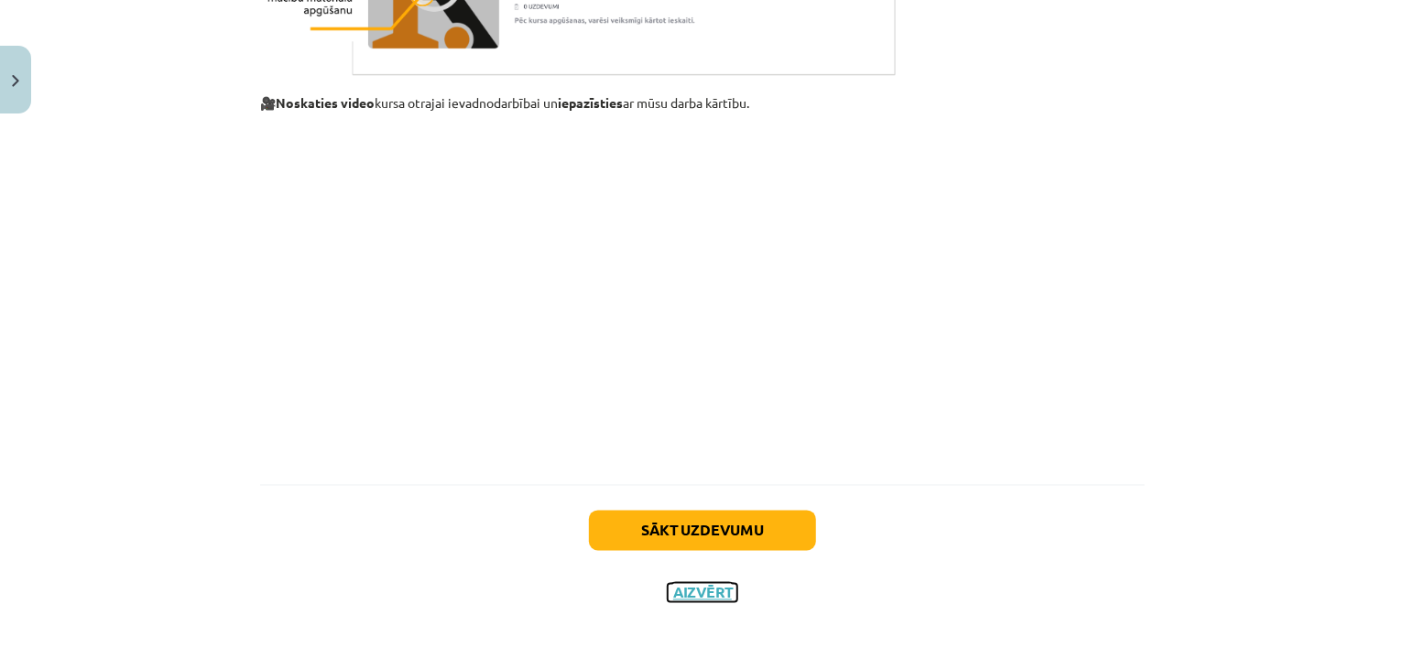
click at [688, 589] on button "Aizvērt" at bounding box center [703, 593] width 70 height 18
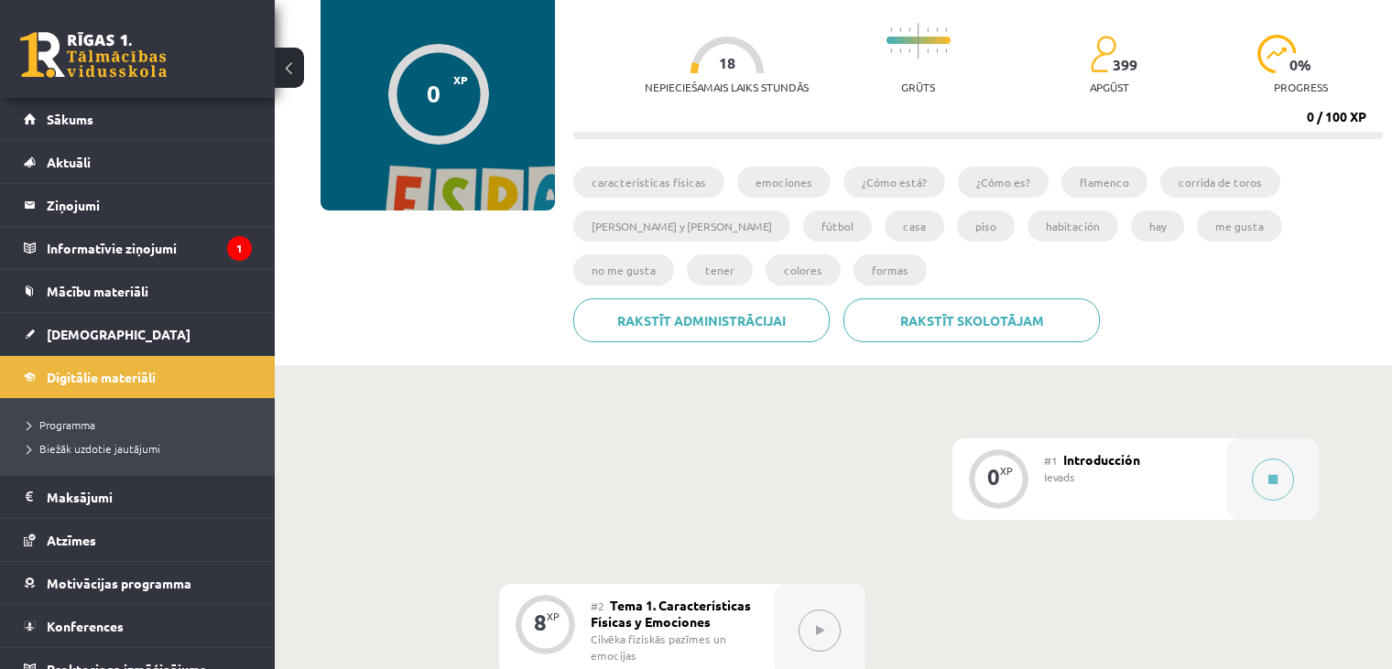
scroll to position [0, 0]
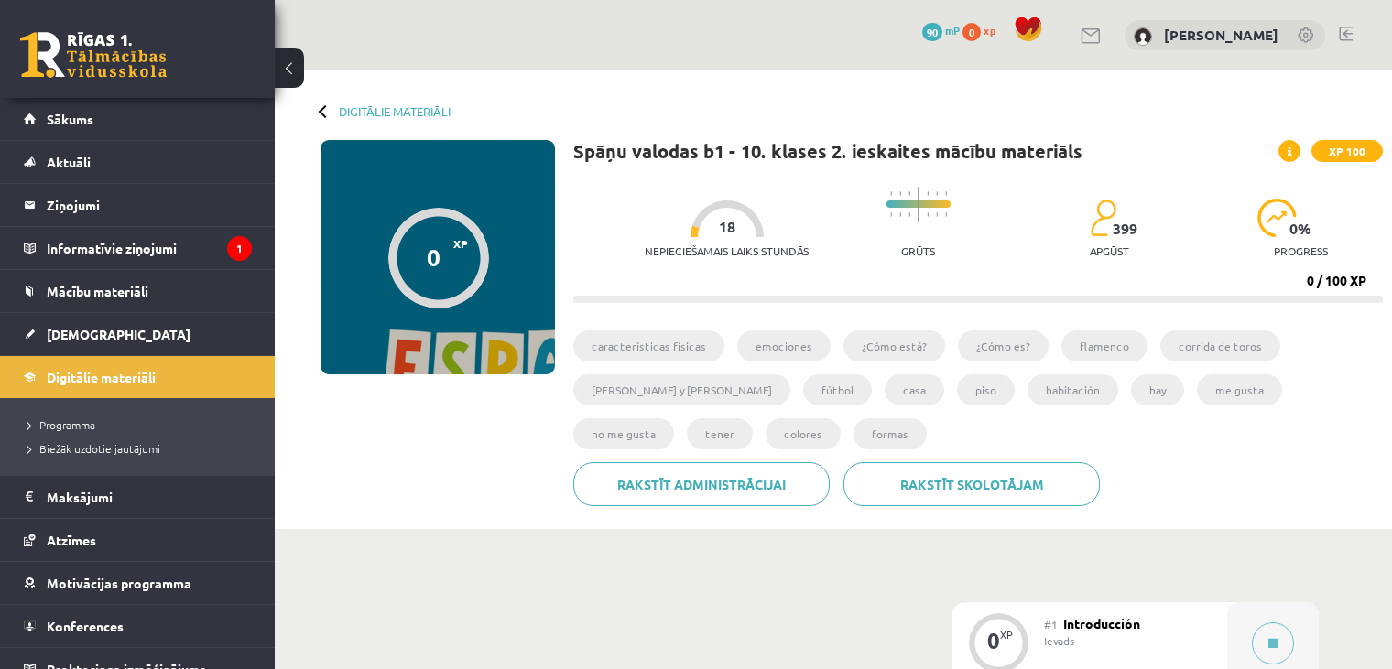
click at [316, 111] on div "Digitālie materiāli 0 XP XP 100 0 / 100 XP Spāņu valodas b1 - 10. klases 2. ies…" at bounding box center [833, 300] width 1117 height 459
click at [350, 112] on link "Digitālie materiāli" at bounding box center [395, 111] width 112 height 14
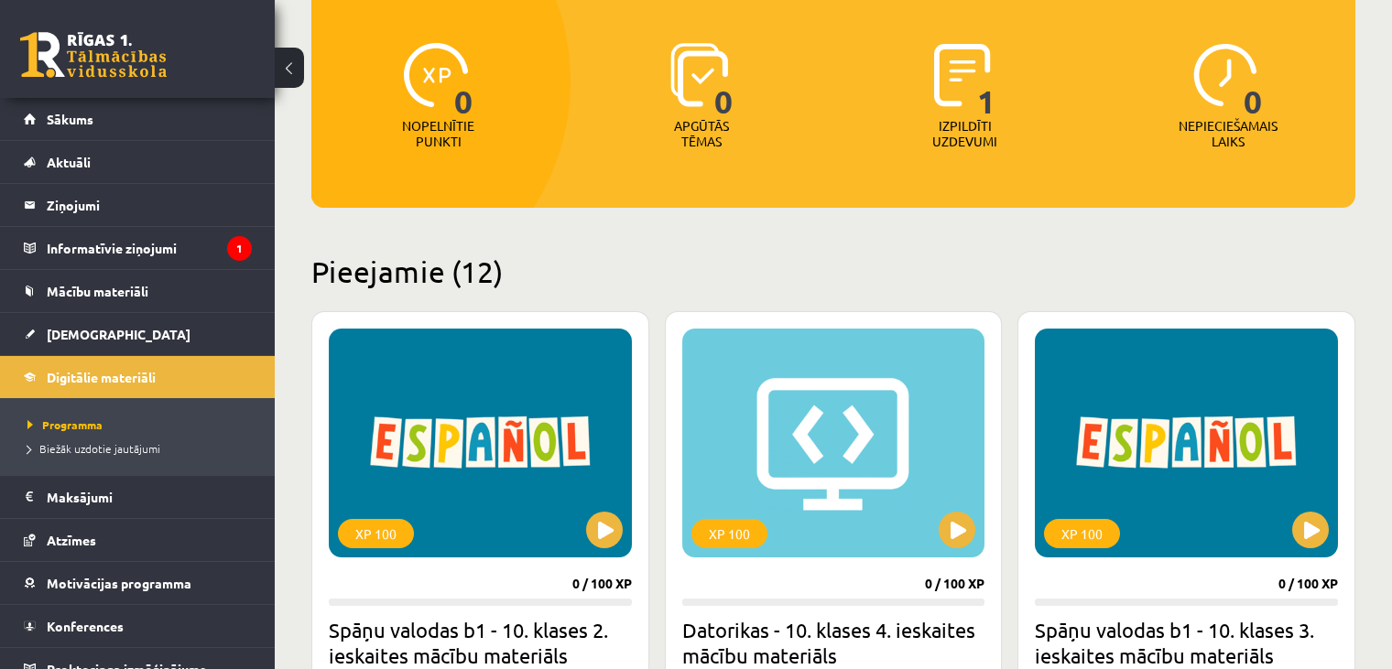
scroll to position [208, 0]
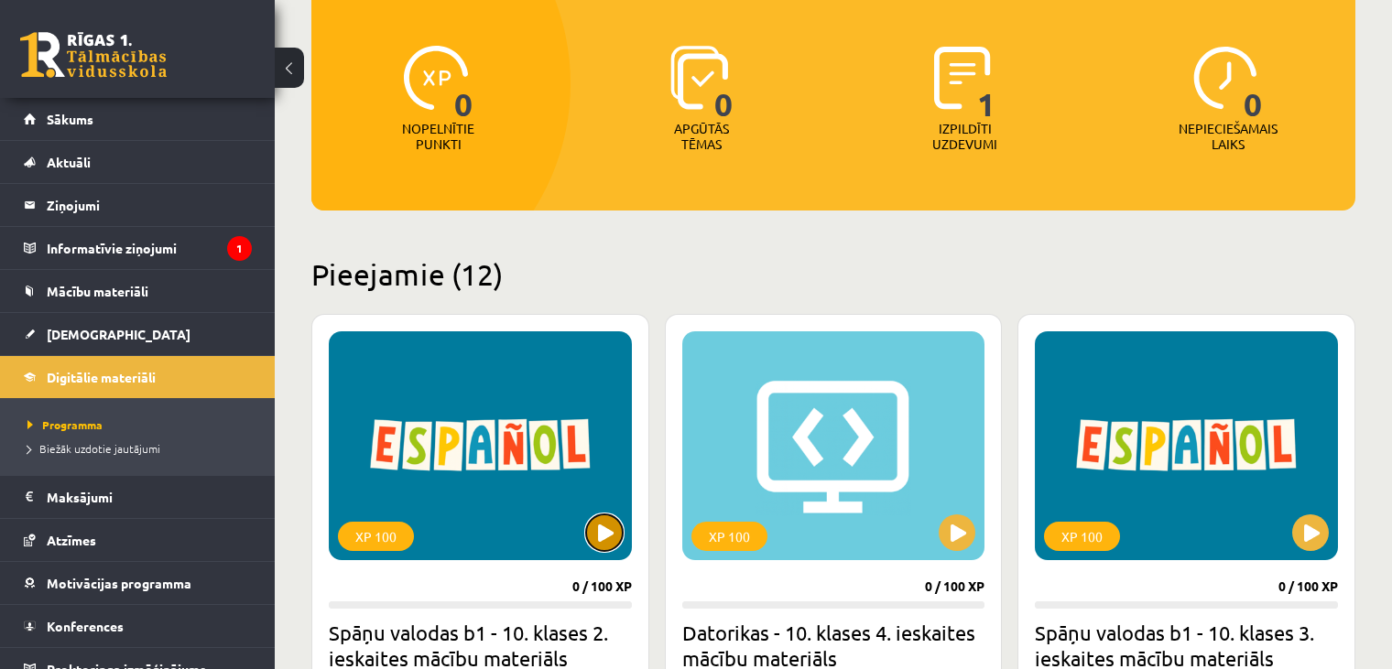
click at [602, 543] on button at bounding box center [604, 533] width 37 height 37
click at [552, 484] on div "XP 100" at bounding box center [480, 446] width 303 height 229
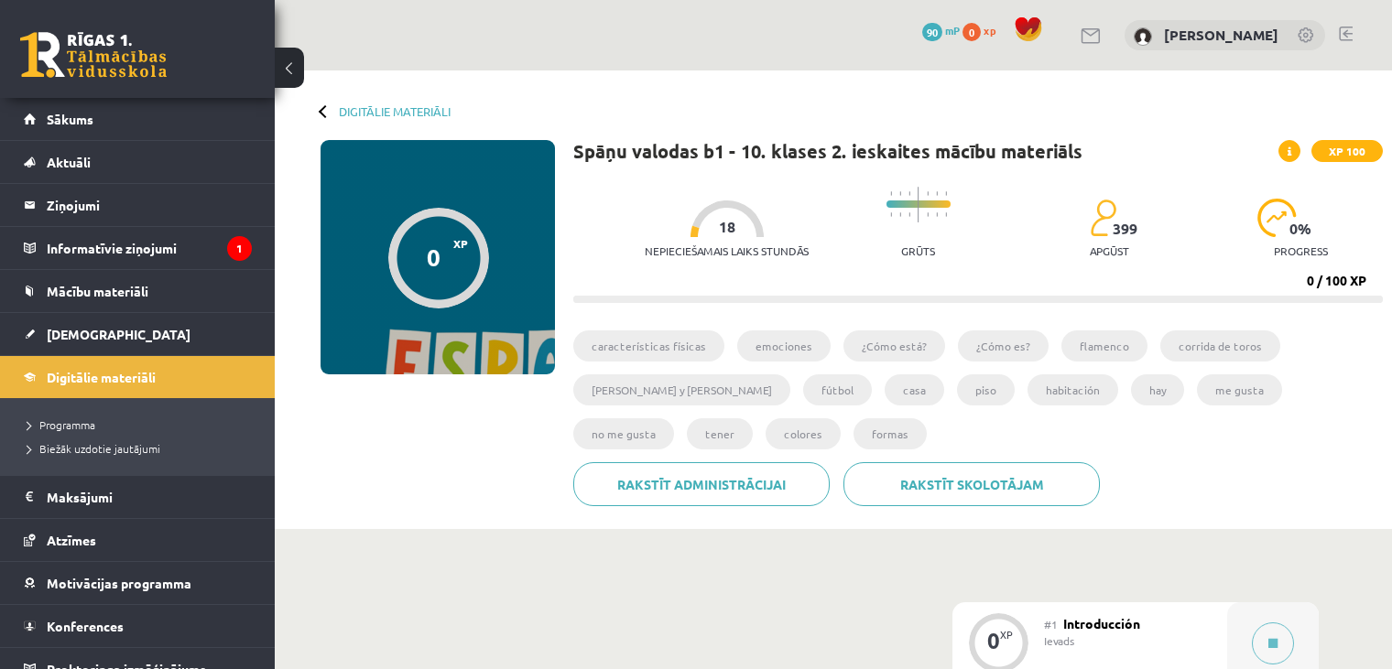
click at [328, 116] on div "Digitālie materiāli" at bounding box center [386, 111] width 130 height 14
click at [369, 113] on link "Digitālie materiāli" at bounding box center [395, 111] width 112 height 14
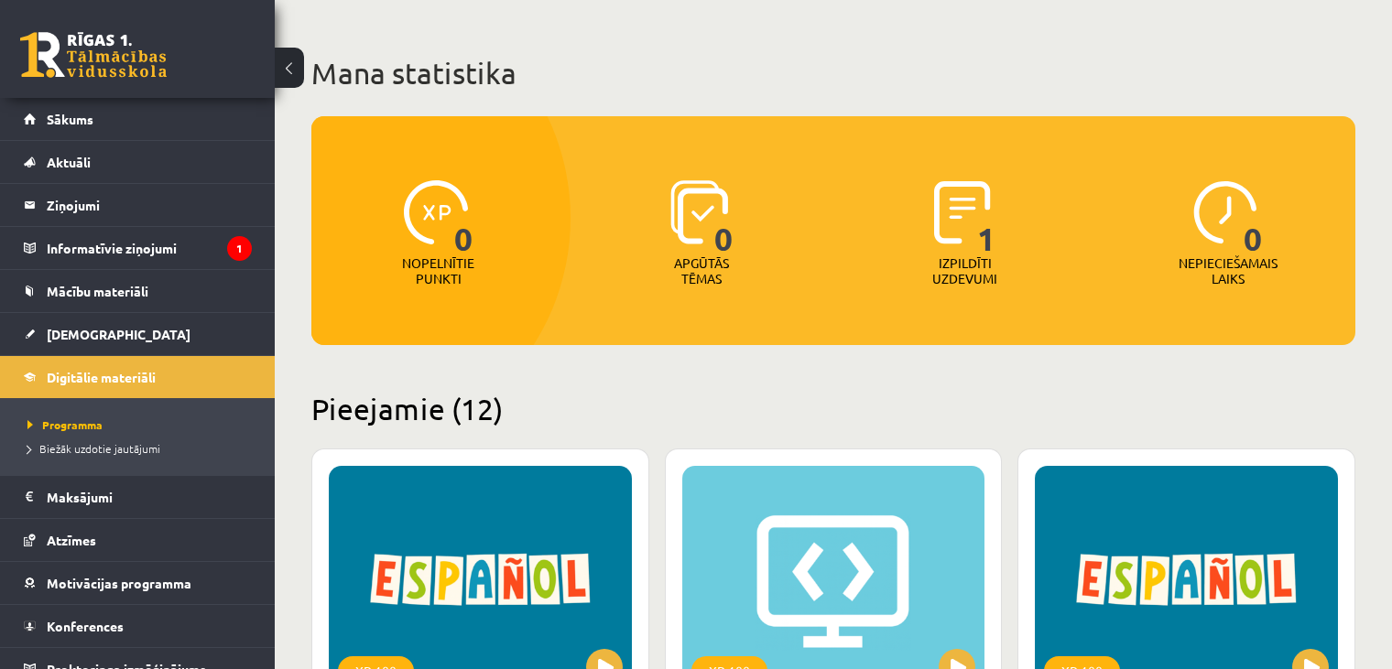
scroll to position [71, 0]
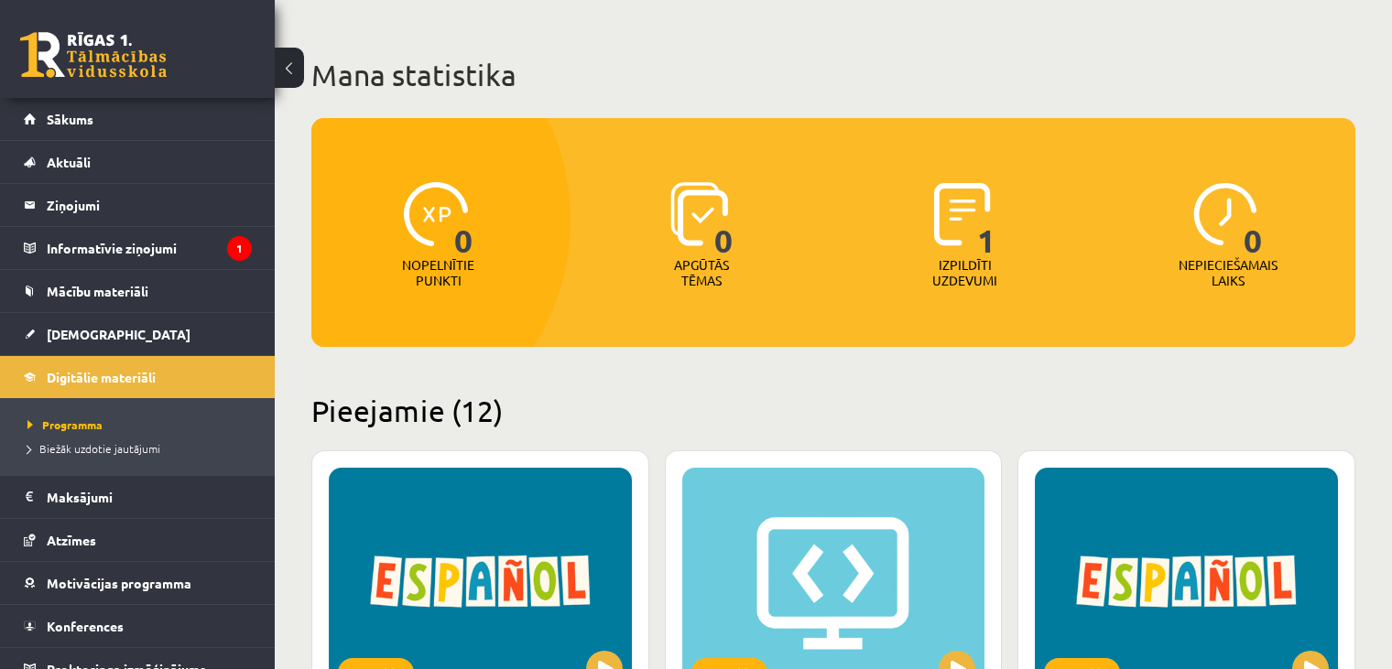
click at [715, 209] on span "0" at bounding box center [723, 219] width 19 height 75
click at [979, 220] on span "1" at bounding box center [986, 219] width 19 height 75
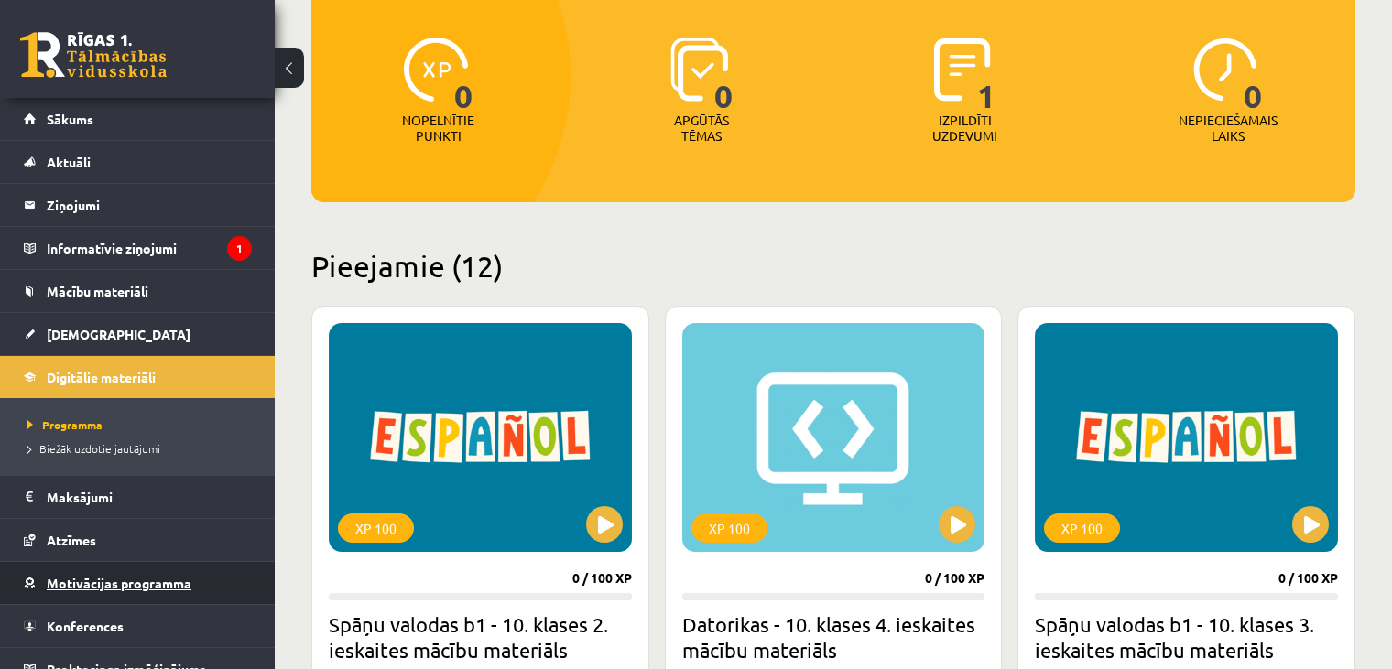
scroll to position [18, 0]
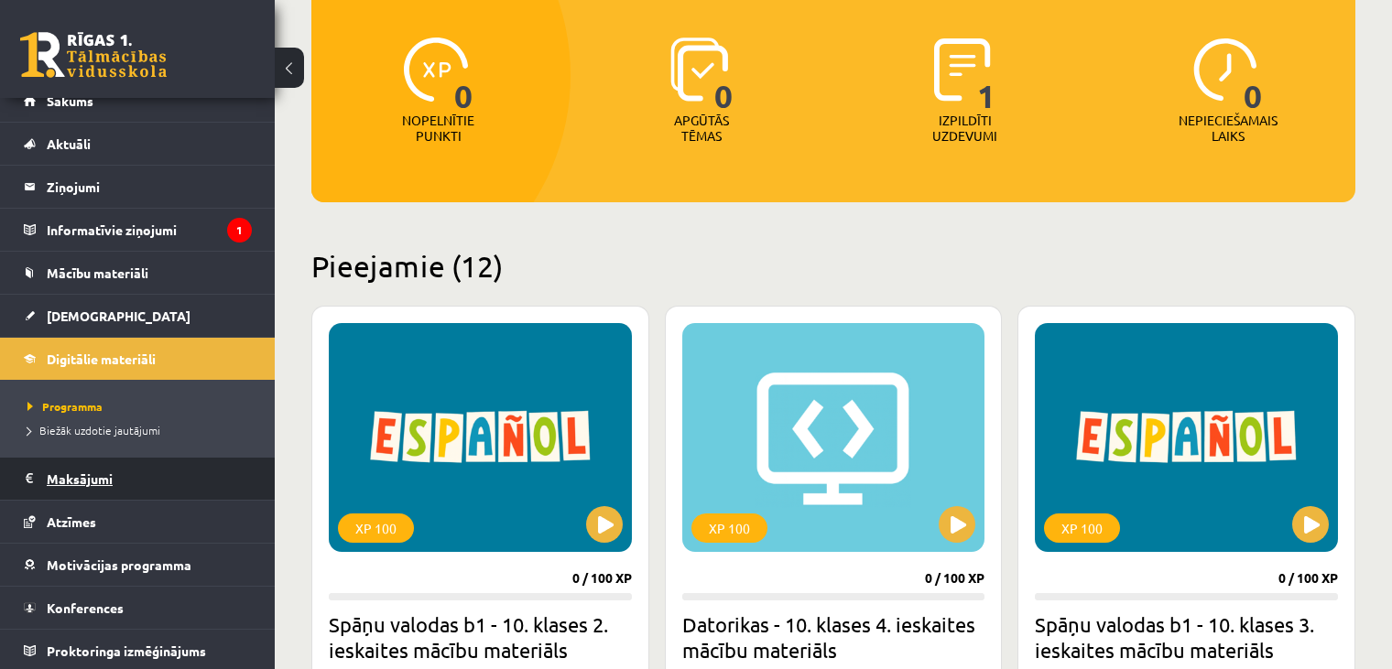
click at [68, 471] on legend "Maksājumi 0" at bounding box center [149, 479] width 205 height 42
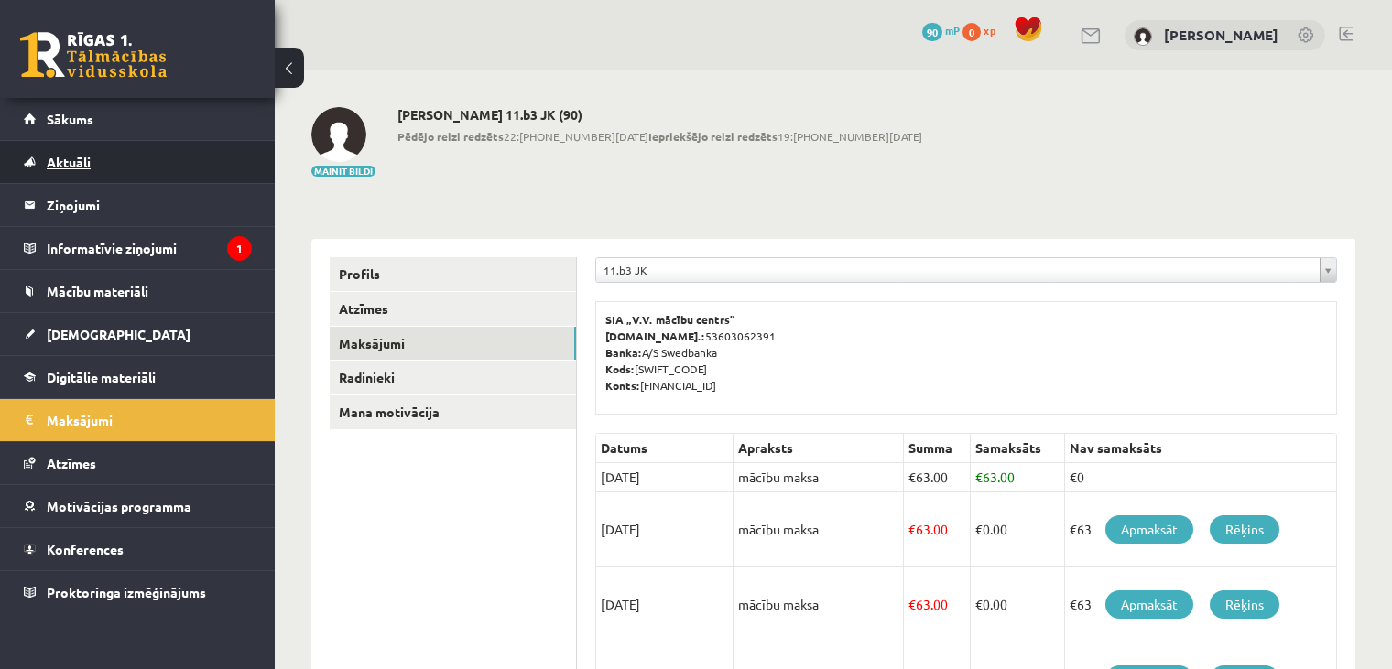
click at [132, 166] on link "Aktuāli" at bounding box center [138, 162] width 228 height 42
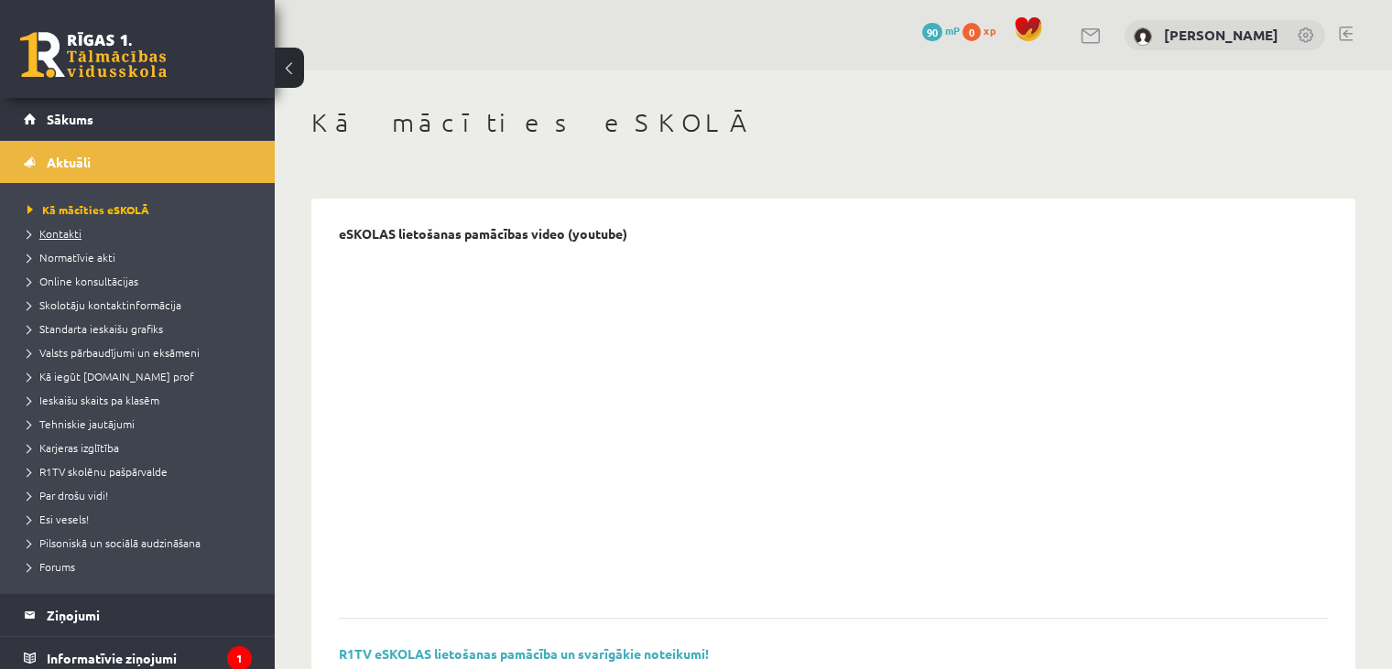
click at [47, 234] on span "Kontakti" at bounding box center [54, 233] width 54 height 15
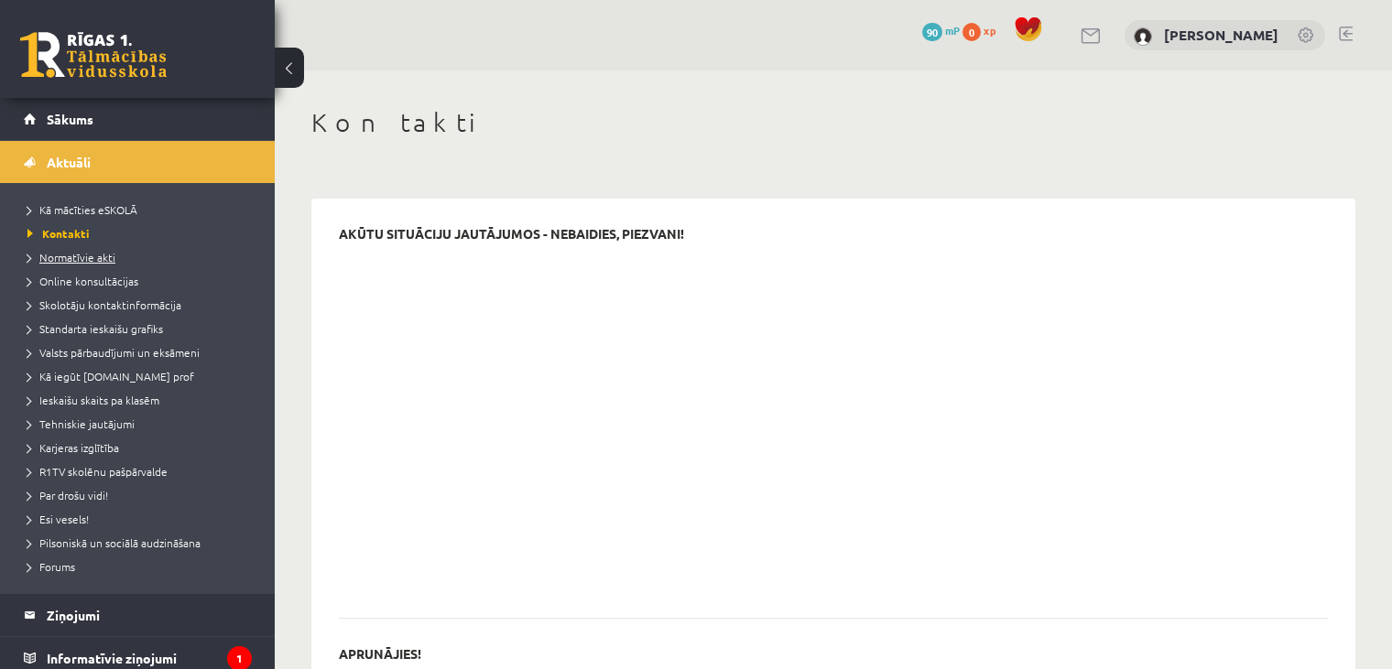
click at [61, 257] on span "Normatīvie akti" at bounding box center [71, 257] width 88 height 15
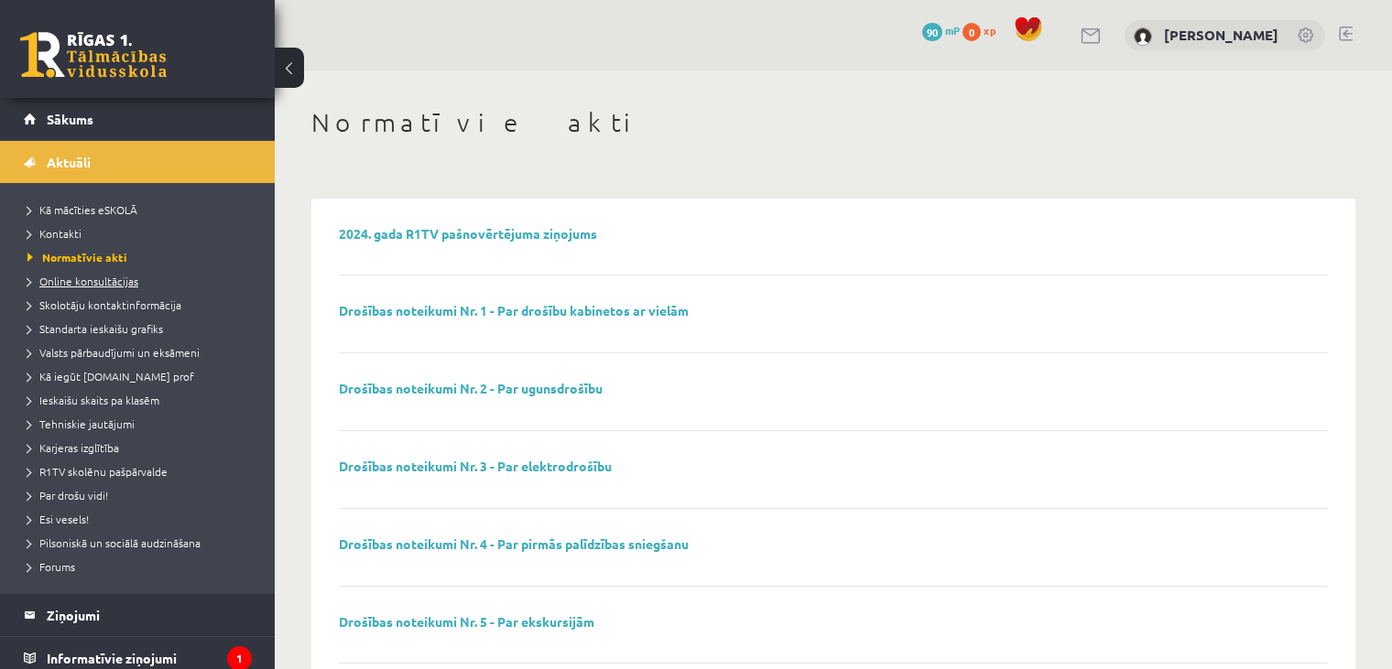
click at [77, 287] on link "Online konsultācijas" at bounding box center [141, 281] width 229 height 16
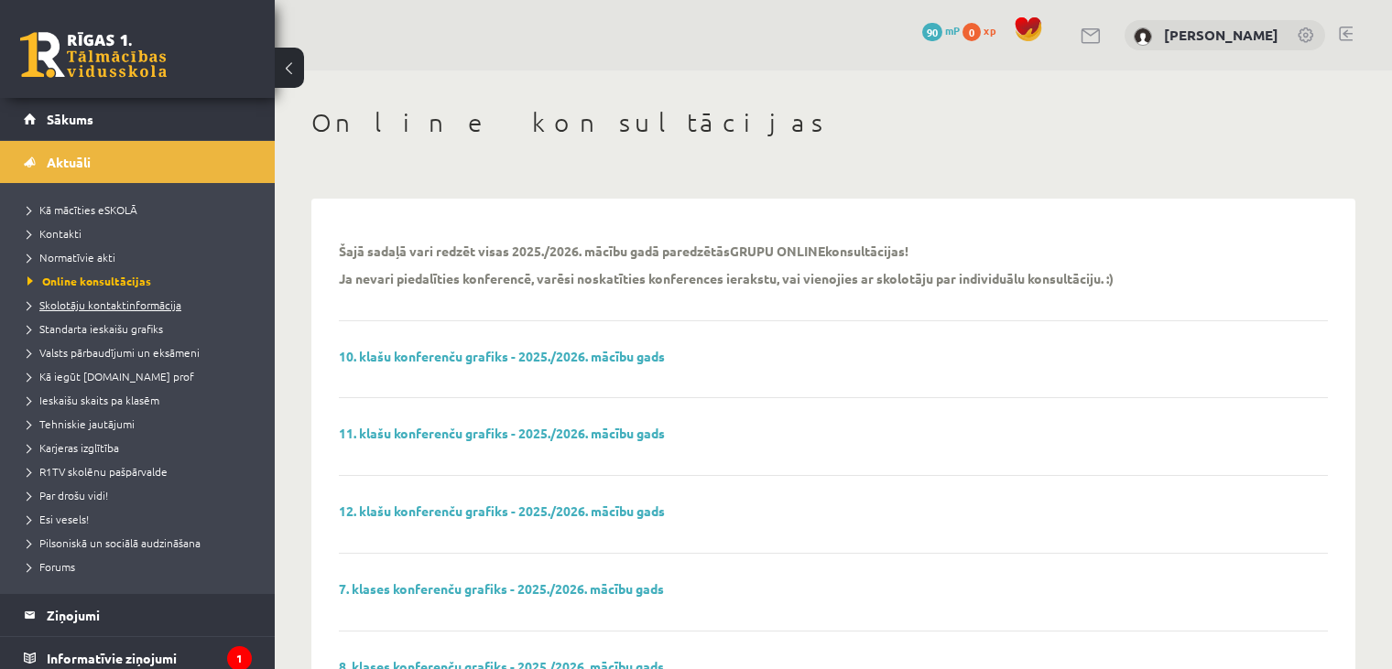
click at [82, 300] on span "Skolotāju kontaktinformācija" at bounding box center [104, 305] width 154 height 15
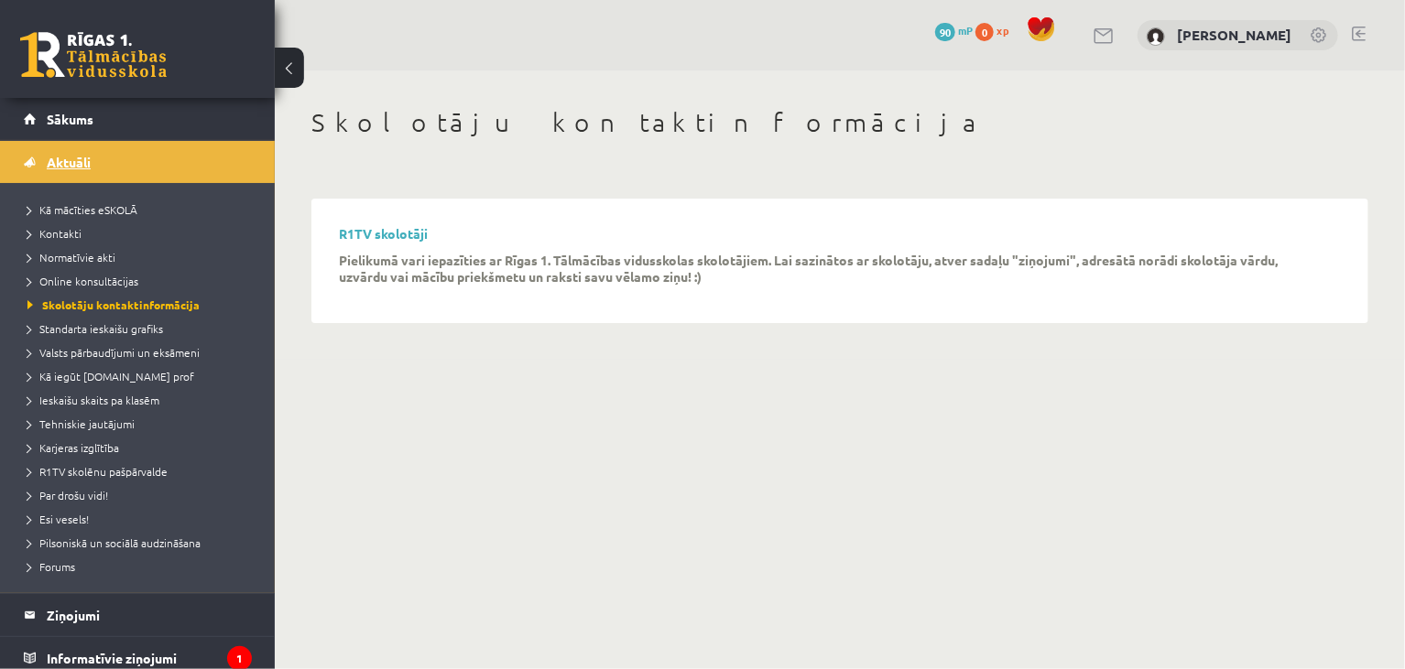
click at [165, 143] on link "Aktuāli" at bounding box center [138, 162] width 228 height 42
